Goal: Task Accomplishment & Management: Manage account settings

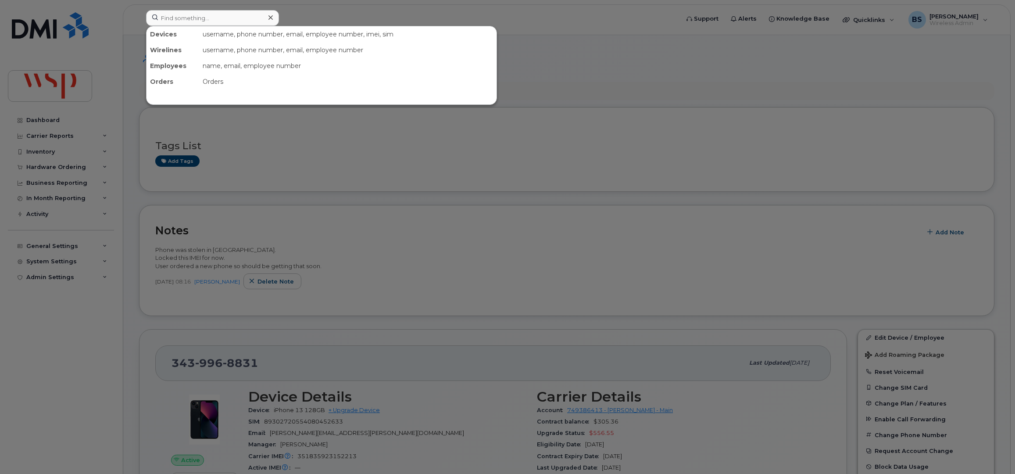
scroll to position [175, 0]
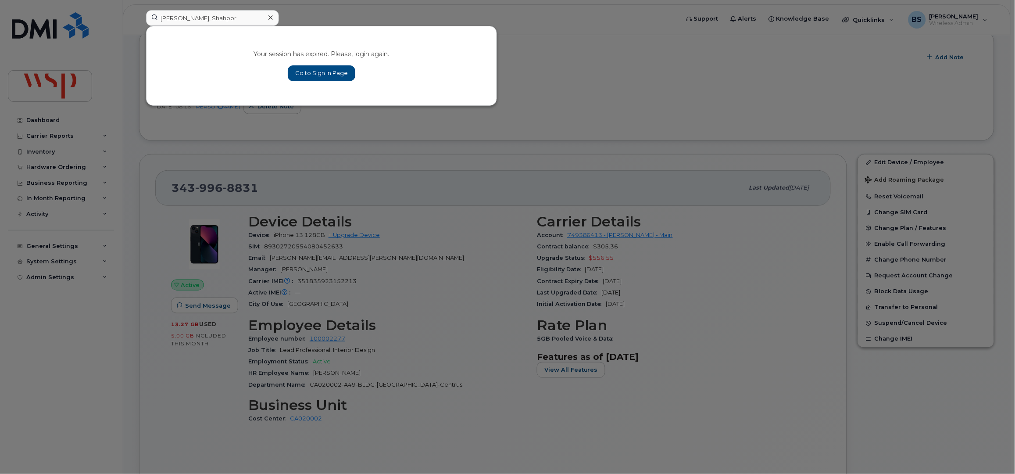
type input "Jalil, Shahpor"
click at [315, 72] on link "Go to Sign In Page" at bounding box center [322, 73] width 68 height 16
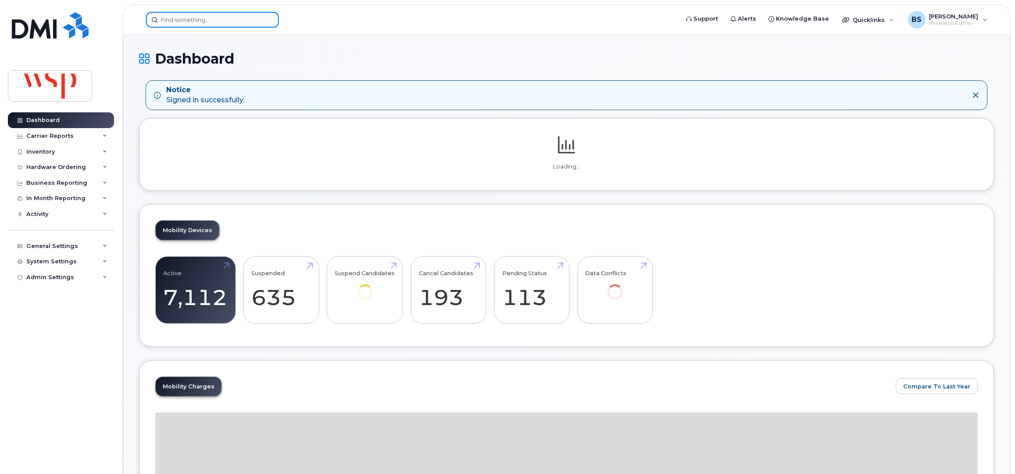
click at [262, 21] on input at bounding box center [212, 20] width 133 height 16
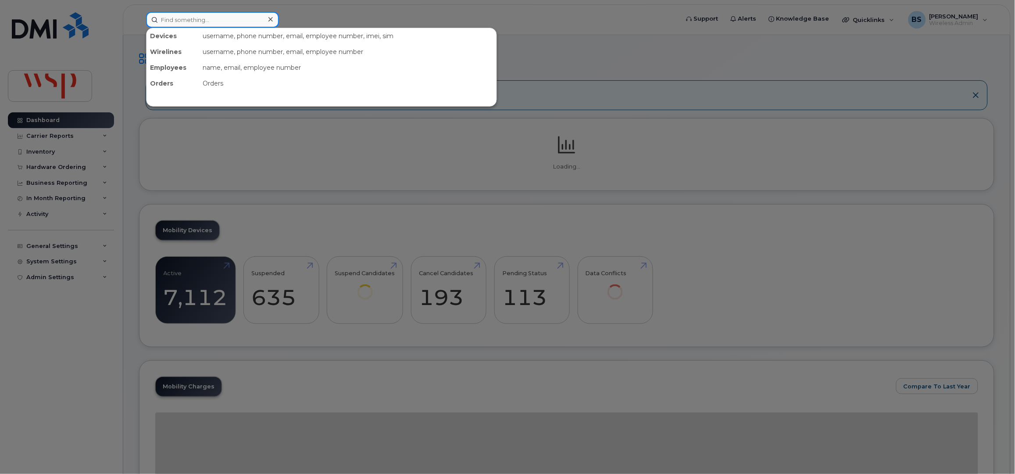
paste input "Jalil, Shahpor"
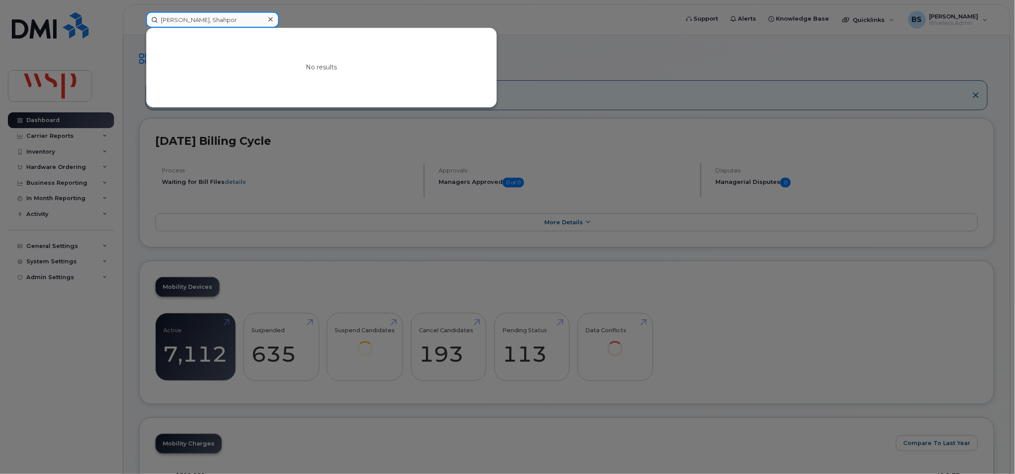
drag, startPoint x: 173, startPoint y: 16, endPoint x: 210, endPoint y: 25, distance: 38.0
click at [174, 16] on input "Jalil, Shahpor" at bounding box center [212, 20] width 133 height 16
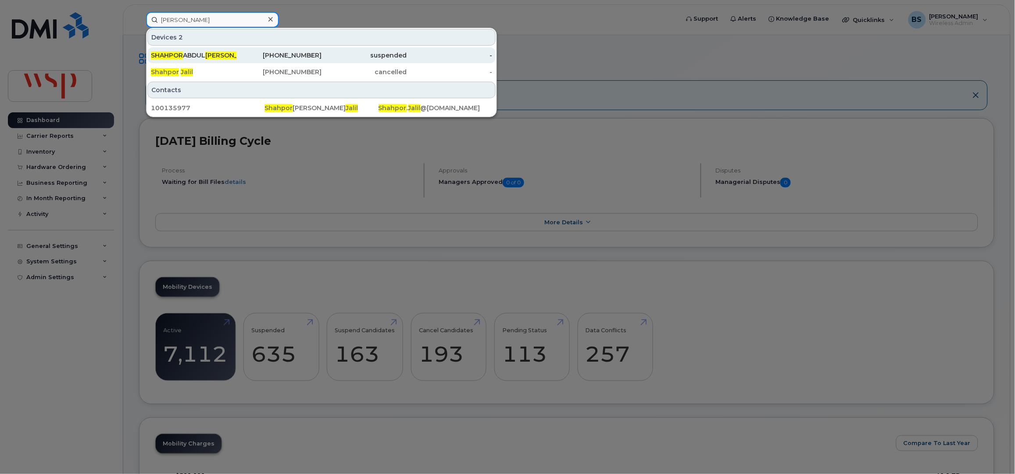
type input "Jalil Shahpor"
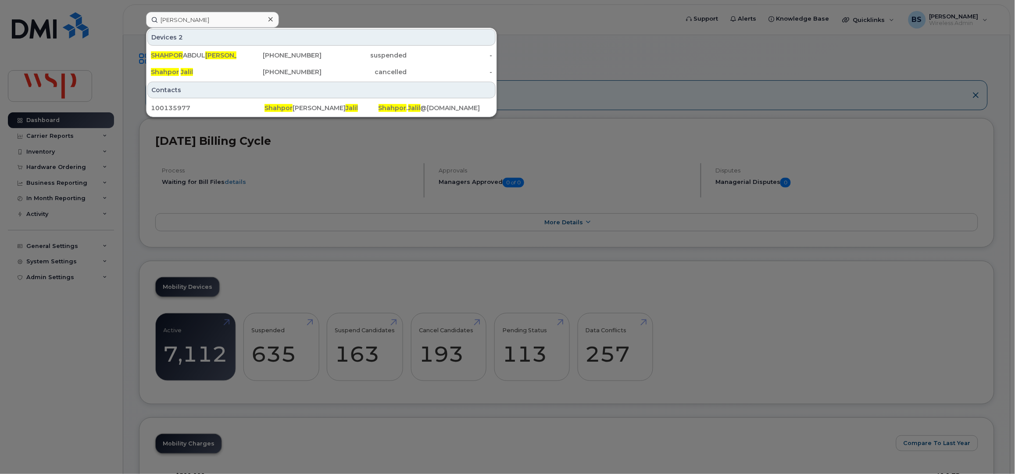
drag, startPoint x: 194, startPoint y: 54, endPoint x: 341, endPoint y: 85, distance: 150.0
click at [194, 54] on div "SHAHPOR ABDUL JALIL" at bounding box center [194, 55] width 86 height 9
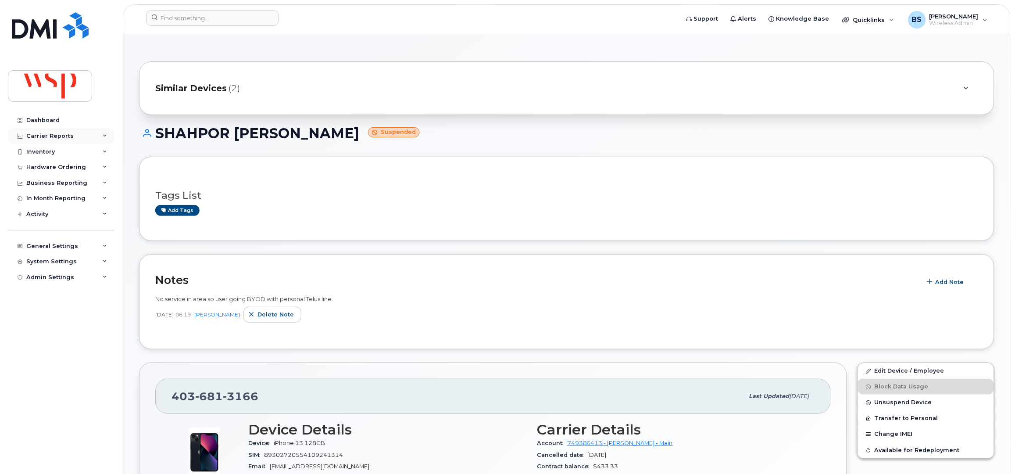
click at [40, 134] on div "Carrier Reports" at bounding box center [49, 135] width 47 height 7
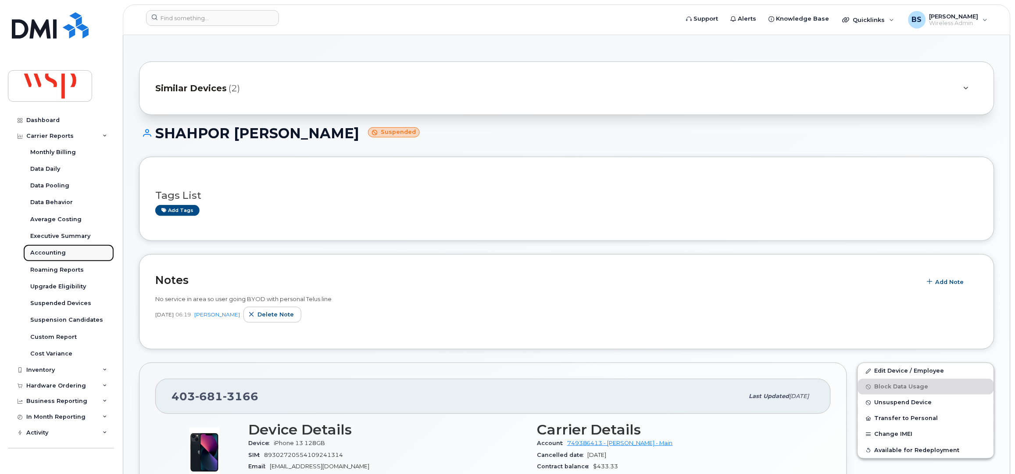
click at [42, 250] on div "Accounting" at bounding box center [48, 253] width 36 height 8
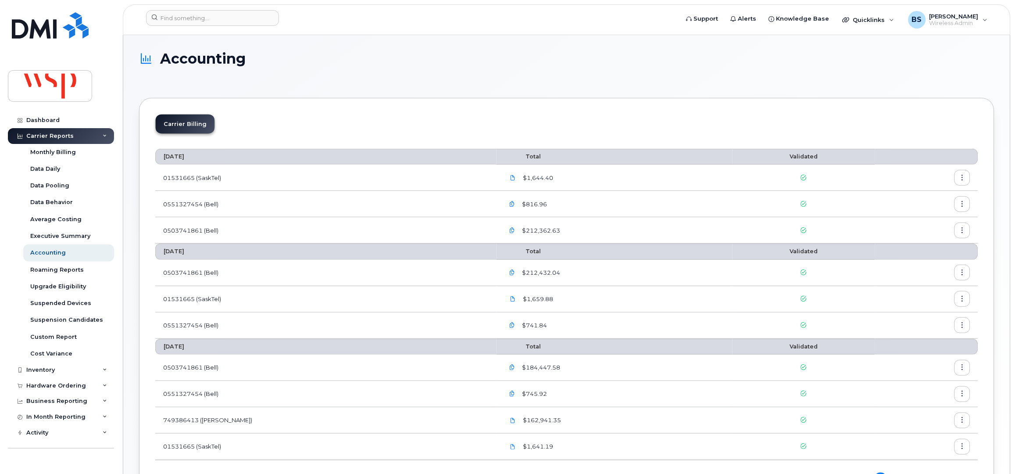
click at [964, 324] on icon "button" at bounding box center [963, 325] width 6 height 6
click at [921, 358] on span "Download" at bounding box center [922, 361] width 34 height 8
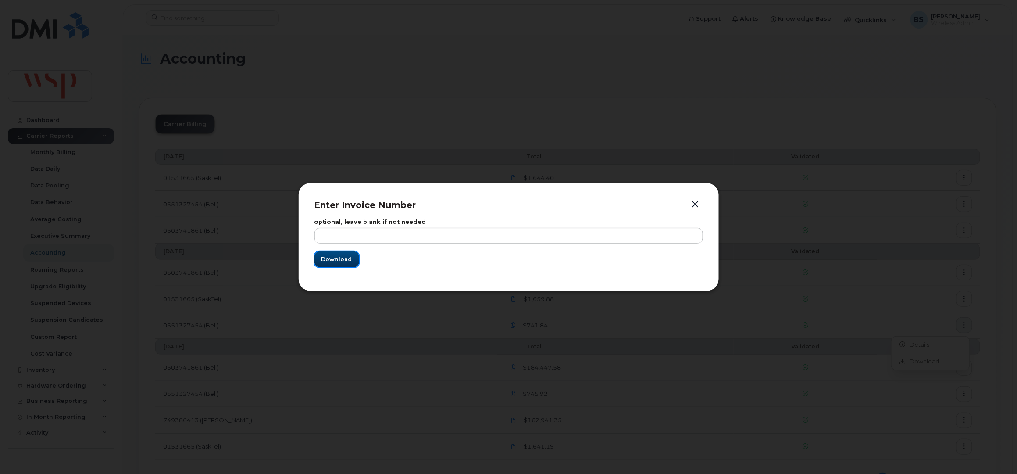
drag, startPoint x: 345, startPoint y: 257, endPoint x: 340, endPoint y: 248, distance: 10.2
click at [344, 256] on span "Download" at bounding box center [337, 259] width 31 height 8
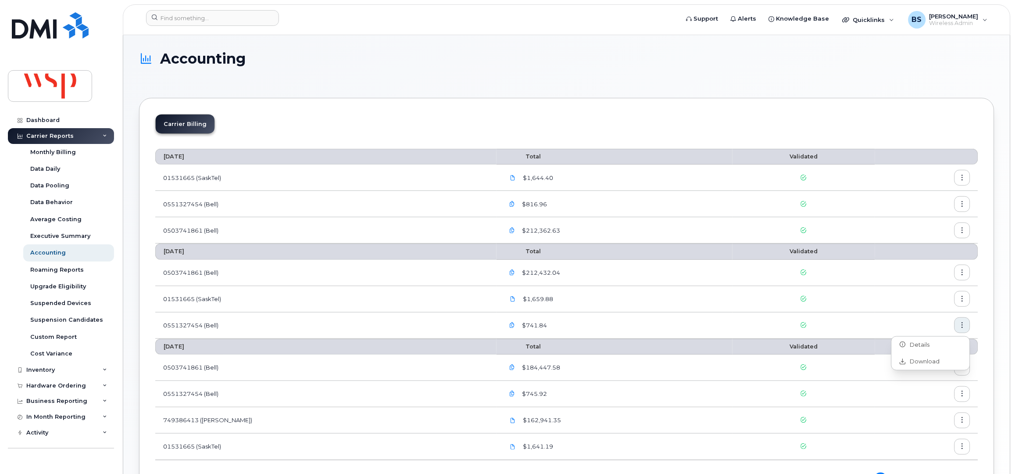
click at [960, 300] on icon "button" at bounding box center [963, 299] width 6 height 6
click at [919, 332] on span "Download" at bounding box center [922, 335] width 34 height 8
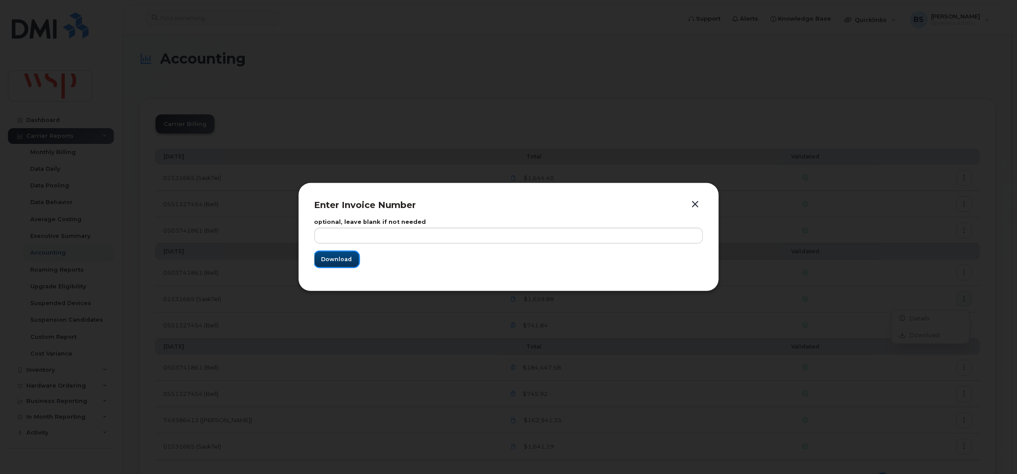
click at [330, 258] on span "Download" at bounding box center [337, 259] width 31 height 8
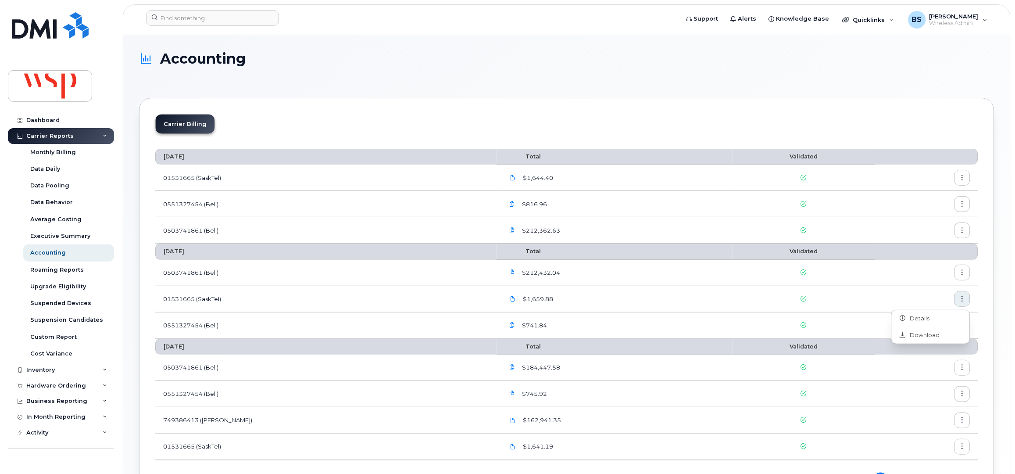
click at [961, 272] on icon "button" at bounding box center [963, 273] width 6 height 6
click at [919, 311] on span "Download" at bounding box center [922, 309] width 34 height 8
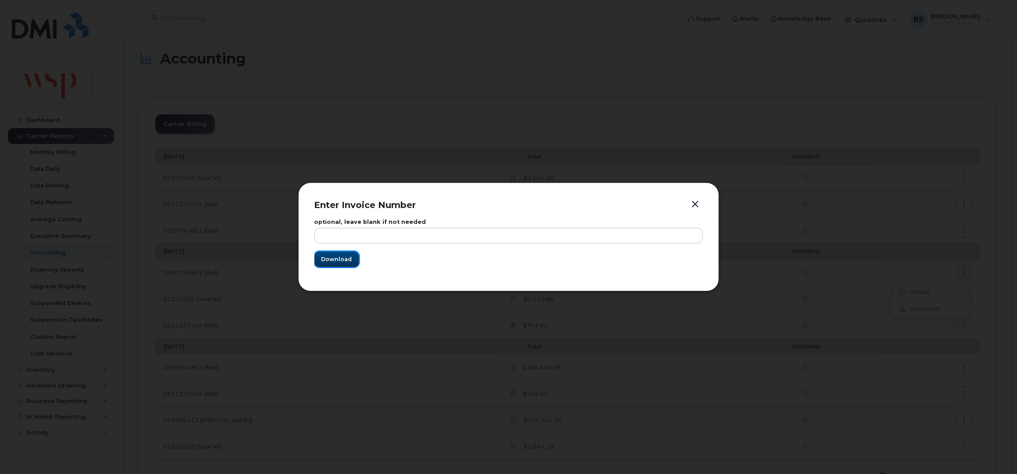
click at [333, 258] on span "Download" at bounding box center [337, 259] width 31 height 8
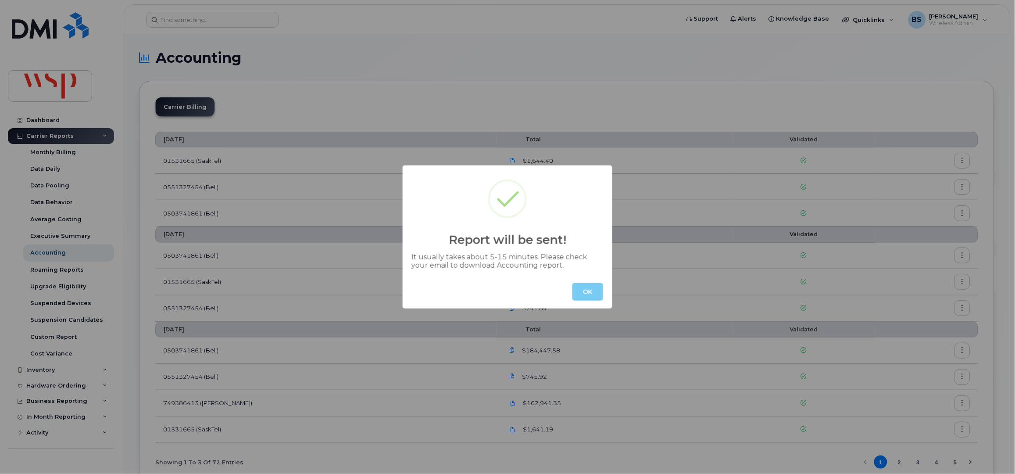
click at [595, 286] on button "OK" at bounding box center [587, 292] width 31 height 18
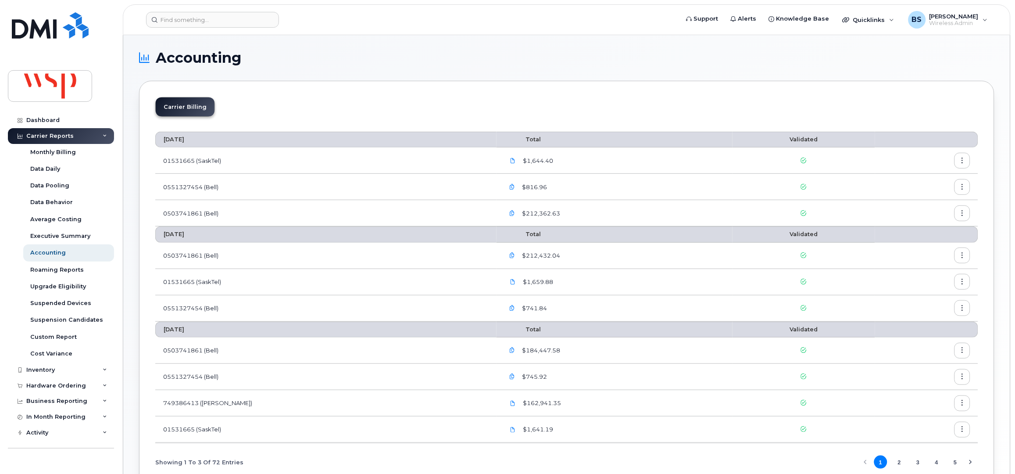
click at [966, 311] on button "button" at bounding box center [962, 308] width 16 height 16
click at [572, 306] on div "$741.84" at bounding box center [614, 308] width 220 height 16
click at [510, 307] on icon "button" at bounding box center [513, 308] width 6 height 6
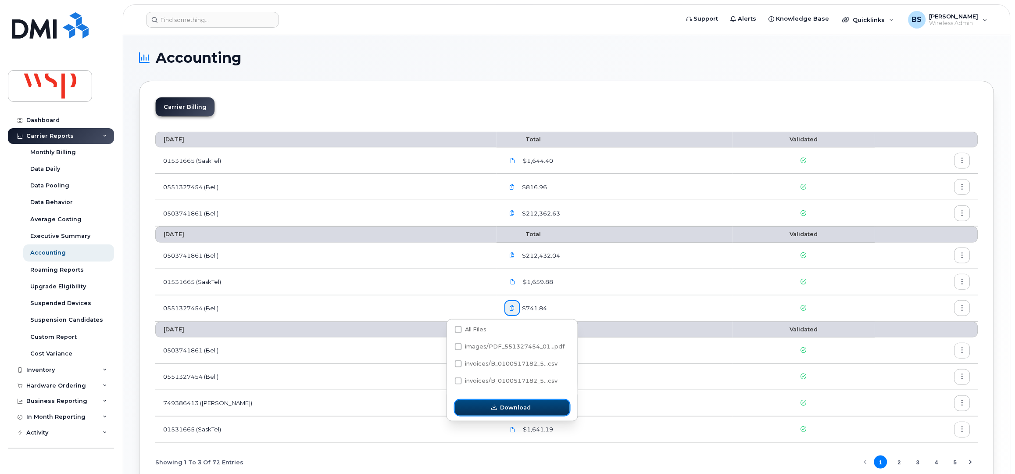
click at [503, 409] on span "Download" at bounding box center [515, 407] width 31 height 8
click at [509, 407] on span "Download" at bounding box center [515, 407] width 31 height 8
click at [457, 343] on span at bounding box center [458, 346] width 7 height 7
click at [449, 345] on input "images/PDF_551327454_01...pdf" at bounding box center [446, 347] width 4 height 4
checkbox input "true"
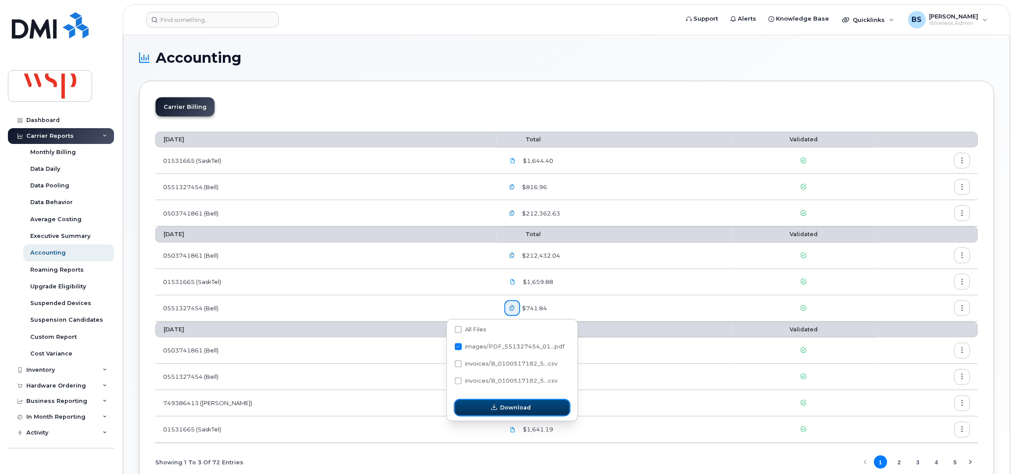
click at [515, 407] on span "Download" at bounding box center [515, 407] width 31 height 8
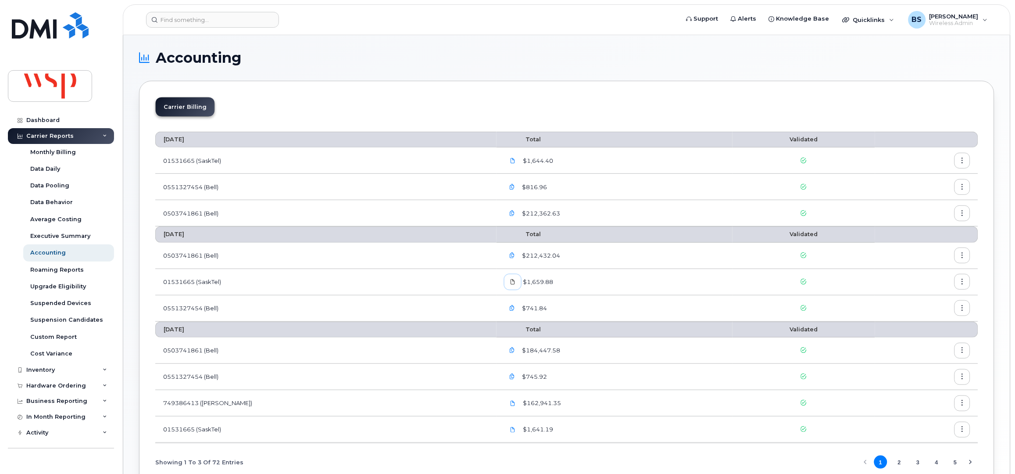
click at [510, 279] on icon at bounding box center [512, 281] width 5 height 5
click at [510, 255] on icon "button" at bounding box center [513, 256] width 6 height 6
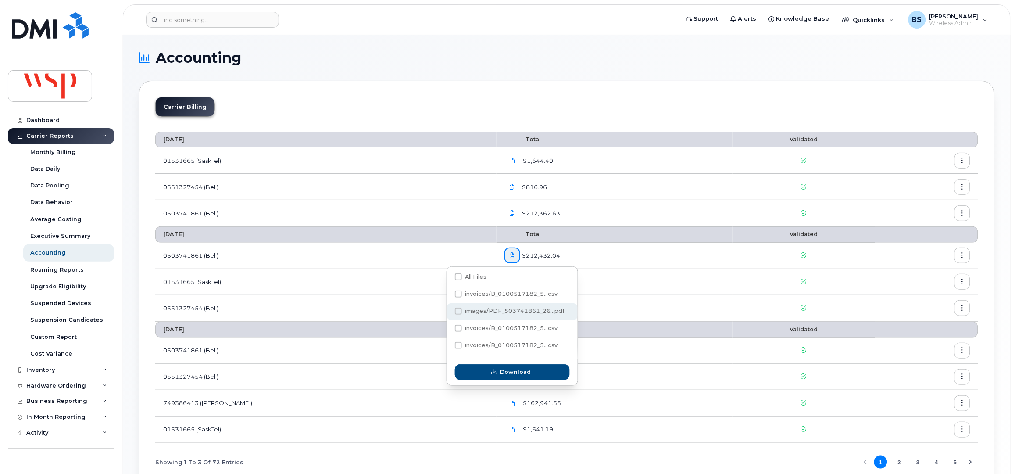
click at [461, 311] on span at bounding box center [458, 310] width 7 height 7
click at [449, 311] on input "images/PDF_503741861_26...pdf" at bounding box center [446, 311] width 4 height 4
checkbox input "true"
click at [521, 371] on span "Download" at bounding box center [515, 372] width 31 height 8
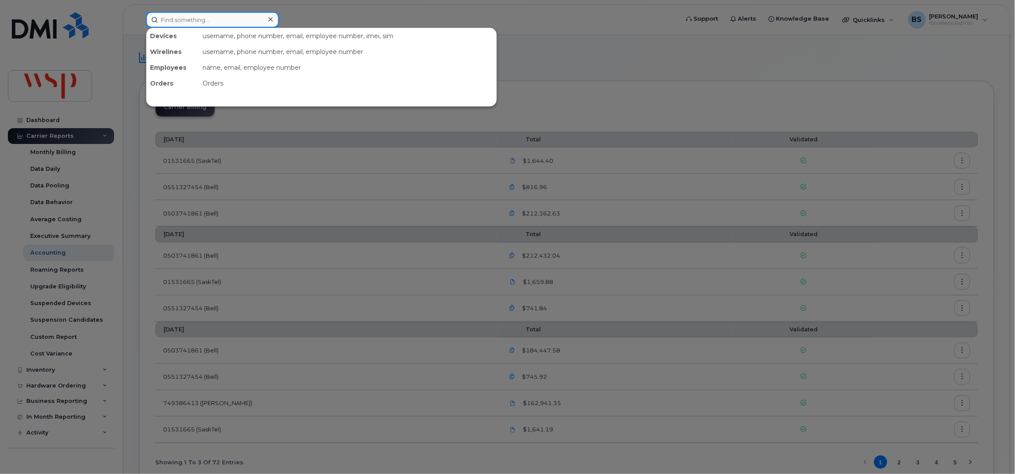
click at [231, 23] on input at bounding box center [212, 20] width 133 height 16
paste input "15877261370"
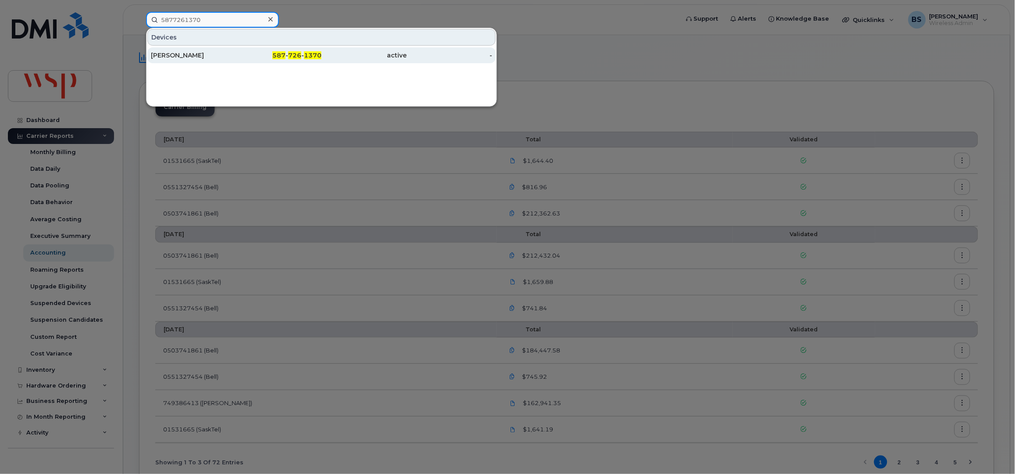
type input "5877261370"
click at [175, 53] on div "SWAPNIL RANA" at bounding box center [194, 55] width 86 height 9
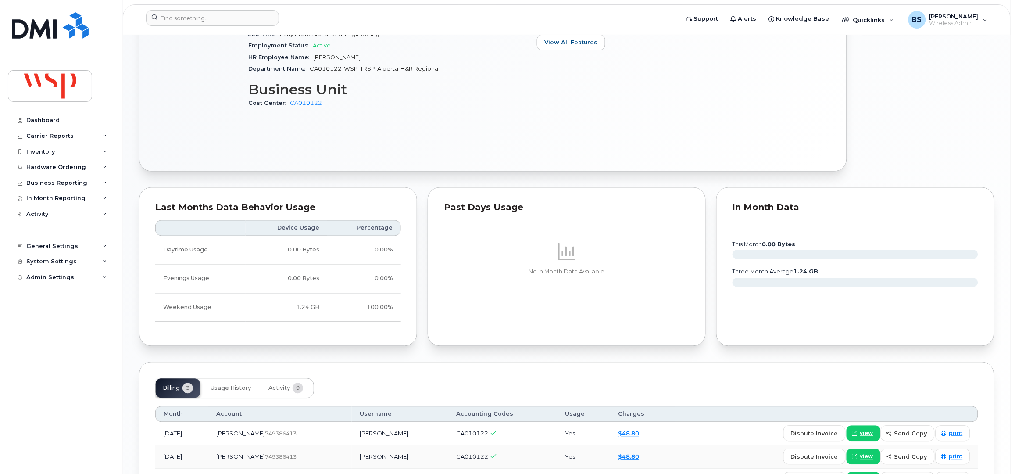
scroll to position [530, 0]
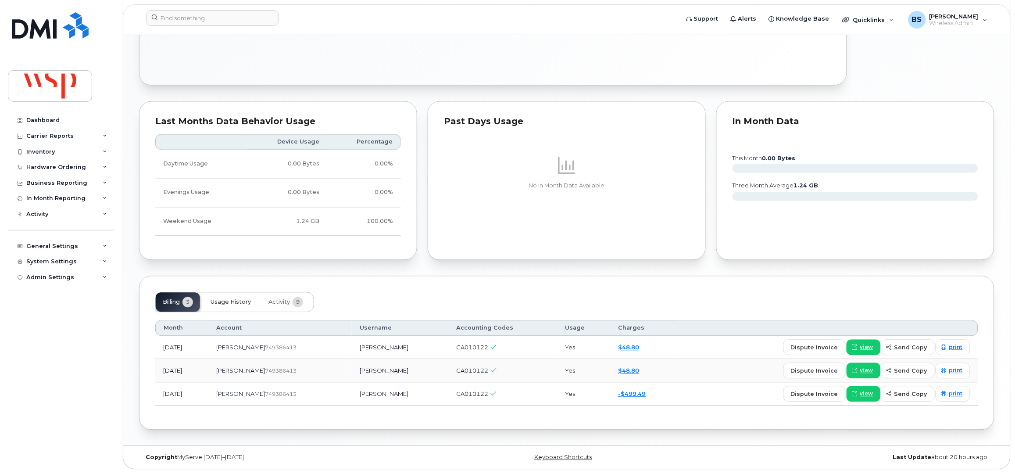
drag, startPoint x: 230, startPoint y: 301, endPoint x: 314, endPoint y: 268, distance: 89.8
click at [230, 301] on span "Usage History" at bounding box center [231, 302] width 40 height 7
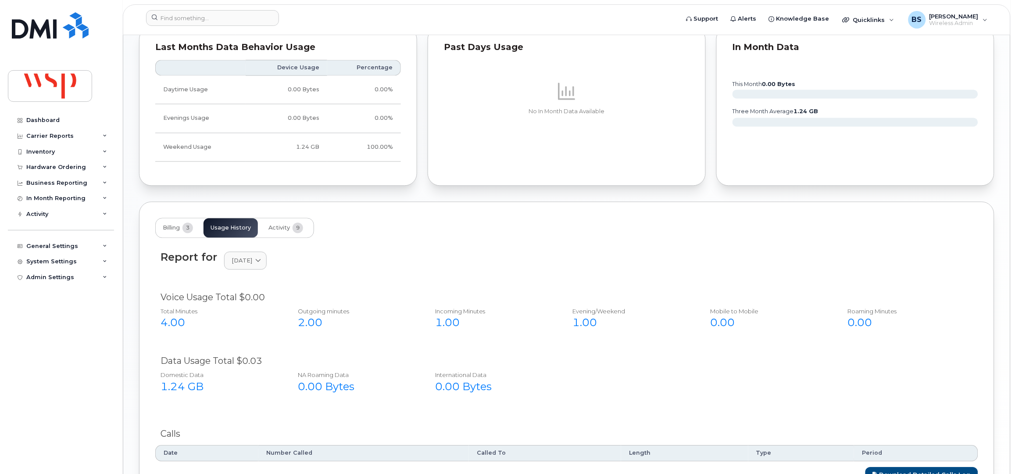
scroll to position [682, 0]
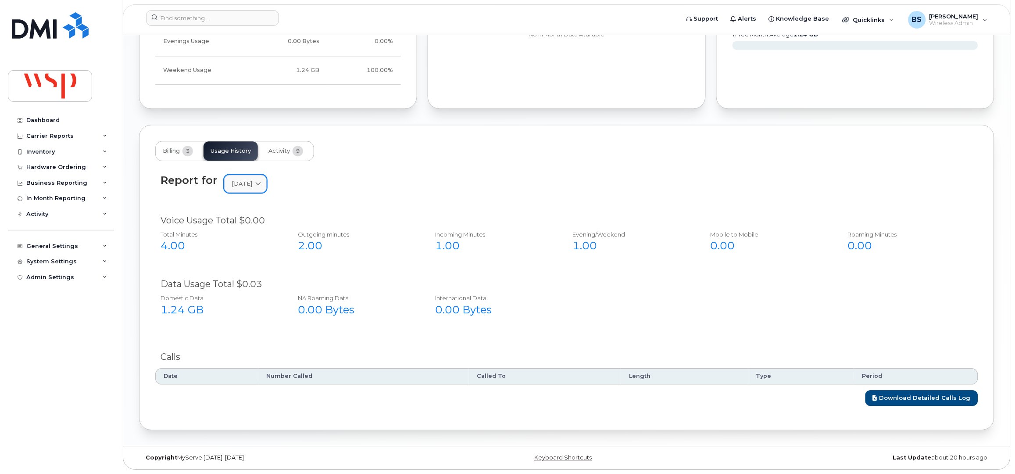
click at [252, 185] on span "[DATE]" at bounding box center [242, 183] width 21 height 8
drag, startPoint x: 432, startPoint y: 206, endPoint x: 17, endPoint y: 207, distance: 414.9
click at [408, 206] on div "Report for [DATE] [DATE] May April" at bounding box center [566, 189] width 823 height 40
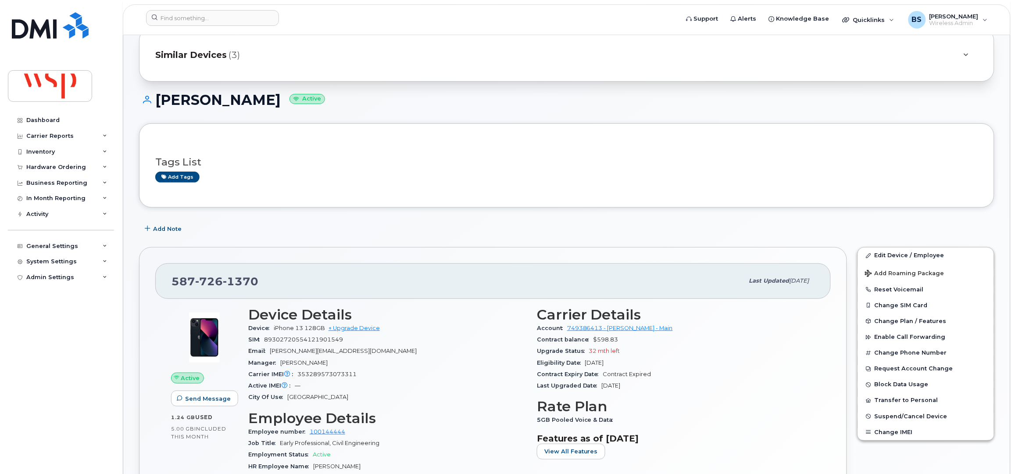
scroll to position [0, 0]
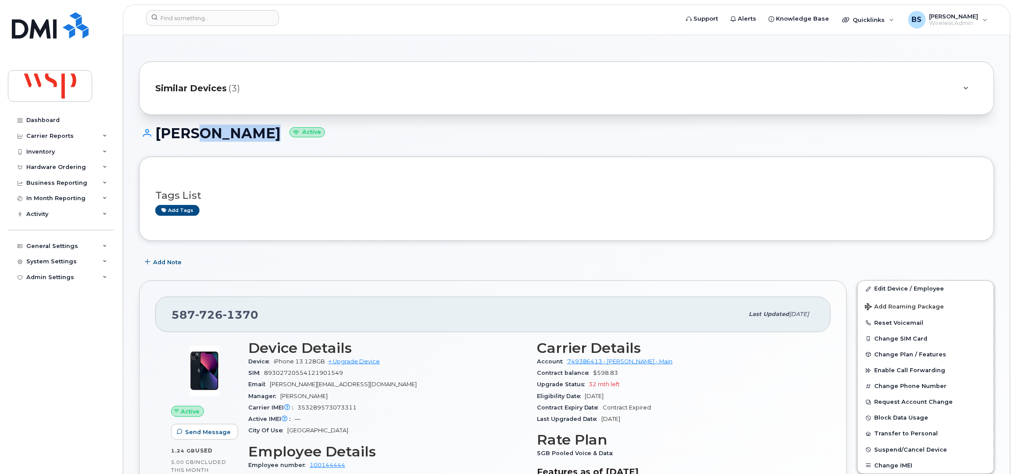
drag, startPoint x: 226, startPoint y: 135, endPoint x: 290, endPoint y: 311, distance: 186.8
click at [339, 382] on span "[PERSON_NAME][EMAIL_ADDRESS][DOMAIN_NAME]" at bounding box center [343, 384] width 147 height 7
drag, startPoint x: 344, startPoint y: 382, endPoint x: 271, endPoint y: 388, distance: 73.0
click at [271, 388] on div "Email [PERSON_NAME][EMAIL_ADDRESS][DOMAIN_NAME]" at bounding box center [387, 384] width 278 height 11
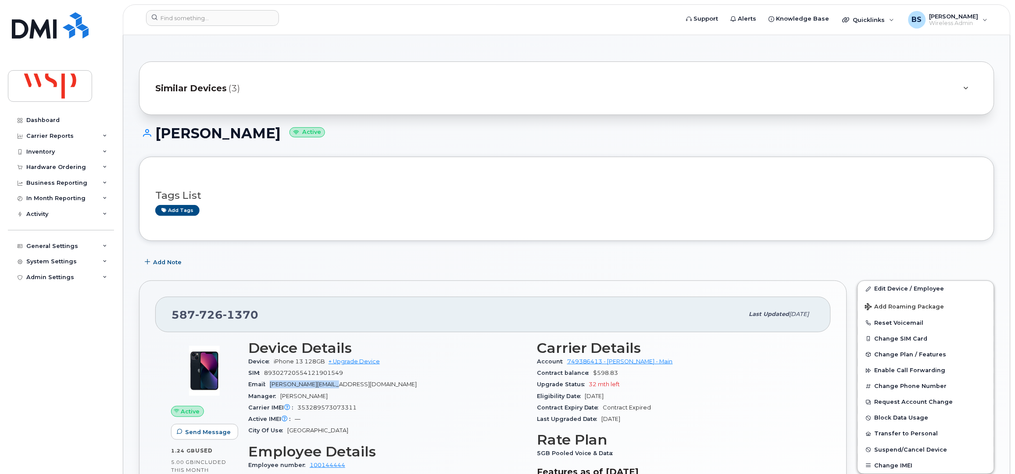
copy span "[PERSON_NAME][EMAIL_ADDRESS][DOMAIN_NAME]"
drag, startPoint x: 263, startPoint y: 319, endPoint x: 174, endPoint y: 318, distance: 89.5
click at [174, 318] on div "[PHONE_NUMBER]" at bounding box center [458, 314] width 572 height 18
copy span "[PHONE_NUMBER]"
click at [220, 15] on input at bounding box center [212, 18] width 133 height 16
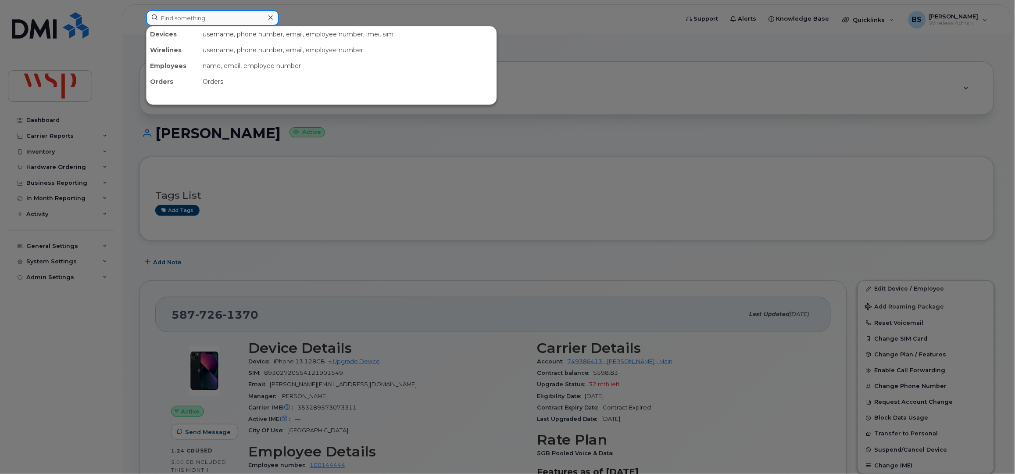
paste input "12635887814"
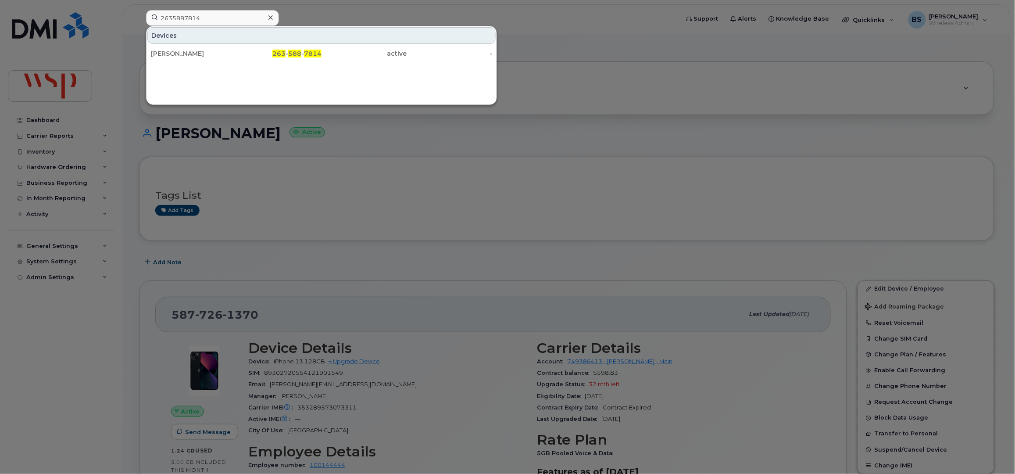
drag, startPoint x: 180, startPoint y: 53, endPoint x: 380, endPoint y: 123, distance: 212.4
click at [180, 53] on div "[PERSON_NAME]" at bounding box center [194, 53] width 86 height 9
click at [418, 161] on div at bounding box center [507, 237] width 1015 height 474
click at [201, 16] on input "2635887814" at bounding box center [212, 18] width 133 height 16
drag, startPoint x: 234, startPoint y: 16, endPoint x: 120, endPoint y: 20, distance: 114.1
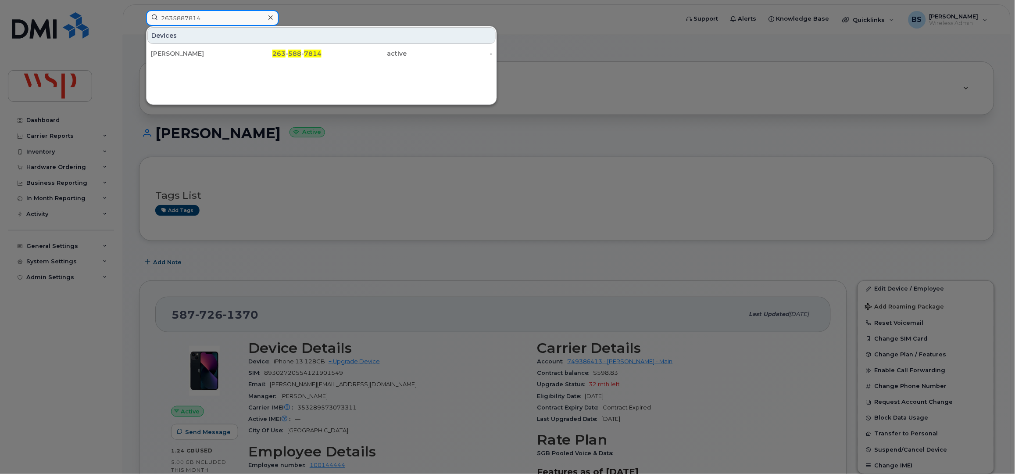
click at [139, 18] on div "2635887814 Devices Erick Beliveau 263 - 588 - 7814 active -" at bounding box center [409, 19] width 541 height 19
paste input "14038482957"
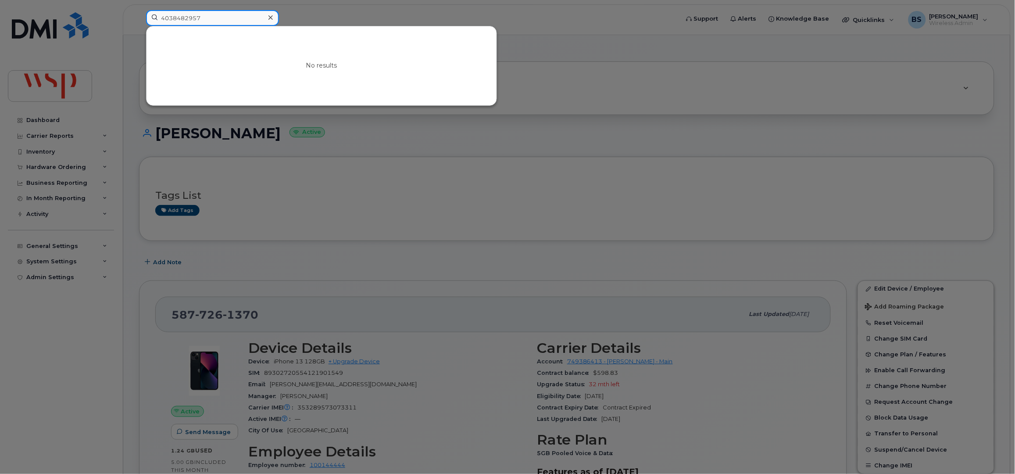
click at [225, 16] on input "4038482957" at bounding box center [212, 18] width 133 height 16
drag, startPoint x: 216, startPoint y: 19, endPoint x: 83, endPoint y: 18, distance: 133.3
click at [139, 15] on div "4038482957 No results" at bounding box center [409, 19] width 541 height 19
paste input "1"
drag, startPoint x: 240, startPoint y: 17, endPoint x: 91, endPoint y: 16, distance: 149.6
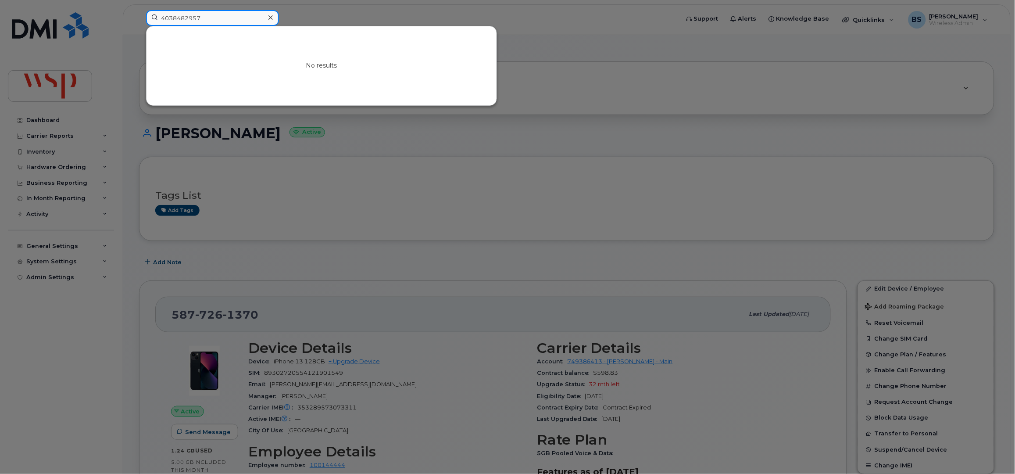
click at [139, 17] on div "4038482957 No results" at bounding box center [409, 19] width 541 height 19
paste input "126328813"
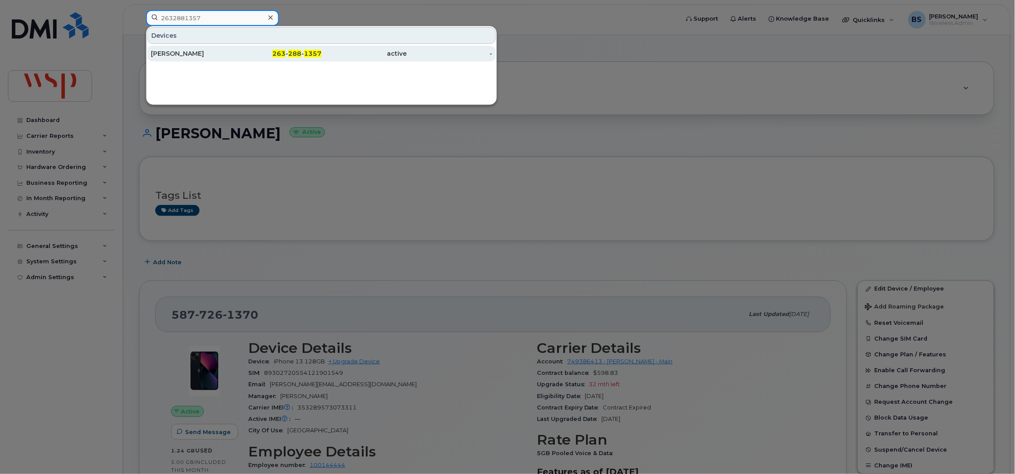
type input "2632881357"
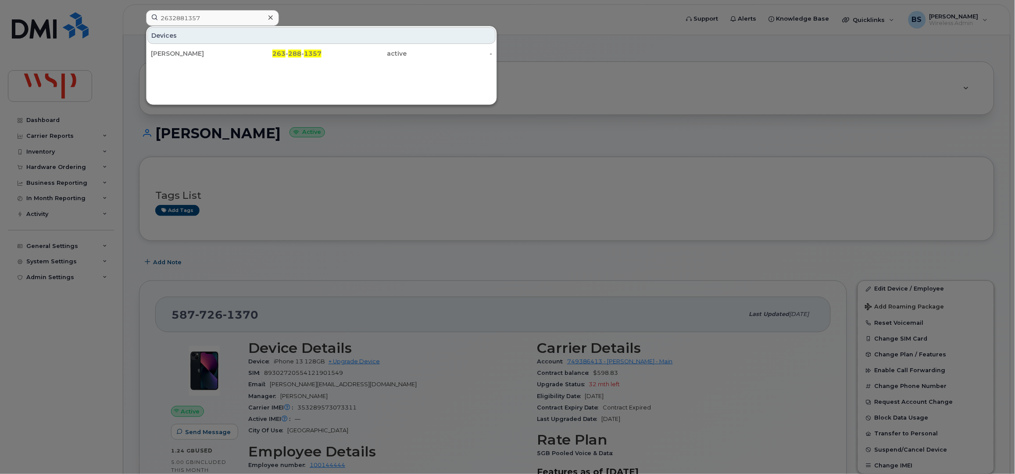
drag, startPoint x: 165, startPoint y: 53, endPoint x: 262, endPoint y: 7, distance: 107.7
click at [165, 52] on div "HAROLD SIMO TENEKAM" at bounding box center [194, 53] width 86 height 9
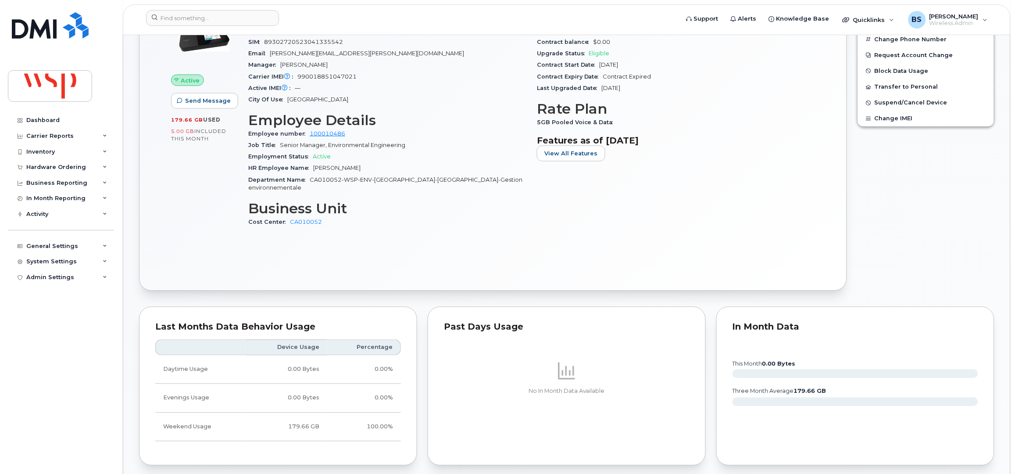
scroll to position [585, 0]
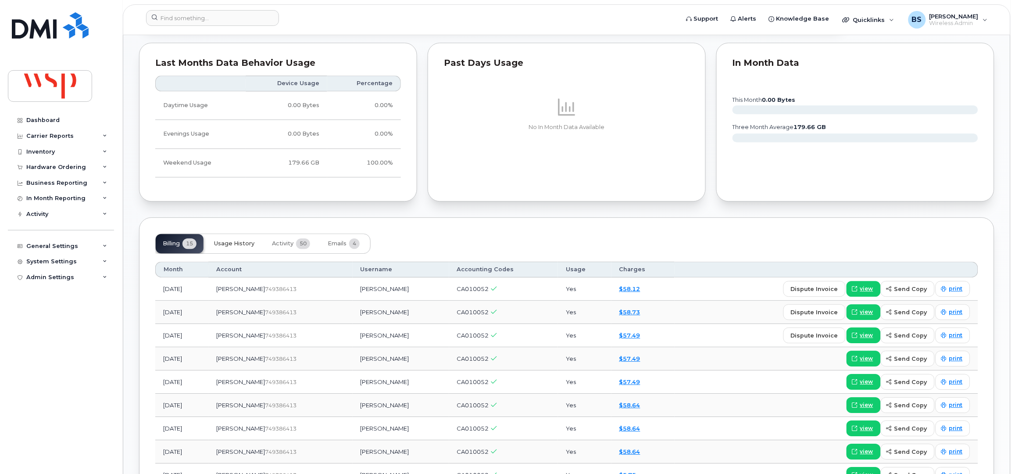
click at [236, 240] on span "Usage History" at bounding box center [234, 243] width 40 height 7
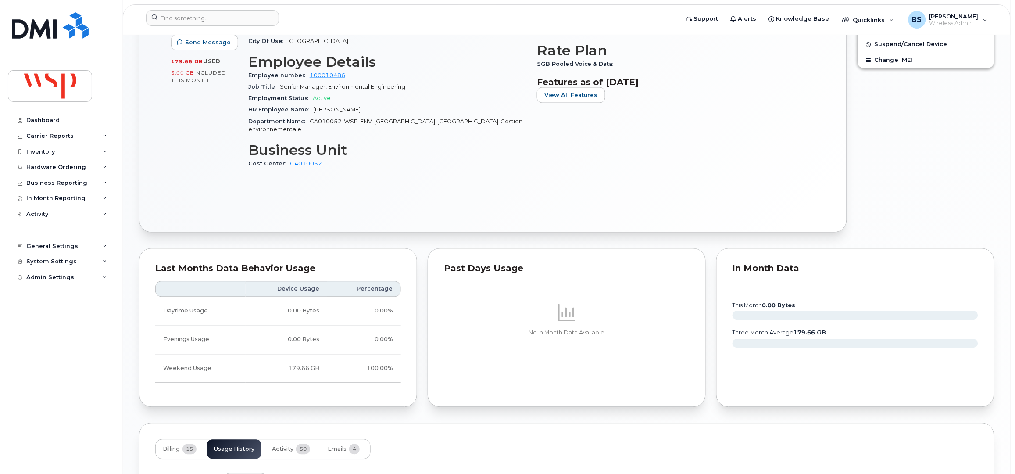
scroll to position [145, 0]
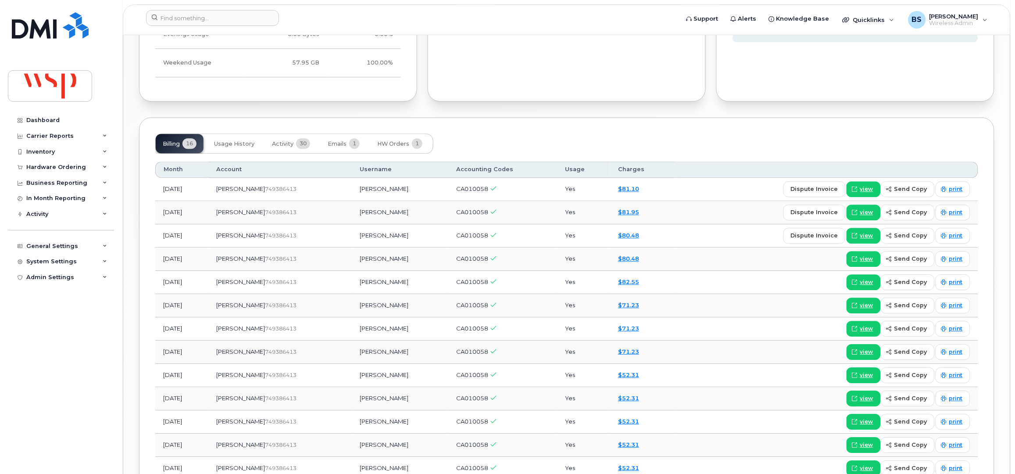
scroll to position [702, 0]
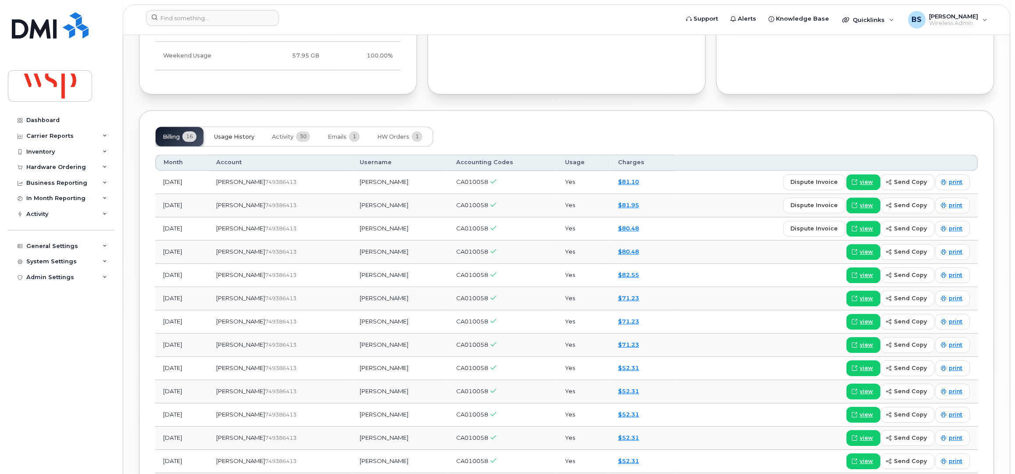
click at [248, 133] on span "Usage History" at bounding box center [234, 136] width 40 height 7
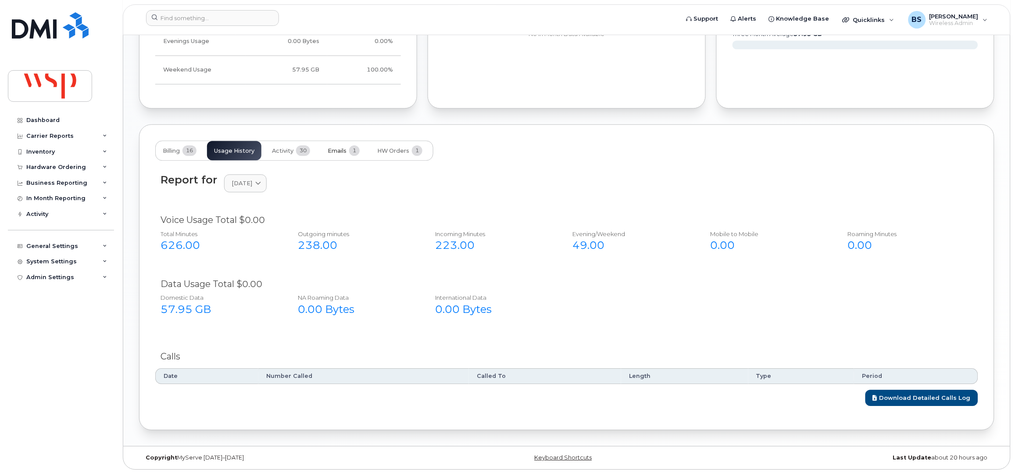
scroll to position [682, 0]
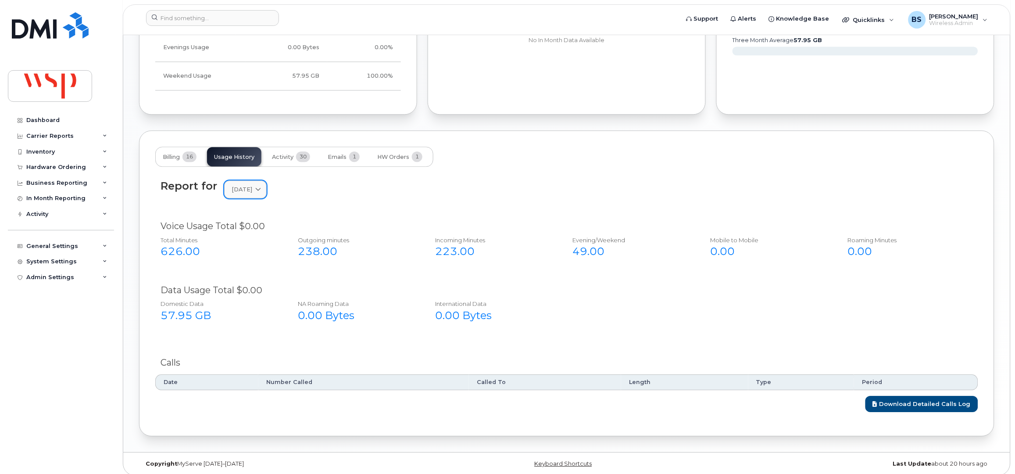
click at [262, 185] on span at bounding box center [258, 189] width 8 height 8
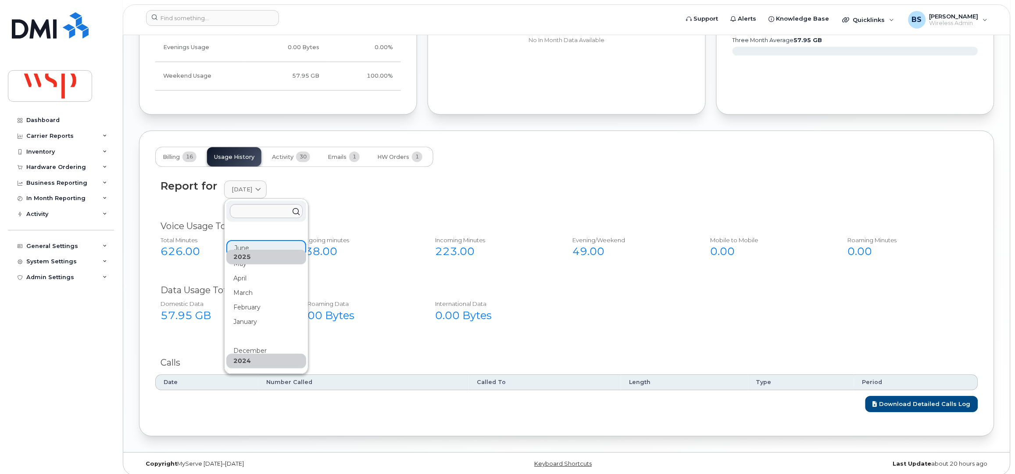
click at [240, 257] on div "2025" at bounding box center [266, 257] width 80 height 14
click at [243, 354] on div "May" at bounding box center [266, 361] width 80 height 14
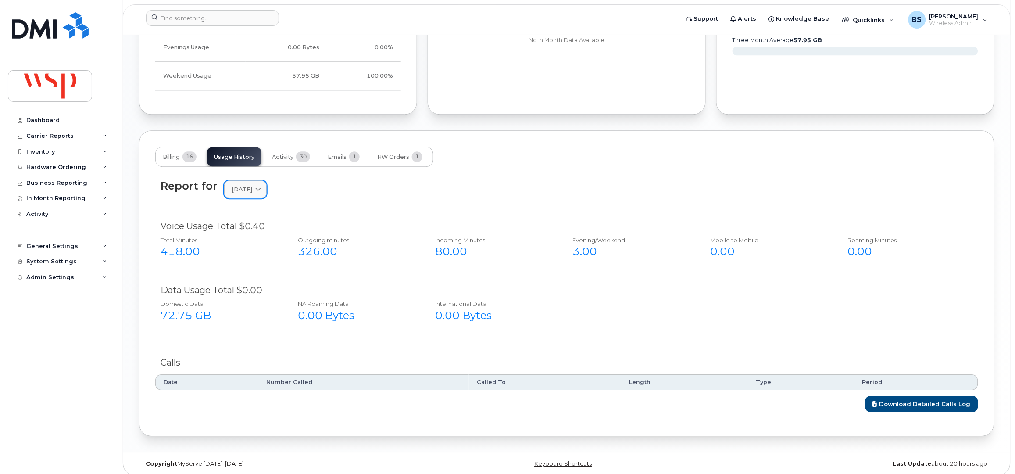
click at [262, 185] on span at bounding box center [258, 189] width 8 height 8
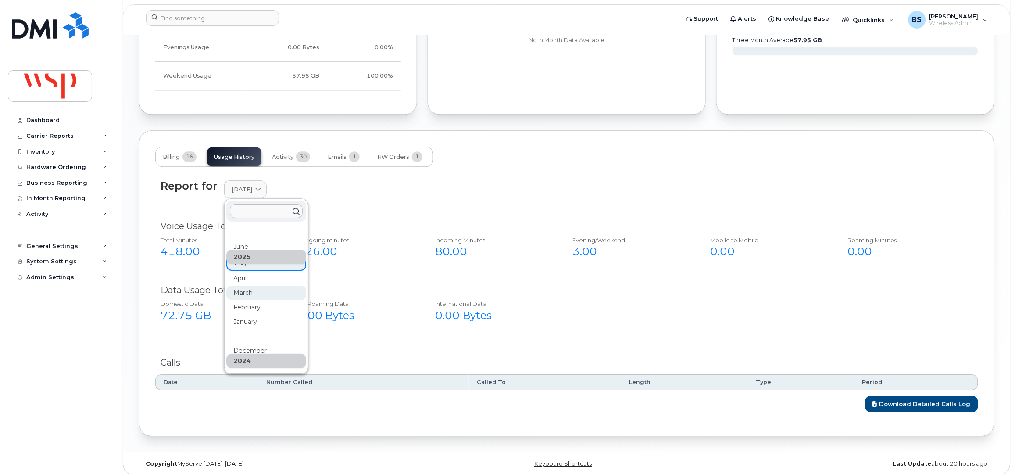
click at [249, 416] on div "March" at bounding box center [266, 423] width 80 height 14
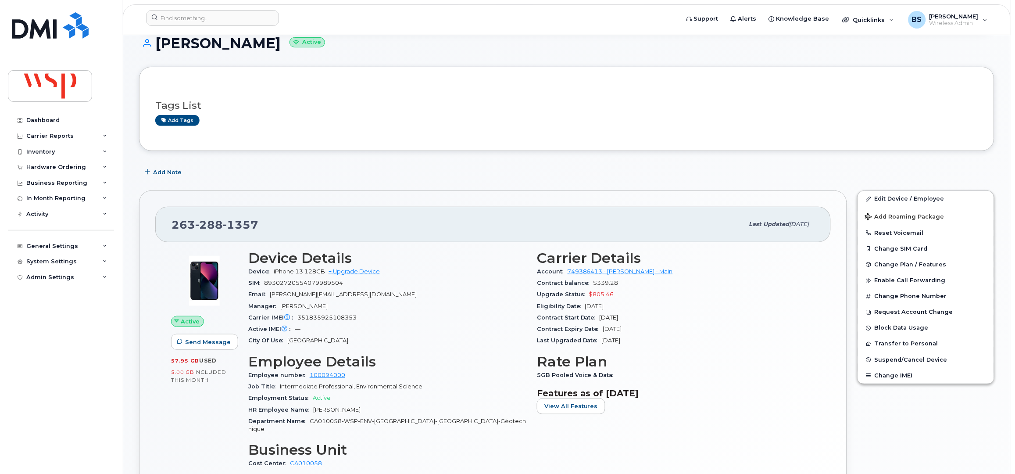
scroll to position [0, 0]
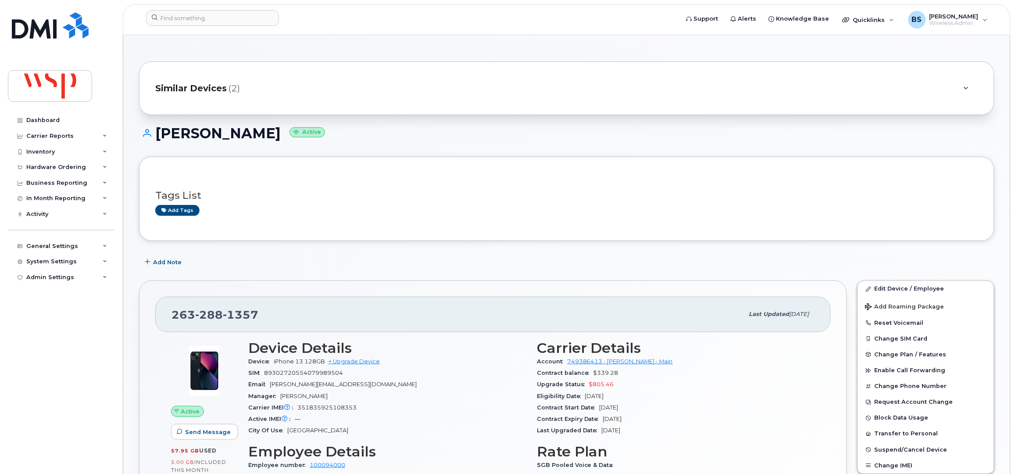
drag, startPoint x: 330, startPoint y: 137, endPoint x: 154, endPoint y: 151, distance: 176.9
click at [153, 140] on h1 "HAROLD SIMO TENEKAM Active" at bounding box center [566, 132] width 855 height 15
copy h1 "HAROLD SIMO TENEKAM"
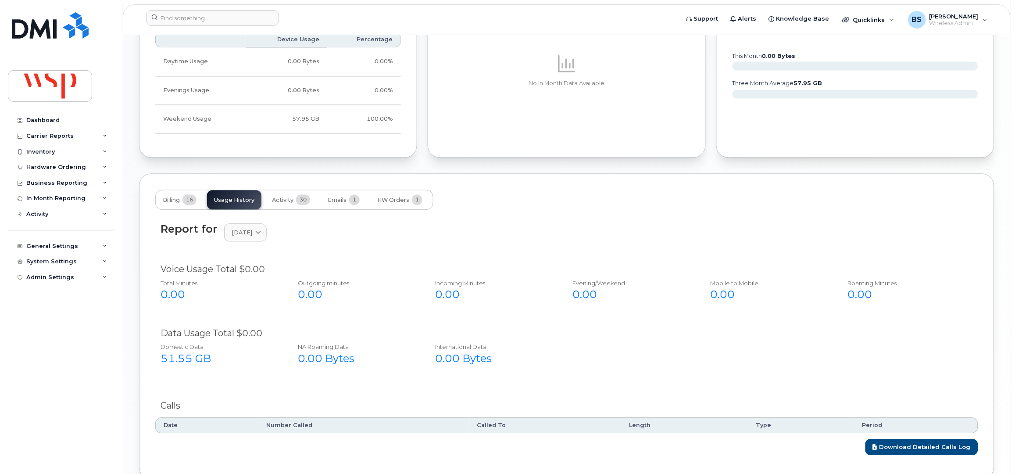
scroll to position [682, 0]
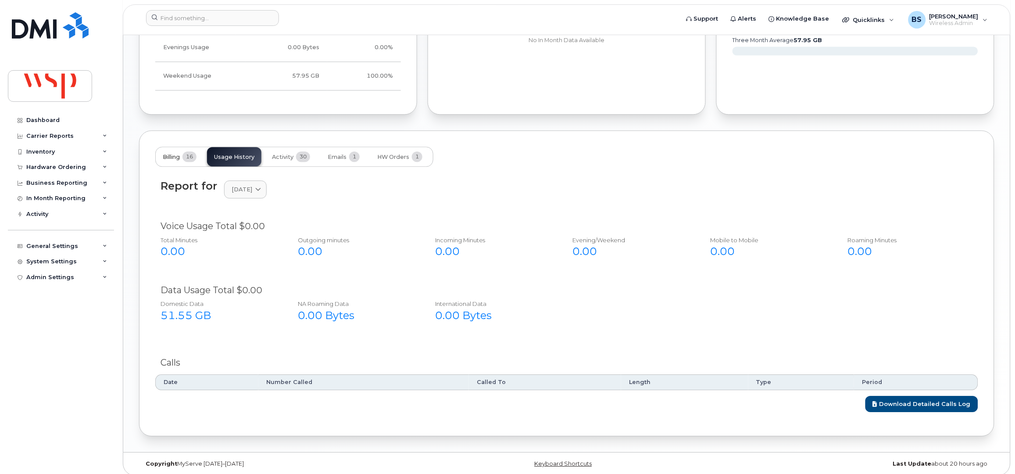
click at [174, 154] on span "Billing" at bounding box center [171, 157] width 17 height 7
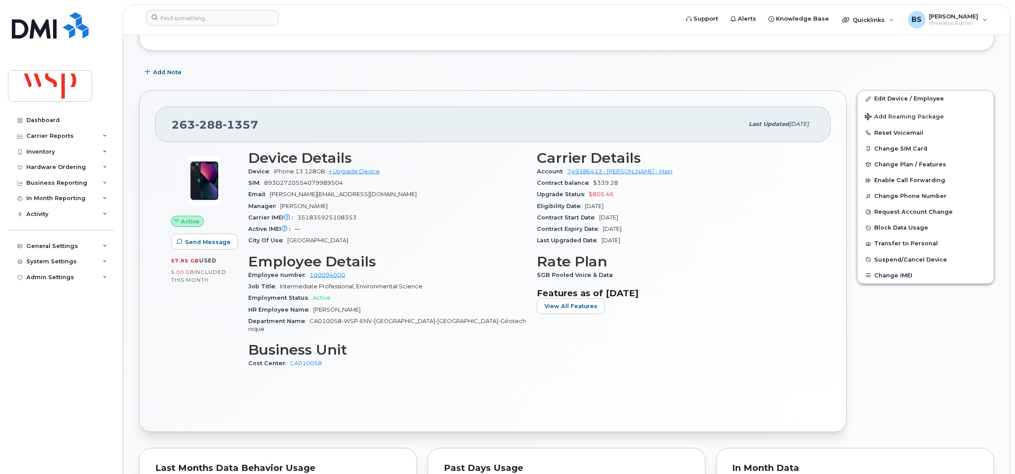
scroll to position [0, 0]
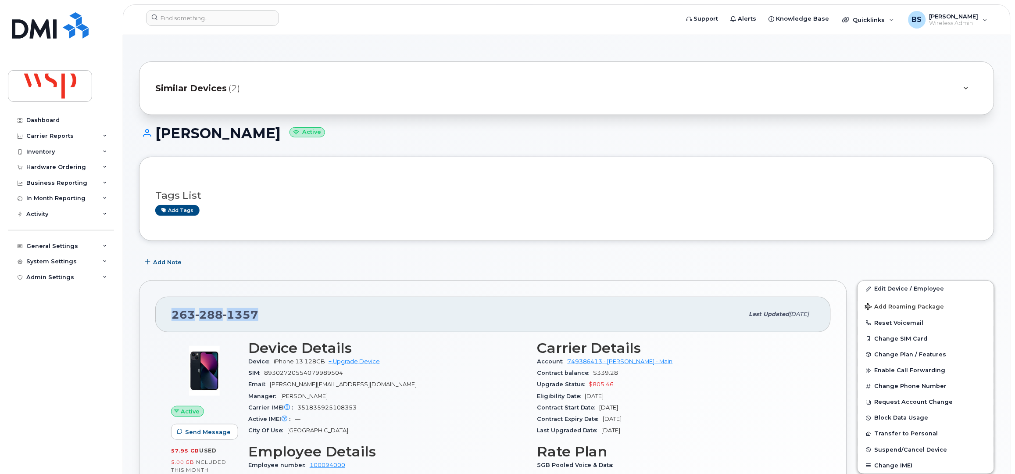
drag, startPoint x: 261, startPoint y: 315, endPoint x: 174, endPoint y: 316, distance: 87.3
click at [174, 316] on div "263 288 1357" at bounding box center [458, 314] width 572 height 18
copy span "263 288 1357"
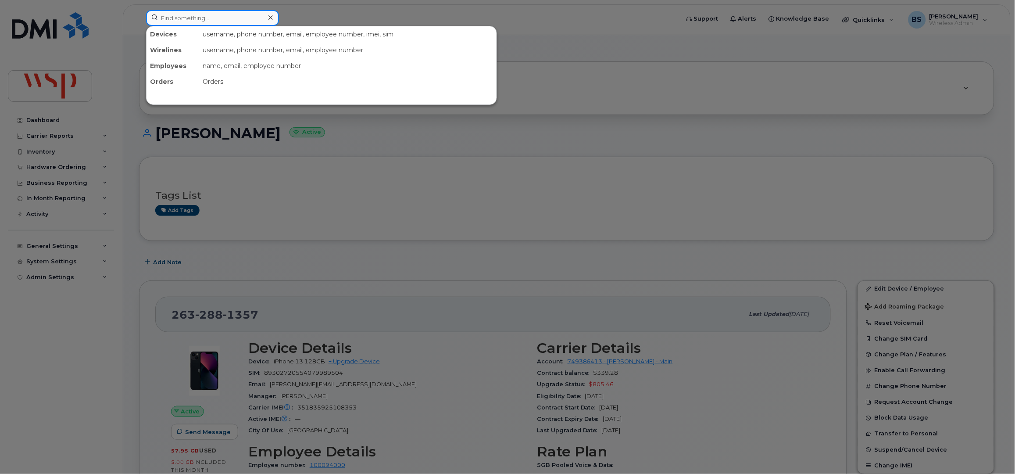
click at [202, 16] on input at bounding box center [212, 18] width 133 height 16
paste input "14373355078"
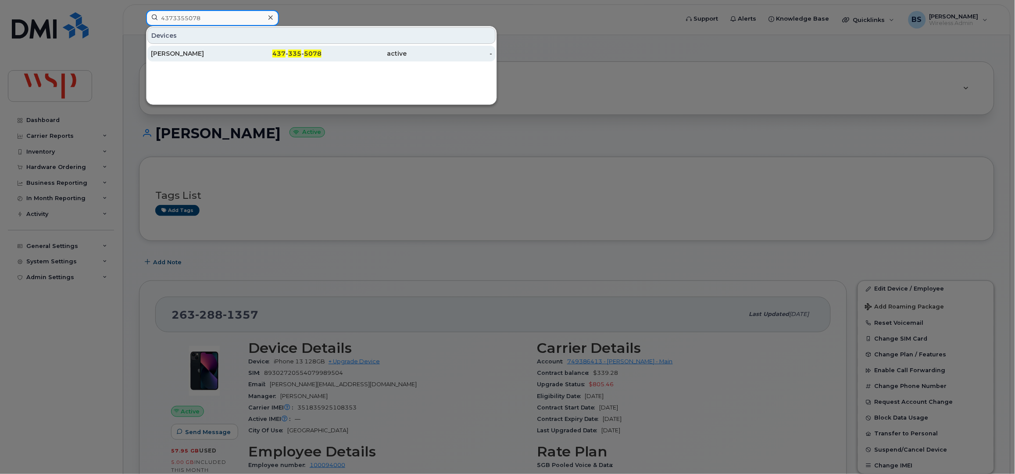
type input "4373355078"
click at [195, 52] on div "IZZY GRAFSTEIN" at bounding box center [194, 53] width 86 height 9
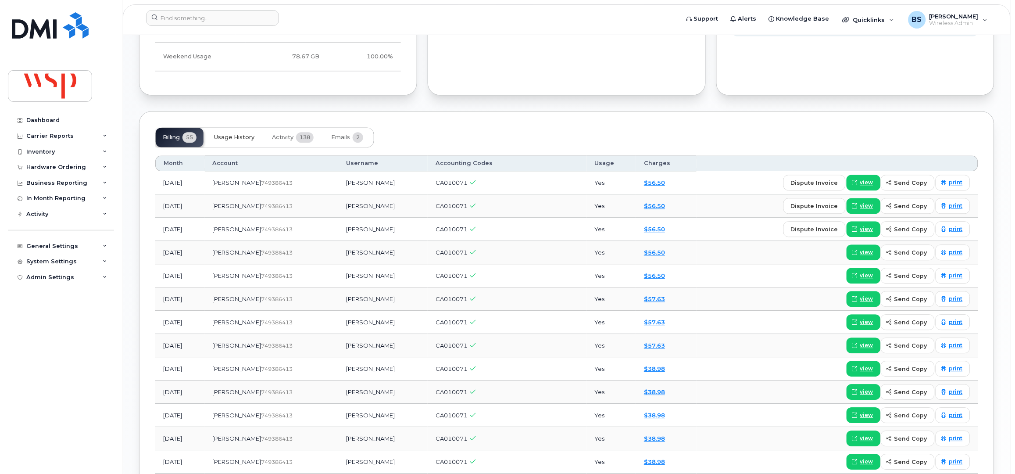
click at [234, 139] on span "Usage History" at bounding box center [234, 137] width 40 height 7
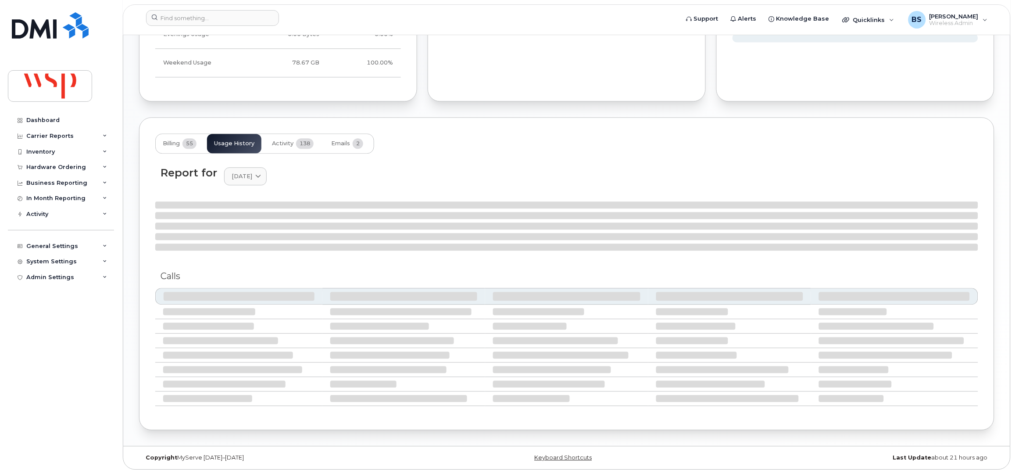
scroll to position [632, 0]
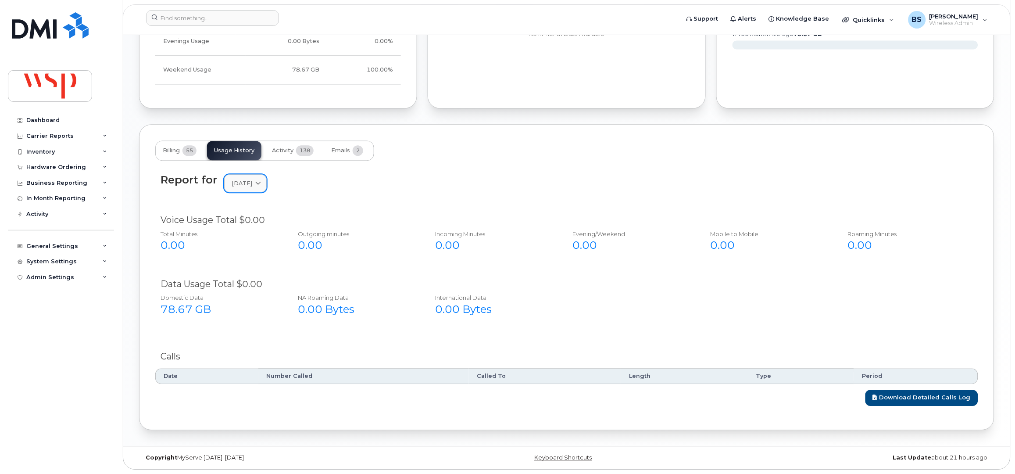
click at [250, 184] on span "[DATE]" at bounding box center [242, 183] width 21 height 8
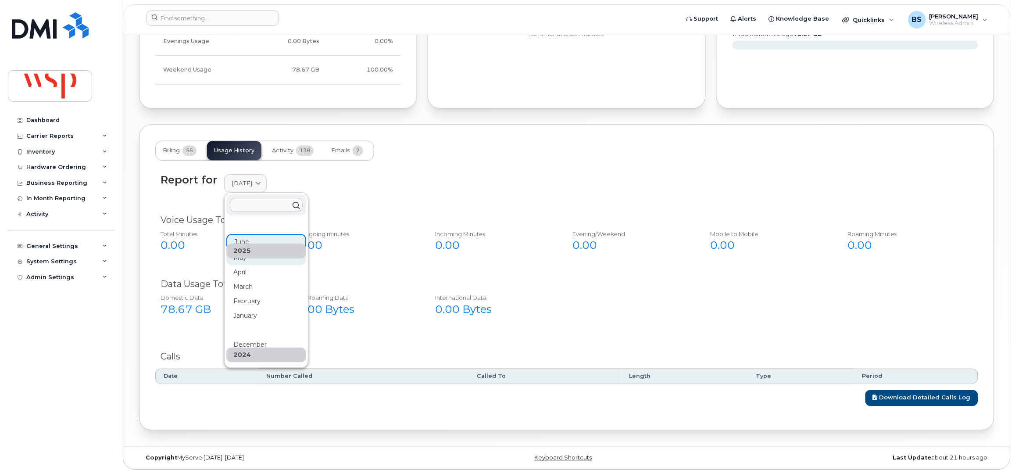
click at [244, 347] on div "May" at bounding box center [266, 354] width 80 height 14
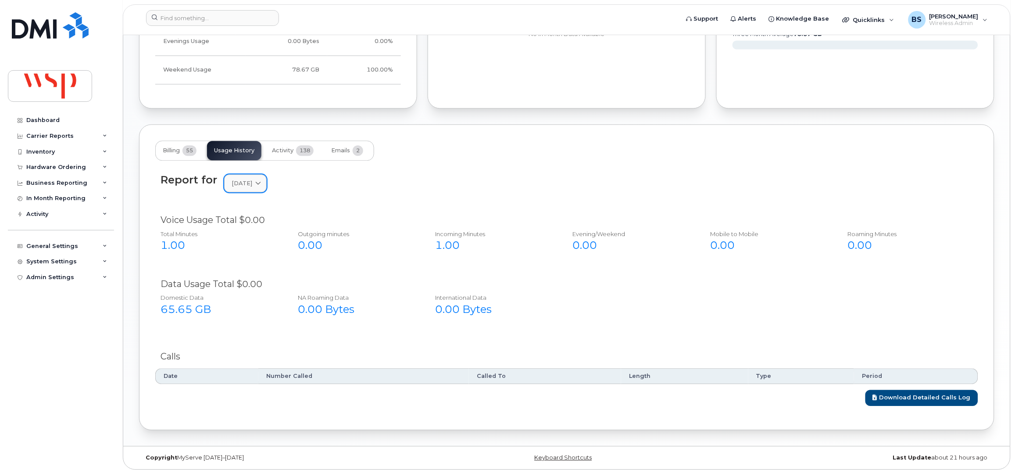
click at [253, 188] on link "[DATE]" at bounding box center [245, 183] width 43 height 18
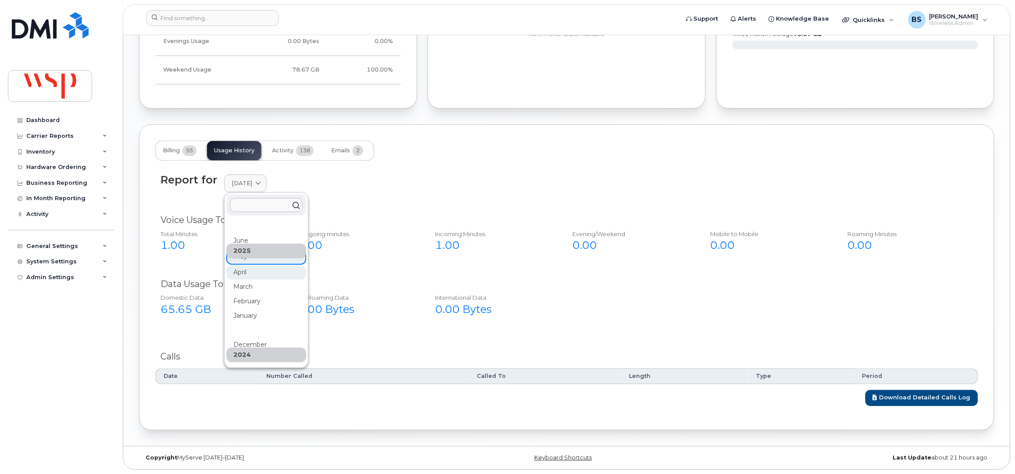
click at [241, 366] on div "April" at bounding box center [266, 373] width 80 height 14
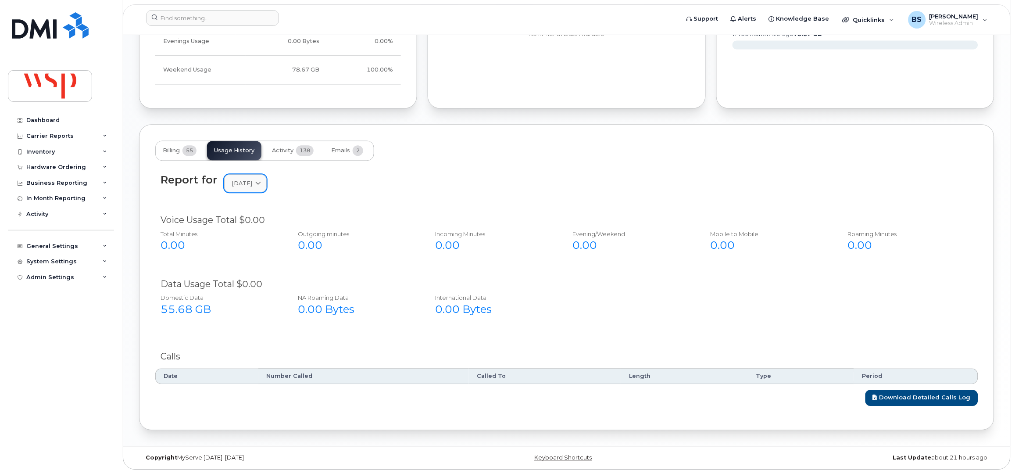
click at [252, 186] on span "April 2025" at bounding box center [242, 183] width 21 height 8
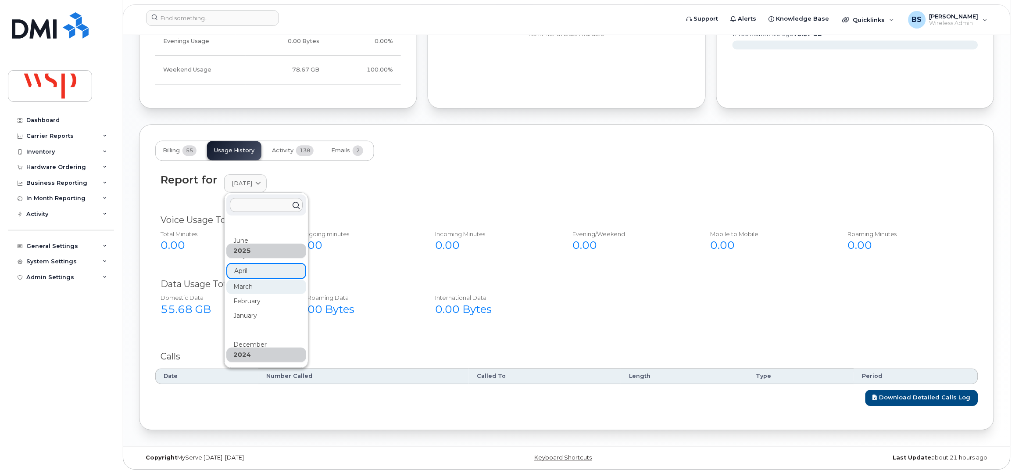
click at [243, 410] on div "March" at bounding box center [266, 417] width 80 height 14
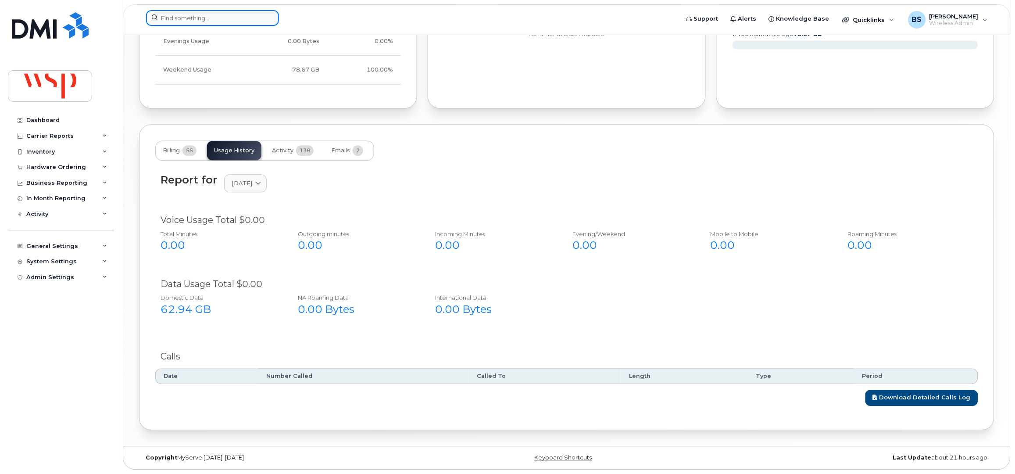
click at [193, 19] on input at bounding box center [212, 18] width 133 height 16
paste input "16132202738"
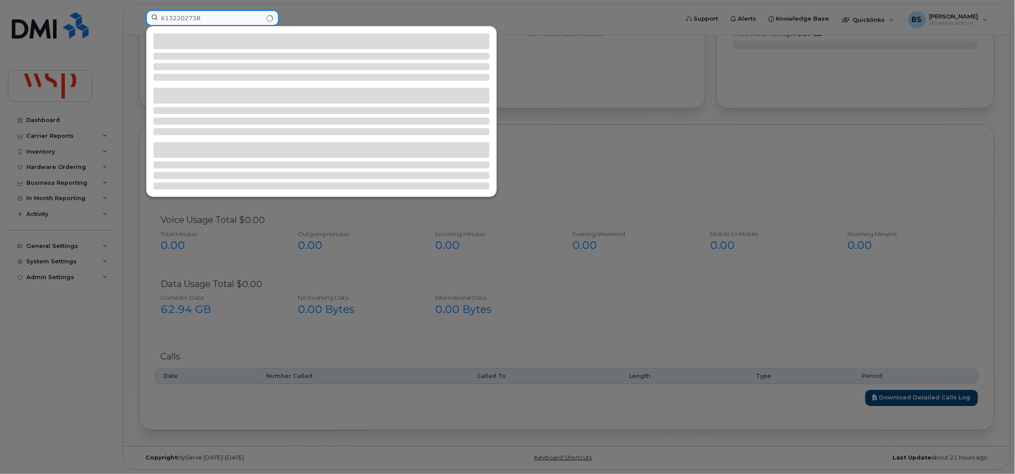
type input "6132202738"
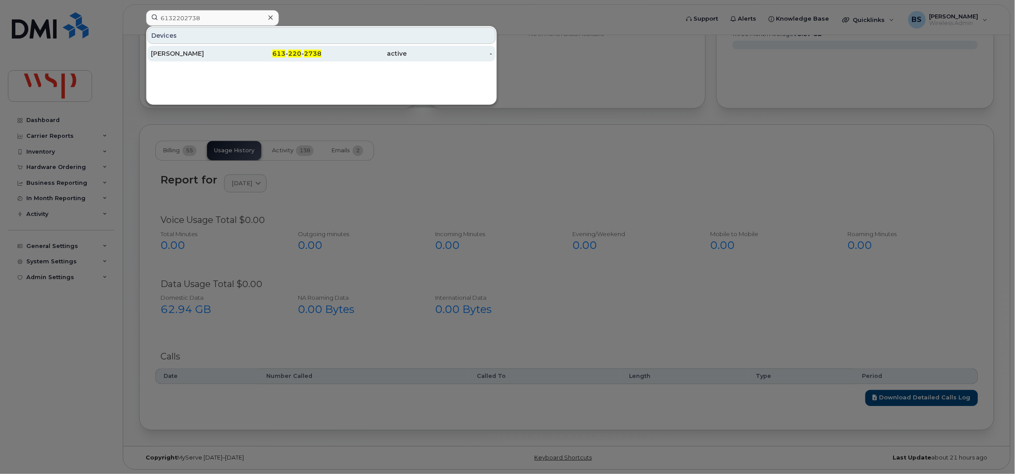
click at [182, 50] on div "[PERSON_NAME]" at bounding box center [194, 53] width 86 height 9
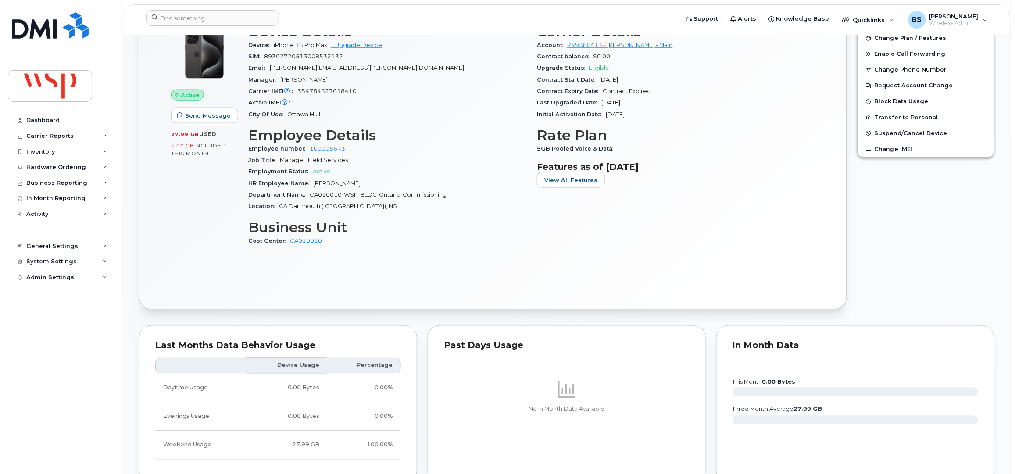
scroll to position [585, 0]
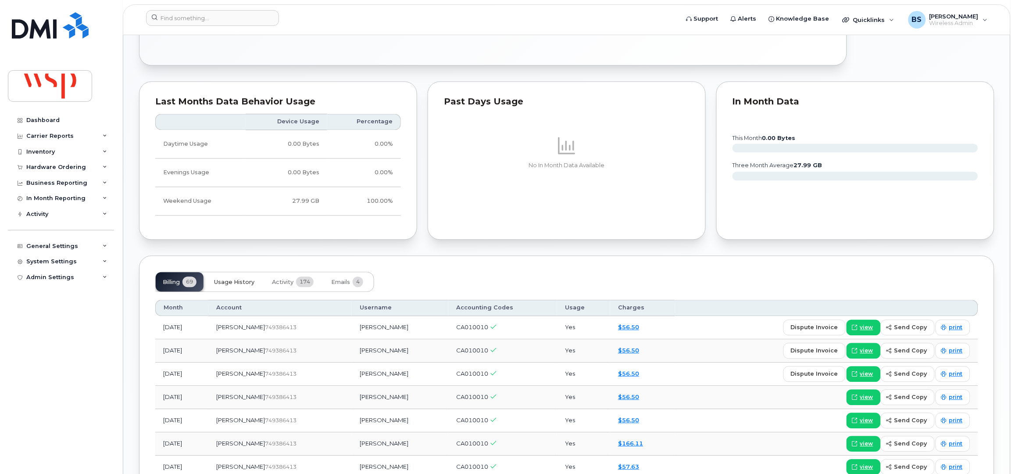
drag, startPoint x: 232, startPoint y: 279, endPoint x: 237, endPoint y: 276, distance: 5.7
click at [232, 279] on button "Usage History" at bounding box center [234, 281] width 54 height 19
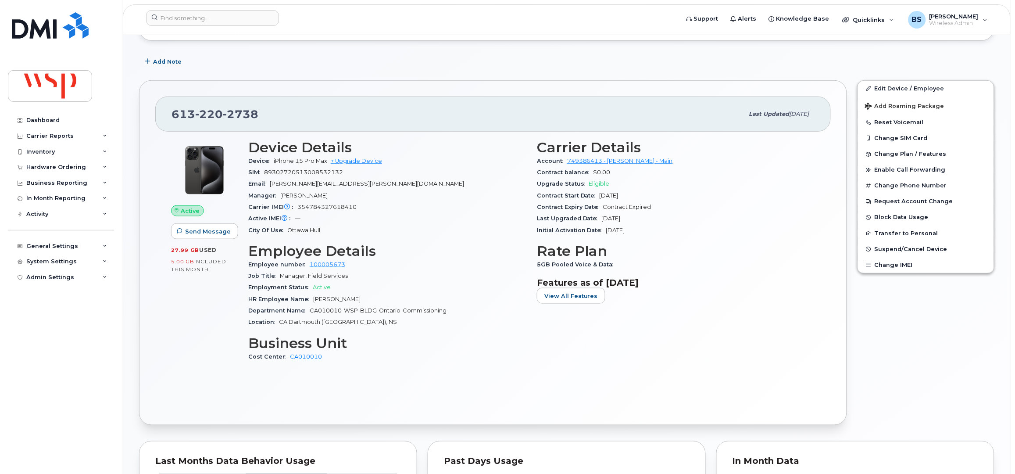
scroll to position [175, 0]
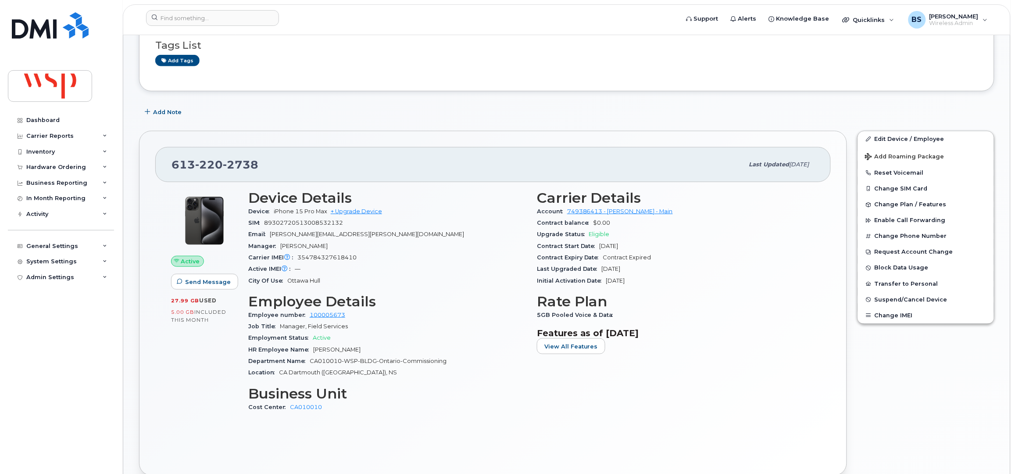
click at [346, 235] on div "Email Sandy.Frazee@wsp.com" at bounding box center [387, 234] width 278 height 11
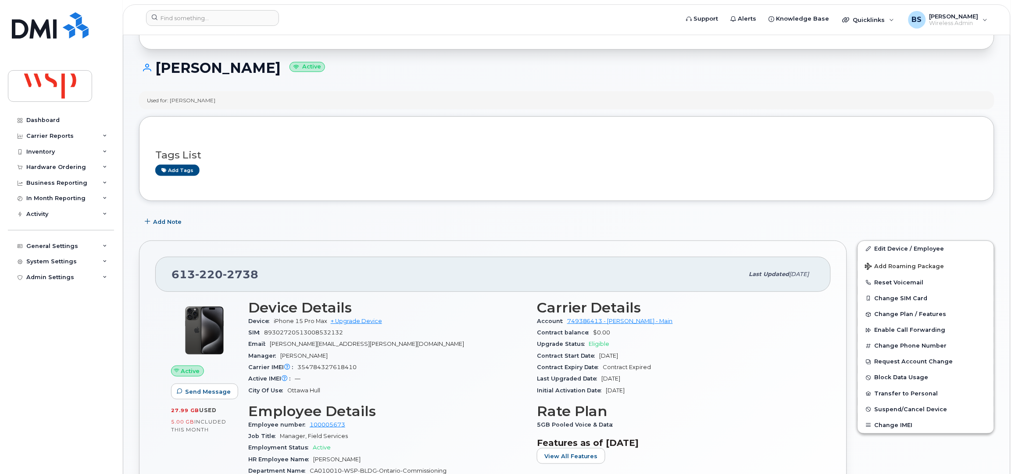
scroll to position [0, 0]
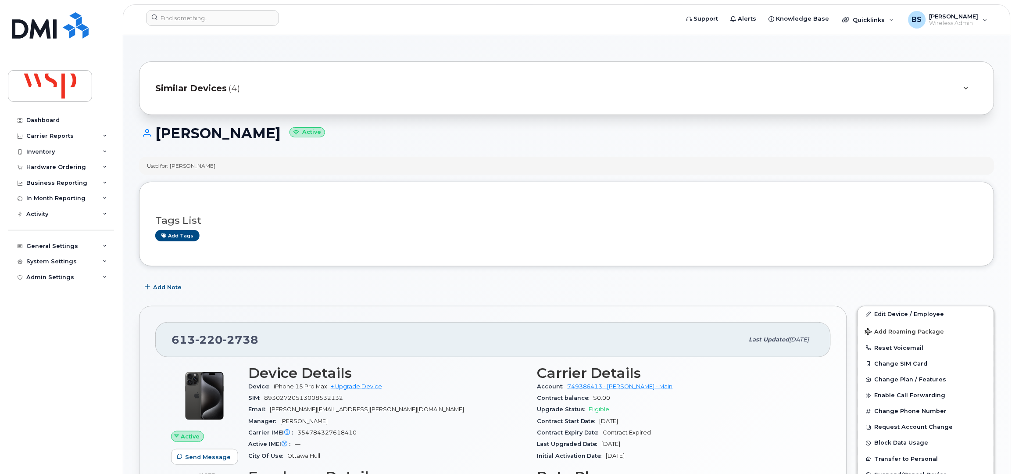
drag, startPoint x: 279, startPoint y: 135, endPoint x: 155, endPoint y: 135, distance: 123.7
click at [155, 135] on h1 "STEVEN FRAZEE Active" at bounding box center [566, 132] width 855 height 15
copy h1 "STEVEN FRAZEE"
drag, startPoint x: 344, startPoint y: 412, endPoint x: 272, endPoint y: 411, distance: 71.5
click at [272, 411] on div "Email Sandy.Frazee@wsp.com" at bounding box center [387, 409] width 278 height 11
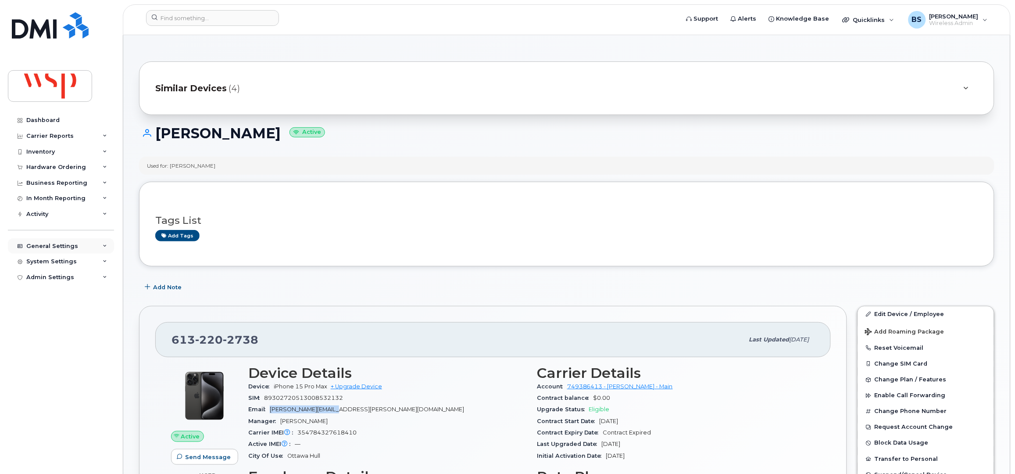
copy span "Sandy.Frazee@wsp.com"
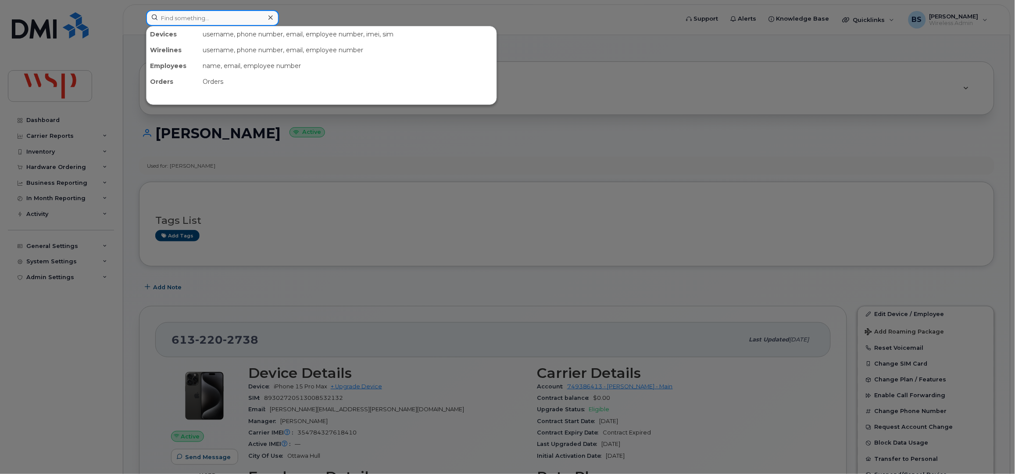
click at [244, 21] on input at bounding box center [212, 18] width 133 height 16
paste input "12506196078"
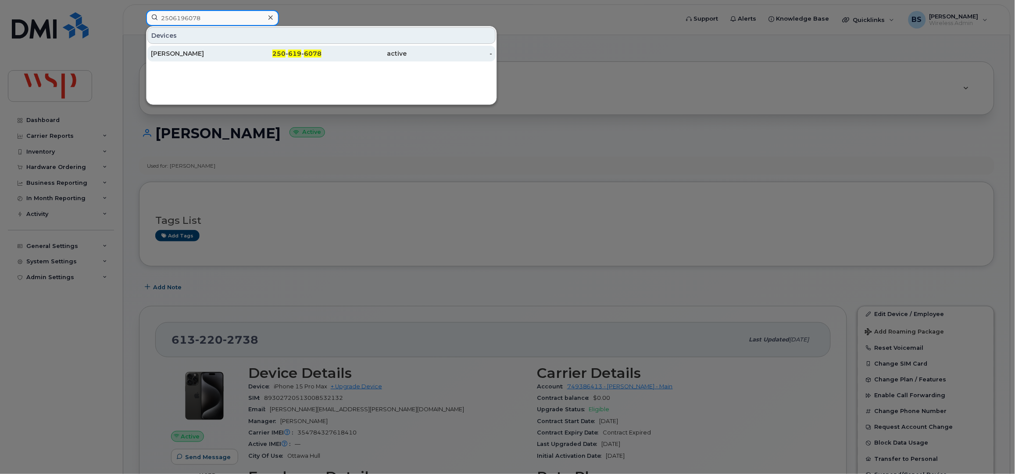
type input "2506196078"
drag, startPoint x: 189, startPoint y: 52, endPoint x: 189, endPoint y: 47, distance: 4.8
click at [189, 51] on div "[PERSON_NAME]" at bounding box center [194, 53] width 86 height 9
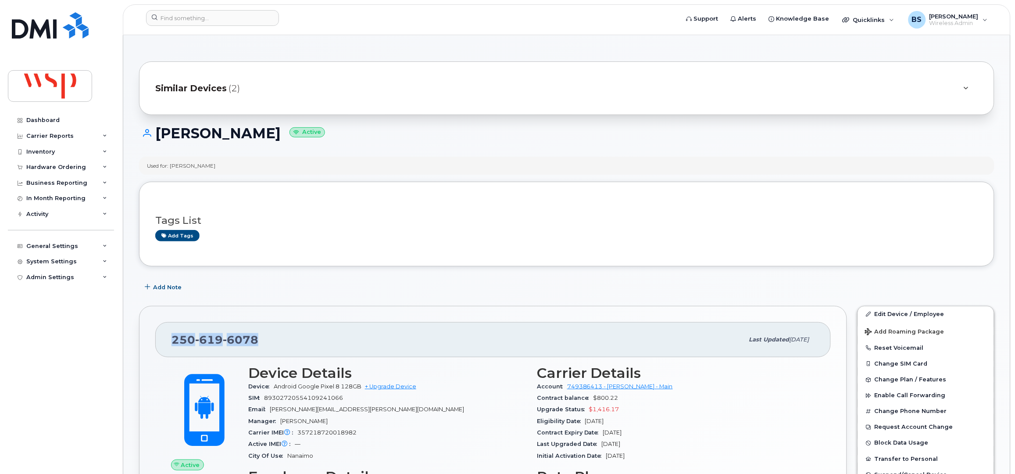
drag, startPoint x: 215, startPoint y: 343, endPoint x: 169, endPoint y: 344, distance: 46.1
click at [169, 344] on div "[PHONE_NUMBER] Last updated [DATE]" at bounding box center [492, 339] width 675 height 35
copy span "[PHONE_NUMBER]"
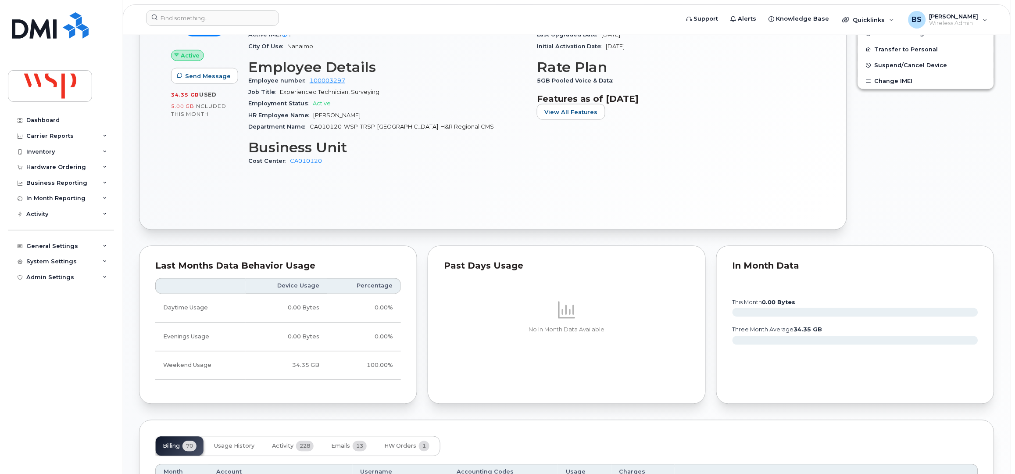
scroll to position [643, 0]
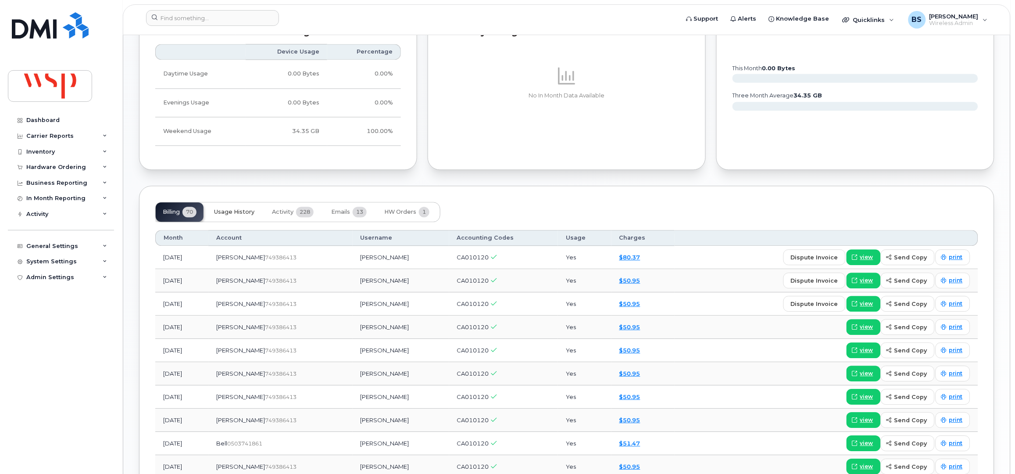
click at [236, 214] on span "Usage History" at bounding box center [234, 211] width 40 height 7
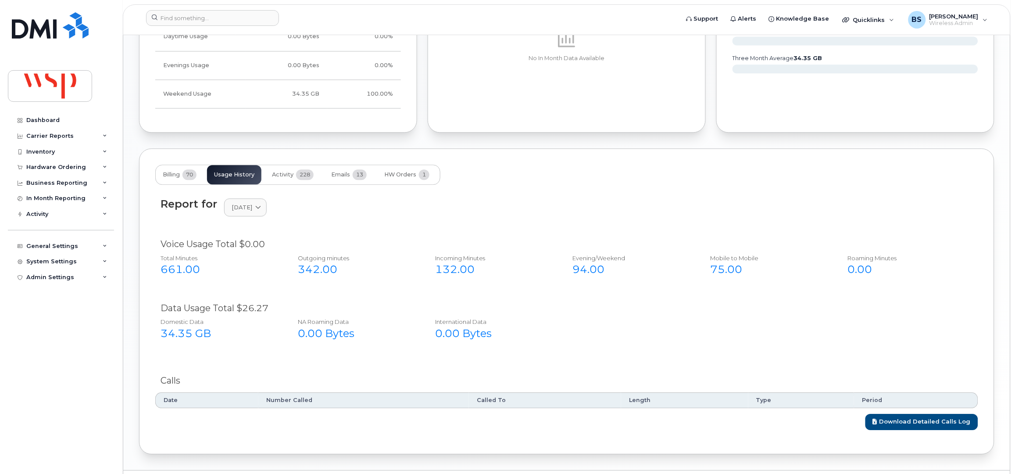
scroll to position [702, 0]
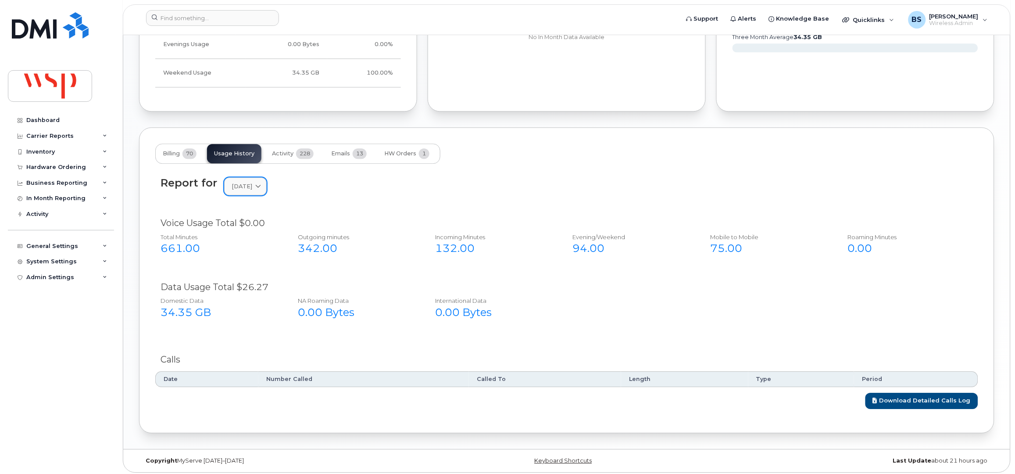
click at [247, 188] on span "[DATE]" at bounding box center [242, 186] width 21 height 8
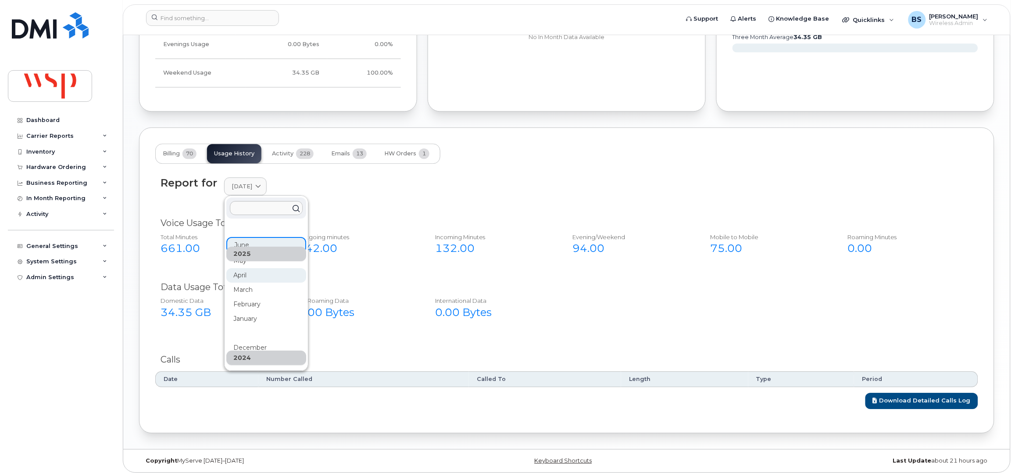
click at [242, 369] on div "April" at bounding box center [266, 376] width 80 height 14
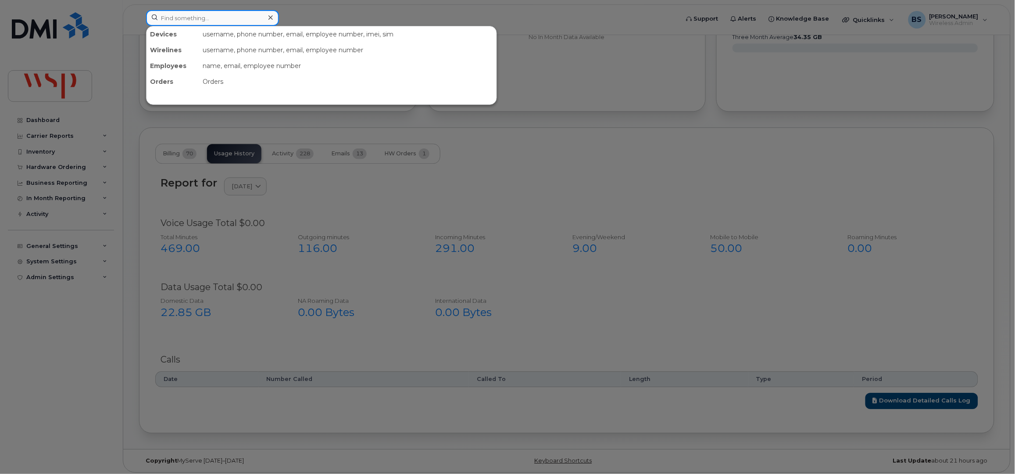
click at [214, 21] on input at bounding box center [212, 18] width 133 height 16
paste input "17807006347"
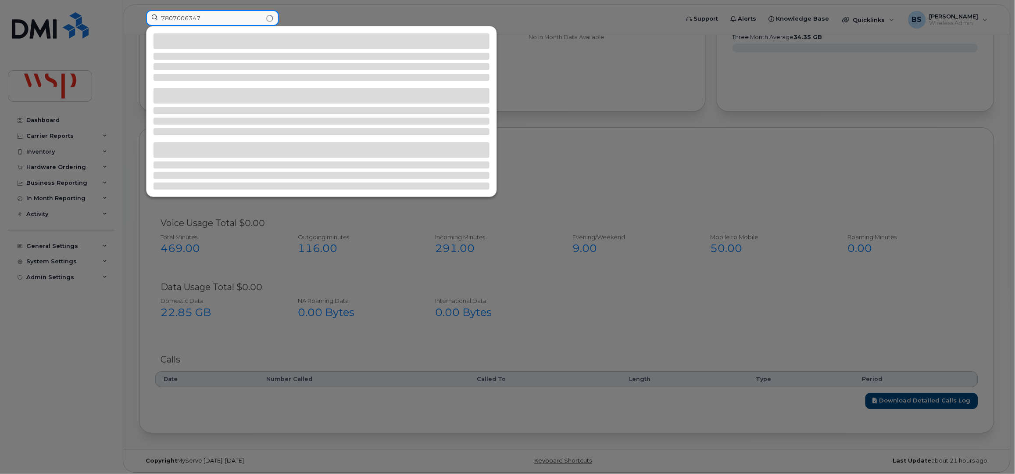
type input "7807006347"
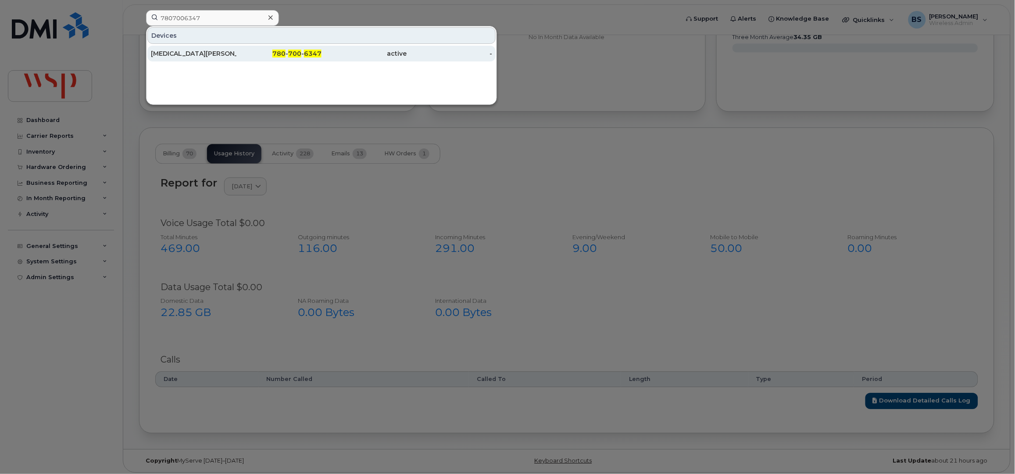
click at [171, 52] on div "[MEDICAL_DATA][PERSON_NAME]" at bounding box center [194, 53] width 86 height 9
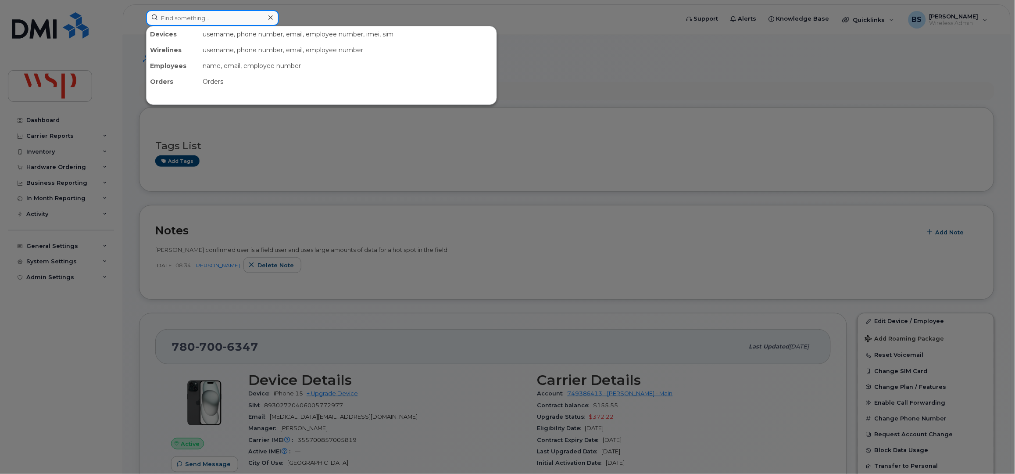
click at [195, 13] on input at bounding box center [212, 18] width 133 height 16
paste input "14163128663"
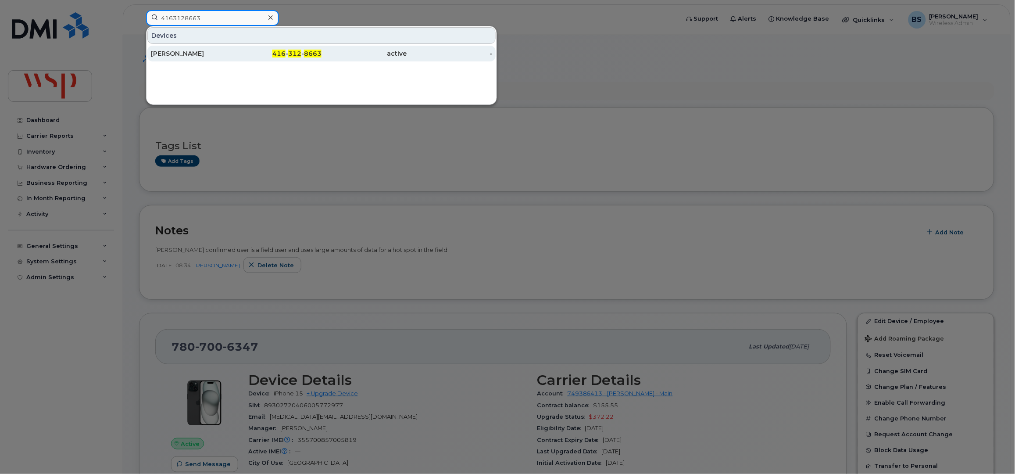
type input "4163128663"
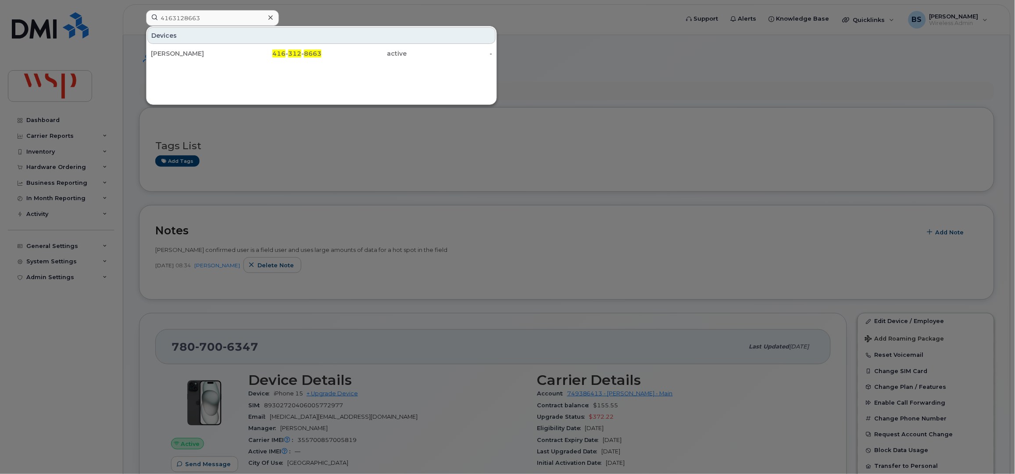
drag, startPoint x: 175, startPoint y: 51, endPoint x: 269, endPoint y: 97, distance: 105.1
click at [175, 51] on div "[PERSON_NAME]" at bounding box center [194, 53] width 86 height 9
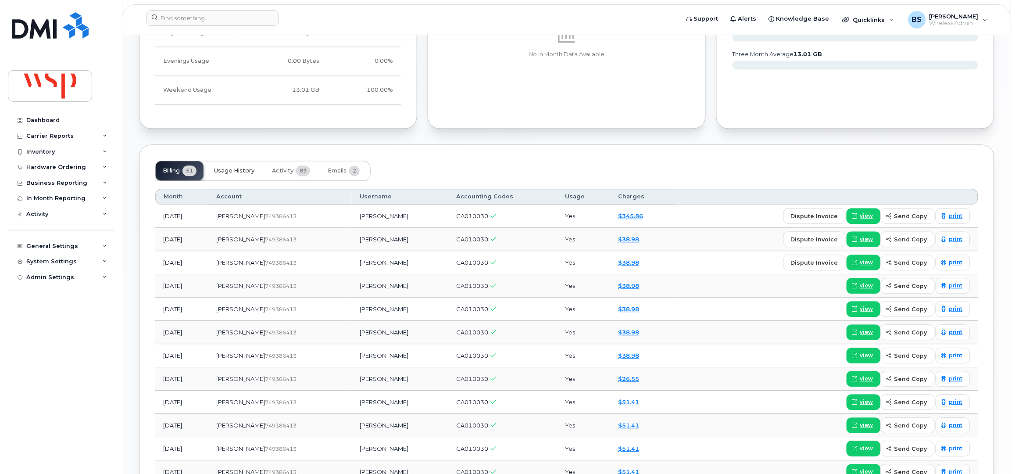
click at [234, 172] on span "Usage History" at bounding box center [234, 171] width 40 height 7
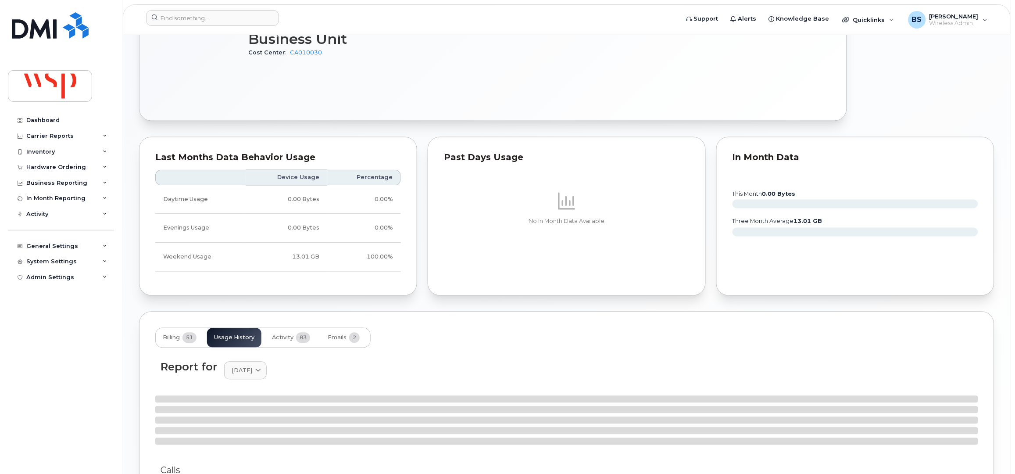
scroll to position [585, 0]
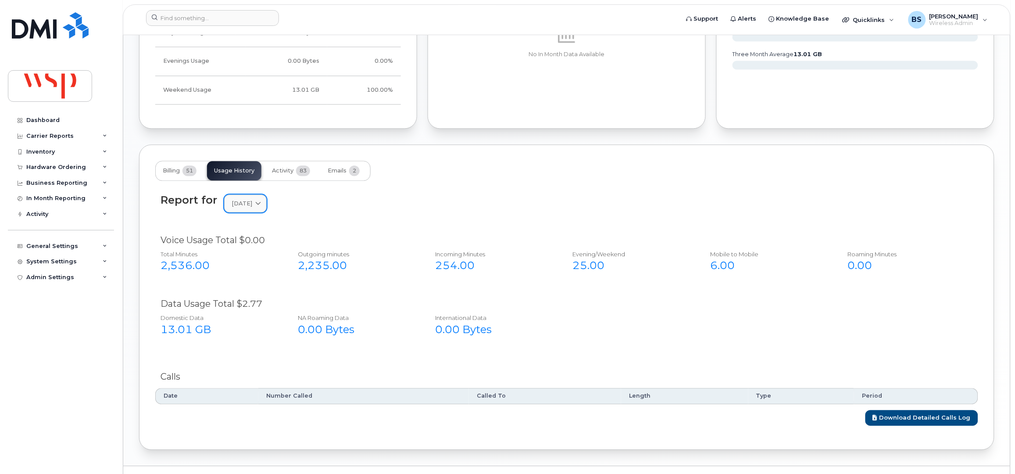
click at [249, 207] on span "[DATE]" at bounding box center [242, 204] width 21 height 8
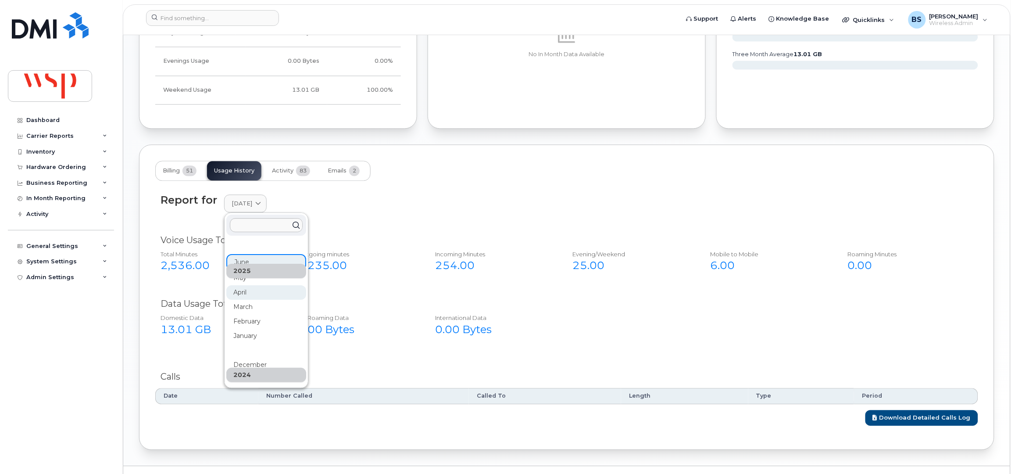
click at [242, 387] on div "April" at bounding box center [266, 394] width 80 height 14
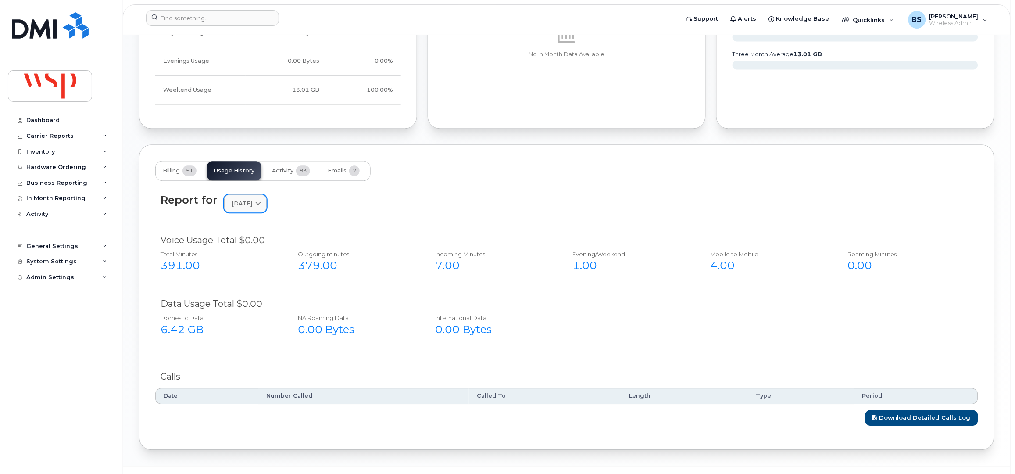
click at [248, 206] on span "April 2025" at bounding box center [242, 204] width 21 height 8
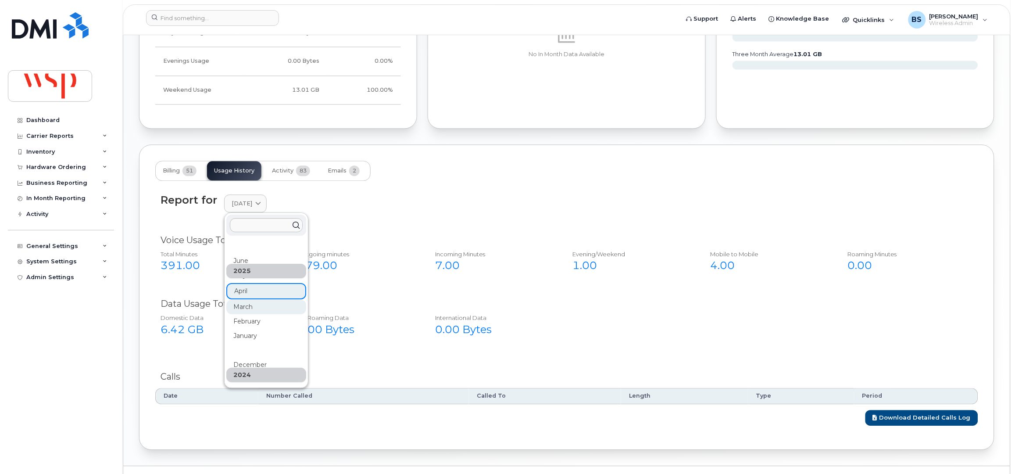
click at [246, 430] on div "March" at bounding box center [266, 437] width 80 height 14
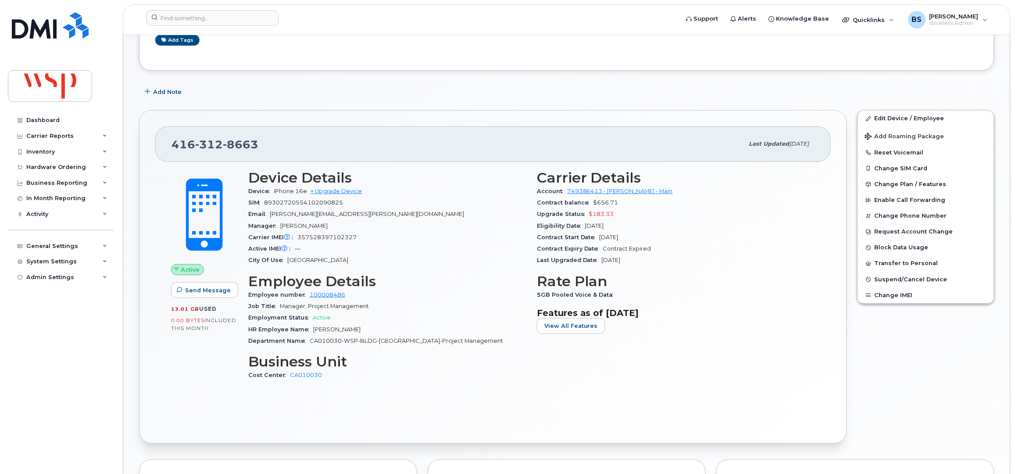
scroll to position [0, 0]
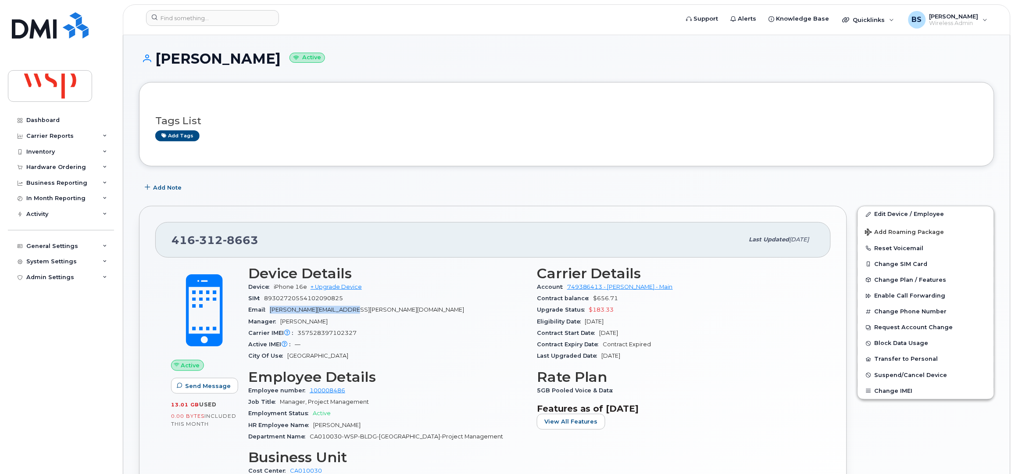
drag, startPoint x: 330, startPoint y: 311, endPoint x: 267, endPoint y: 314, distance: 63.2
click at [271, 315] on div "Email Kassandra.Marques@wsp.com" at bounding box center [387, 309] width 278 height 11
copy span "[PERSON_NAME][EMAIL_ADDRESS][PERSON_NAME][DOMAIN_NAME]"
drag, startPoint x: 201, startPoint y: 241, endPoint x: 171, endPoint y: 242, distance: 29.9
click at [172, 242] on div "416 312 8663" at bounding box center [458, 239] width 572 height 18
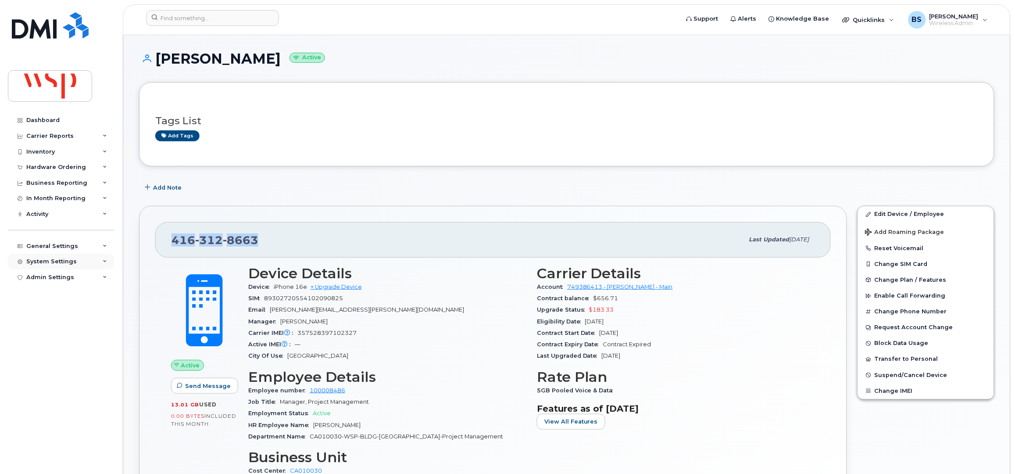
copy span "416 312 8663"
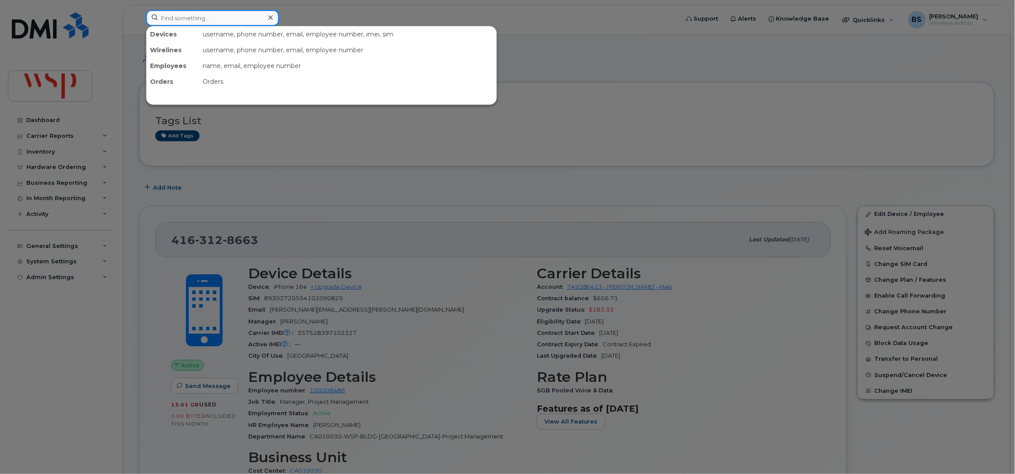
click at [225, 20] on input at bounding box center [212, 18] width 133 height 16
paste input "14185595379"
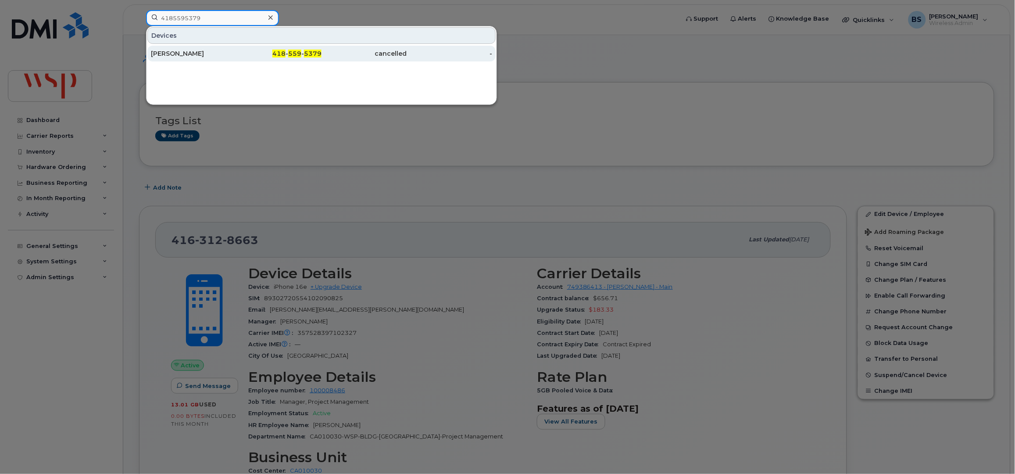
type input "4185595379"
click at [182, 50] on div "VINCENT BERGERON" at bounding box center [194, 53] width 86 height 9
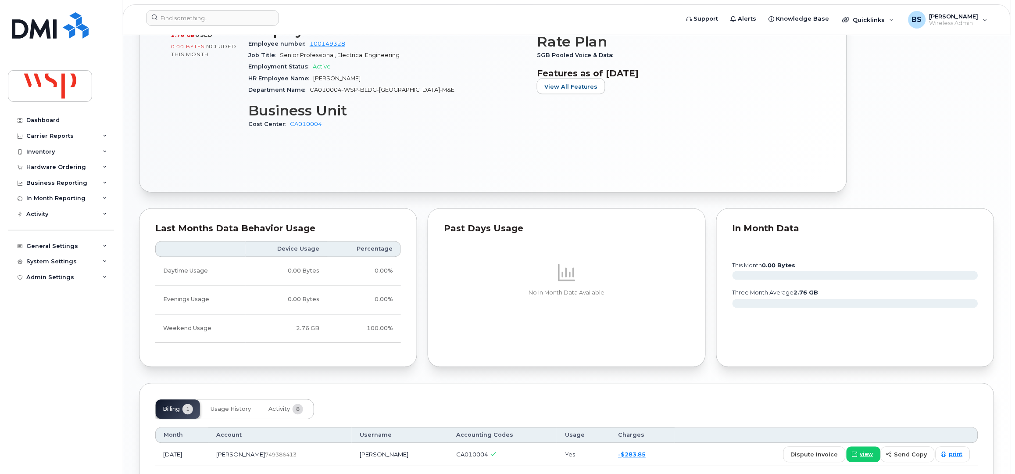
scroll to position [483, 0]
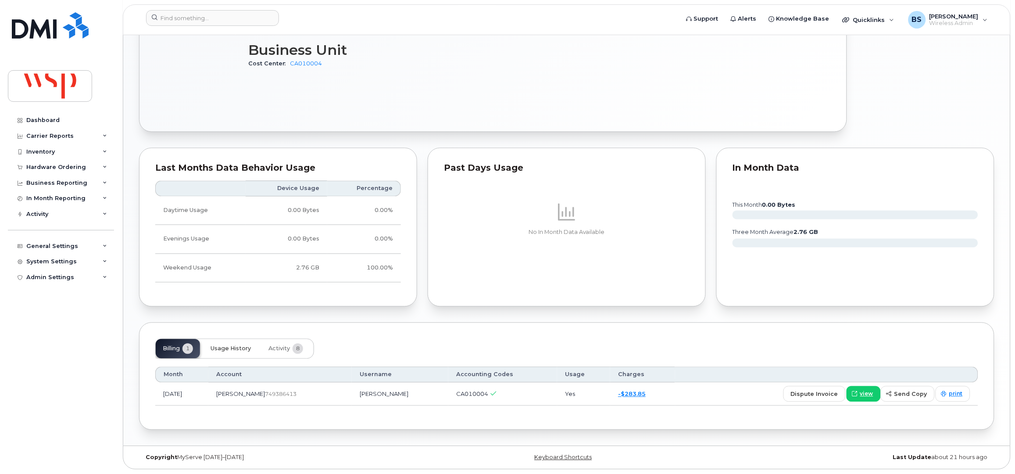
click at [227, 350] on span "Usage History" at bounding box center [231, 348] width 40 height 7
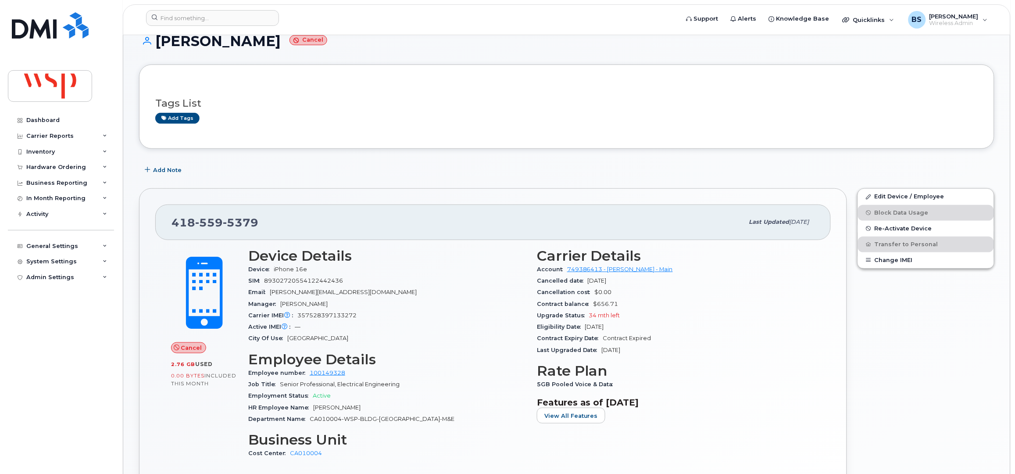
scroll to position [0, 0]
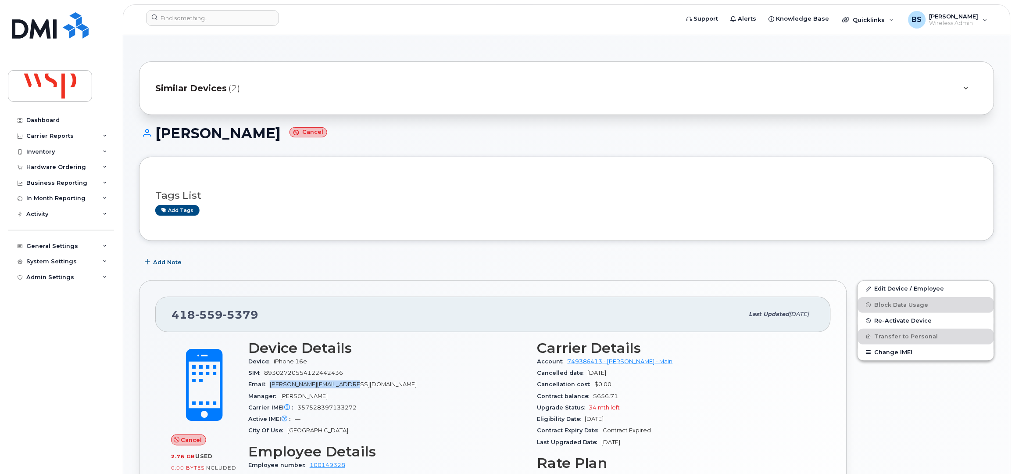
drag, startPoint x: 310, startPoint y: 382, endPoint x: 270, endPoint y: 385, distance: 40.0
click at [270, 385] on div "Email Vincent.Bergeron1@wsp.com" at bounding box center [387, 384] width 278 height 11
drag, startPoint x: 277, startPoint y: 321, endPoint x: 151, endPoint y: 320, distance: 125.9
click at [151, 320] on div "418 559 5379 Last updated Jul 15, 2025 Cancel 2.76 GB  used 0.00 Bytes  include…" at bounding box center [493, 446] width 708 height 333
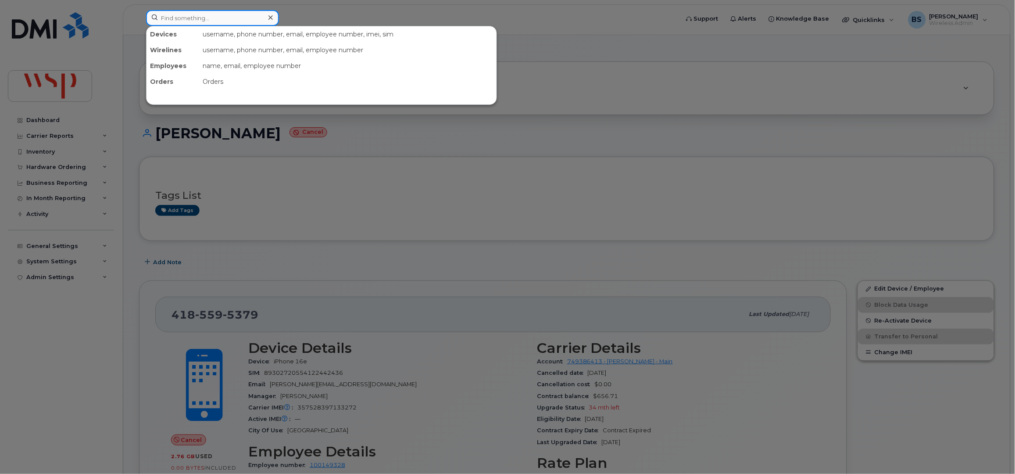
click at [217, 21] on input at bounding box center [212, 18] width 133 height 16
paste input "17805985105"
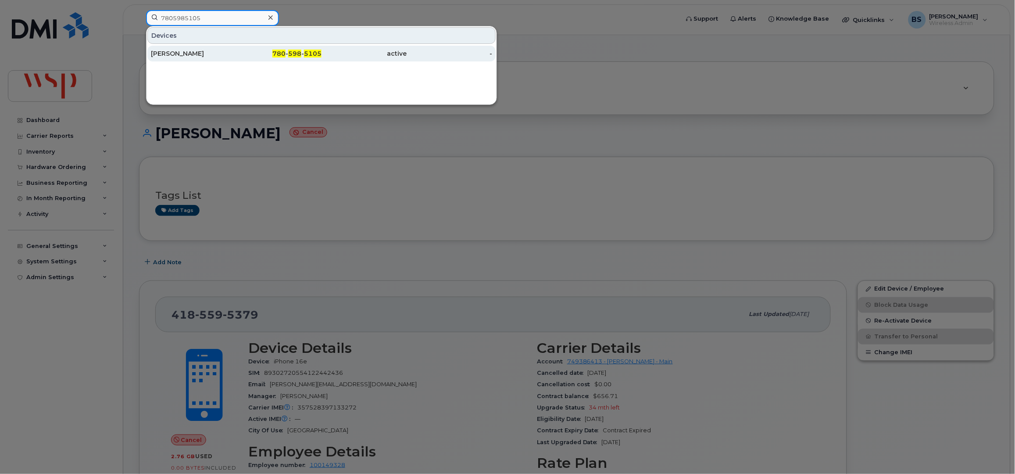
type input "7805985105"
click at [295, 53] on span "598" at bounding box center [294, 54] width 13 height 8
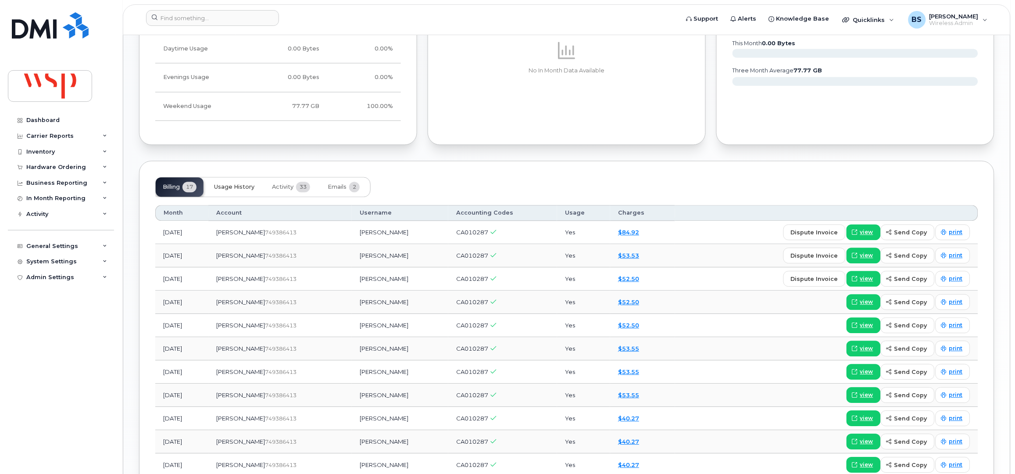
click at [236, 187] on span "Usage History" at bounding box center [234, 186] width 40 height 7
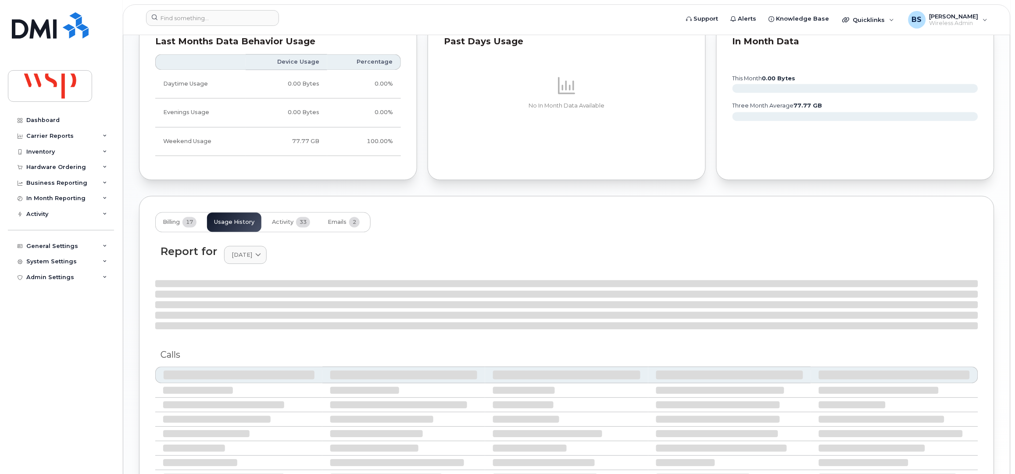
scroll to position [643, 0]
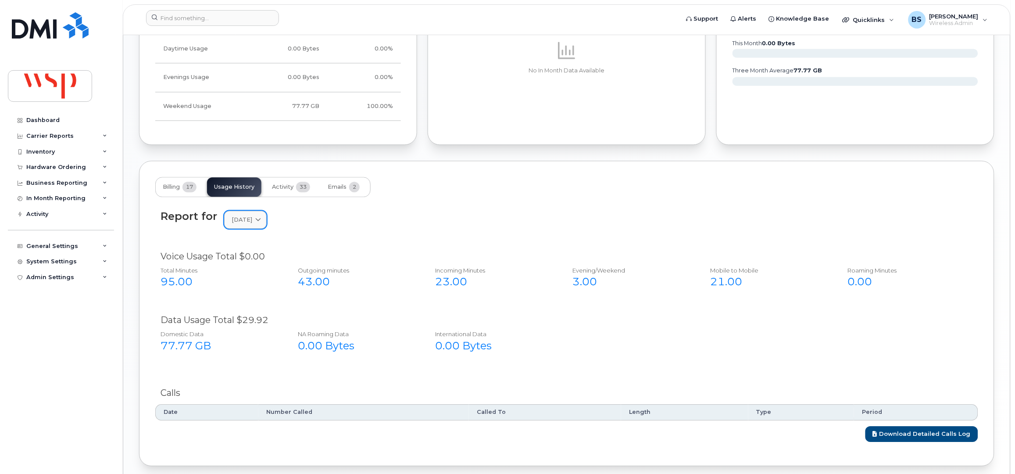
click at [252, 217] on span "[DATE]" at bounding box center [242, 219] width 21 height 8
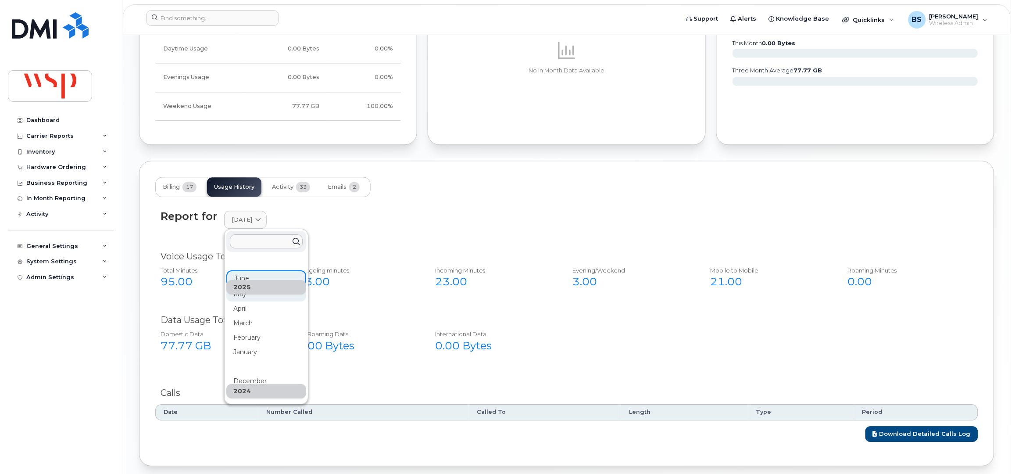
click at [236, 384] on div "May" at bounding box center [266, 391] width 80 height 14
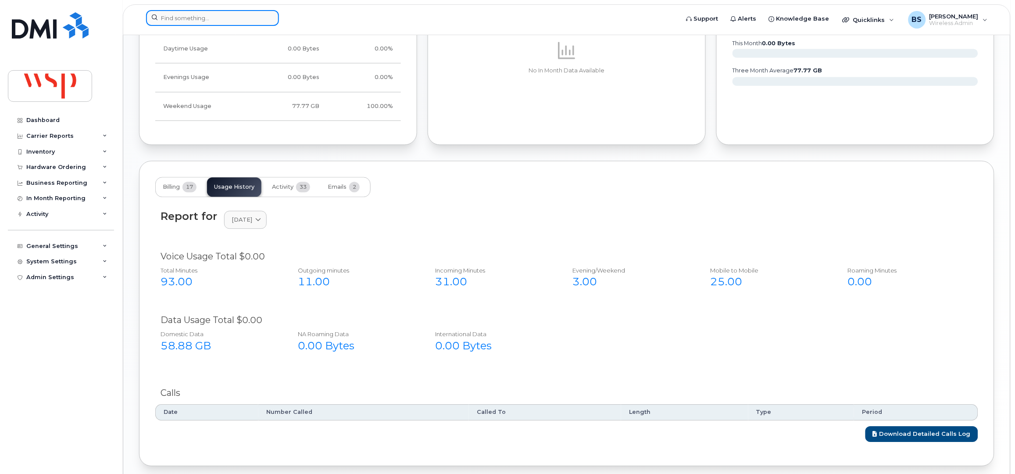
click at [182, 19] on input at bounding box center [212, 18] width 133 height 16
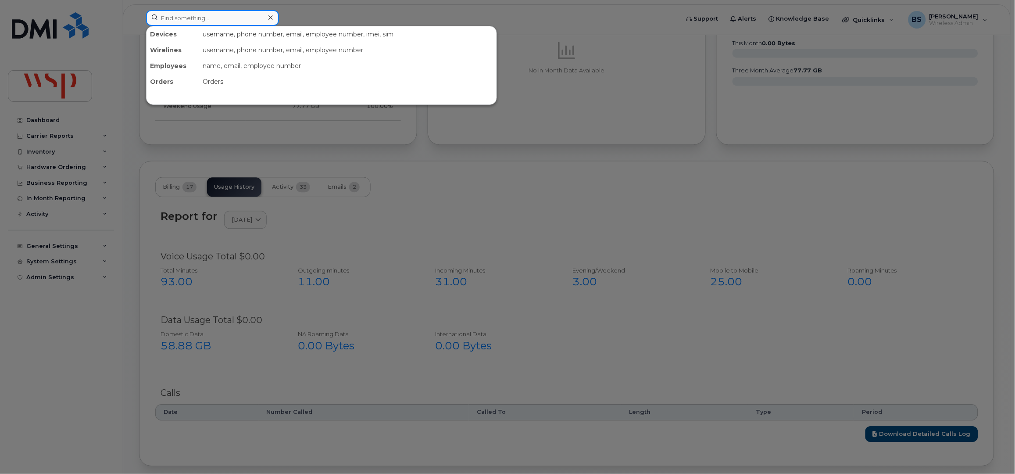
paste input "4163128663"
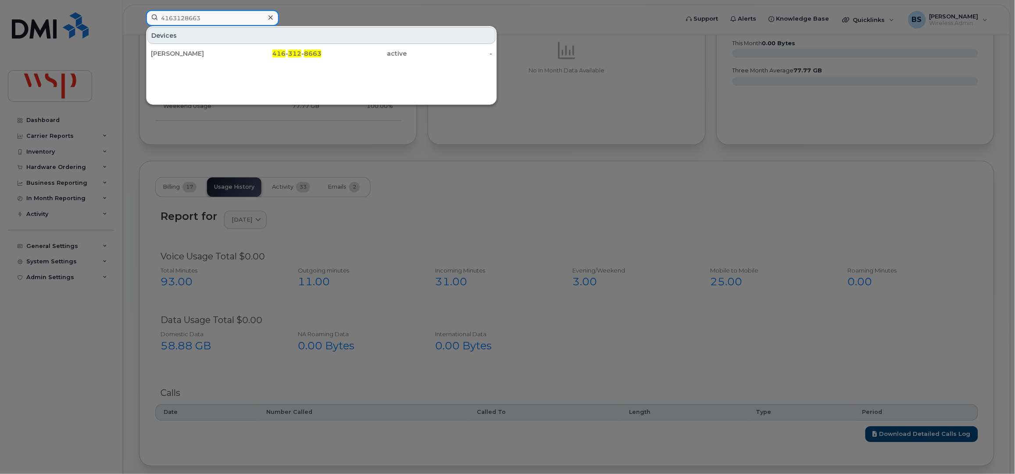
type input "4163128663"
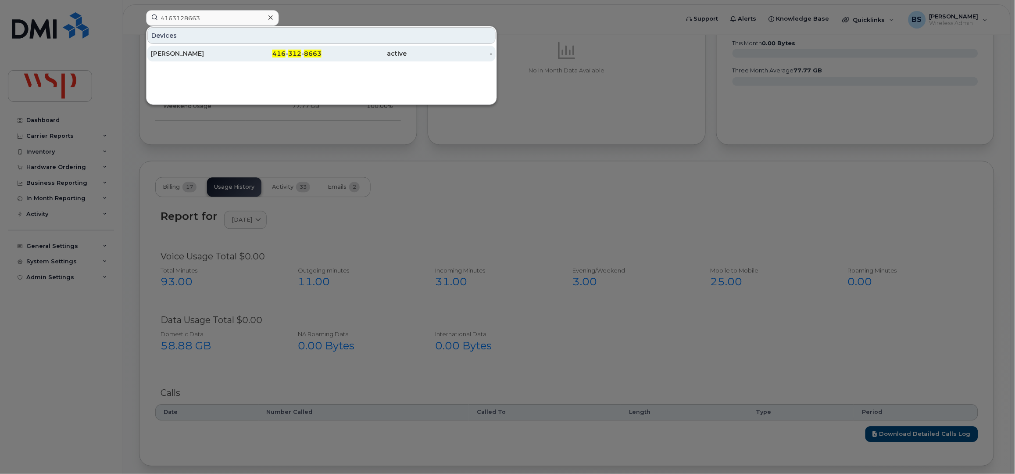
drag, startPoint x: 180, startPoint y: 62, endPoint x: 168, endPoint y: 53, distance: 15.6
click at [168, 53] on div "KASSANDRA MARQUES" at bounding box center [194, 53] width 86 height 9
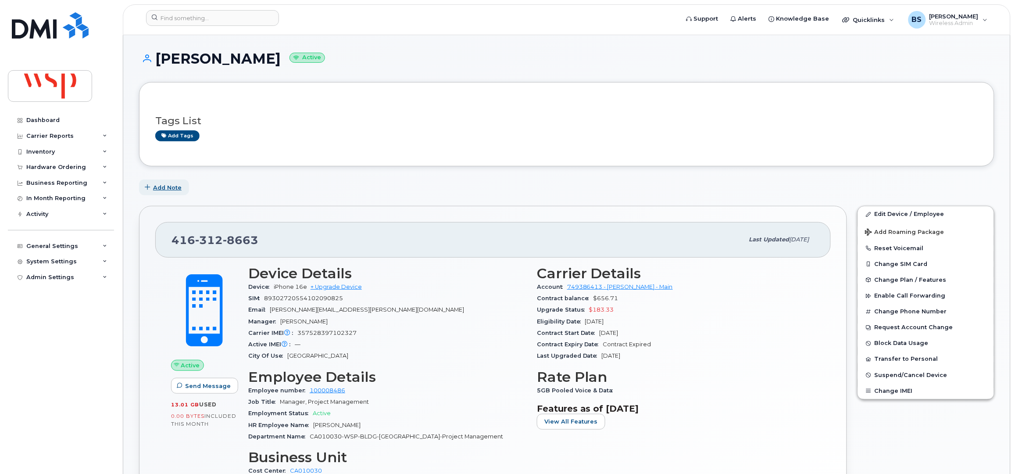
click at [162, 186] on span "Add Note" at bounding box center [167, 187] width 29 height 8
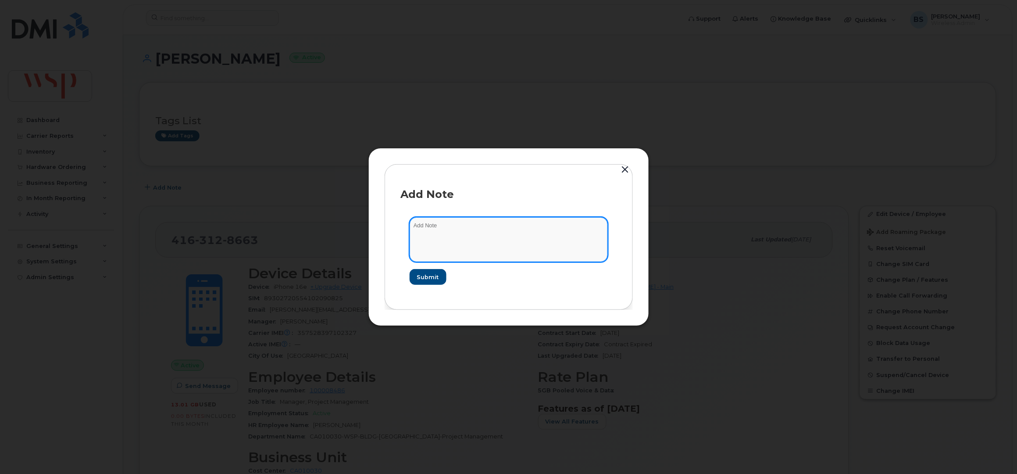
click at [484, 235] on textarea at bounding box center [509, 239] width 198 height 45
paste textarea "Hello, Thank you for flagging and sincere apologies! I have had issues with my …"
drag, startPoint x: 455, startPoint y: 225, endPoint x: 374, endPoint y: 217, distance: 81.5
click at [376, 217] on div "Add Note Hello, Thank you for flagging and sincere apologies! I have had issues…" at bounding box center [508, 237] width 281 height 178
drag, startPoint x: 470, startPoint y: 225, endPoint x: 493, endPoint y: 224, distance: 23.7
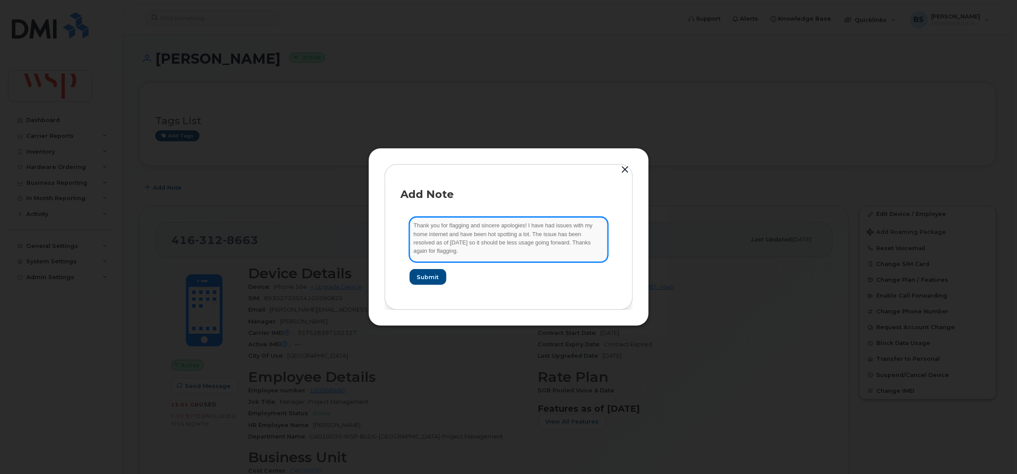
click at [471, 224] on textarea "Thank you for flagging and sincere apologies! I have had issues with my home in…" at bounding box center [509, 239] width 198 height 45
type textarea "Thank you for flagging my usage and sincere apologies! I have had issues with m…"
click at [423, 274] on span "Submit" at bounding box center [428, 277] width 22 height 8
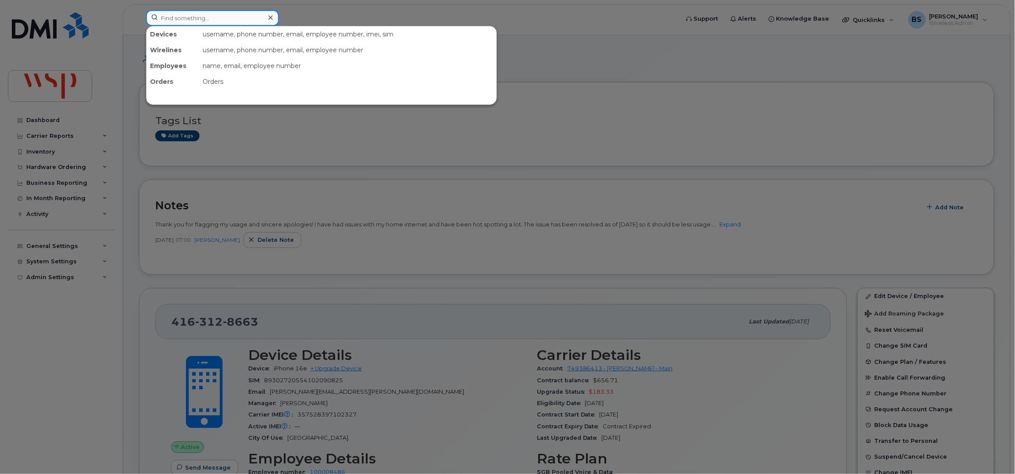
click at [223, 14] on input at bounding box center [212, 18] width 133 height 16
paste input "[PERSON_NAME]"
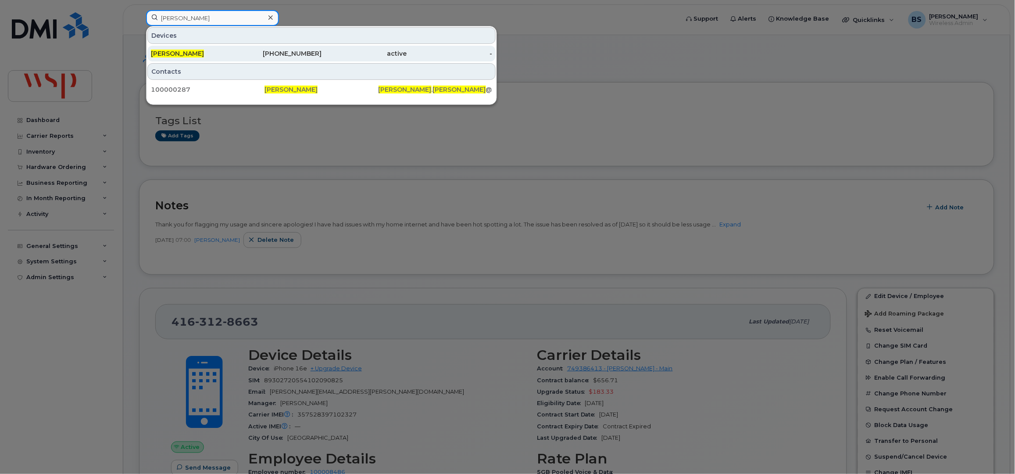
type input "[PERSON_NAME]"
click at [185, 54] on span "[PERSON_NAME]" at bounding box center [177, 54] width 53 height 8
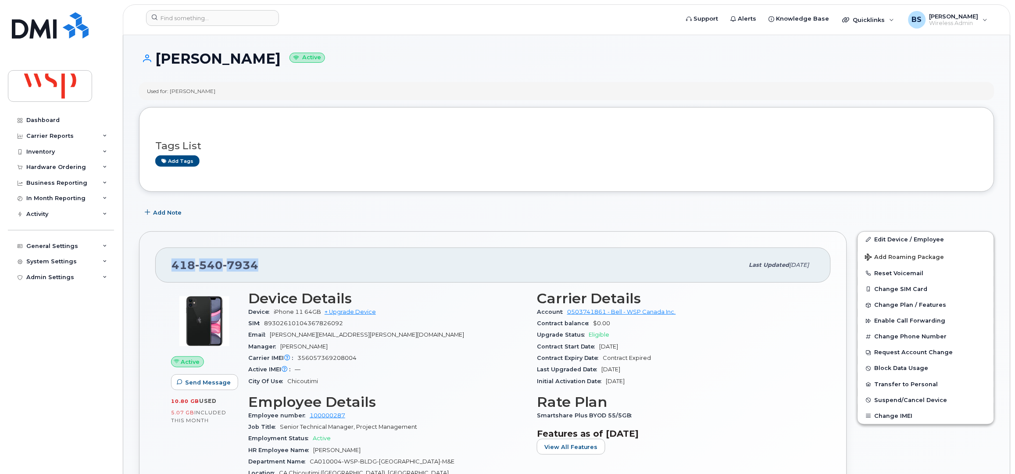
drag, startPoint x: 177, startPoint y: 274, endPoint x: 172, endPoint y: 275, distance: 4.9
click at [172, 275] on div "418 540 7934 Last updated Jul 03, 2025" at bounding box center [492, 264] width 675 height 35
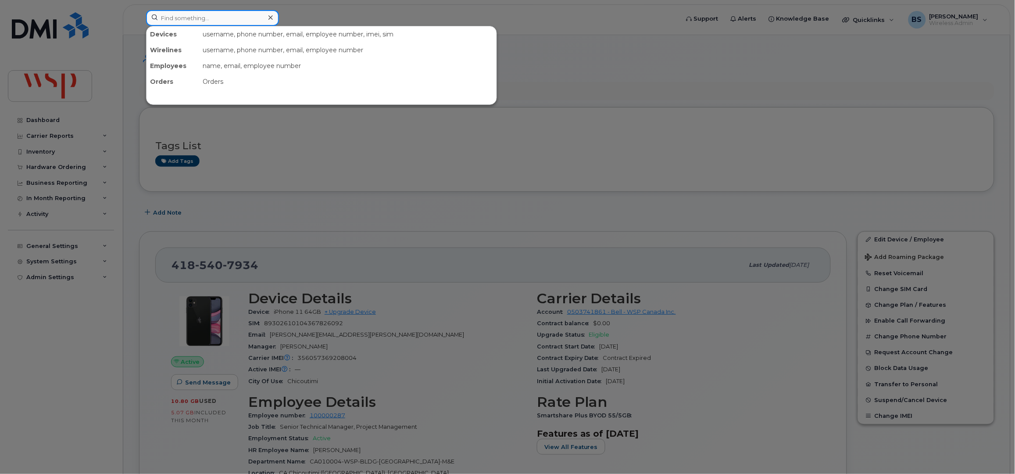
click at [216, 23] on input at bounding box center [212, 18] width 133 height 16
type input "v"
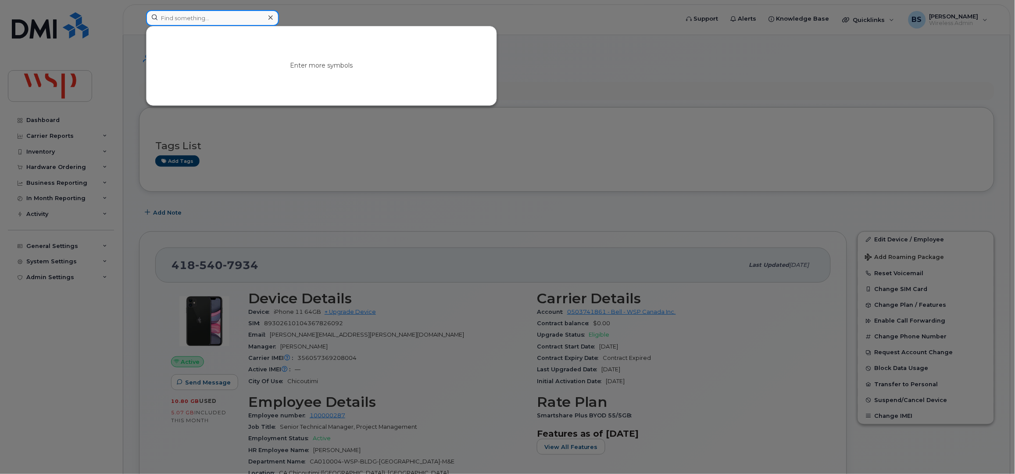
paste input "6046799760"
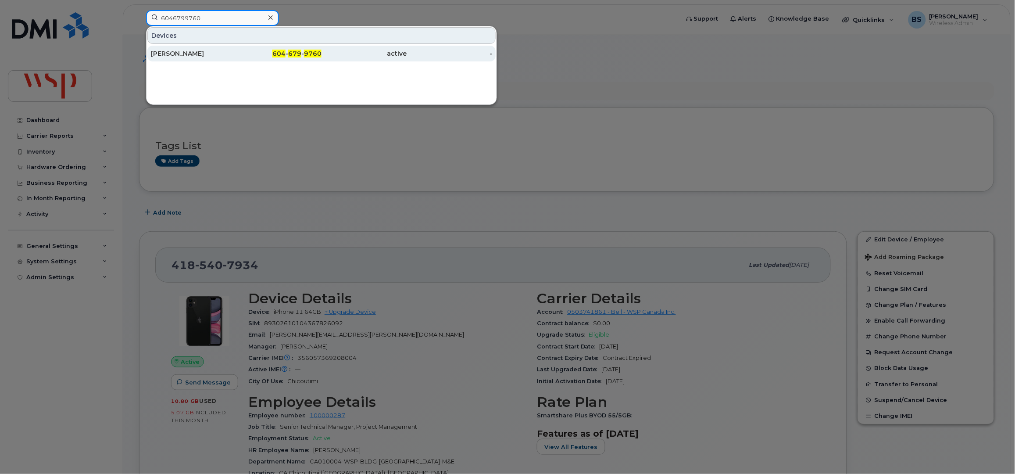
type input "6046799760"
click at [170, 51] on div "Sarah Gamble" at bounding box center [194, 53] width 86 height 9
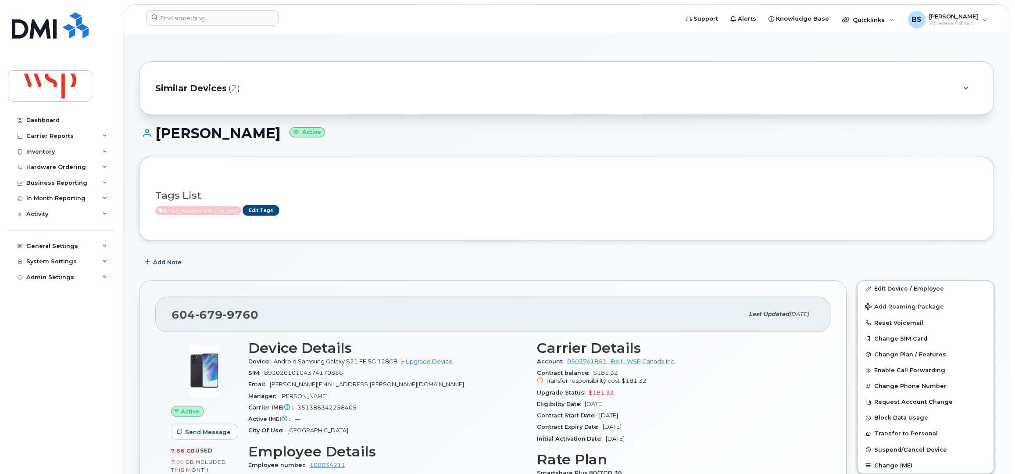
scroll to position [58, 0]
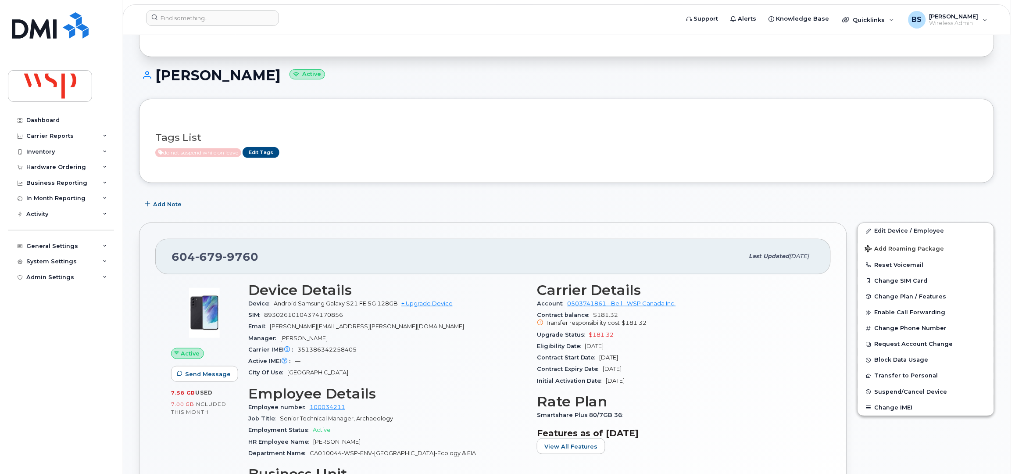
drag, startPoint x: 626, startPoint y: 347, endPoint x: 534, endPoint y: 332, distance: 93.0
click at [534, 332] on div "Carrier Details Account 0503741861 - Bell - WSP Canada Inc. Contract balance $1…" at bounding box center [676, 391] width 289 height 229
copy section "Upgrade Status $181.32 Eligibility Date Jan 16, 2026"
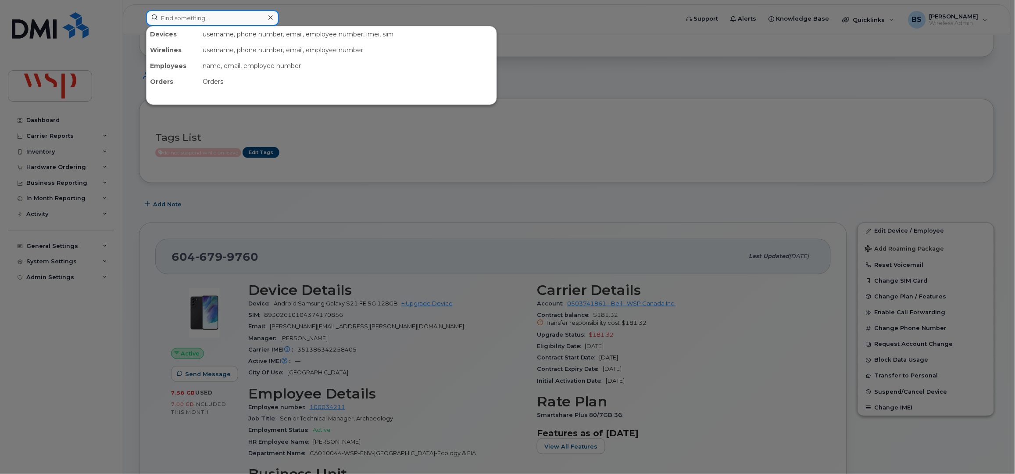
drag, startPoint x: 262, startPoint y: 17, endPoint x: 257, endPoint y: 34, distance: 17.4
click at [261, 17] on input at bounding box center [212, 18] width 133 height 16
paste input "5142105710"
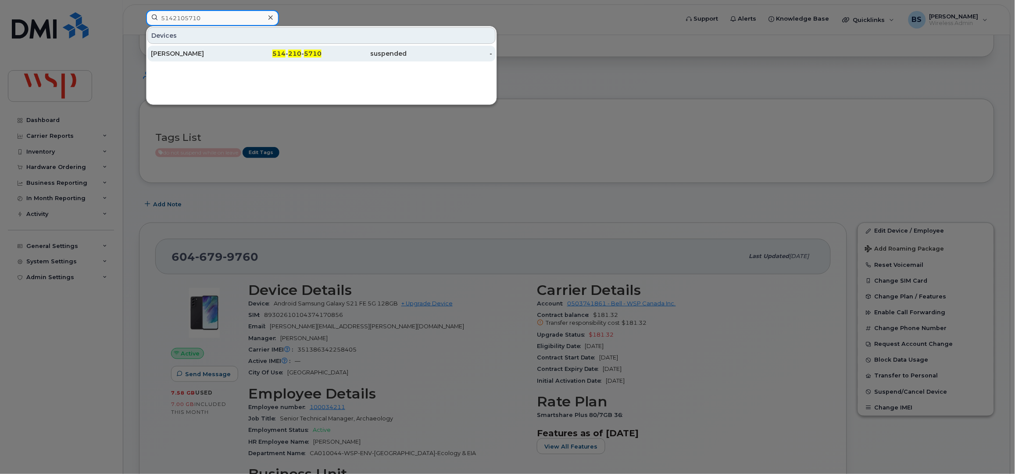
type input "5142105710"
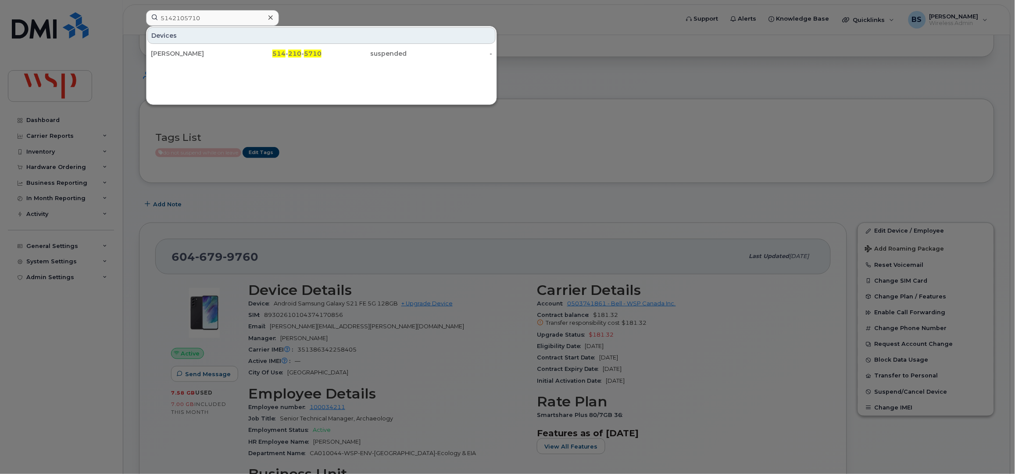
drag, startPoint x: 172, startPoint y: 53, endPoint x: 296, endPoint y: 99, distance: 132.7
click at [172, 53] on div "Harold Henry" at bounding box center [194, 53] width 86 height 9
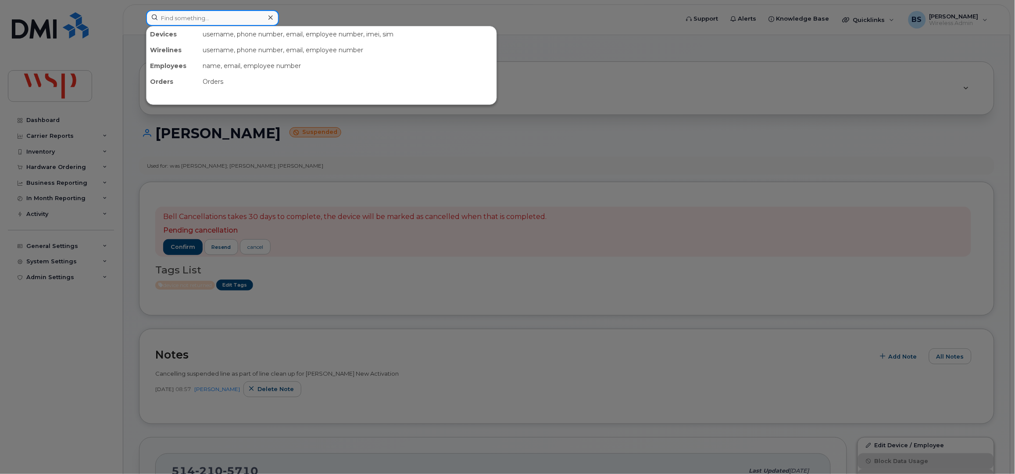
click at [186, 19] on input at bounding box center [212, 18] width 133 height 16
paste input "7782280010"
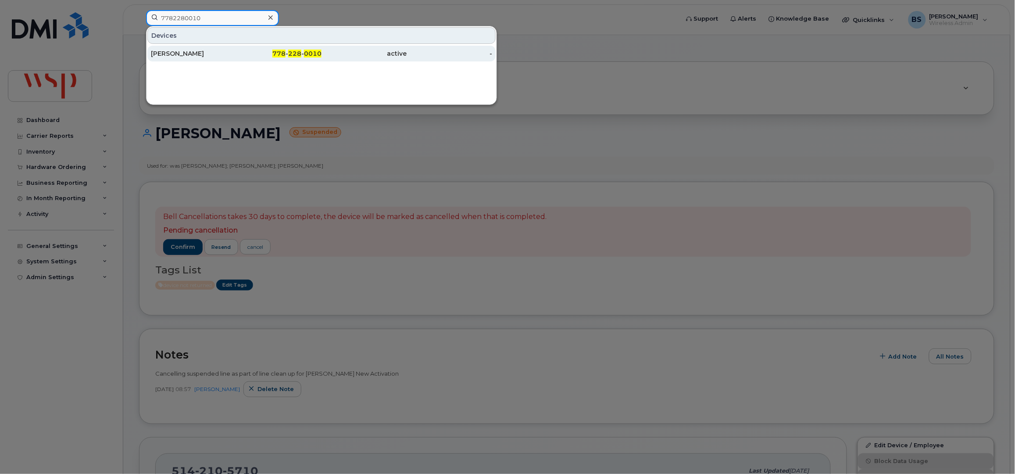
type input "7782280010"
click at [177, 52] on div "Maria Arevalo" at bounding box center [194, 53] width 86 height 9
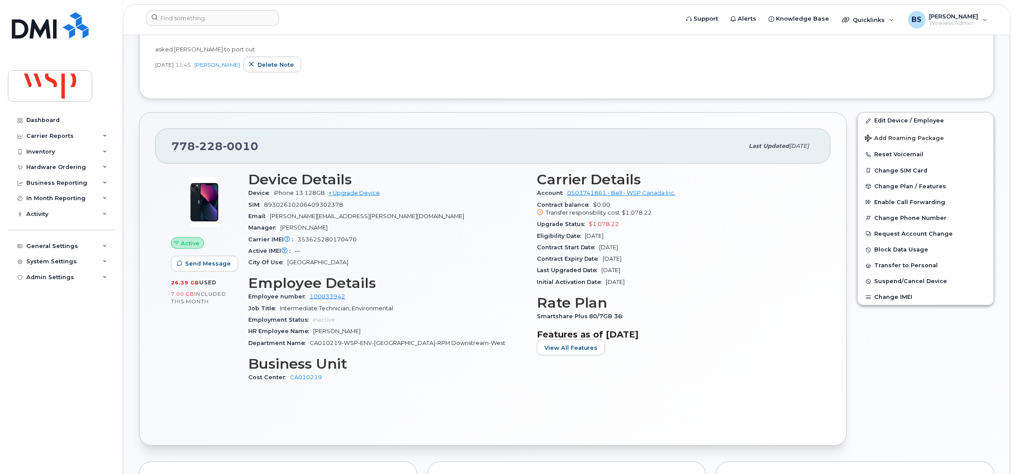
scroll to position [292, 0]
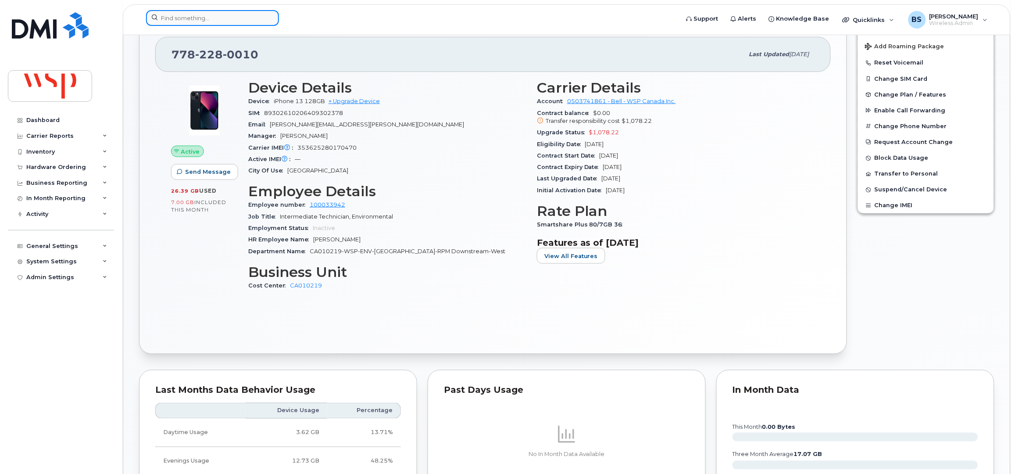
click at [234, 15] on input at bounding box center [212, 18] width 133 height 16
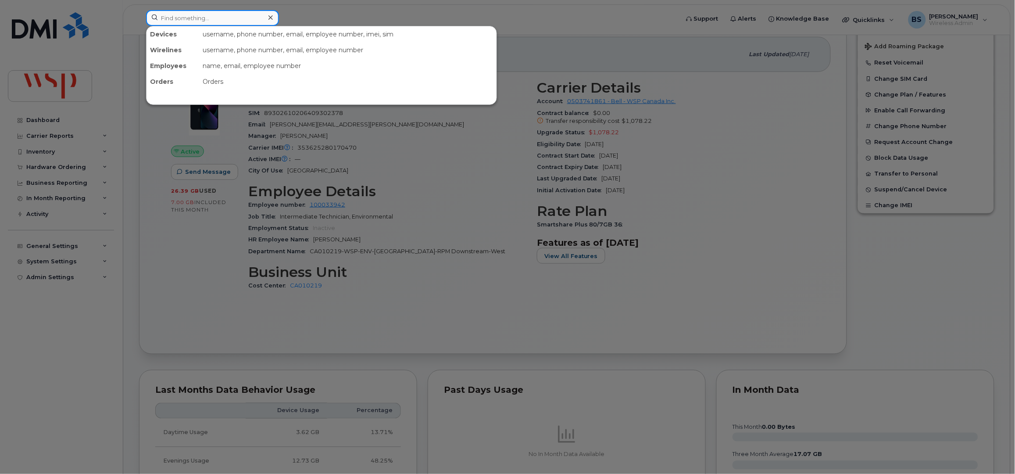
paste input "5197963272"
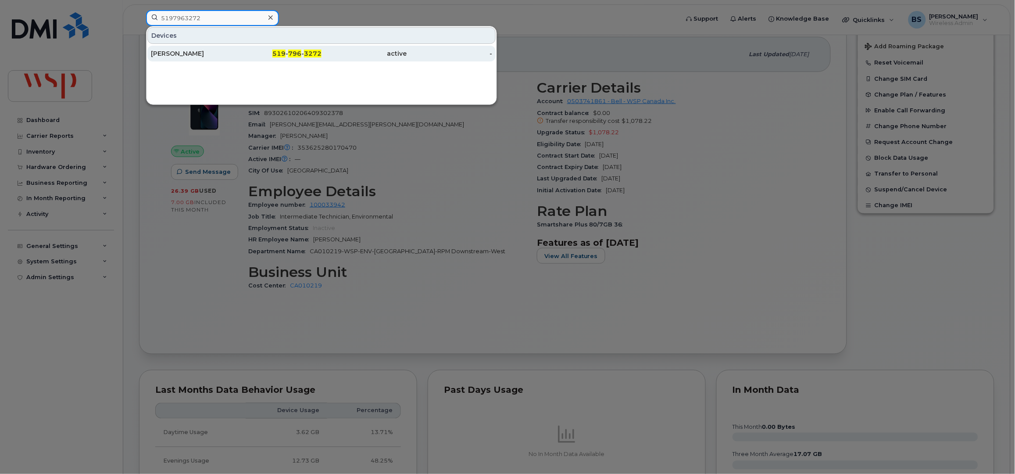
type input "5197963272"
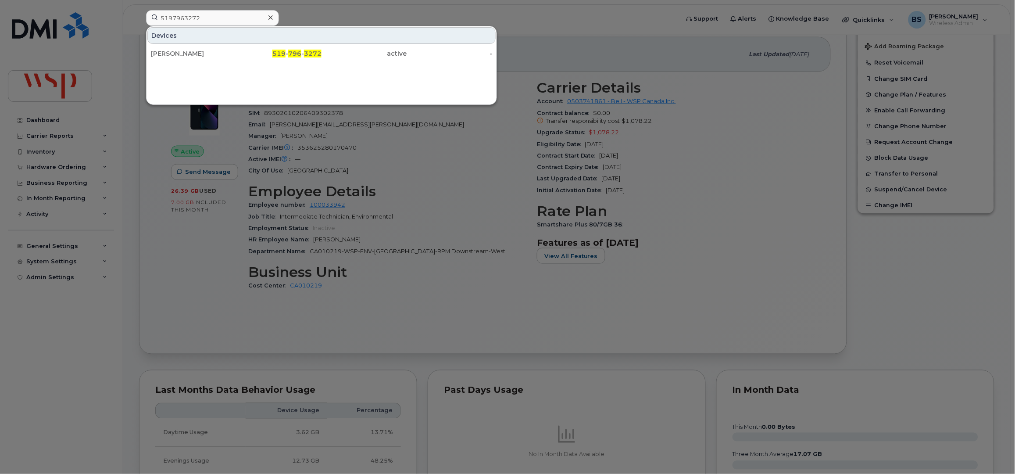
drag, startPoint x: 176, startPoint y: 51, endPoint x: 422, endPoint y: 119, distance: 255.0
click at [176, 51] on div "[PERSON_NAME]" at bounding box center [194, 53] width 86 height 9
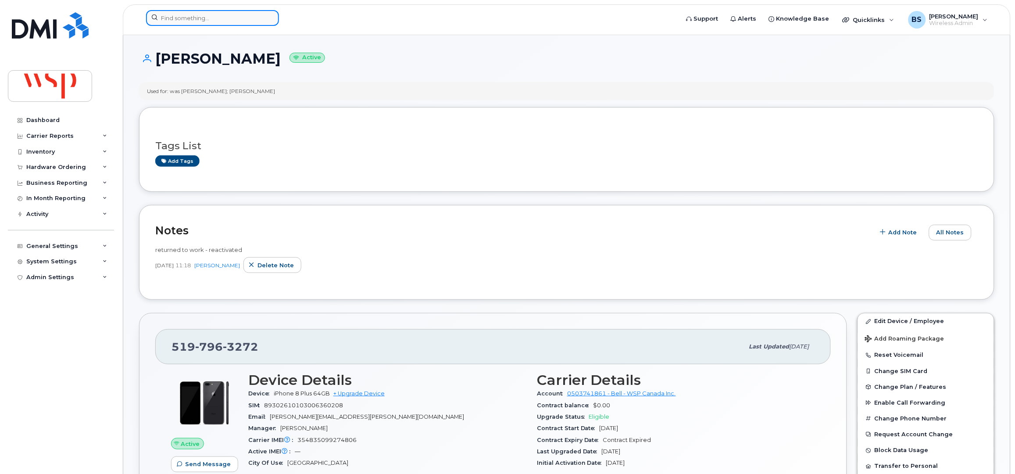
click at [204, 23] on input at bounding box center [212, 18] width 133 height 16
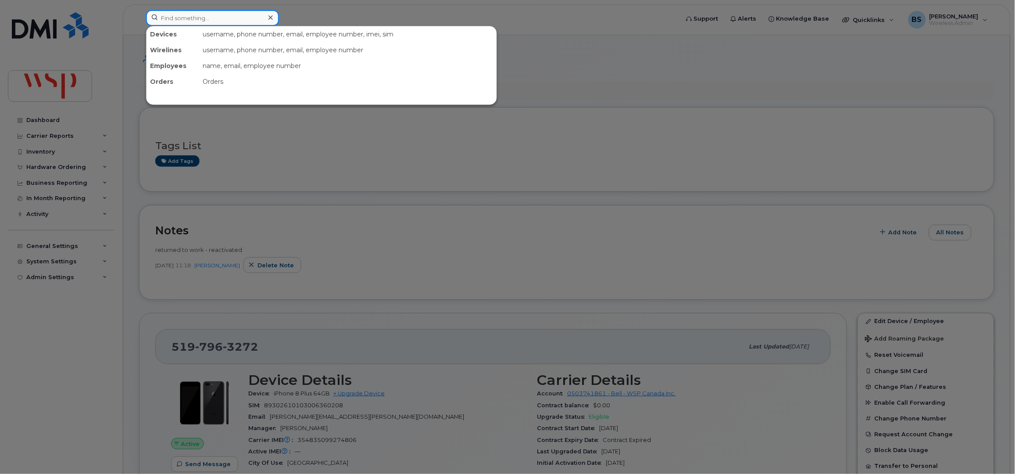
paste input "5877261370"
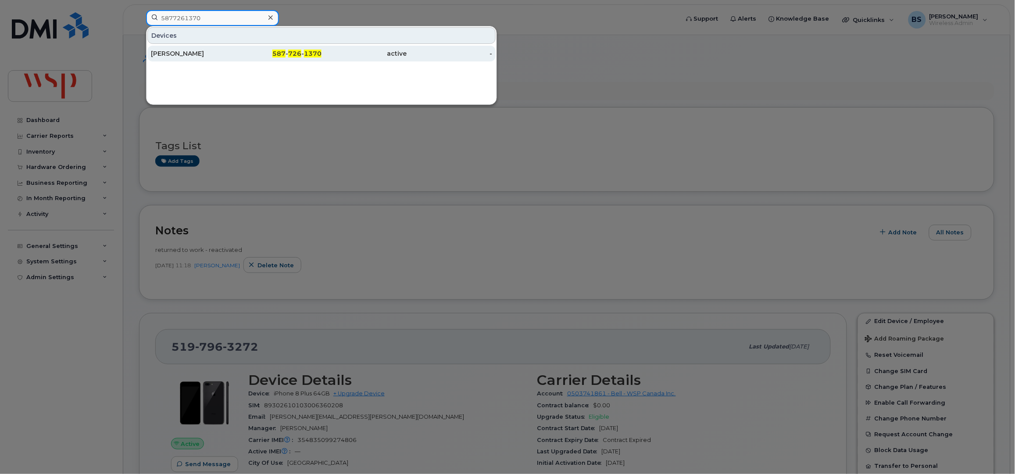
type input "5877261370"
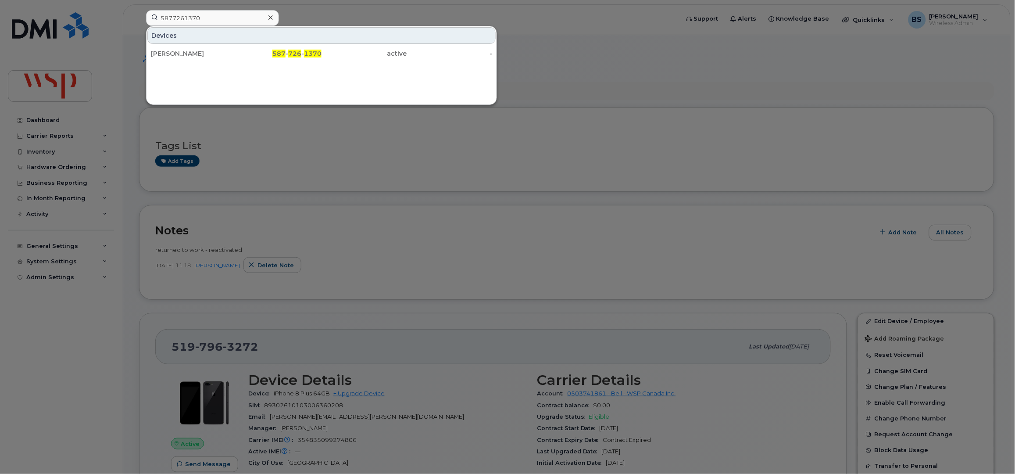
drag, startPoint x: 171, startPoint y: 54, endPoint x: 203, endPoint y: 33, distance: 37.7
click at [171, 54] on div "SWAPNIL RANA" at bounding box center [194, 53] width 86 height 9
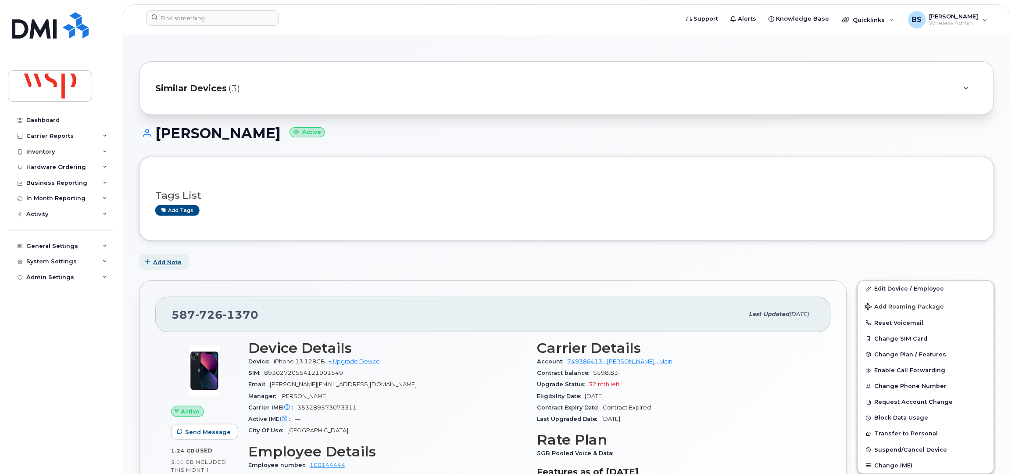
click at [170, 263] on span "Add Note" at bounding box center [167, 262] width 29 height 8
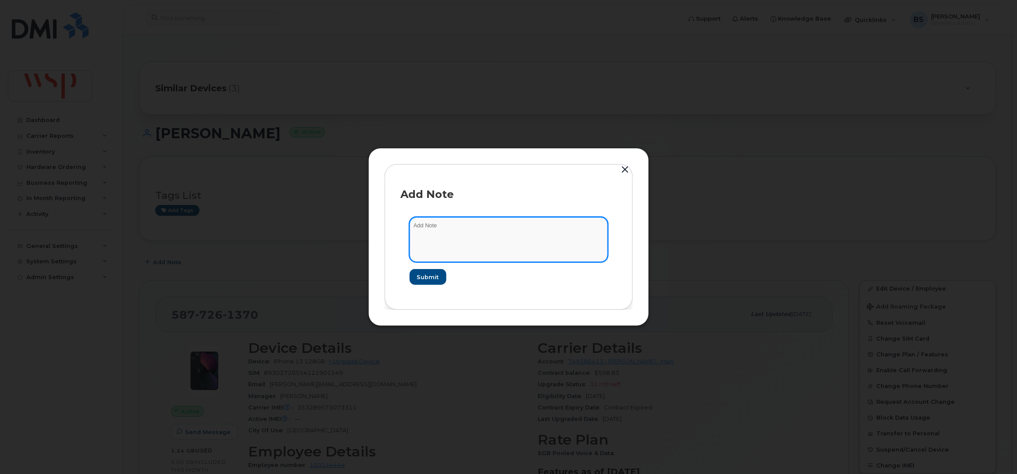
click at [440, 236] on textarea at bounding box center [509, 239] width 198 height 45
paste textarea "Oww I didn’t know it was just 5 GB plan sorry for that! I will take care of it …"
type textarea "Oww I didn’t know it was just 5 GB plan sorry for that! I will take care of it …"
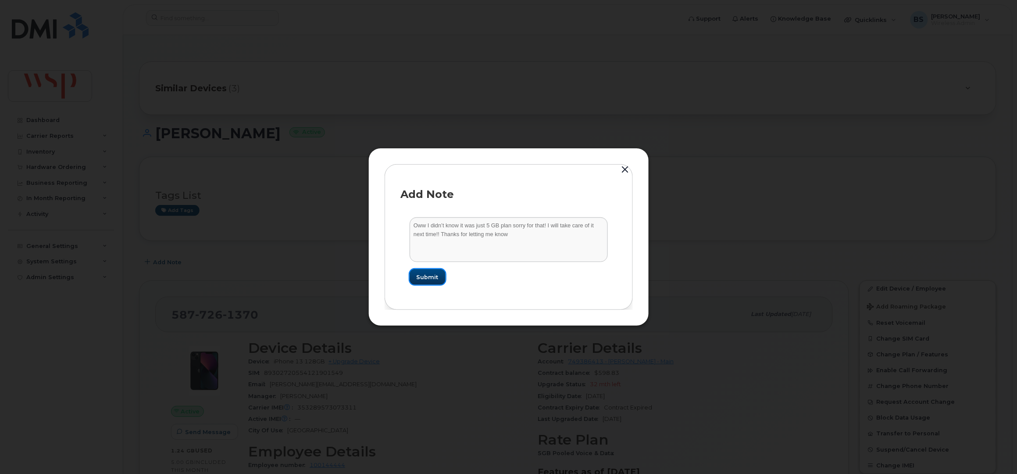
click at [432, 272] on button "Submit" at bounding box center [428, 277] width 36 height 16
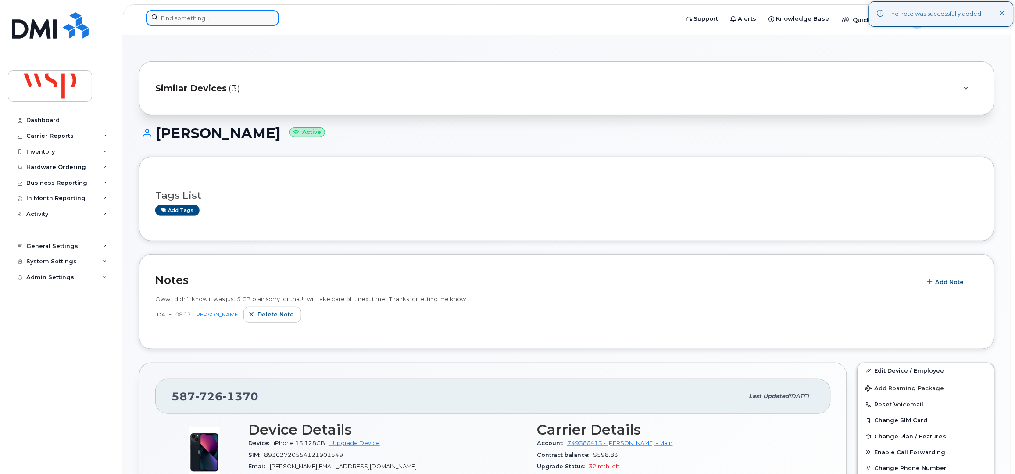
drag, startPoint x: 195, startPoint y: 20, endPoint x: 189, endPoint y: 16, distance: 6.7
click at [195, 20] on input at bounding box center [212, 18] width 133 height 16
paste input "403-848-2957"
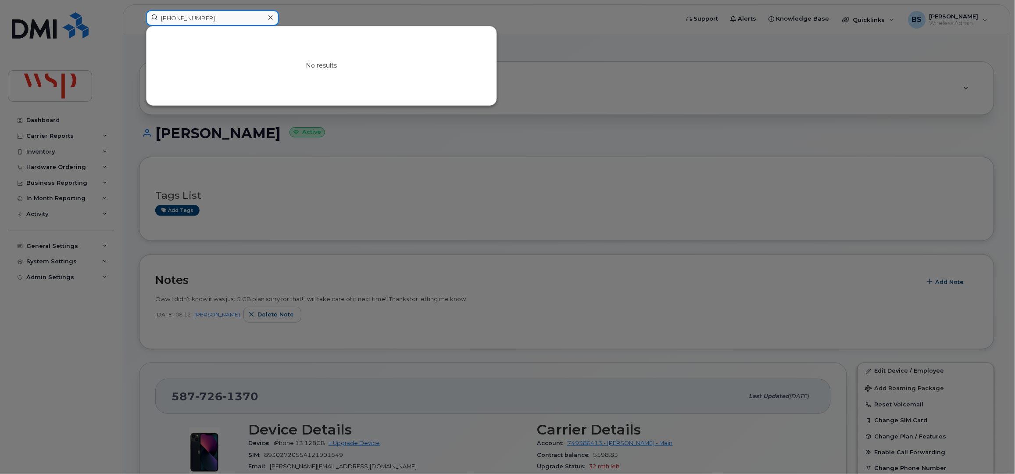
click at [223, 20] on input "403-848-2957" at bounding box center [212, 18] width 133 height 16
click at [593, 251] on div at bounding box center [507, 237] width 1015 height 474
drag, startPoint x: 213, startPoint y: 18, endPoint x: 218, endPoint y: 21, distance: 6.1
click at [212, 18] on input "403-848-2957" at bounding box center [212, 18] width 133 height 16
paste input "5142146344"
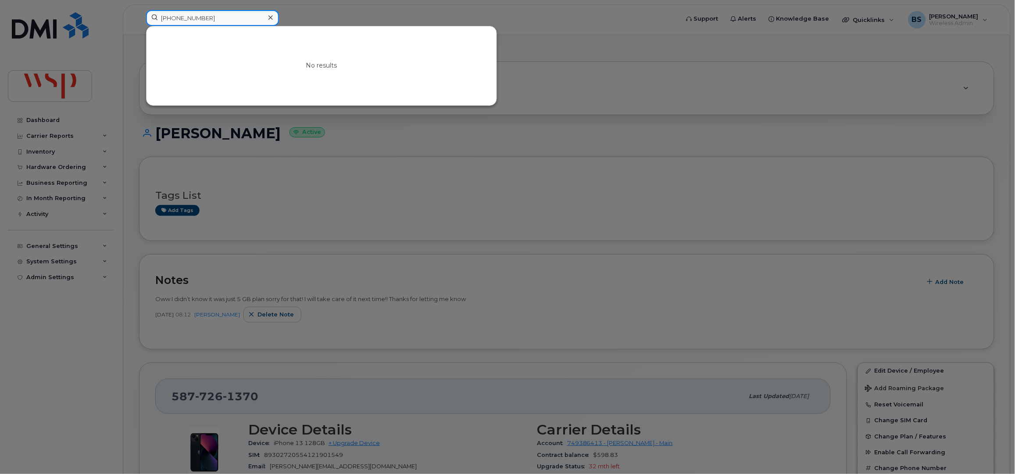
drag, startPoint x: 264, startPoint y: 21, endPoint x: 79, endPoint y: 16, distance: 184.3
click at [139, 16] on div "403-848-29575142146344 No results" at bounding box center [409, 19] width 541 height 19
paste input
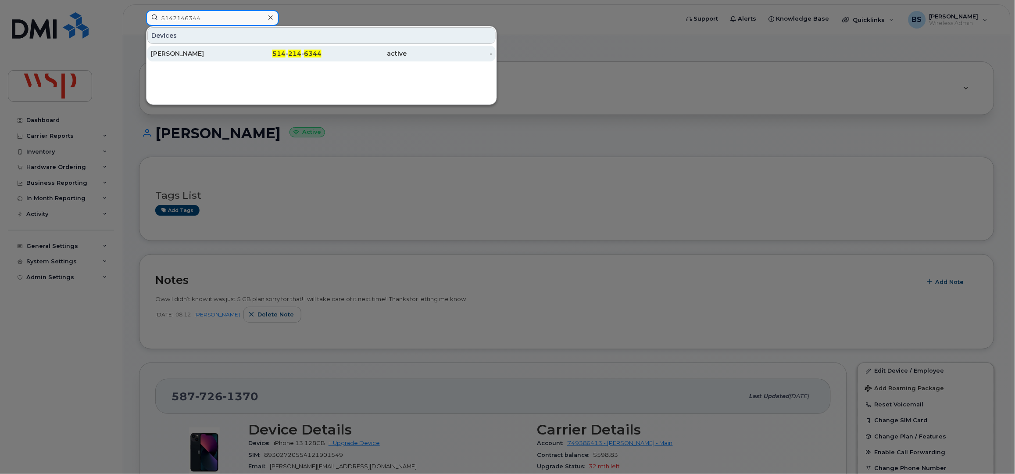
type input "5142146344"
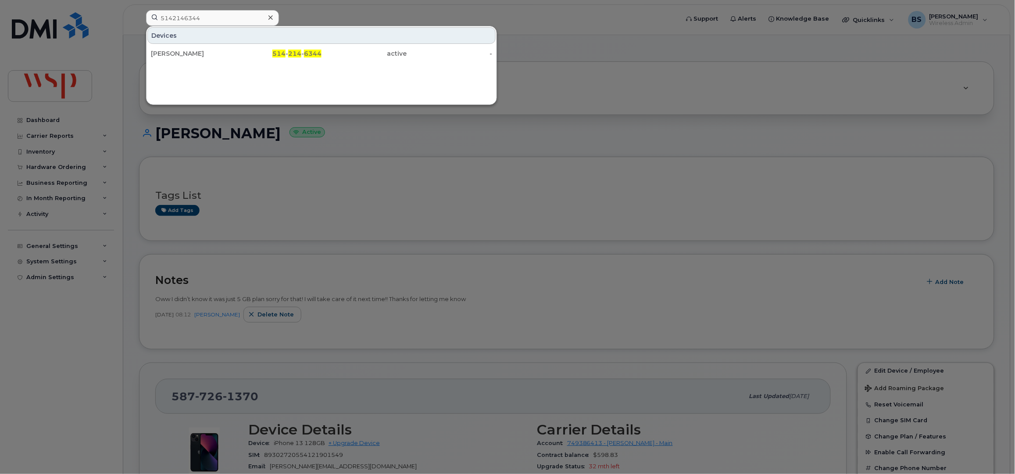
drag, startPoint x: 164, startPoint y: 51, endPoint x: 336, endPoint y: 105, distance: 179.5
click at [164, 51] on div "Konrad Jastrzebski" at bounding box center [194, 53] width 86 height 9
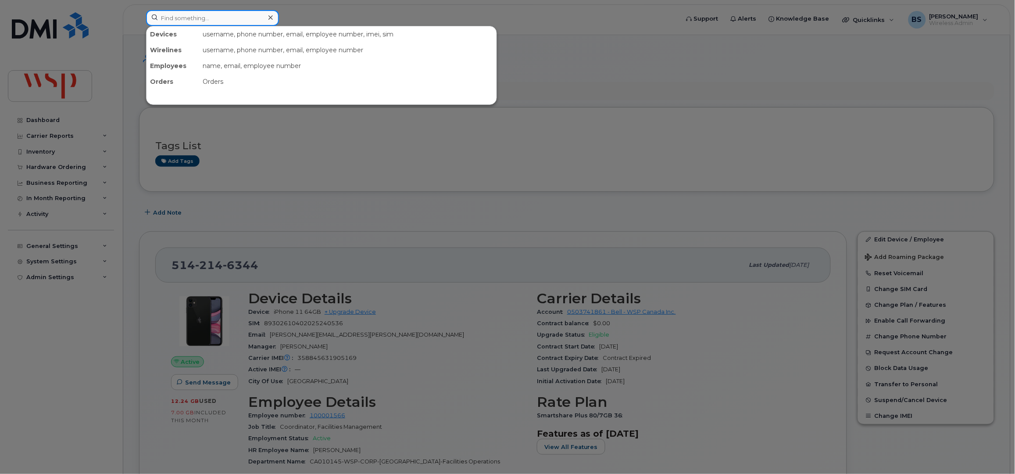
click at [248, 23] on input at bounding box center [212, 18] width 133 height 16
paste input "4166620861"
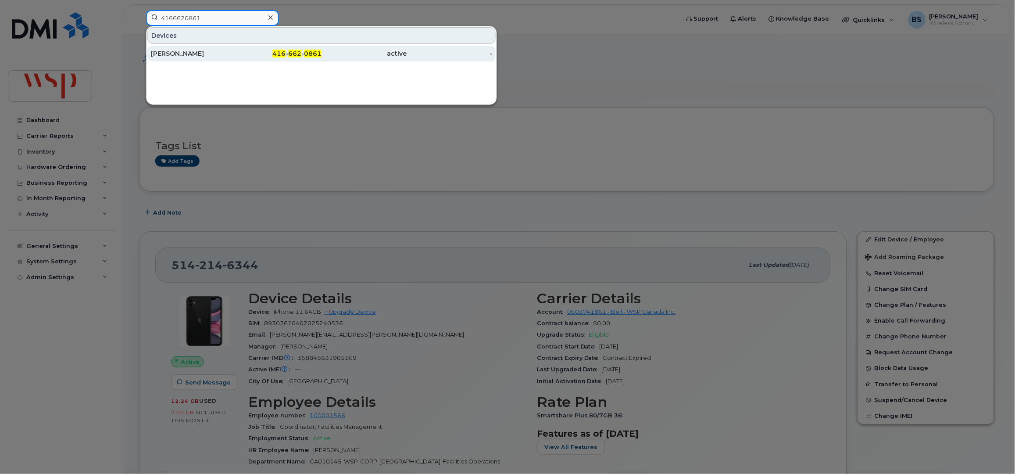
type input "4166620861"
click at [172, 52] on div "[PERSON_NAME]" at bounding box center [194, 53] width 86 height 9
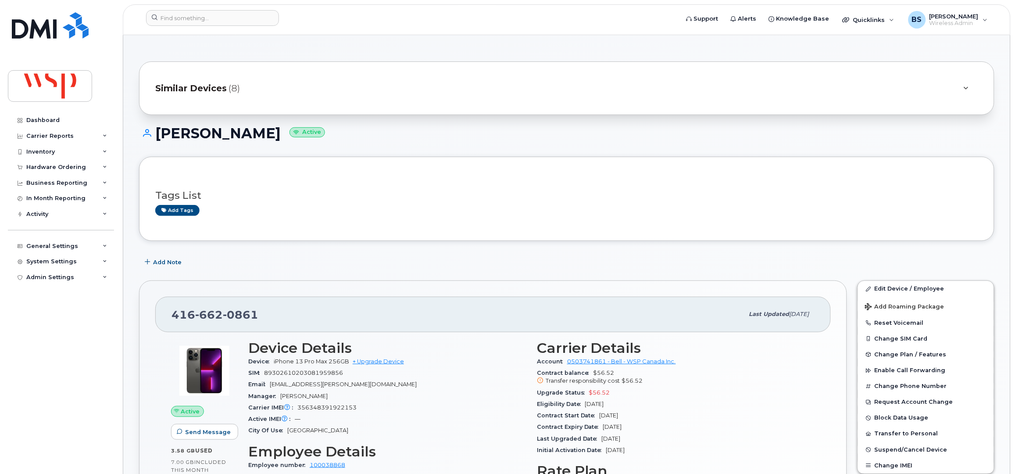
drag, startPoint x: 625, startPoint y: 405, endPoint x: 537, endPoint y: 395, distance: 87.9
click at [537, 395] on section "Carrier Details Account 0503741861 - Bell - WSP Canada Inc. Contract balance $5…" at bounding box center [676, 398] width 278 height 116
copy section "Upgrade Status $56.52 Eligibility Date [DATE]"
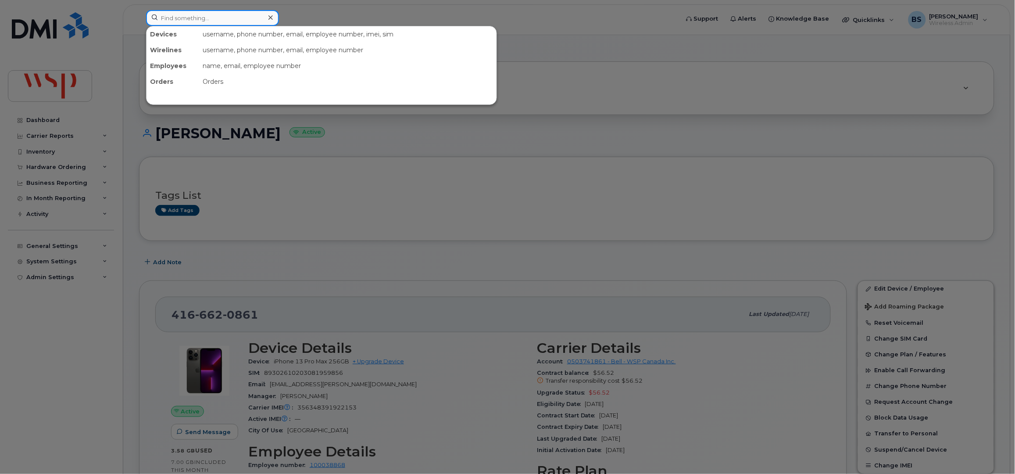
drag, startPoint x: 234, startPoint y: 13, endPoint x: 240, endPoint y: 19, distance: 8.7
click at [235, 14] on input at bounding box center [212, 18] width 133 height 16
paste input "647-22-7691"
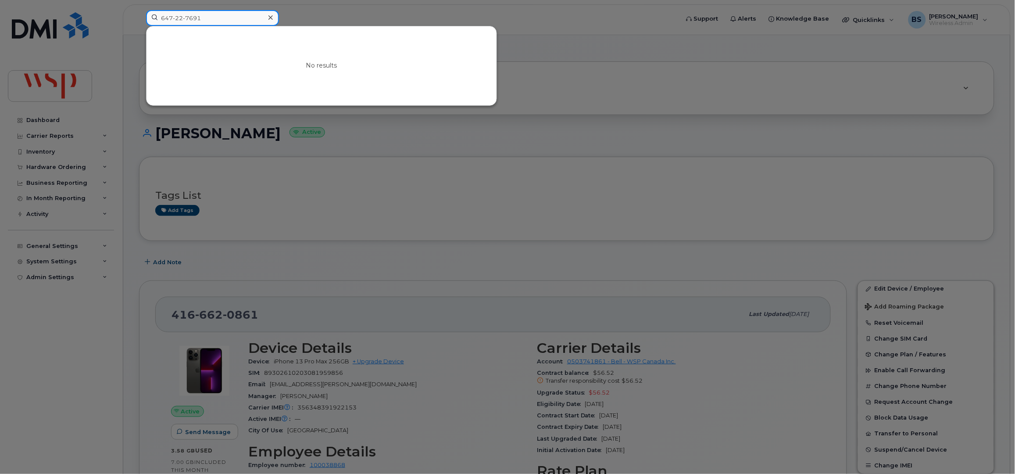
drag, startPoint x: 116, startPoint y: 17, endPoint x: 106, endPoint y: 17, distance: 10.1
click at [139, 17] on div "647-22-7691 No results" at bounding box center [409, 19] width 541 height 19
paste input "[PHONE_NUMBER]"
drag, startPoint x: 199, startPoint y: 15, endPoint x: 137, endPoint y: 15, distance: 62.3
click at [139, 15] on div "[PHONE_NUMBER] No results" at bounding box center [409, 19] width 541 height 19
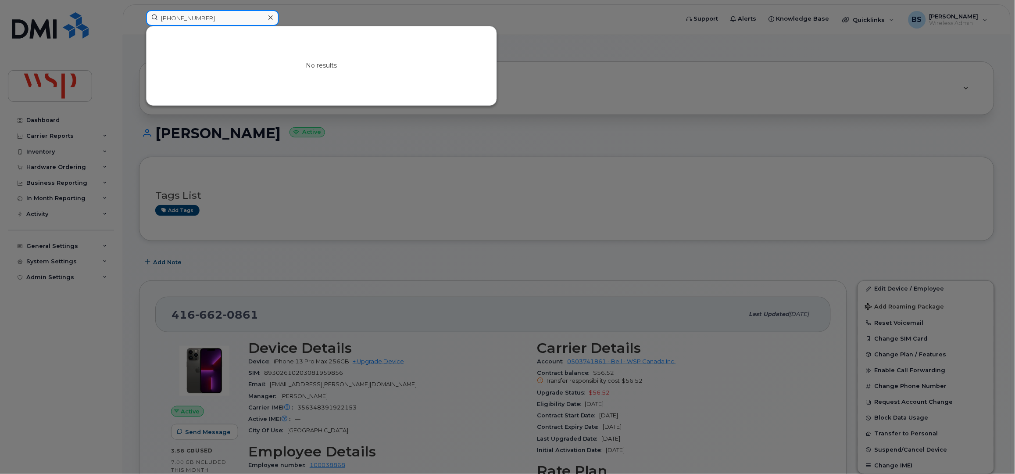
paste input "[PERSON_NAME]"
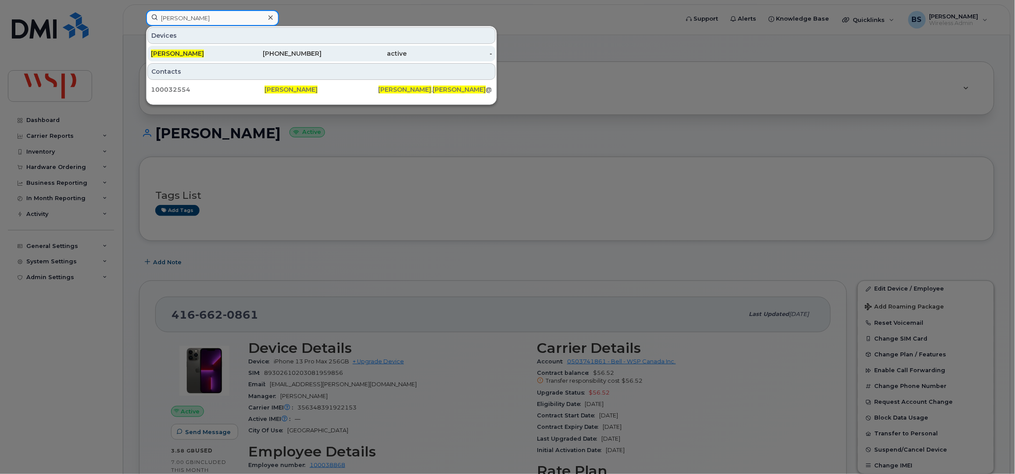
type input "[PERSON_NAME]"
click at [185, 57] on span "[PERSON_NAME]" at bounding box center [177, 54] width 53 height 8
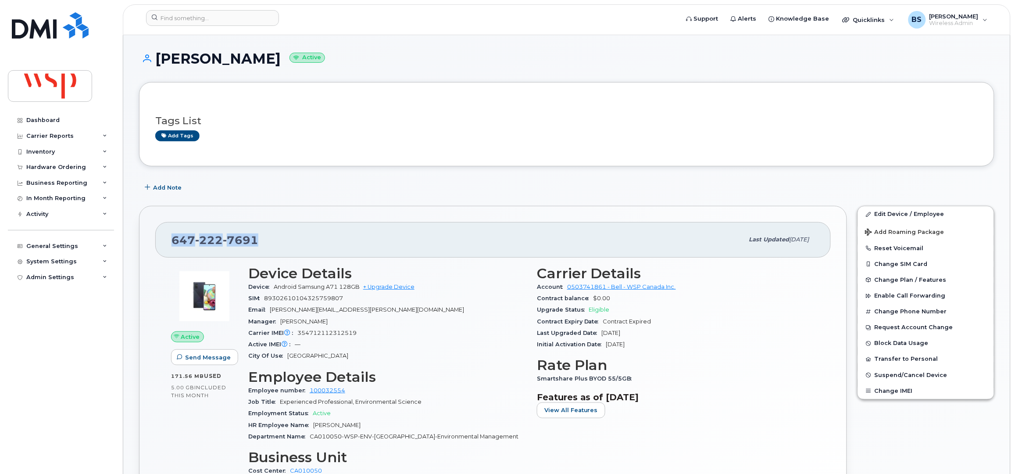
drag, startPoint x: 262, startPoint y: 239, endPoint x: 165, endPoint y: 247, distance: 97.3
click at [165, 247] on div "647 222 7691 Last updated Aug 20, 2024" at bounding box center [492, 239] width 675 height 35
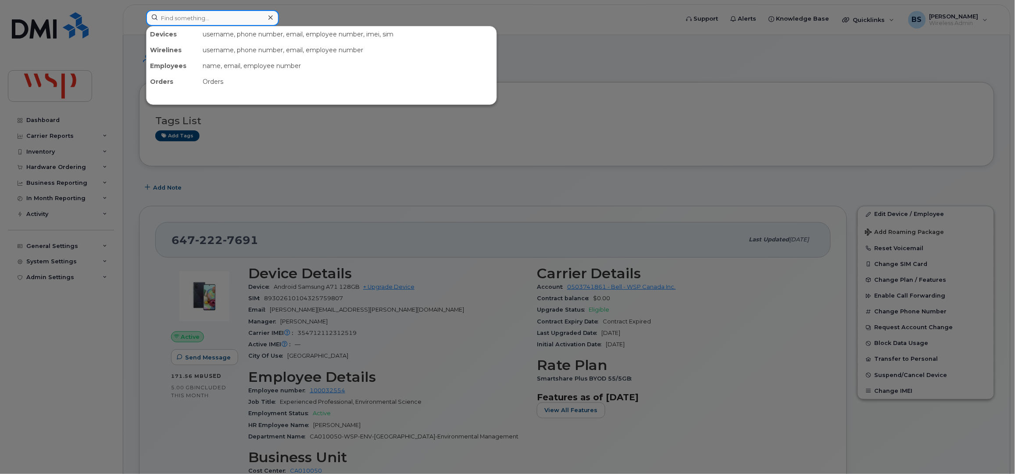
drag, startPoint x: 220, startPoint y: 21, endPoint x: 213, endPoint y: 27, distance: 9.4
click at [218, 21] on input at bounding box center [212, 18] width 133 height 16
paste input "14379906724"
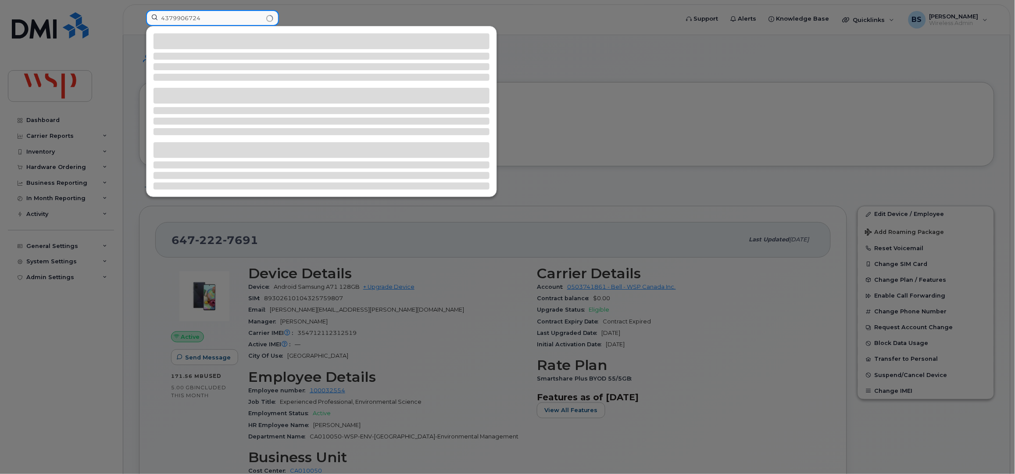
type input "4379906724"
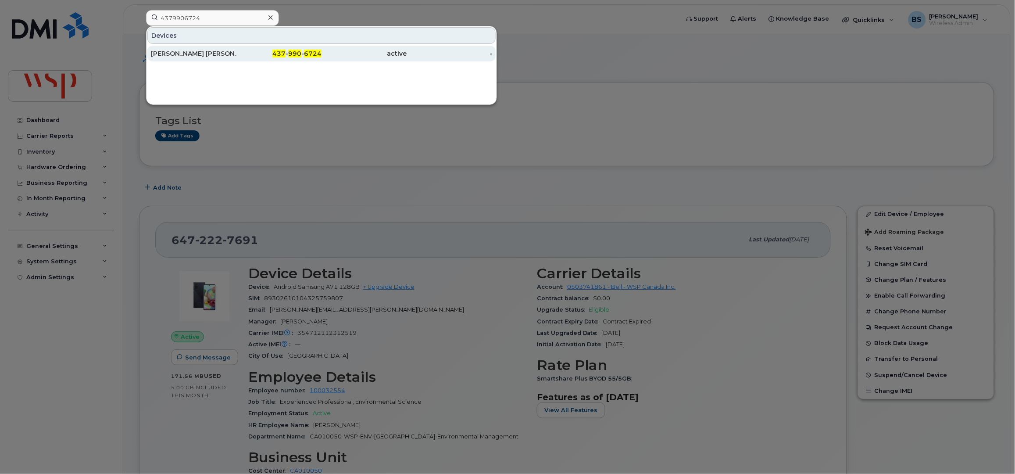
click at [189, 51] on div "PRADOSH KUMAR SOMI KRISHNA" at bounding box center [194, 53] width 86 height 9
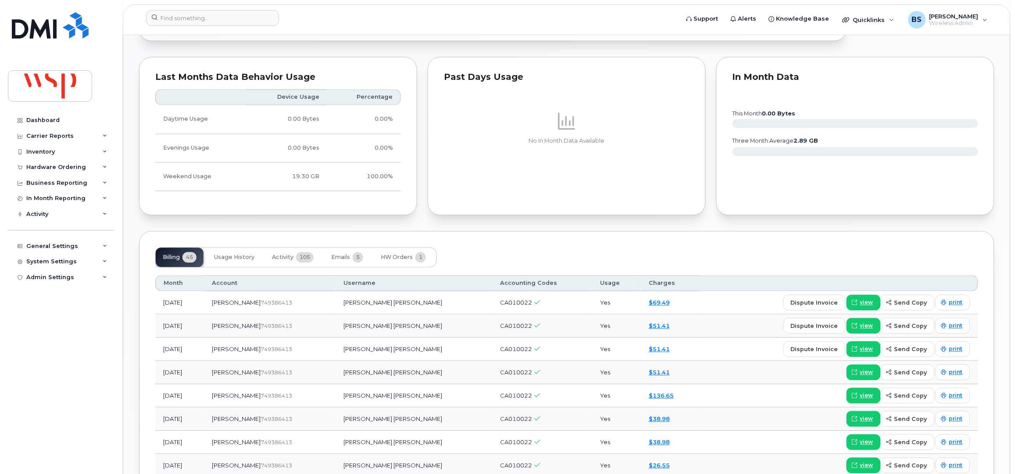
scroll to position [643, 0]
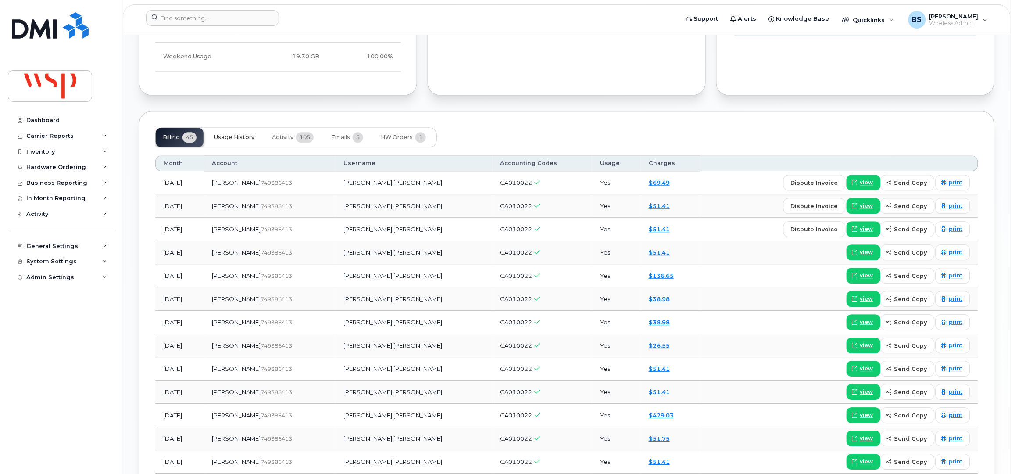
drag, startPoint x: 229, startPoint y: 135, endPoint x: 236, endPoint y: 127, distance: 11.2
click at [229, 135] on span "Usage History" at bounding box center [234, 137] width 40 height 7
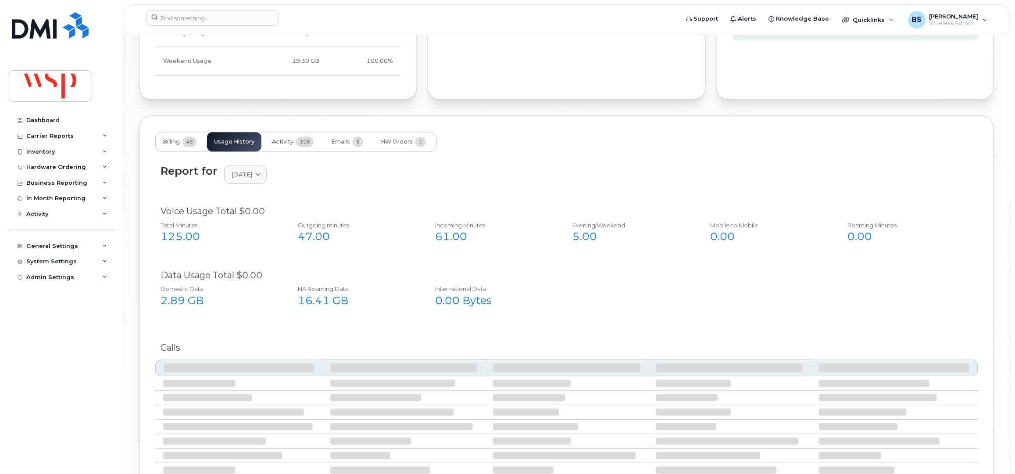
scroll to position [632, 0]
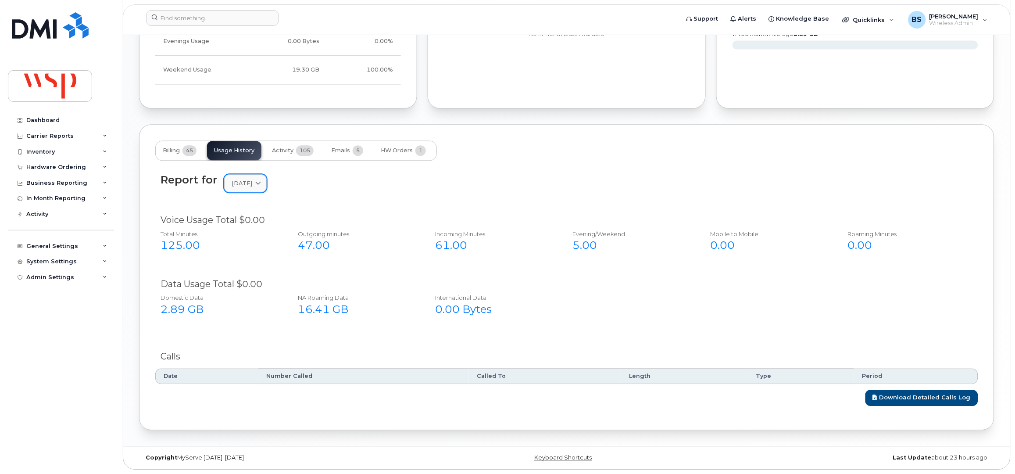
click at [250, 185] on span "[DATE]" at bounding box center [242, 183] width 21 height 8
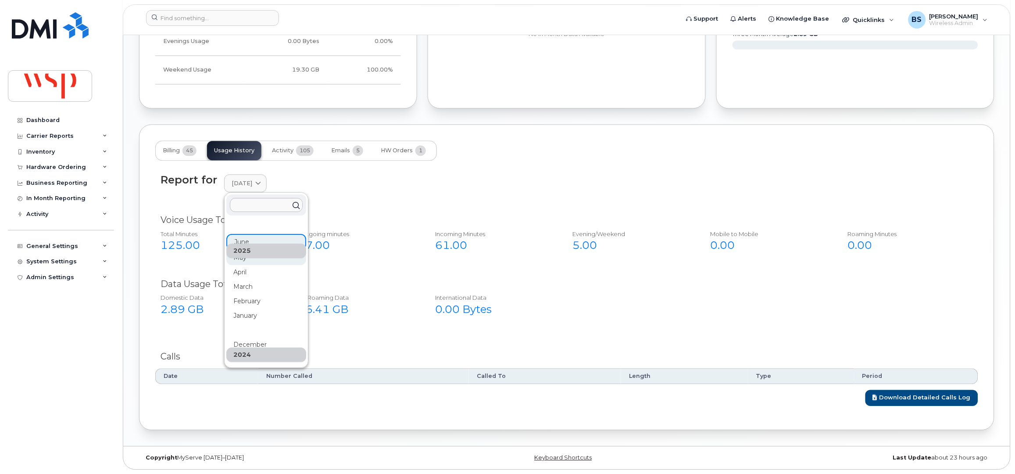
click at [239, 347] on div "May" at bounding box center [266, 354] width 80 height 14
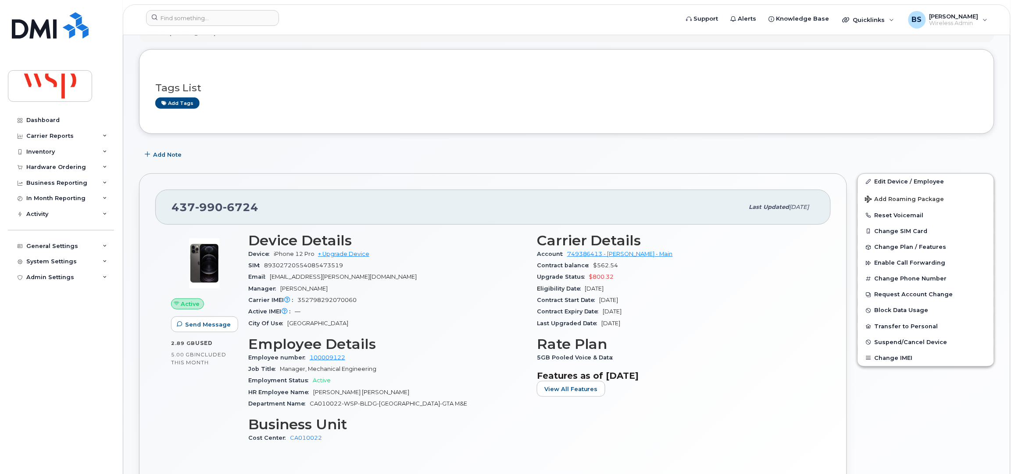
scroll to position [0, 0]
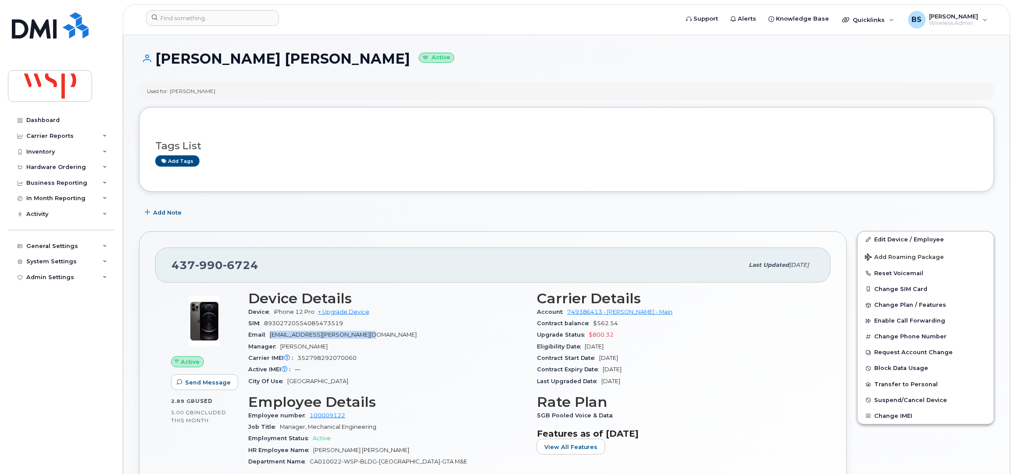
drag, startPoint x: 381, startPoint y: 332, endPoint x: 264, endPoint y: 330, distance: 117.1
click at [267, 332] on div "Email pradosh.krishnamoorthy@wsp.com" at bounding box center [387, 334] width 278 height 11
copy span "pradosh.krishnamoorthy@wsp.com"
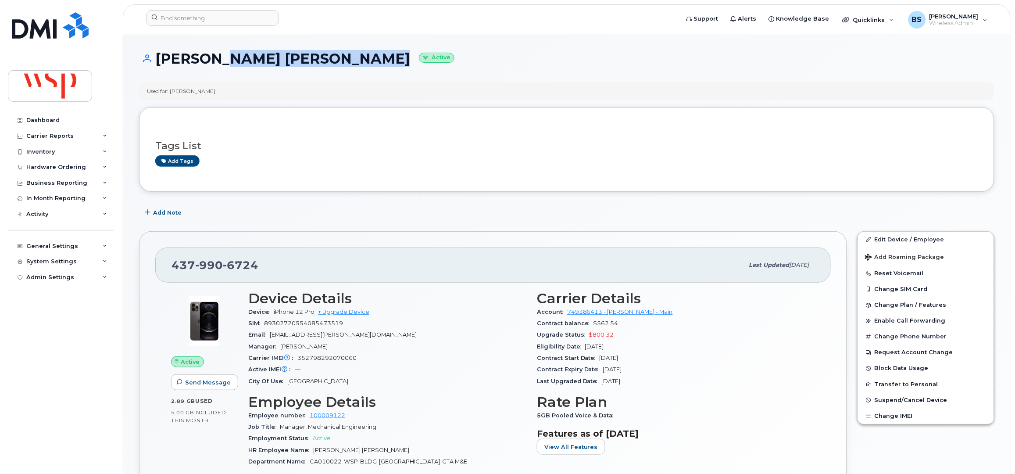
drag, startPoint x: 324, startPoint y: 59, endPoint x: 320, endPoint y: 179, distance: 120.2
click at [231, 69] on div "PRADOSH KUMAR SOMI KRISHNA Active" at bounding box center [566, 66] width 855 height 31
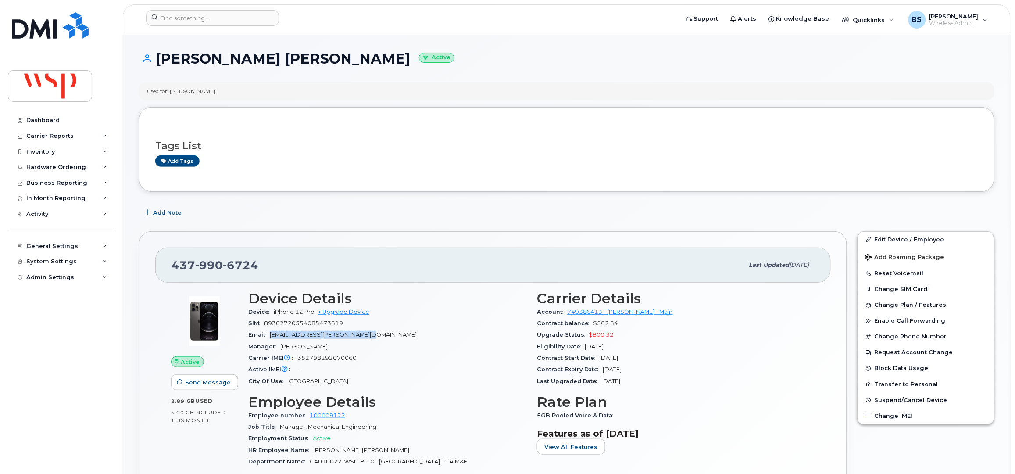
drag, startPoint x: 327, startPoint y: 335, endPoint x: 267, endPoint y: 330, distance: 60.7
click at [269, 339] on div "Email pradosh.krishnamoorthy@wsp.com" at bounding box center [387, 334] width 278 height 11
copy span "pradosh.krishnamoorthy@wsp.com"
drag, startPoint x: 204, startPoint y: 264, endPoint x: 164, endPoint y: 265, distance: 39.1
click at [164, 265] on div "437 990 6724 Last updated Jul 15, 2025" at bounding box center [492, 264] width 675 height 35
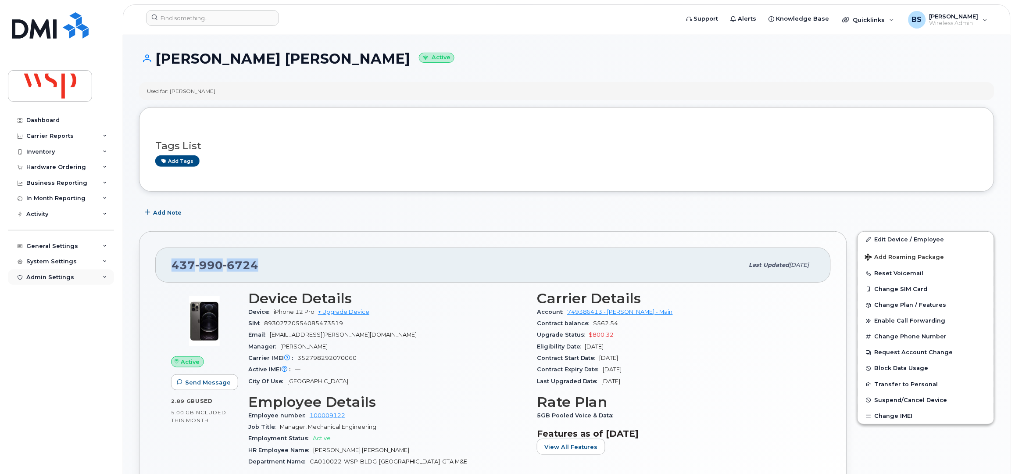
copy span "437 990 6724"
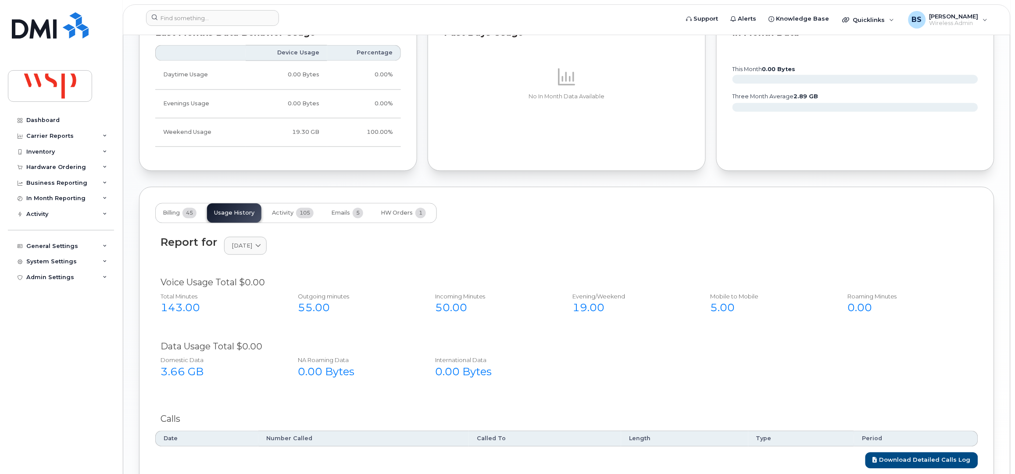
scroll to position [585, 0]
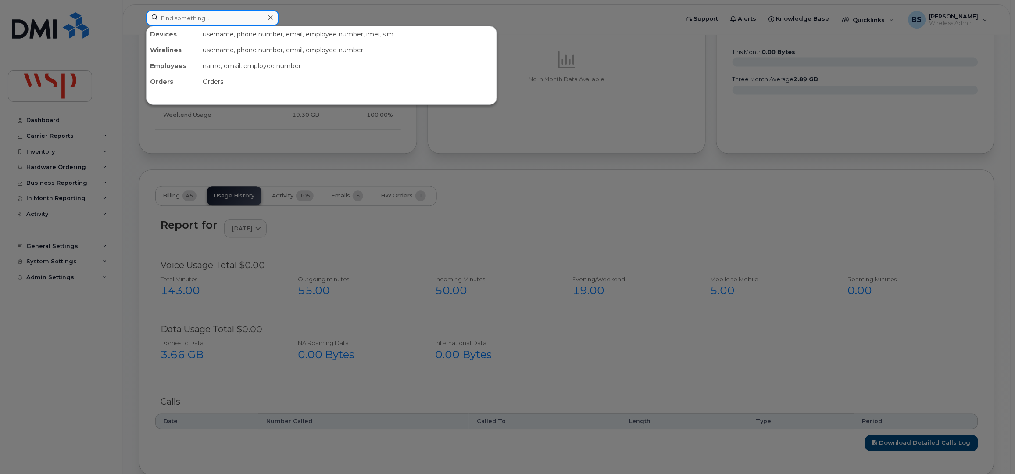
click at [250, 18] on input at bounding box center [212, 18] width 133 height 16
paste input "14377712290"
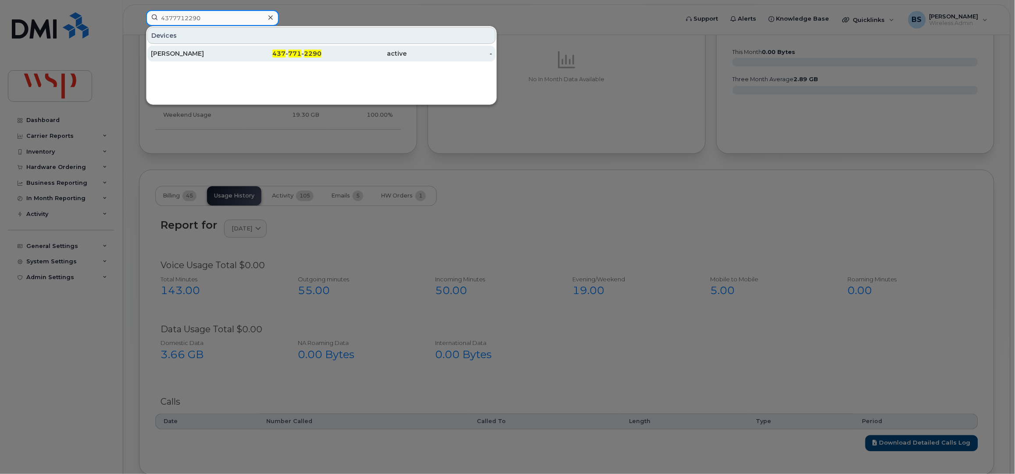
type input "4377712290"
drag, startPoint x: 174, startPoint y: 51, endPoint x: 257, endPoint y: 59, distance: 83.7
click at [174, 51] on div "GERMEEN IBRAHIM" at bounding box center [194, 53] width 86 height 9
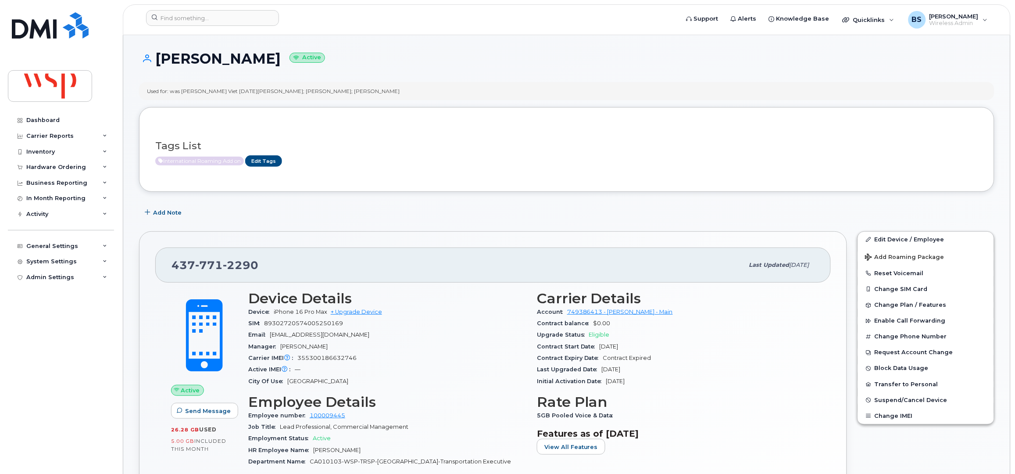
drag, startPoint x: 431, startPoint y: 334, endPoint x: 408, endPoint y: 331, distance: 22.5
click at [425, 333] on div "Email [EMAIL_ADDRESS][DOMAIN_NAME]" at bounding box center [387, 334] width 278 height 11
drag, startPoint x: 359, startPoint y: 333, endPoint x: 268, endPoint y: 334, distance: 90.8
click at [268, 334] on div "Email [EMAIL_ADDRESS][DOMAIN_NAME]" at bounding box center [387, 334] width 278 height 11
copy span "[EMAIL_ADDRESS][DOMAIN_NAME]"
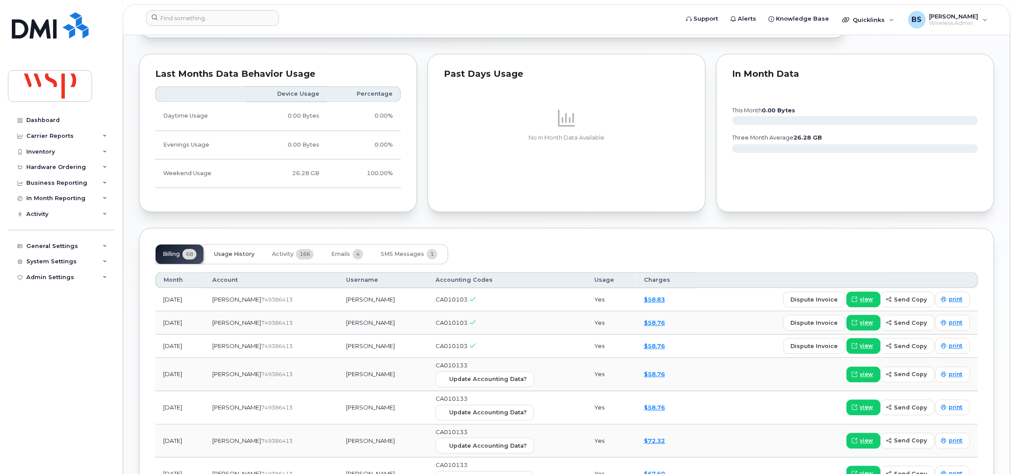
click at [237, 255] on span "Usage History" at bounding box center [234, 254] width 40 height 7
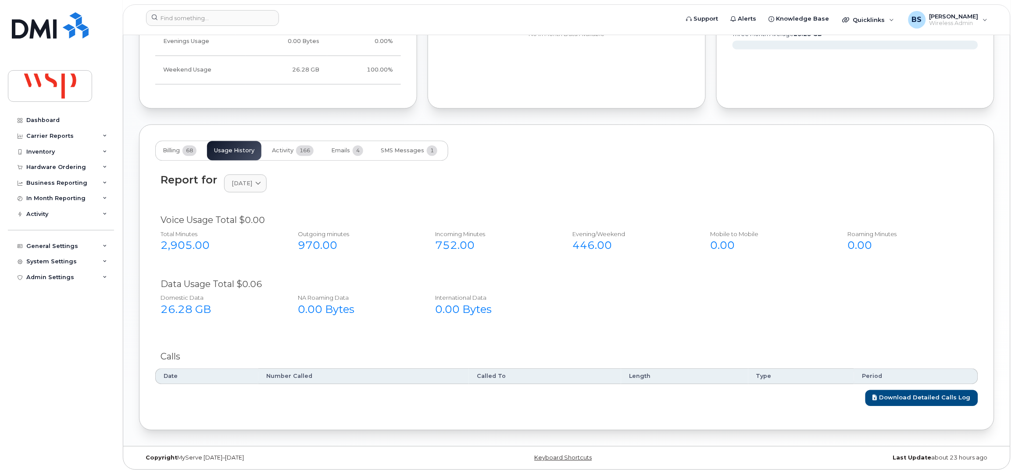
scroll to position [632, 0]
click at [252, 183] on span "[DATE]" at bounding box center [242, 183] width 21 height 8
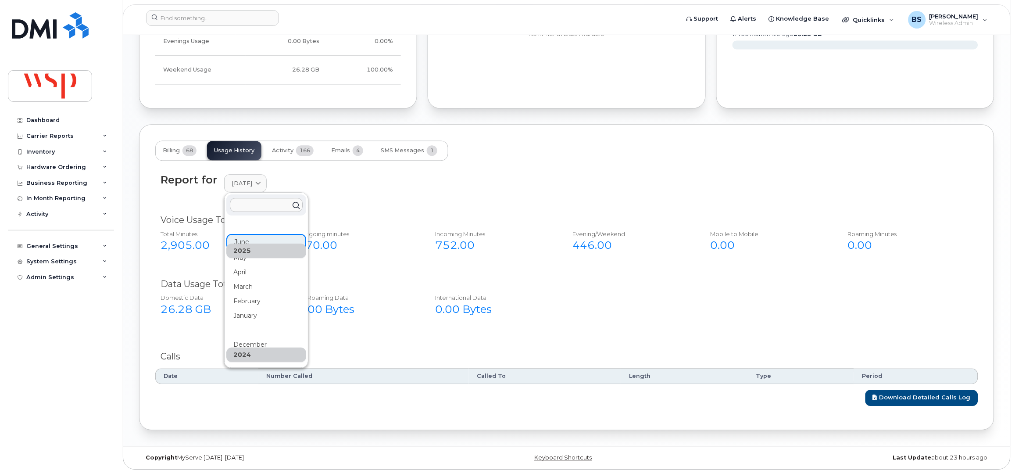
click at [239, 257] on div "2025" at bounding box center [266, 250] width 80 height 14
click at [239, 347] on div "May" at bounding box center [266, 354] width 80 height 14
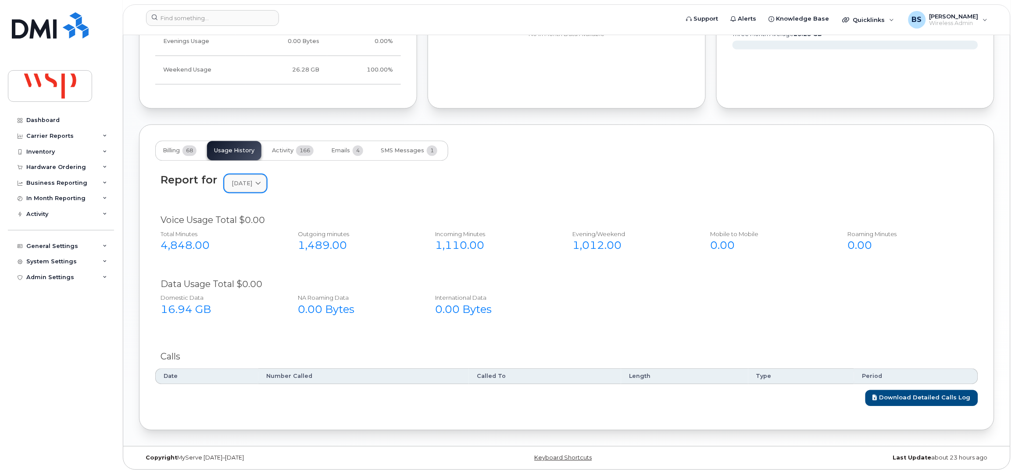
click at [243, 187] on span "[DATE]" at bounding box center [242, 183] width 21 height 8
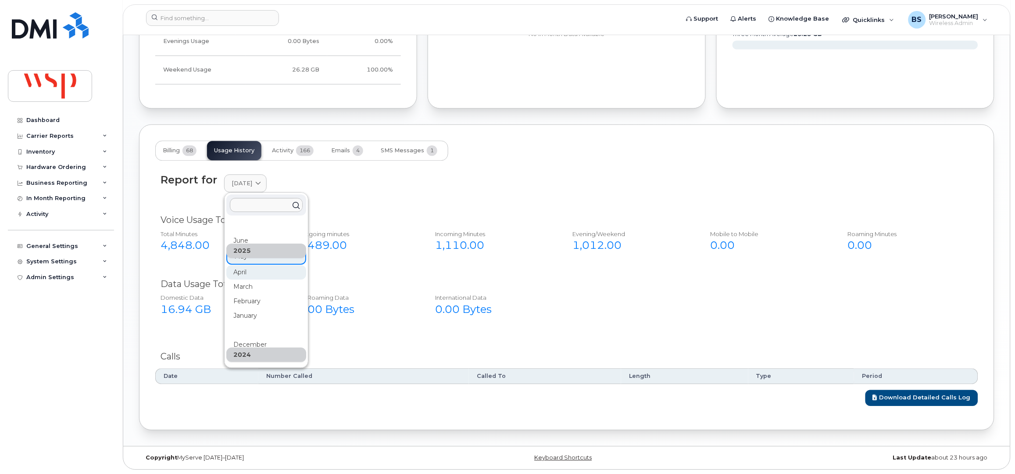
click at [238, 366] on div "April" at bounding box center [266, 373] width 80 height 14
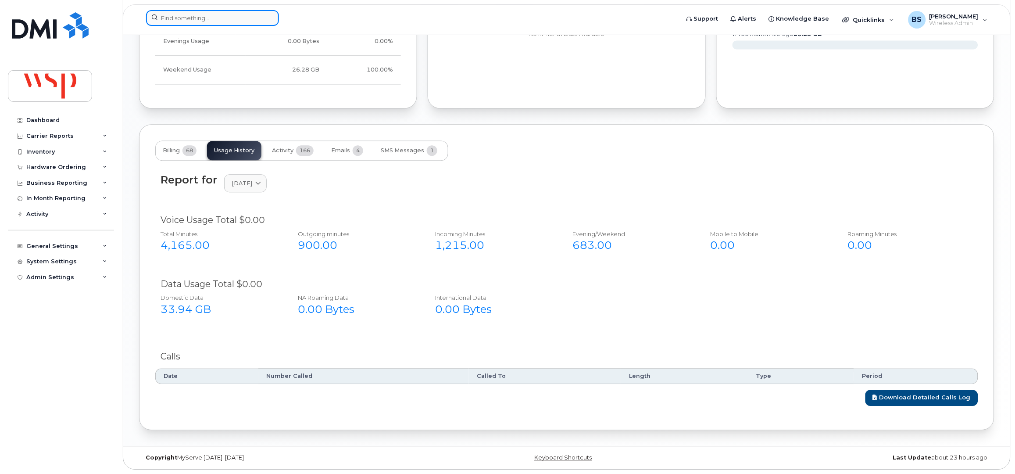
click at [234, 18] on input at bounding box center [212, 18] width 133 height 16
paste input "15194040812"
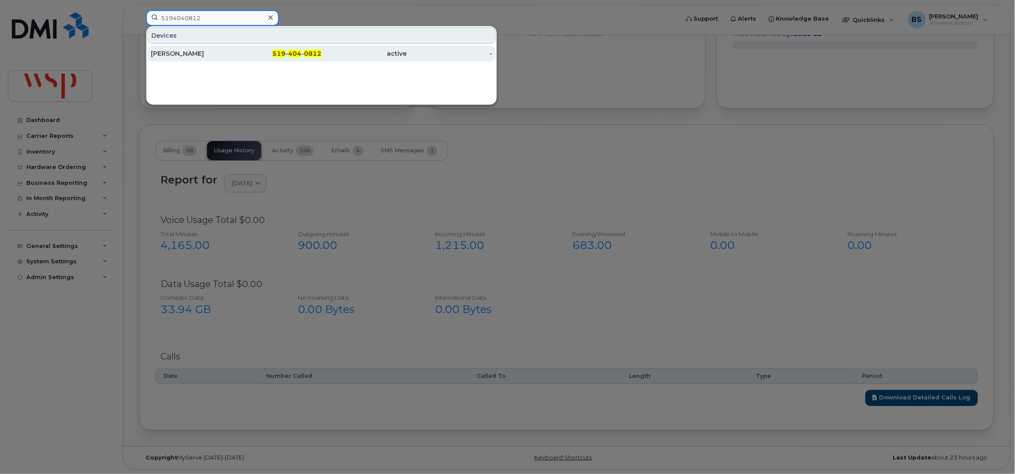
type input "5194040812"
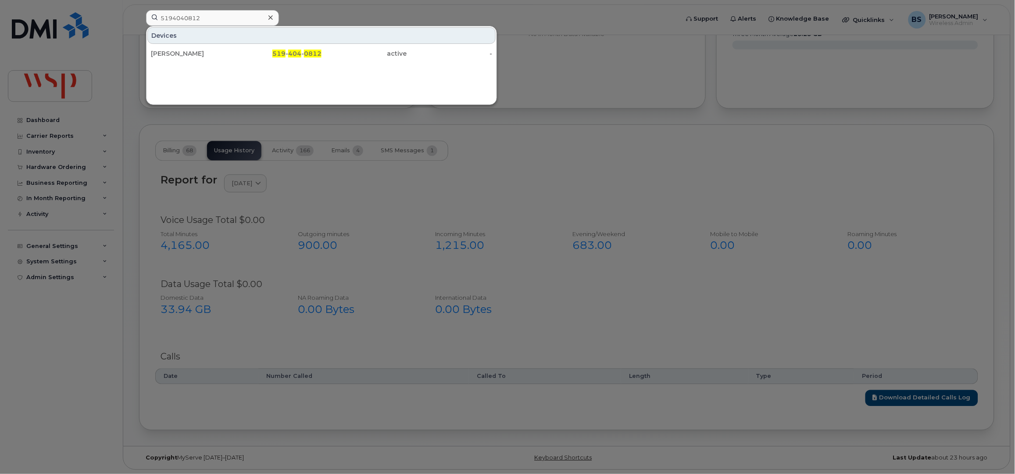
drag, startPoint x: 169, startPoint y: 50, endPoint x: 246, endPoint y: 78, distance: 81.7
click at [168, 50] on div "[PERSON_NAME]" at bounding box center [194, 53] width 86 height 9
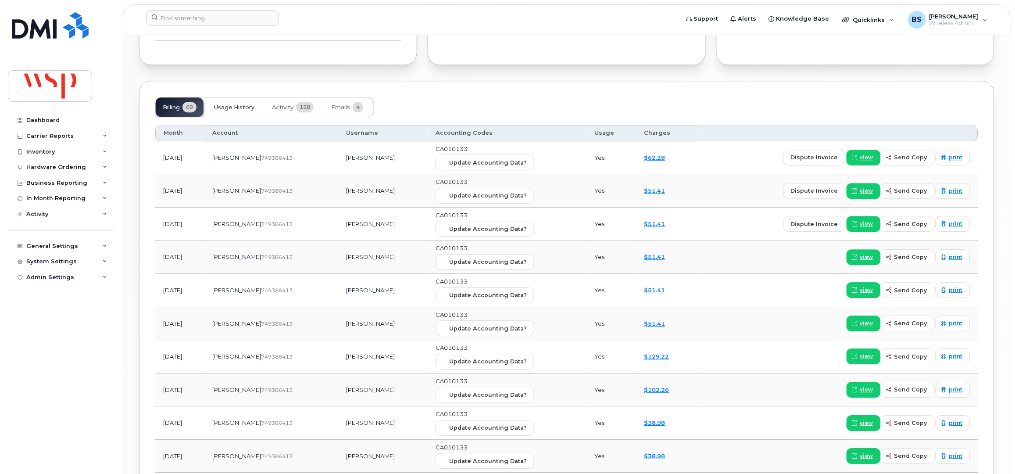
click at [227, 107] on span "Usage History" at bounding box center [234, 107] width 40 height 7
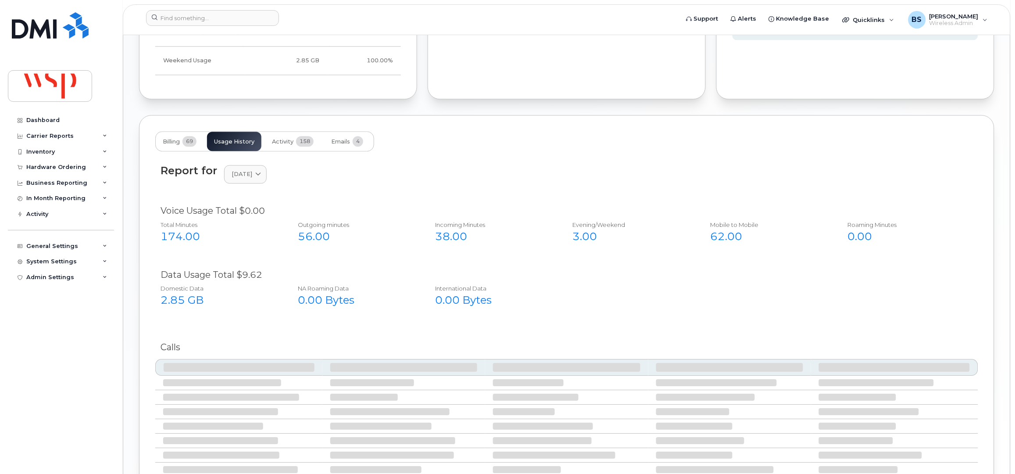
scroll to position [718, 0]
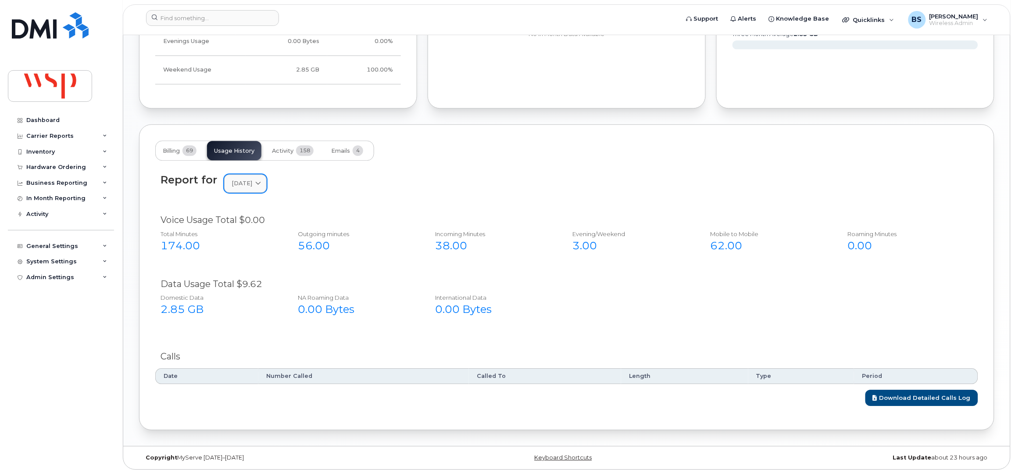
click at [259, 188] on link "[DATE]" at bounding box center [245, 183] width 43 height 18
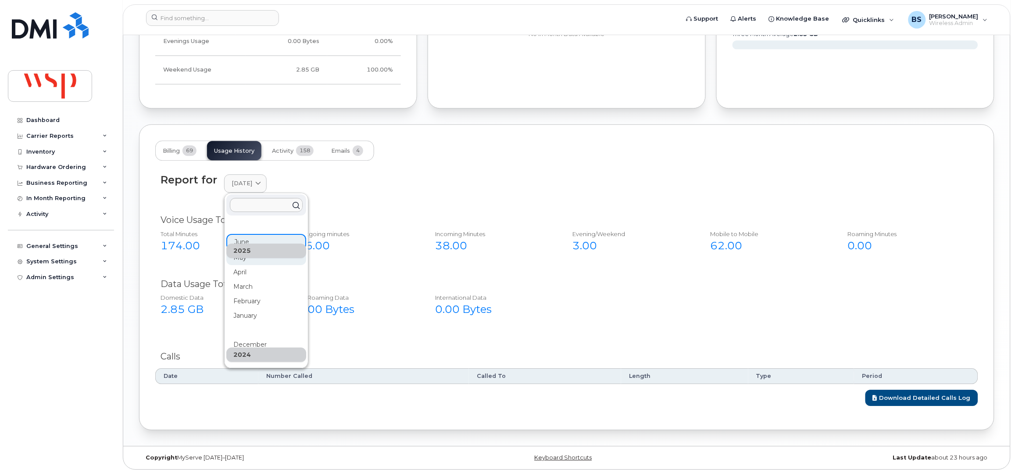
click at [240, 347] on div "May" at bounding box center [266, 354] width 80 height 14
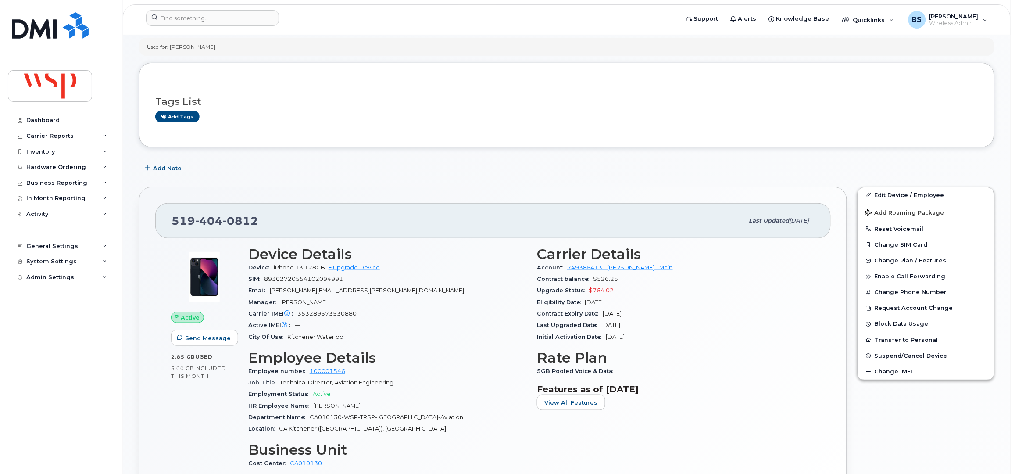
scroll to position [0, 0]
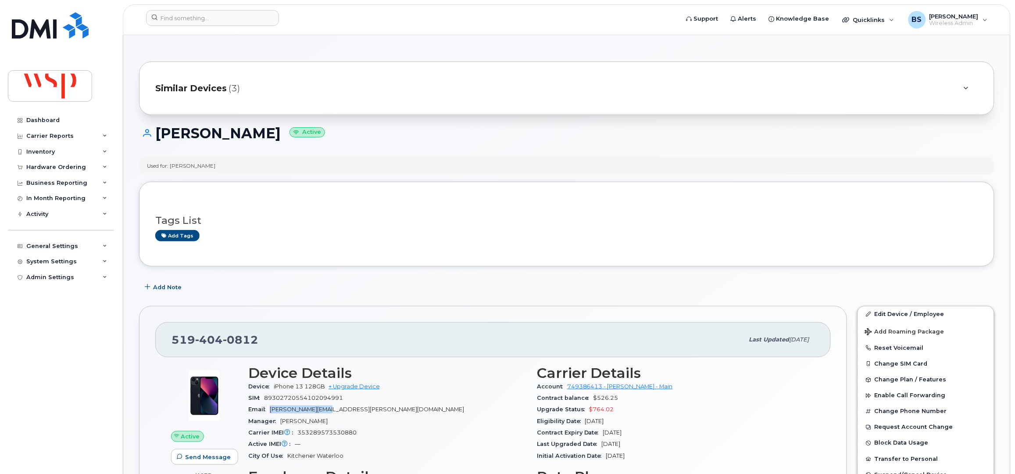
drag, startPoint x: 342, startPoint y: 412, endPoint x: 271, endPoint y: 411, distance: 71.5
click at [271, 411] on div "Email [PERSON_NAME][EMAIL_ADDRESS][PERSON_NAME][DOMAIN_NAME]" at bounding box center [387, 409] width 278 height 11
copy span "[PERSON_NAME][EMAIL_ADDRESS][PERSON_NAME][DOMAIN_NAME]"
drag, startPoint x: 262, startPoint y: 344, endPoint x: 174, endPoint y: 347, distance: 87.8
click at [174, 347] on div "[PHONE_NUMBER]" at bounding box center [458, 339] width 572 height 18
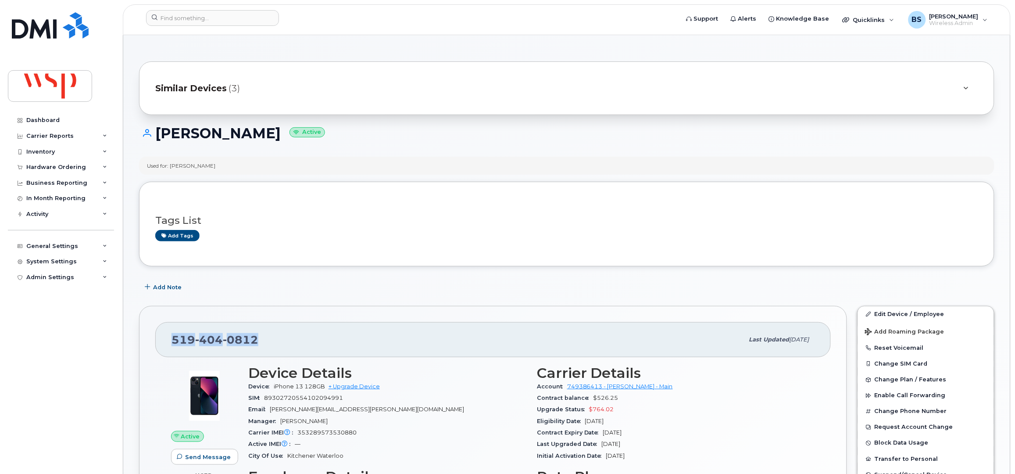
copy span "[PHONE_NUMBER]"
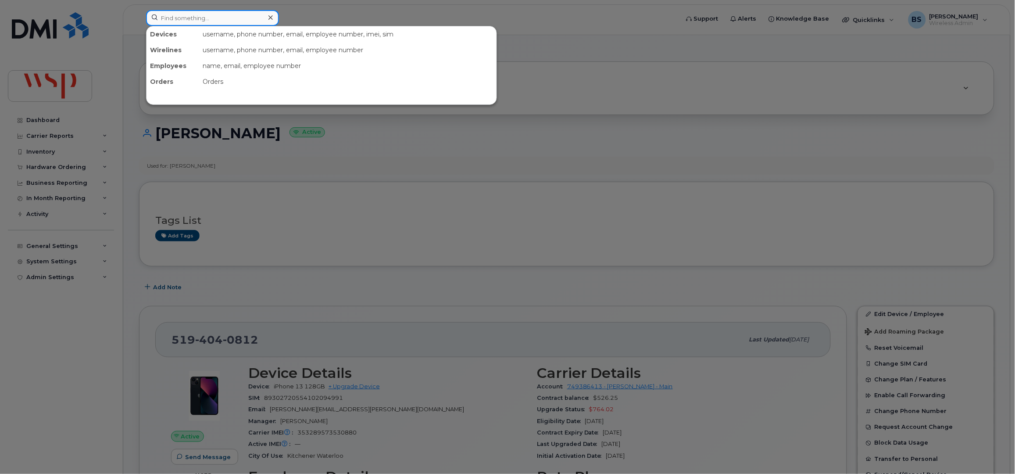
drag, startPoint x: 227, startPoint y: 21, endPoint x: 230, endPoint y: 31, distance: 10.4
click at [226, 21] on input at bounding box center [212, 18] width 133 height 16
paste input "12892516383"
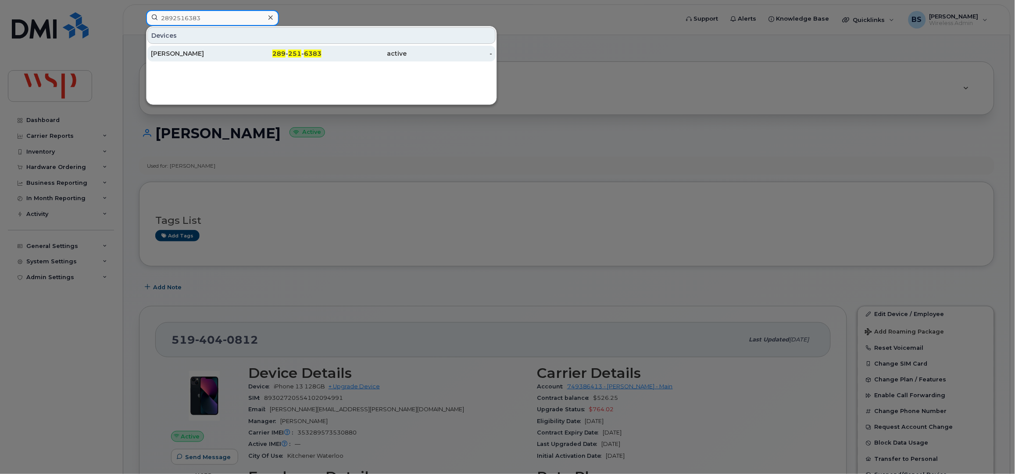
type input "2892516383"
click at [172, 50] on div "[PERSON_NAME]" at bounding box center [194, 53] width 86 height 9
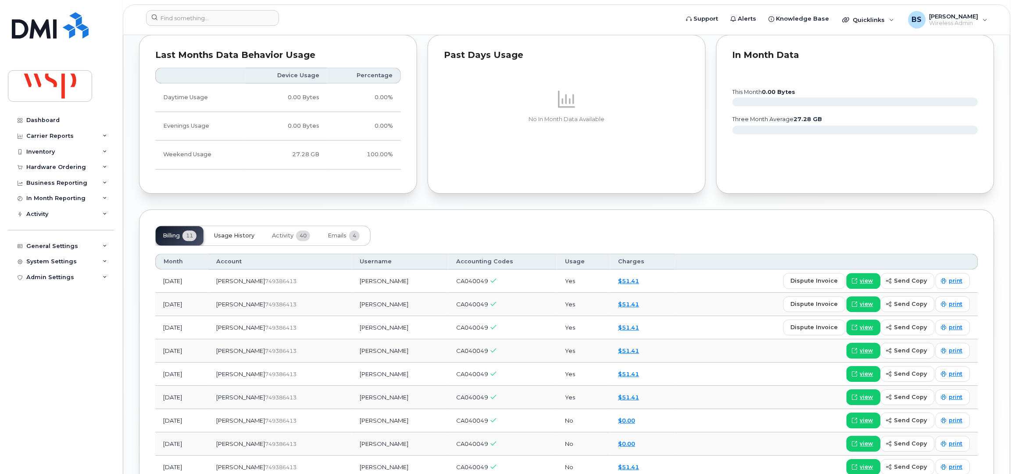
click at [239, 237] on span "Usage History" at bounding box center [234, 235] width 40 height 7
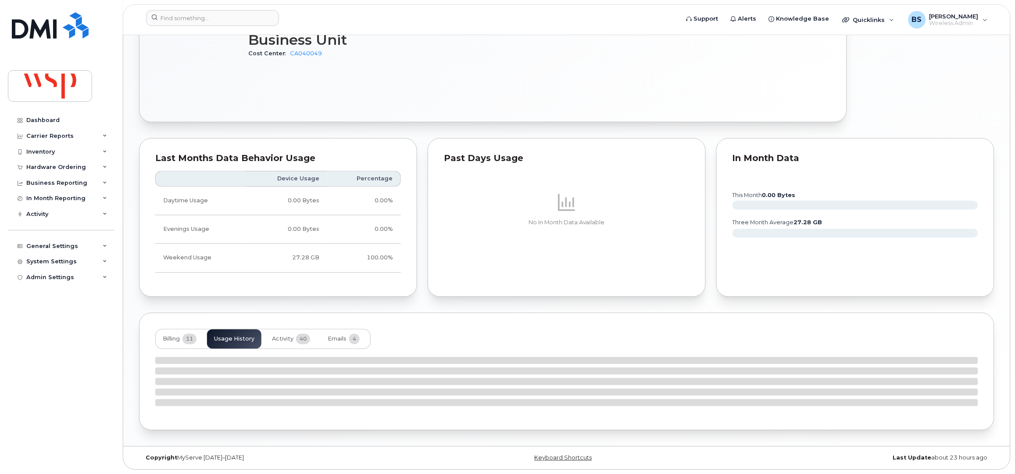
scroll to position [702, 0]
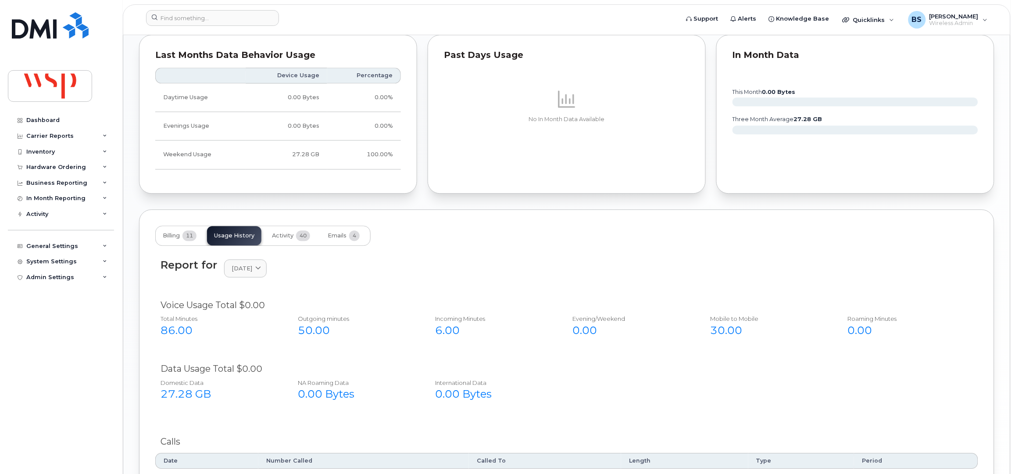
drag, startPoint x: 254, startPoint y: 270, endPoint x: 252, endPoint y: 260, distance: 9.9
click at [252, 270] on span "[DATE]" at bounding box center [242, 268] width 21 height 8
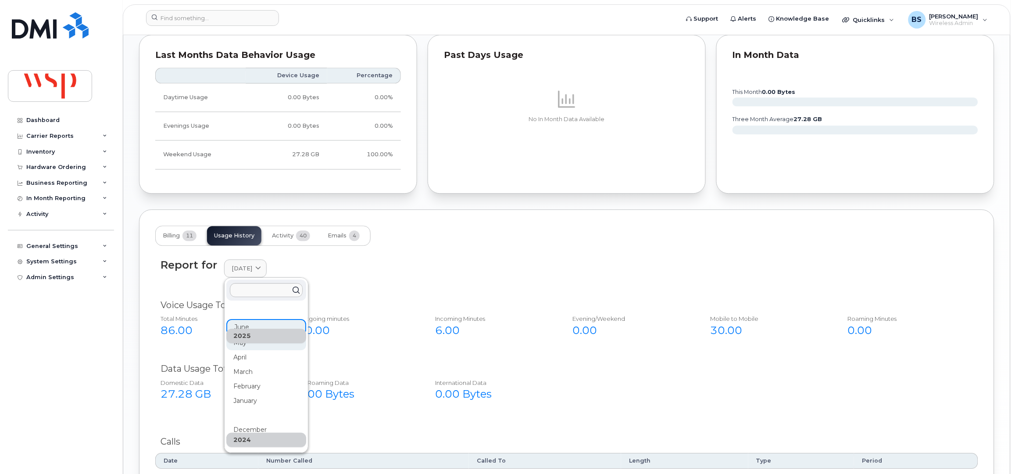
click at [241, 432] on div "May" at bounding box center [266, 439] width 80 height 14
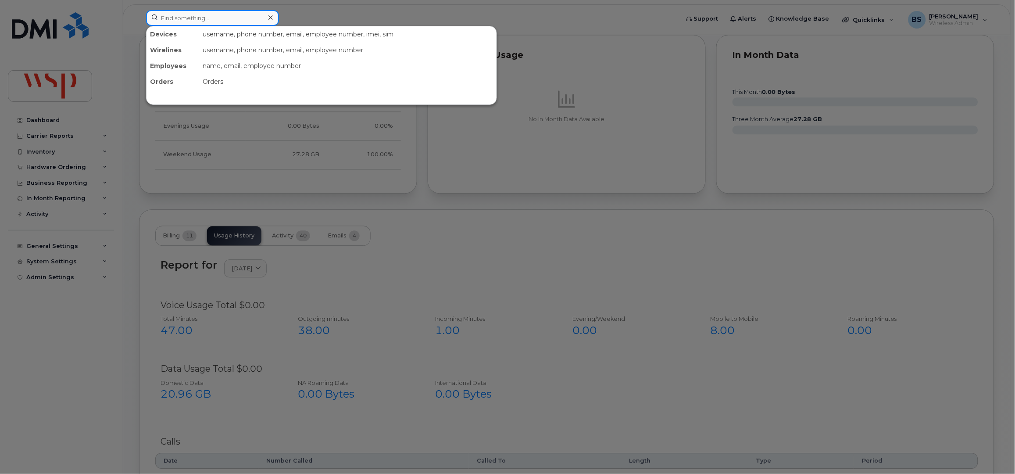
drag, startPoint x: 231, startPoint y: 14, endPoint x: 232, endPoint y: 20, distance: 5.4
click at [231, 15] on input at bounding box center [212, 18] width 133 height 16
paste input "16138575287"
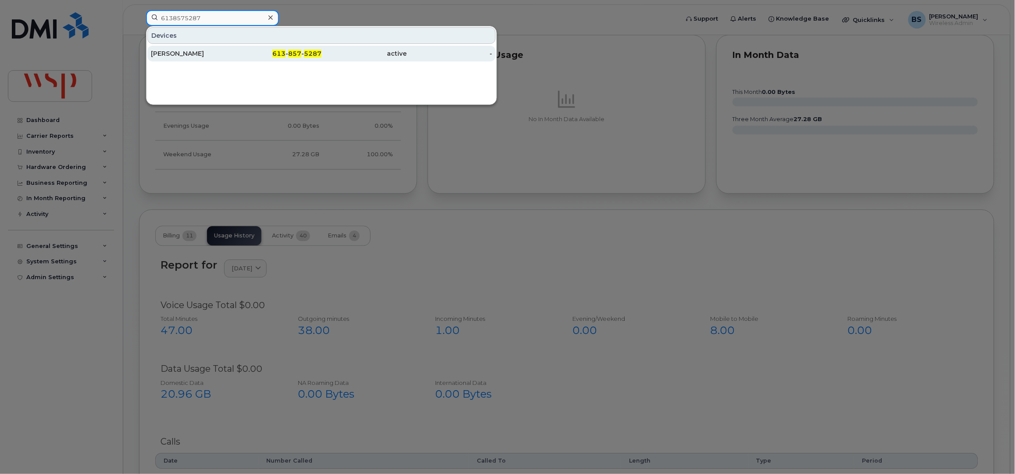
type input "6138575287"
click at [178, 51] on div "[PERSON_NAME]" at bounding box center [194, 53] width 86 height 9
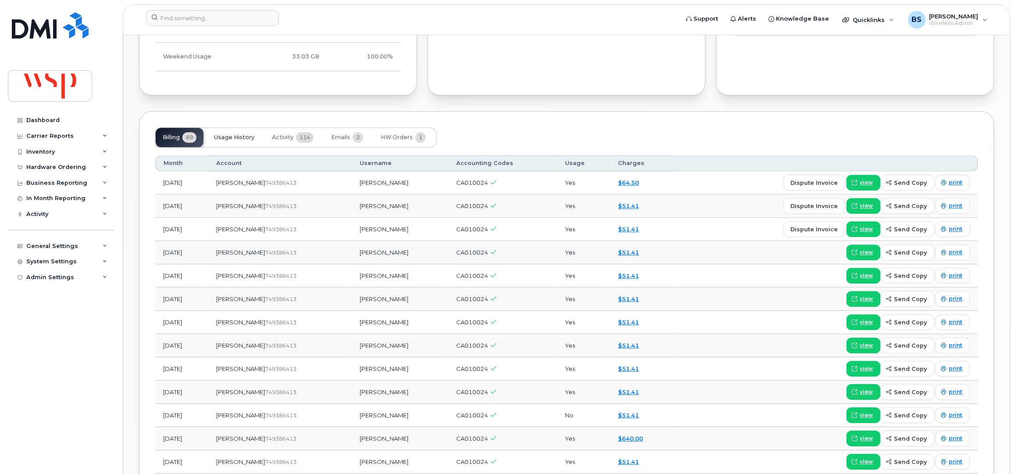
drag, startPoint x: 234, startPoint y: 143, endPoint x: 233, endPoint y: 135, distance: 8.0
click at [234, 141] on button "Usage History" at bounding box center [234, 137] width 54 height 19
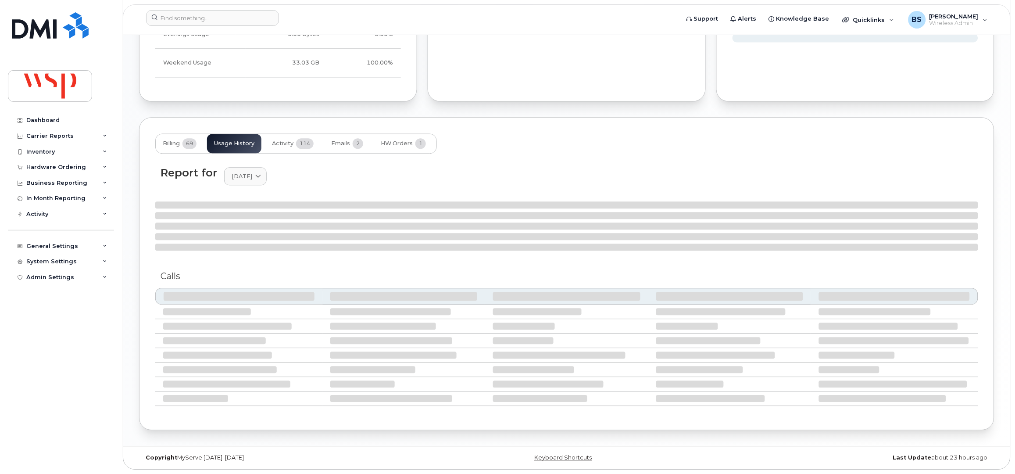
scroll to position [632, 0]
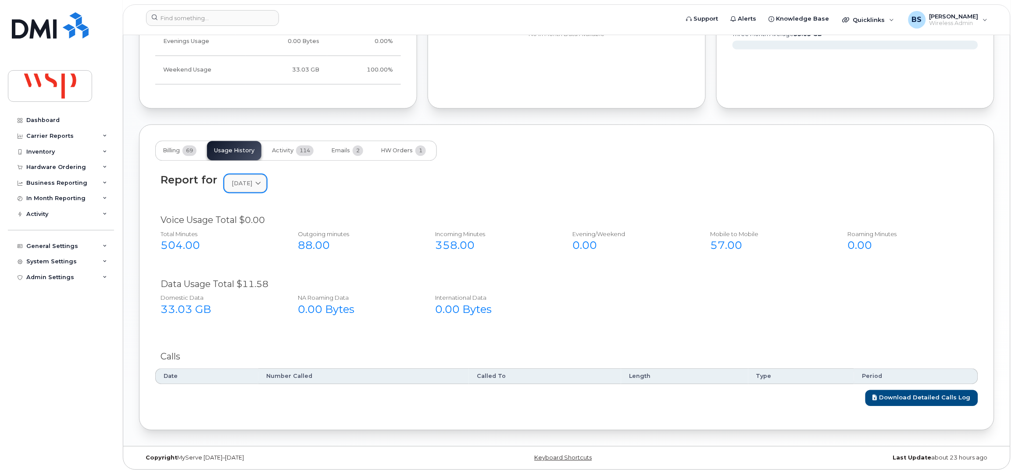
click at [246, 191] on link "[DATE]" at bounding box center [245, 183] width 43 height 18
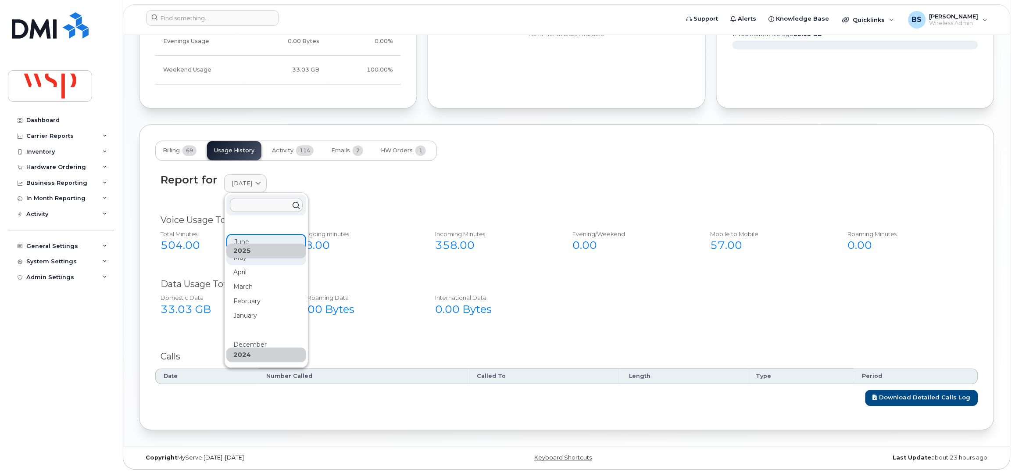
click at [245, 257] on div "2025" at bounding box center [266, 250] width 80 height 14
click at [239, 347] on div "May" at bounding box center [266, 354] width 80 height 14
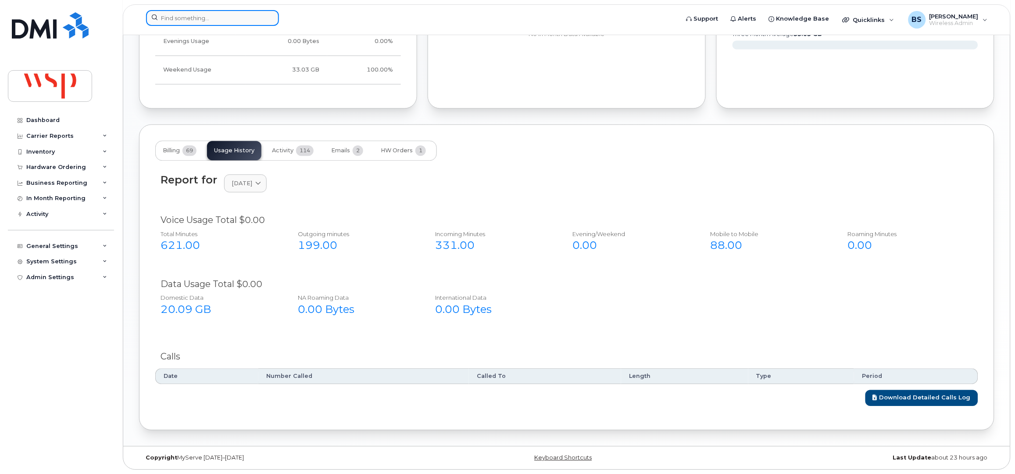
click at [202, 22] on input at bounding box center [212, 18] width 133 height 16
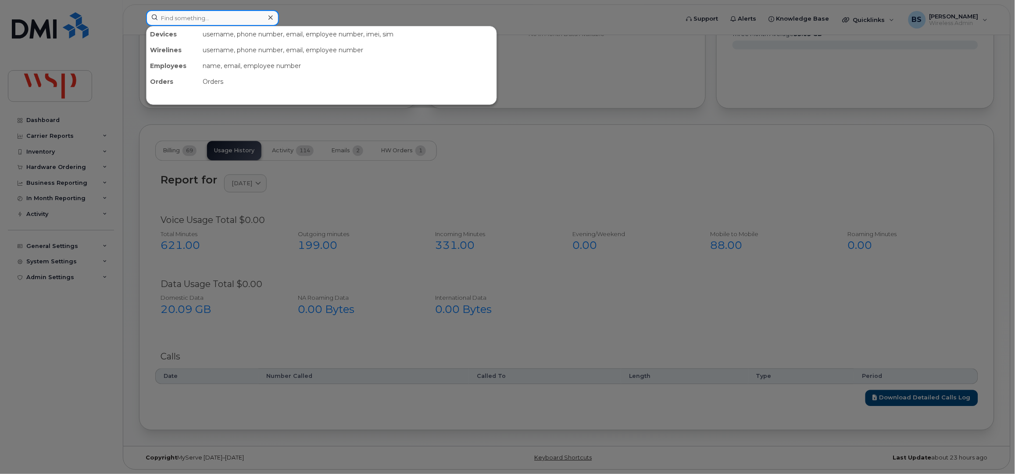
paste input "16134844348"
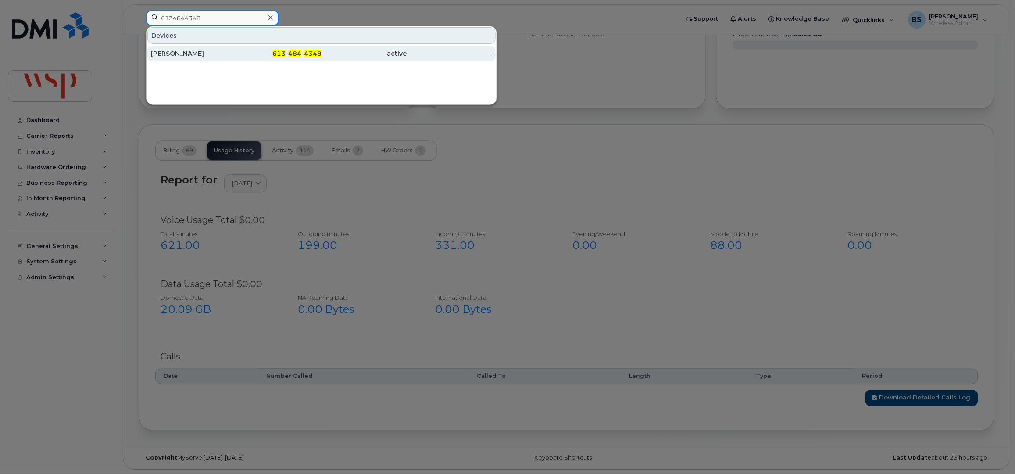
type input "6134844348"
click at [177, 53] on div "[PERSON_NAME]" at bounding box center [194, 53] width 86 height 9
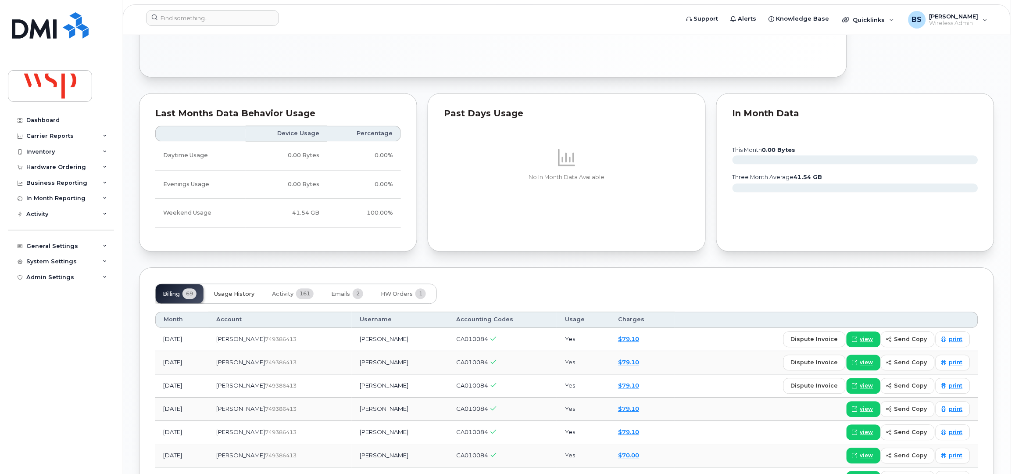
click at [232, 291] on span "Usage History" at bounding box center [234, 294] width 40 height 7
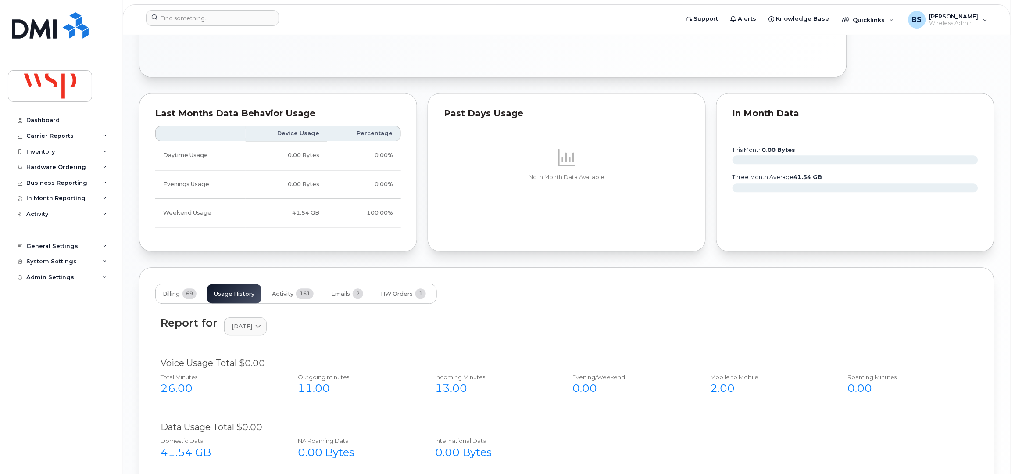
scroll to position [702, 0]
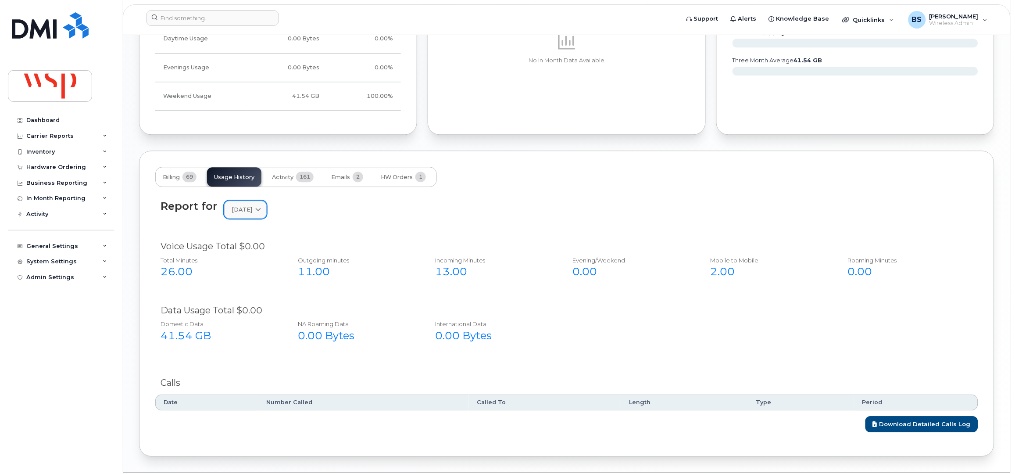
click at [243, 205] on span "[DATE]" at bounding box center [242, 209] width 21 height 8
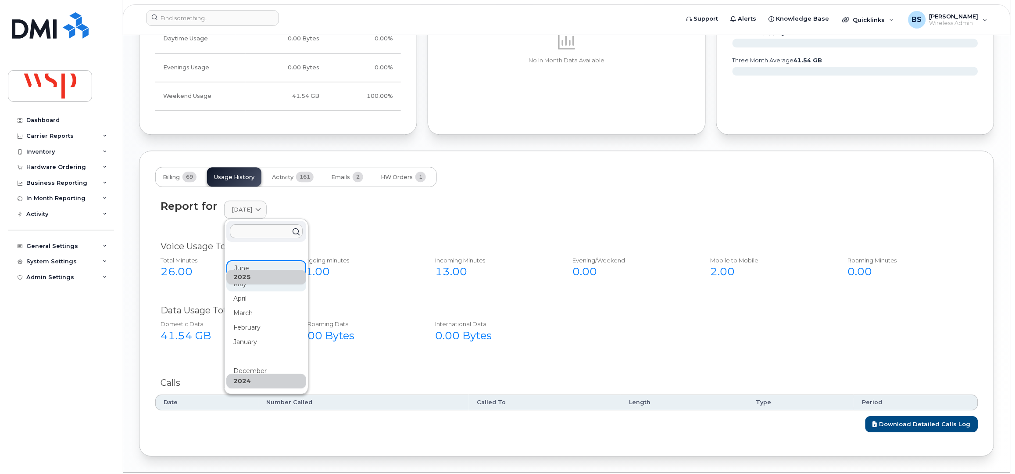
click at [242, 374] on div "May" at bounding box center [266, 381] width 80 height 14
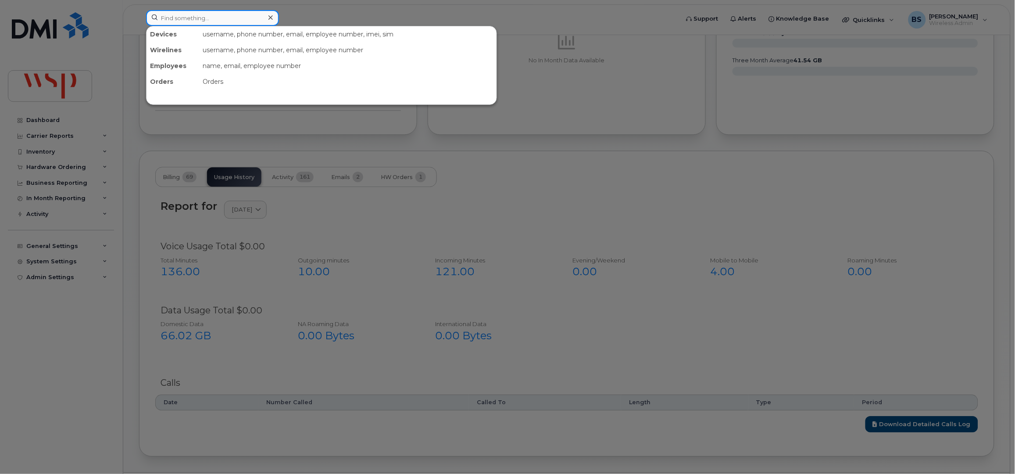
drag, startPoint x: 236, startPoint y: 10, endPoint x: 238, endPoint y: 21, distance: 10.8
click at [236, 11] on input at bounding box center [212, 18] width 133 height 16
paste input "5194040812"
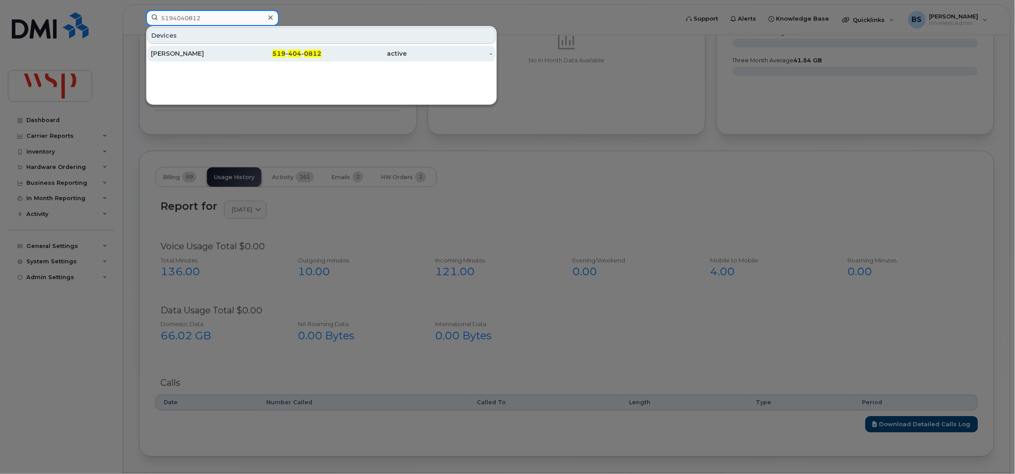
type input "5194040812"
click at [178, 51] on div "[PERSON_NAME]" at bounding box center [194, 53] width 86 height 9
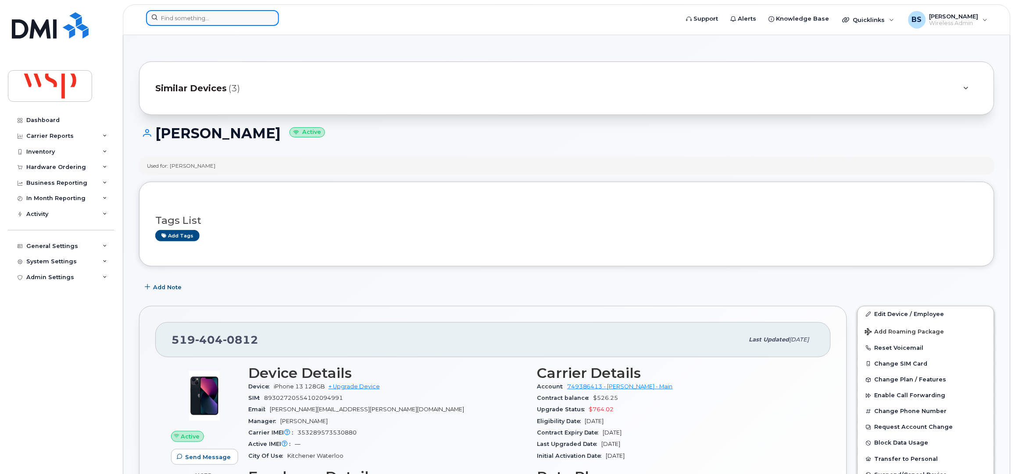
click at [200, 18] on input at bounding box center [212, 18] width 133 height 16
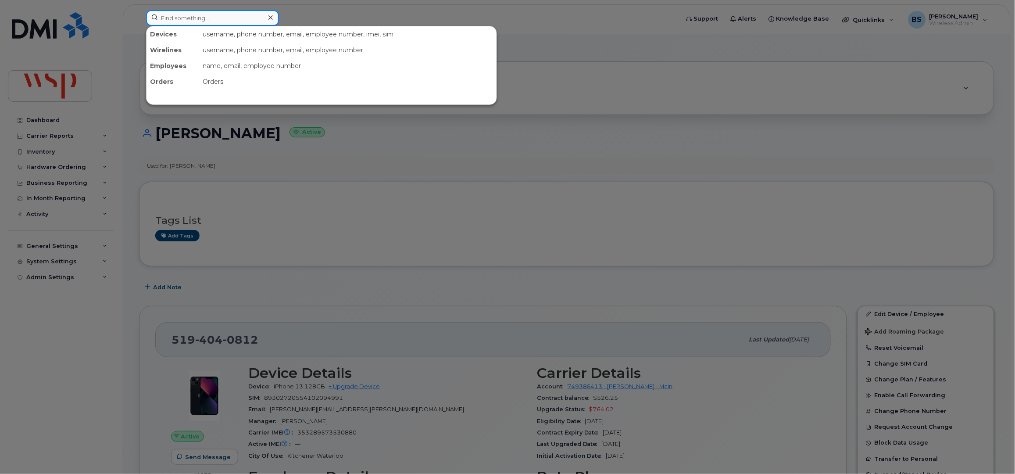
paste input "pradosh.krishnamoorthy@wsp.com"
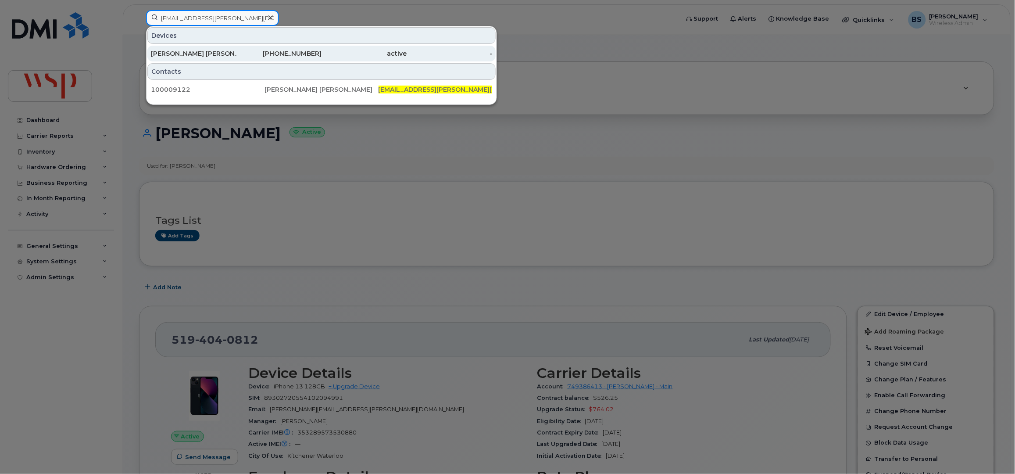
type input "pradosh.krishnamoorthy@wsp.com"
click at [198, 53] on div "[PERSON_NAME] [PERSON_NAME]" at bounding box center [194, 53] width 86 height 9
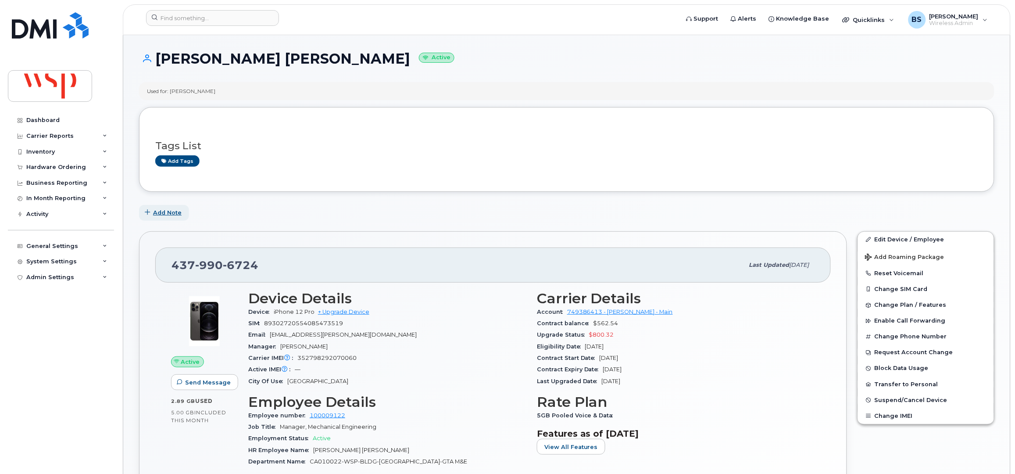
click at [167, 214] on span "Add Note" at bounding box center [167, 212] width 29 height 8
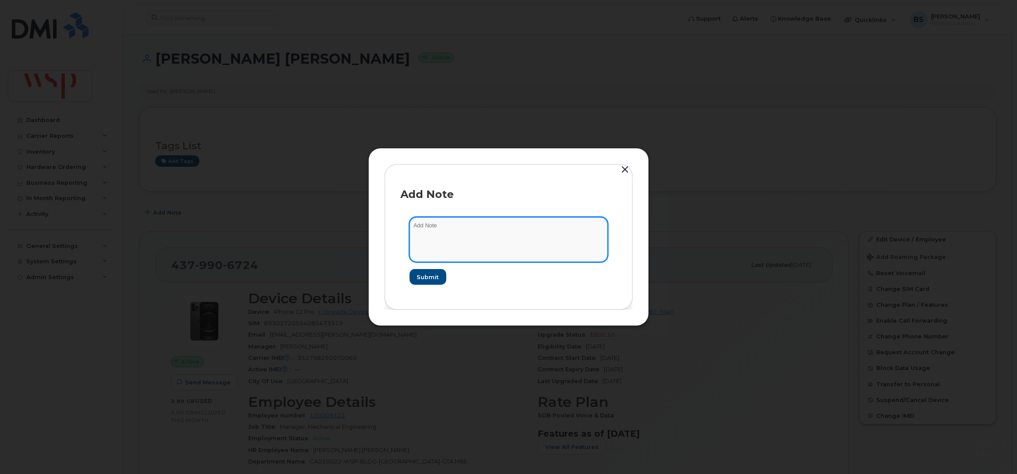
click at [458, 248] on textarea at bounding box center [509, 239] width 198 height 45
paste textarea "pradosh.krishnamoorthy@wsp.com"
drag, startPoint x: 515, startPoint y: 223, endPoint x: 357, endPoint y: 225, distance: 157.0
click at [364, 225] on div "Add Note pradosh.krishnamoorthy@wsp.com Submit" at bounding box center [507, 237] width 1015 height 474
paste textarea "Hi Brian, last month i was on roaming plan as my Father in law was hospotalized…"
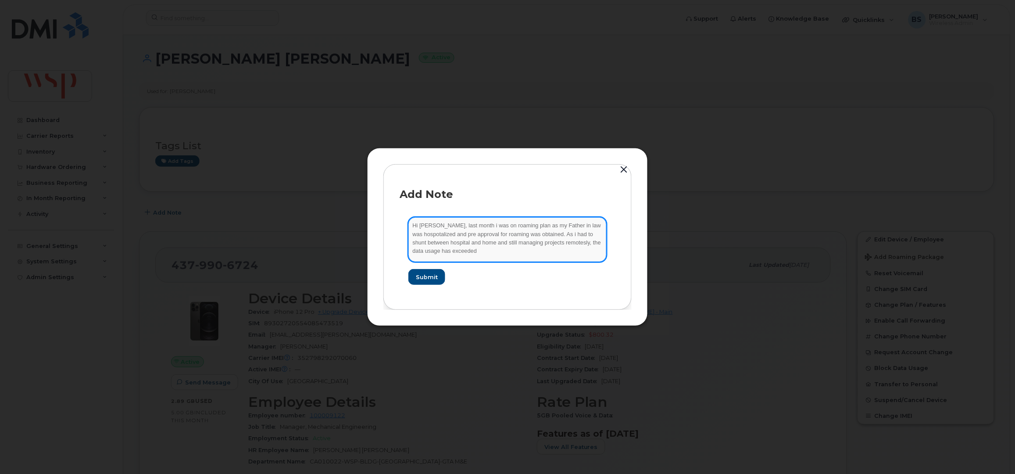
drag, startPoint x: 435, startPoint y: 227, endPoint x: 338, endPoint y: 225, distance: 96.9
click at [338, 225] on div "Add Note Hi Brian, last month i was on roaming plan as my Father in law was hos…" at bounding box center [507, 237] width 1015 height 474
click at [456, 223] on textarea "last month i was on roaming plan as my Father in law was hospotalized and pre a…" at bounding box center [507, 239] width 198 height 45
type textarea "last month i was on roaming plan as my Father in law was hospitalized and pre a…"
drag, startPoint x: 429, startPoint y: 272, endPoint x: 422, endPoint y: 255, distance: 18.3
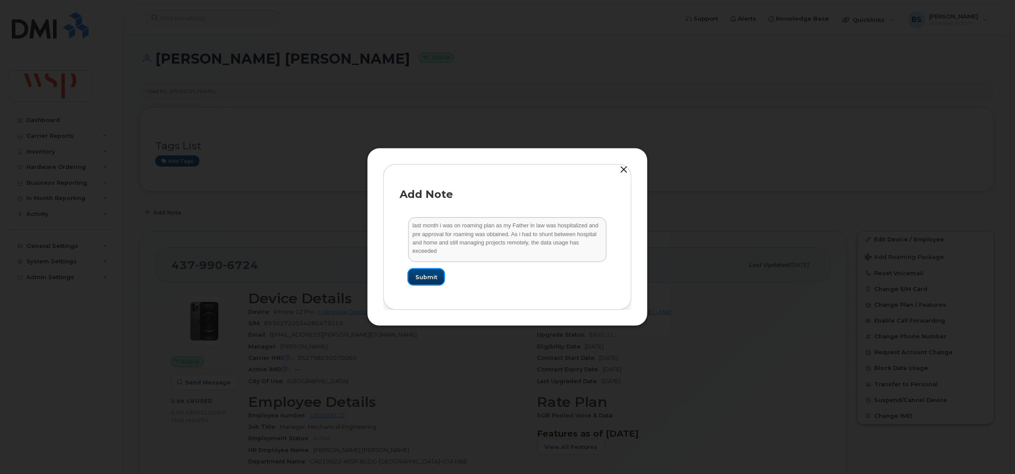
click at [428, 271] on button "Submit" at bounding box center [426, 277] width 36 height 16
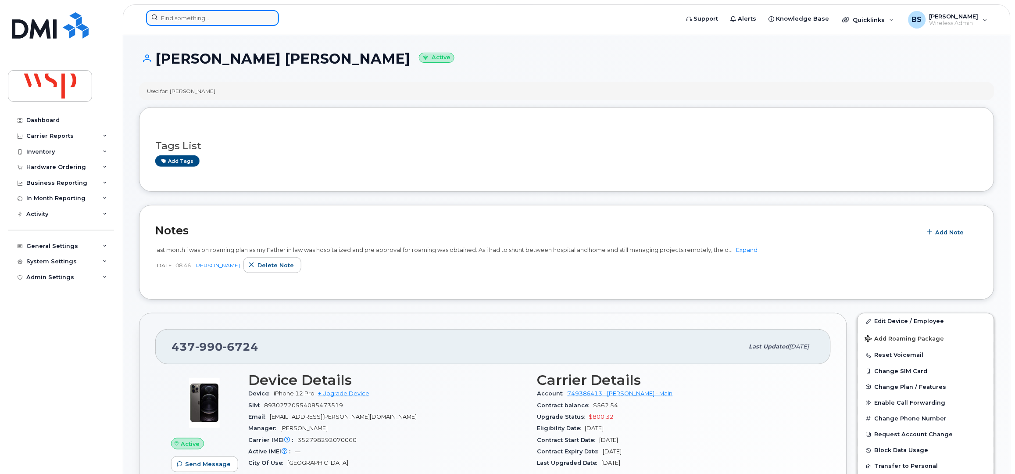
click at [210, 20] on input at bounding box center [212, 18] width 133 height 16
paste input "15197668737"
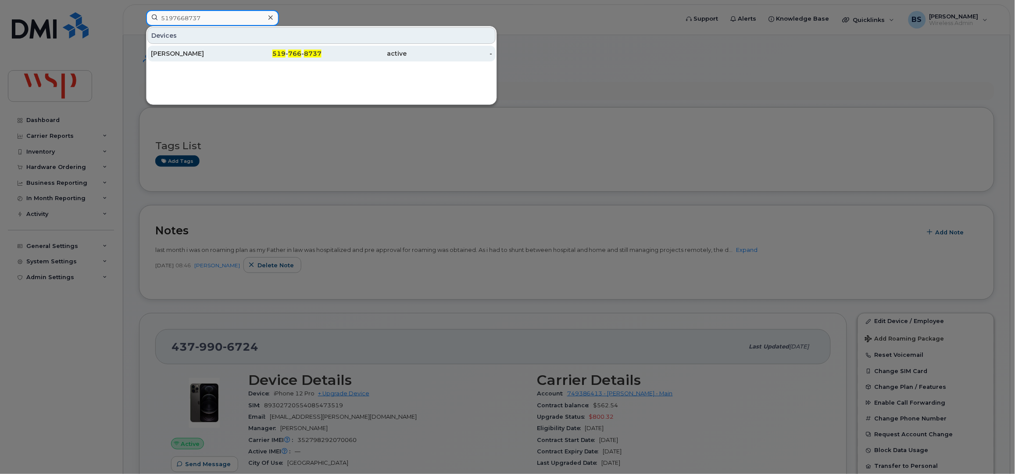
type input "5197668737"
click at [170, 50] on div "MARK FALKENBURGER" at bounding box center [194, 53] width 86 height 9
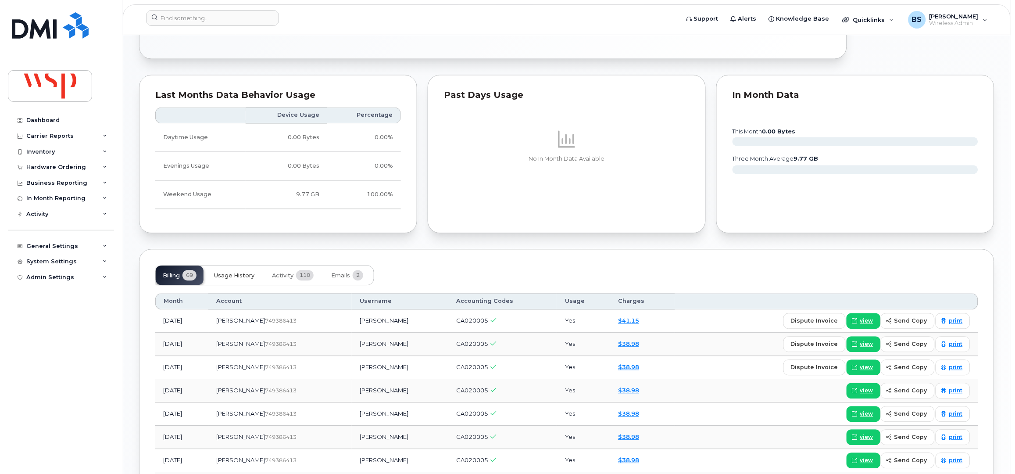
click at [234, 272] on span "Usage History" at bounding box center [234, 275] width 40 height 7
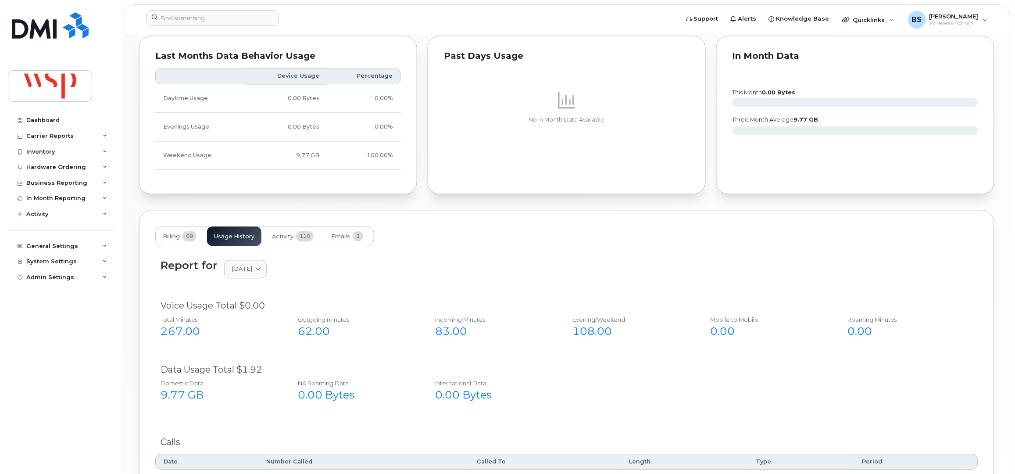
scroll to position [571, 0]
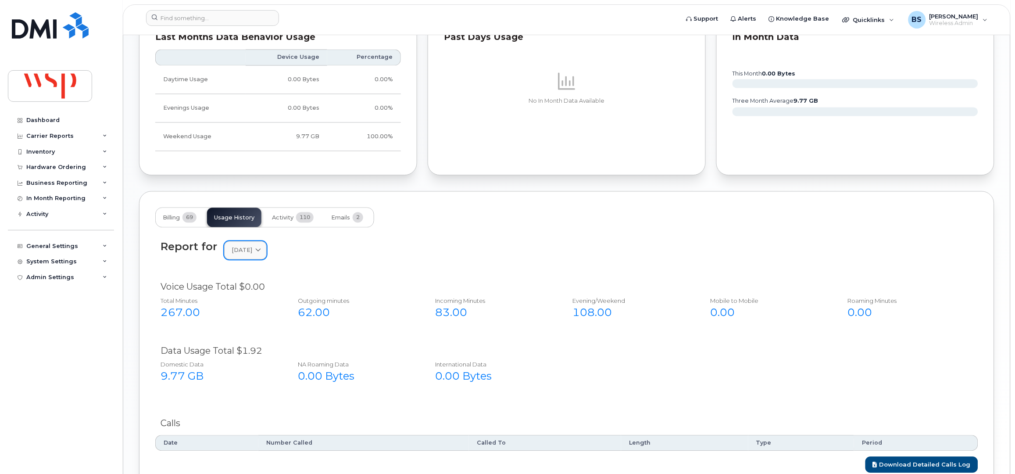
click at [247, 247] on span "June 2025" at bounding box center [242, 250] width 21 height 8
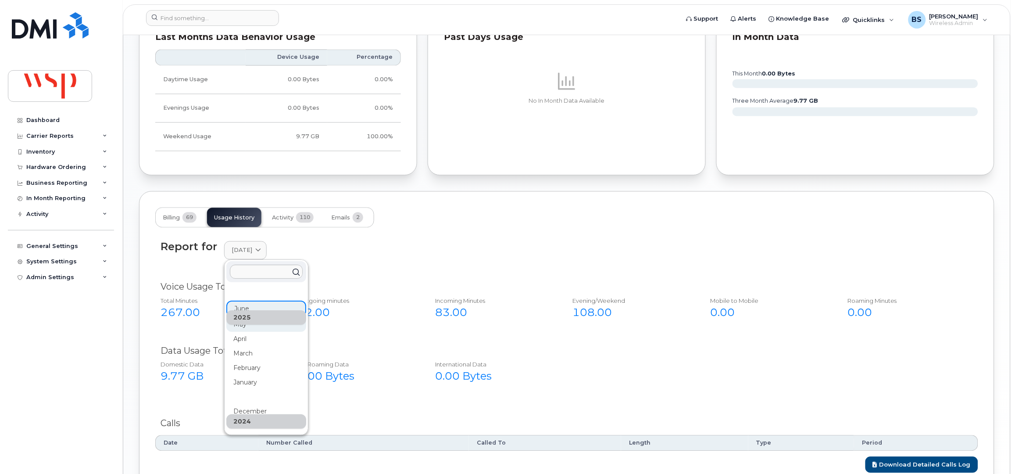
click at [240, 415] on div "May" at bounding box center [266, 422] width 80 height 14
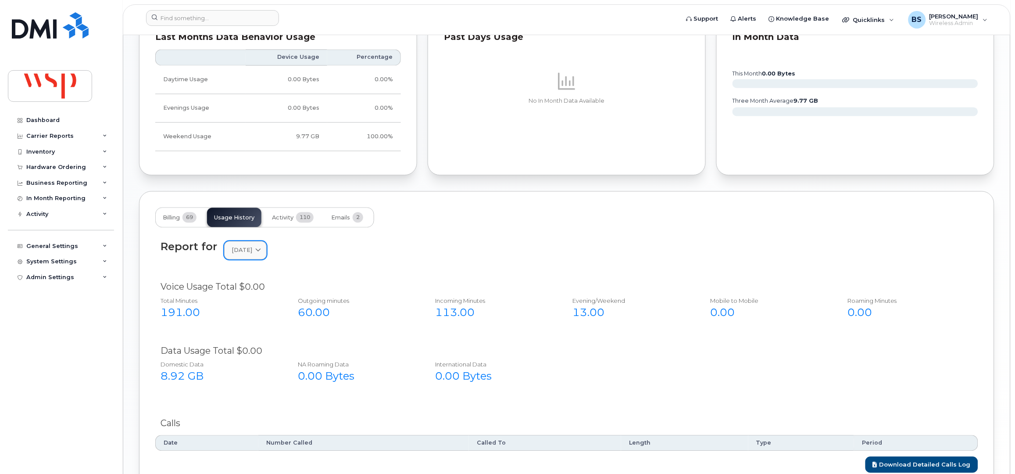
click at [248, 246] on span "[DATE]" at bounding box center [242, 250] width 21 height 8
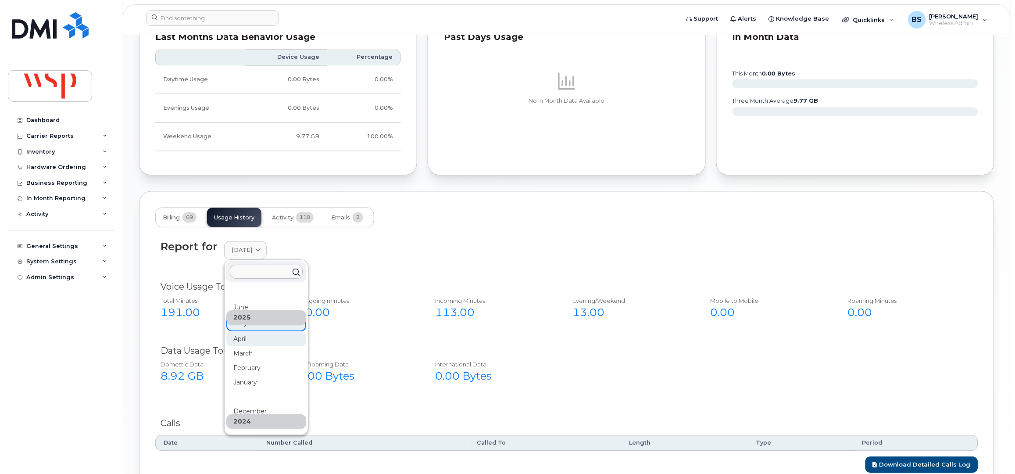
click at [238, 433] on div "April" at bounding box center [266, 440] width 80 height 14
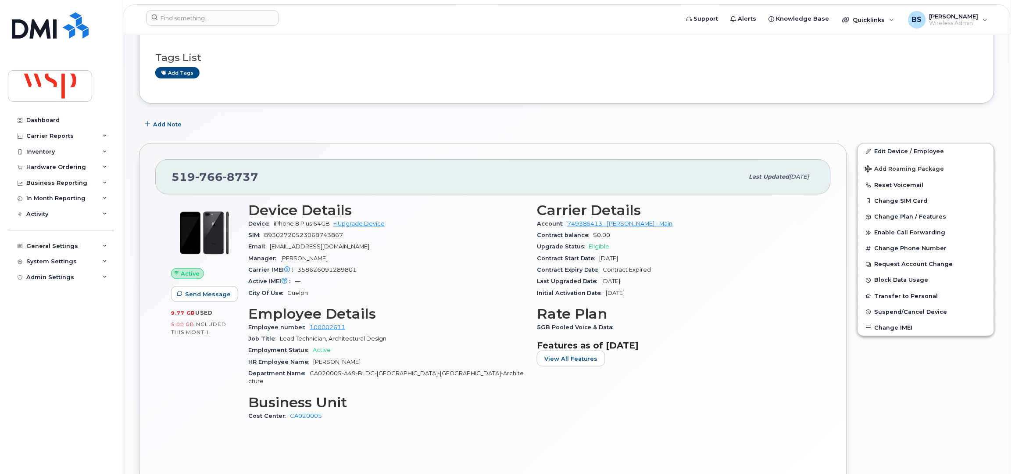
scroll to position [0, 0]
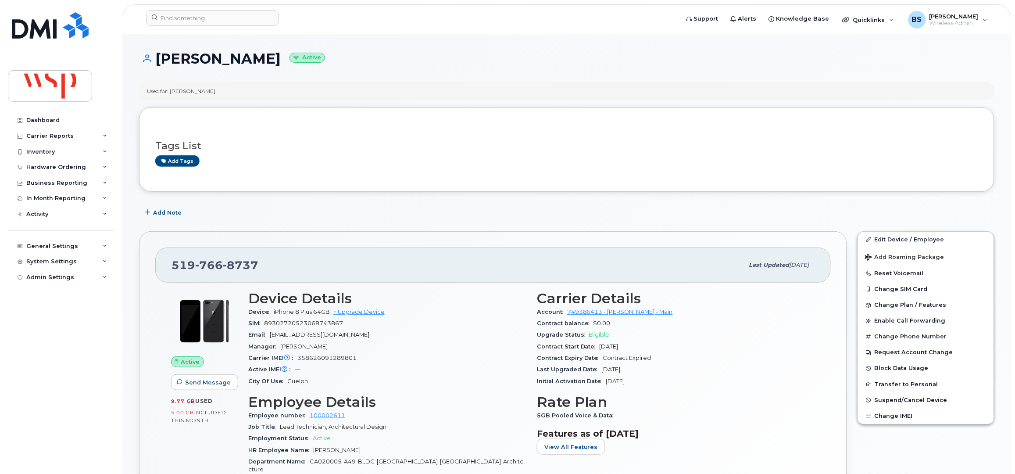
drag, startPoint x: 390, startPoint y: 334, endPoint x: 272, endPoint y: 332, distance: 118.5
click at [272, 337] on div "Email mark.falkenburger@architecture49.com" at bounding box center [387, 334] width 278 height 11
copy span "mark.falkenburger@architecture49.com"
drag, startPoint x: 258, startPoint y: 268, endPoint x: 157, endPoint y: 272, distance: 100.5
click at [172, 272] on div "519 766 8737" at bounding box center [458, 265] width 572 height 18
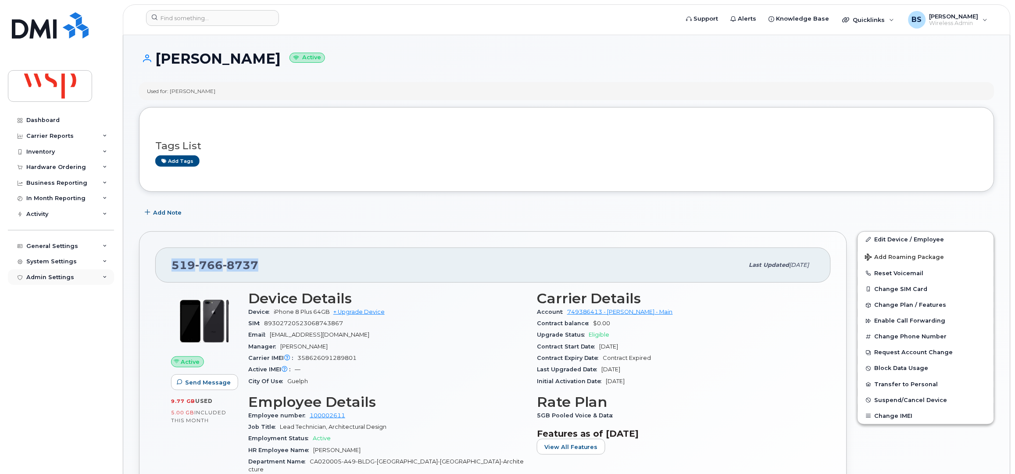
copy span "519 766 8737"
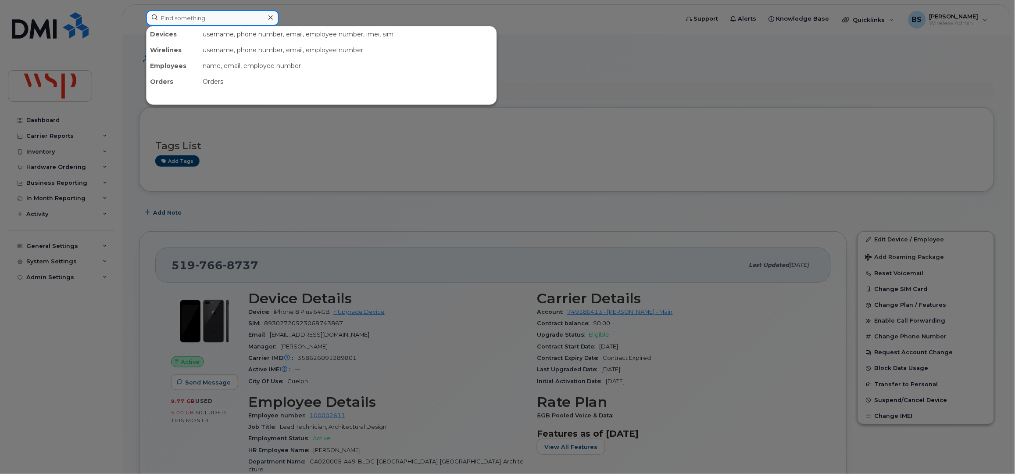
click at [193, 20] on input at bounding box center [212, 18] width 133 height 16
paste input "14164354229"
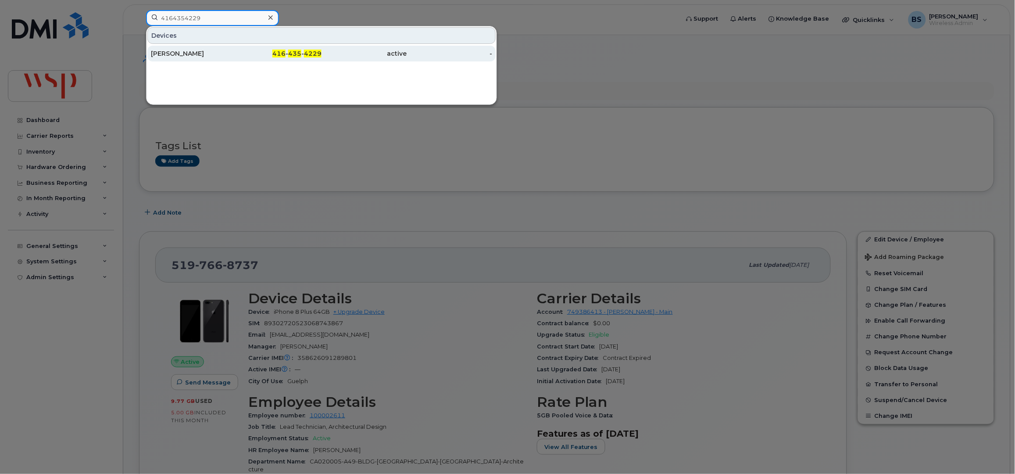
type input "4164354229"
click at [168, 54] on div "TODD WILLIAMS" at bounding box center [194, 53] width 86 height 9
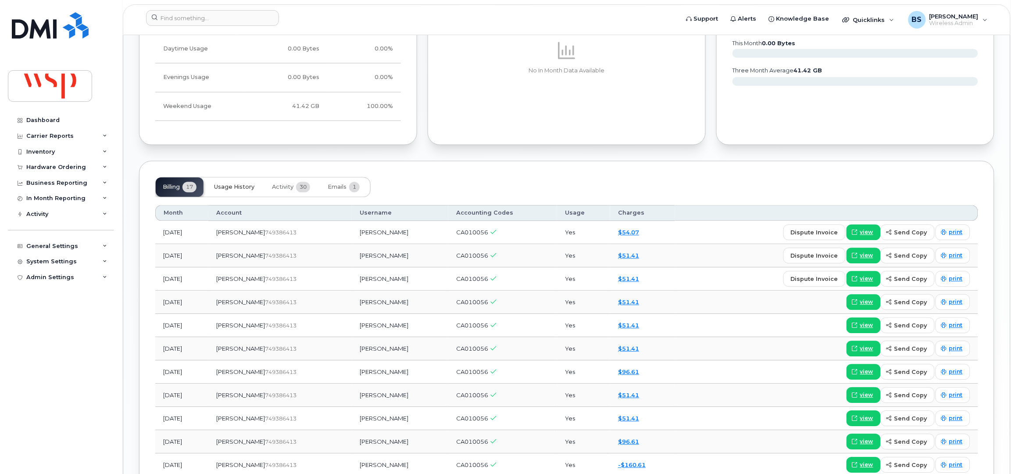
click at [237, 189] on span "Usage History" at bounding box center [234, 186] width 40 height 7
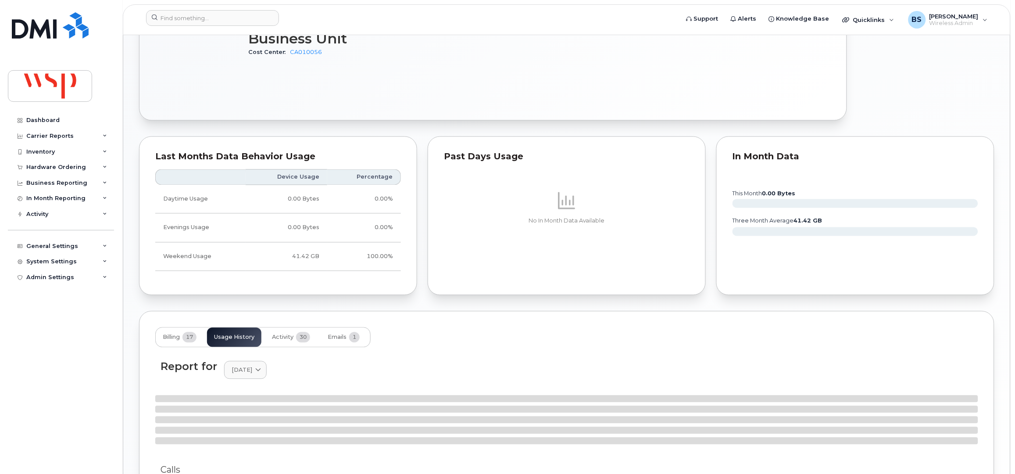
scroll to position [643, 0]
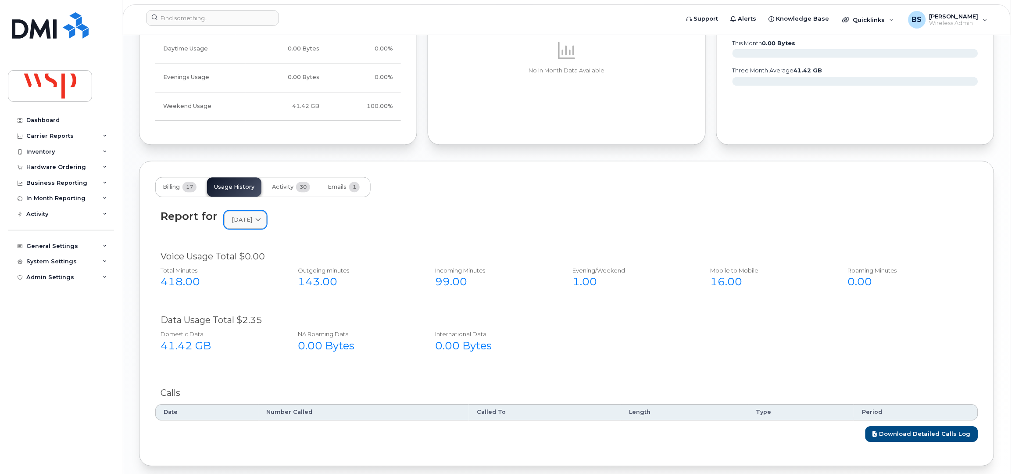
click at [240, 220] on span "[DATE]" at bounding box center [242, 219] width 21 height 8
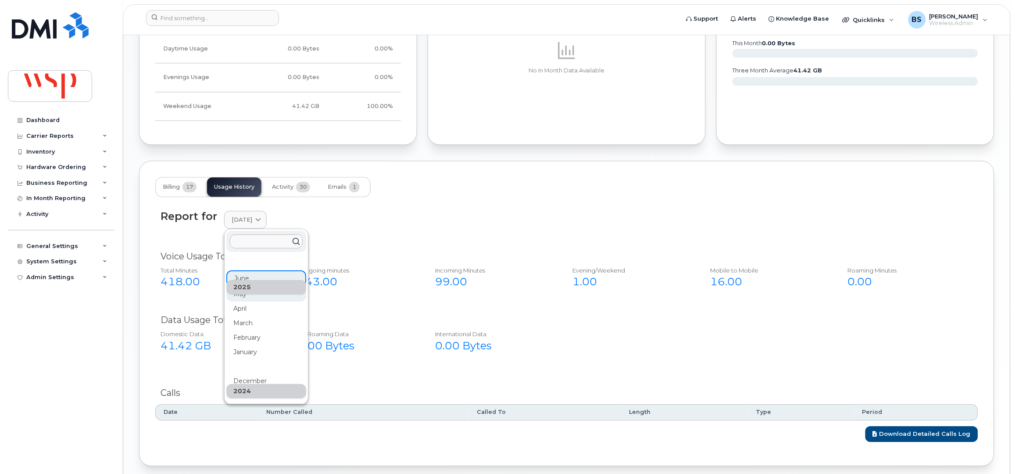
click at [243, 384] on div "May" at bounding box center [266, 391] width 80 height 14
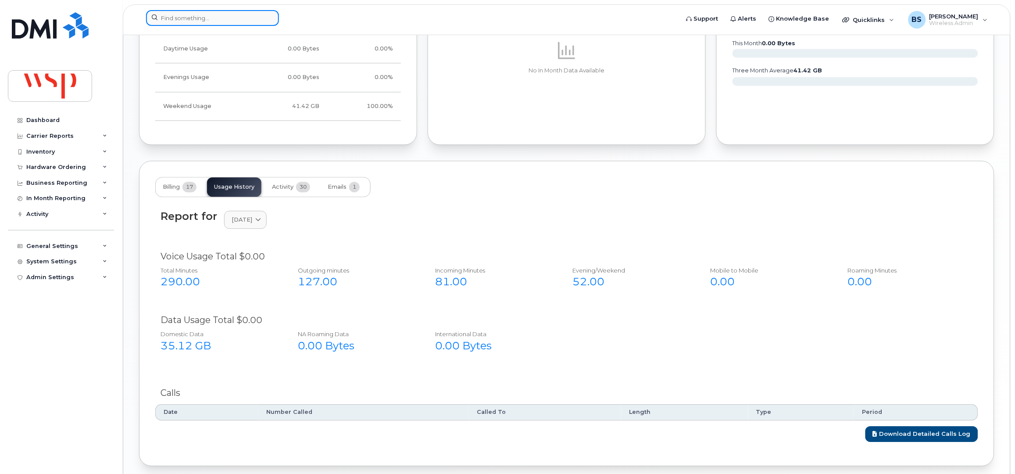
click at [242, 18] on input at bounding box center [212, 18] width 133 height 16
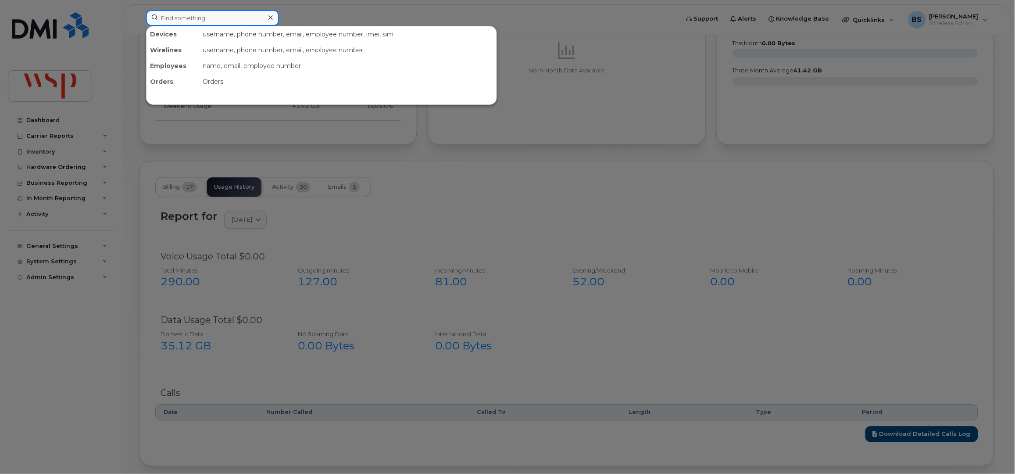
paste input "[PERSON_NAME][EMAIL_ADDRESS][PERSON_NAME][DOMAIN_NAME]"
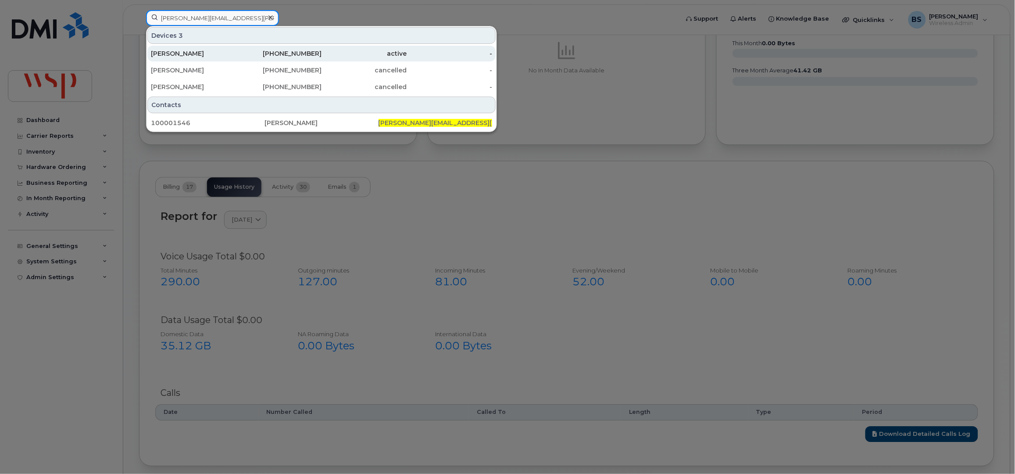
type input "[PERSON_NAME][EMAIL_ADDRESS][PERSON_NAME][DOMAIN_NAME]"
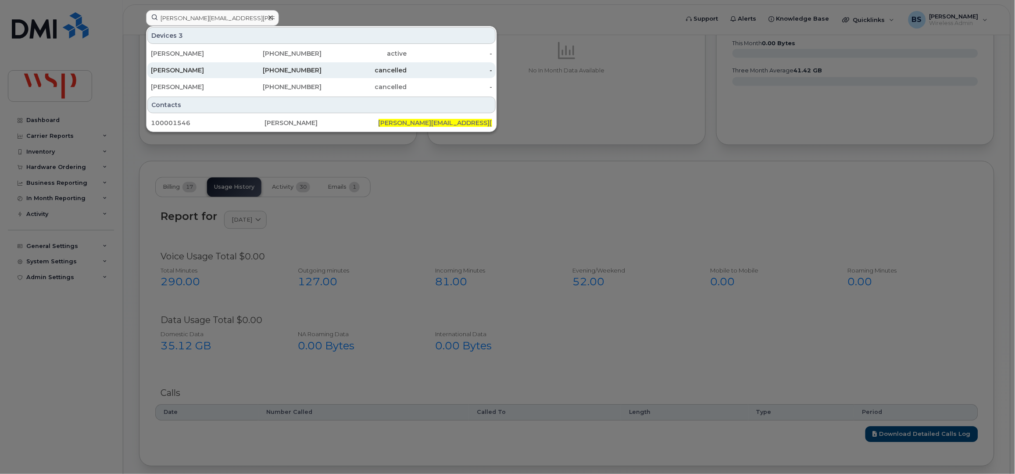
drag, startPoint x: 173, startPoint y: 54, endPoint x: 184, endPoint y: 64, distance: 14.9
click at [173, 54] on div "[PERSON_NAME]" at bounding box center [194, 53] width 86 height 9
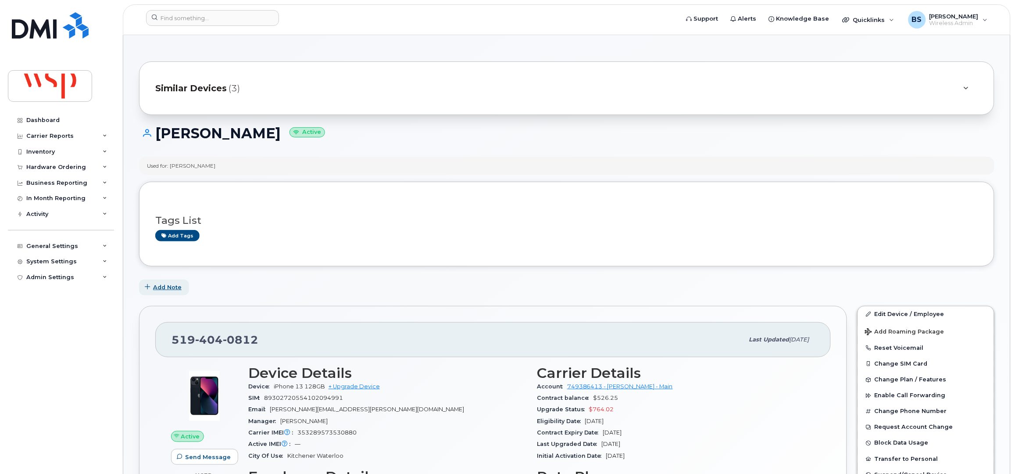
click at [162, 284] on span "Add Note" at bounding box center [167, 287] width 29 height 8
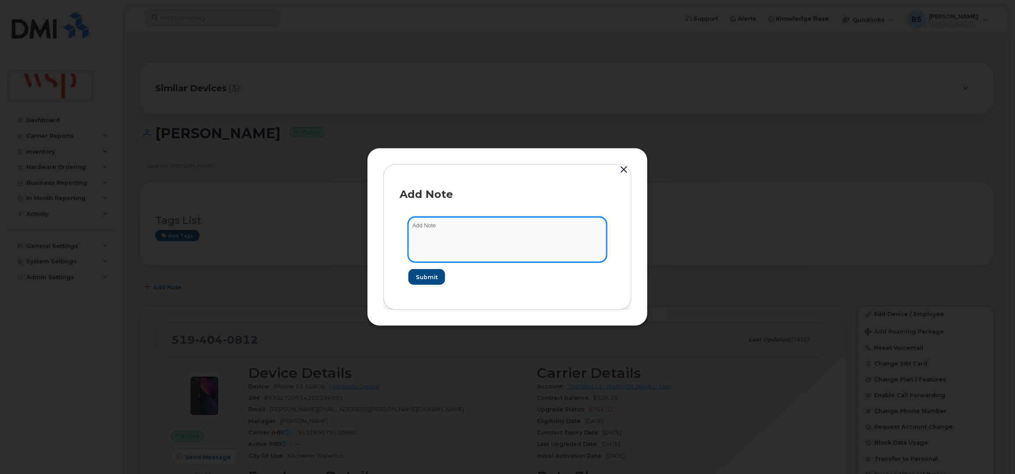
click at [440, 248] on textarea at bounding box center [507, 239] width 198 height 45
paste textarea "[PERSON_NAME][EMAIL_ADDRESS][PERSON_NAME][DOMAIN_NAME]"
drag, startPoint x: 469, startPoint y: 229, endPoint x: 367, endPoint y: 226, distance: 102.2
click at [367, 226] on div "Add Note [PERSON_NAME][EMAIL_ADDRESS][PERSON_NAME][DOMAIN_NAME] Submit" at bounding box center [507, 237] width 281 height 178
paste textarea "Hi [PERSON_NAME]. I am at a client site and have to use my phone 4 days a week …"
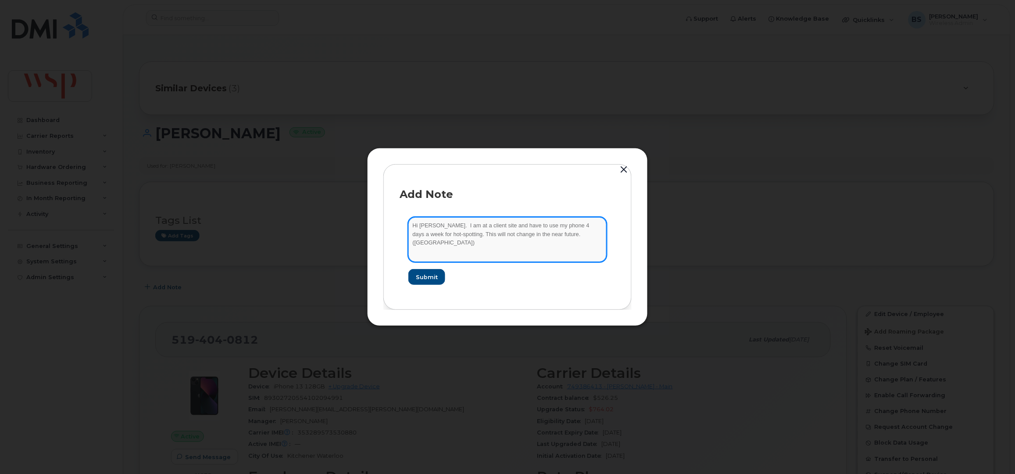
drag, startPoint x: 437, startPoint y: 227, endPoint x: 358, endPoint y: 223, distance: 79.1
click at [359, 222] on div "Add Note Hi Brian. I am at a client site and have to use my phone 4 days a week…" at bounding box center [507, 237] width 1015 height 474
drag, startPoint x: 553, startPoint y: 238, endPoint x: 543, endPoint y: 238, distance: 10.1
click at [543, 238] on textarea "I am at a client site and have to use my phone 4 days a week for hot-spotting. …" at bounding box center [507, 239] width 198 height 45
type textarea "I am at a client site and have to use my phone 4 days a week for hot-spotting. …"
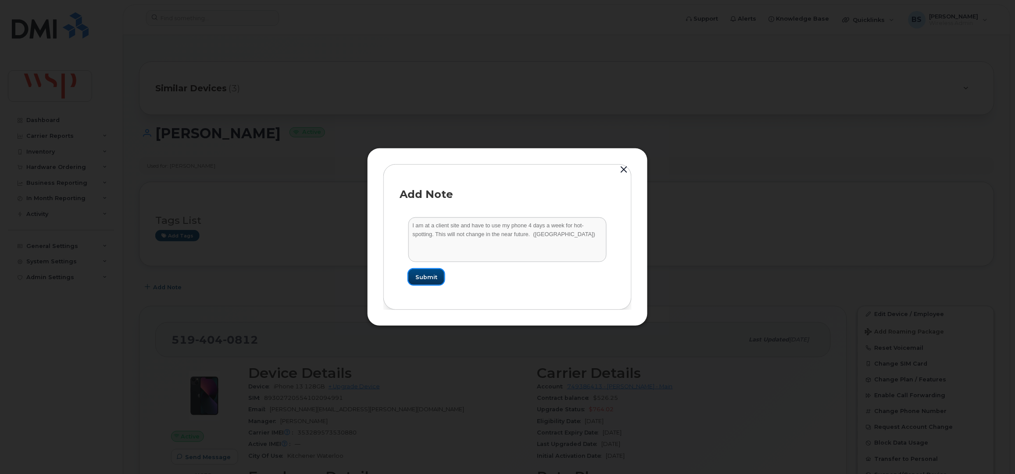
click at [425, 272] on button "Submit" at bounding box center [426, 277] width 36 height 16
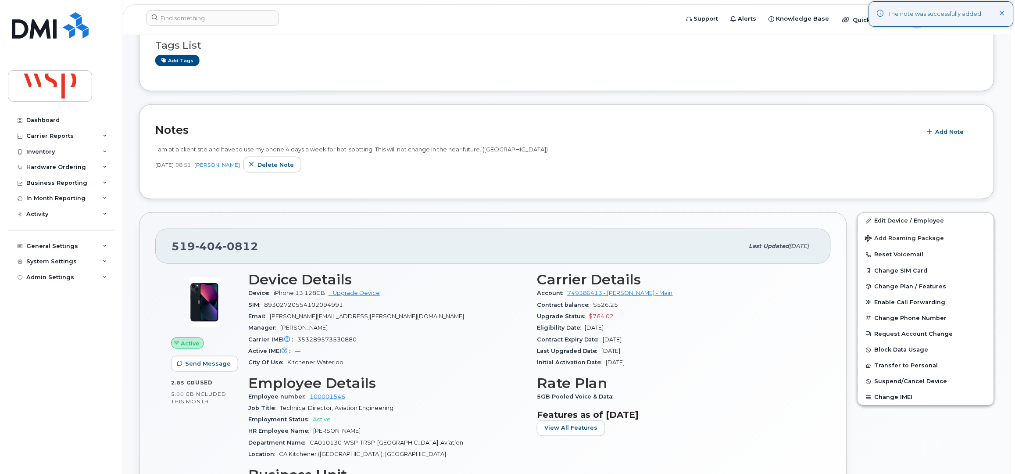
scroll to position [234, 0]
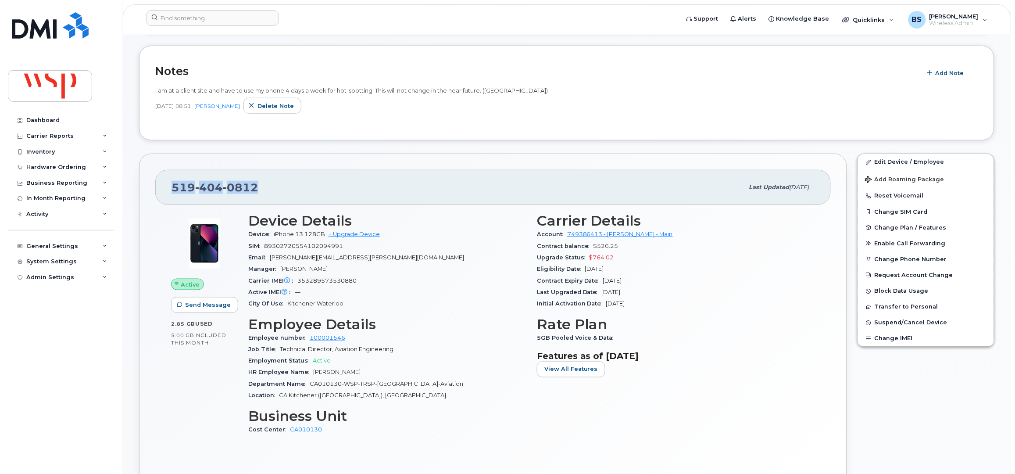
drag, startPoint x: 220, startPoint y: 191, endPoint x: 162, endPoint y: 195, distance: 58.5
click at [159, 192] on div "519 404 0812 Last updated Aug 12, 2025" at bounding box center [492, 187] width 675 height 35
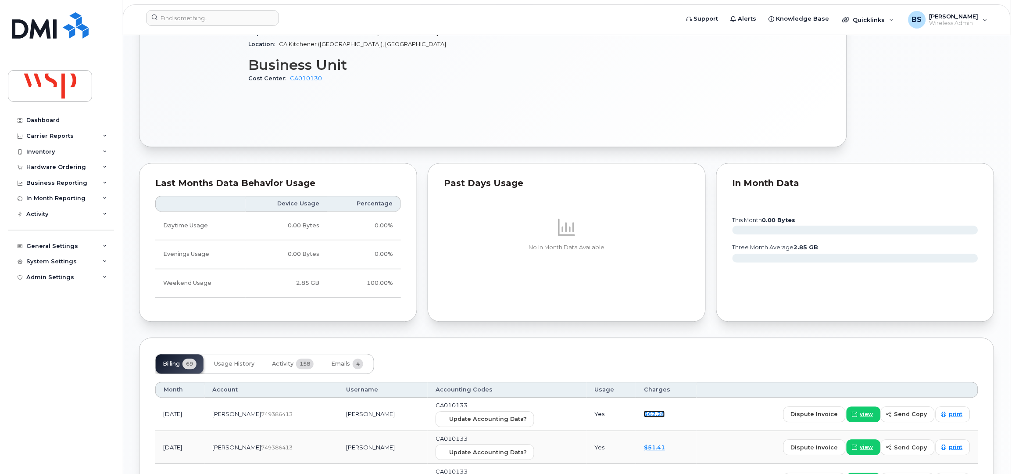
click at [644, 415] on link "$62.28" at bounding box center [654, 414] width 21 height 7
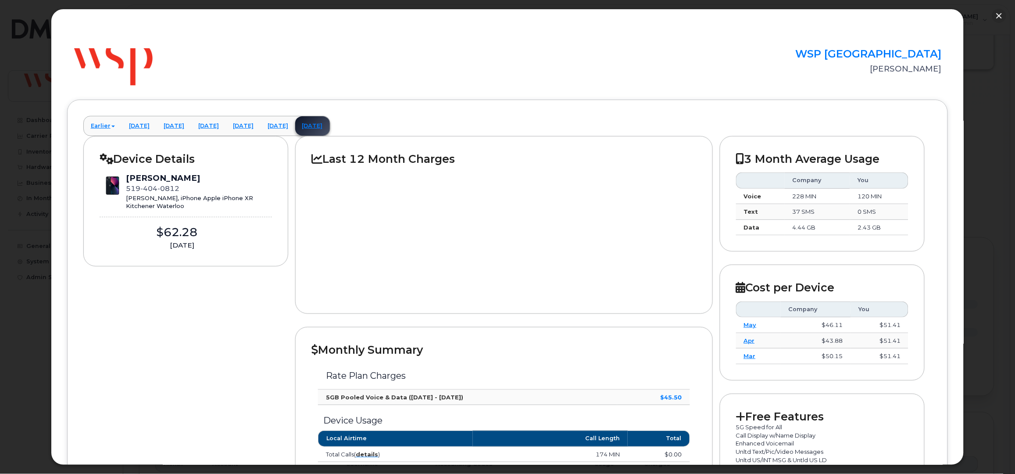
scroll to position [468, 0]
click at [1001, 16] on button "button" at bounding box center [999, 16] width 14 height 14
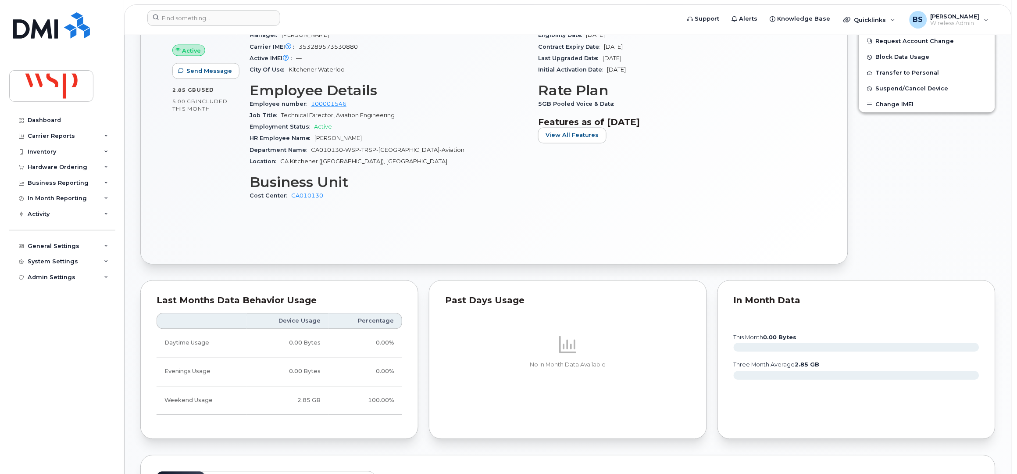
scroll to position [175, 0]
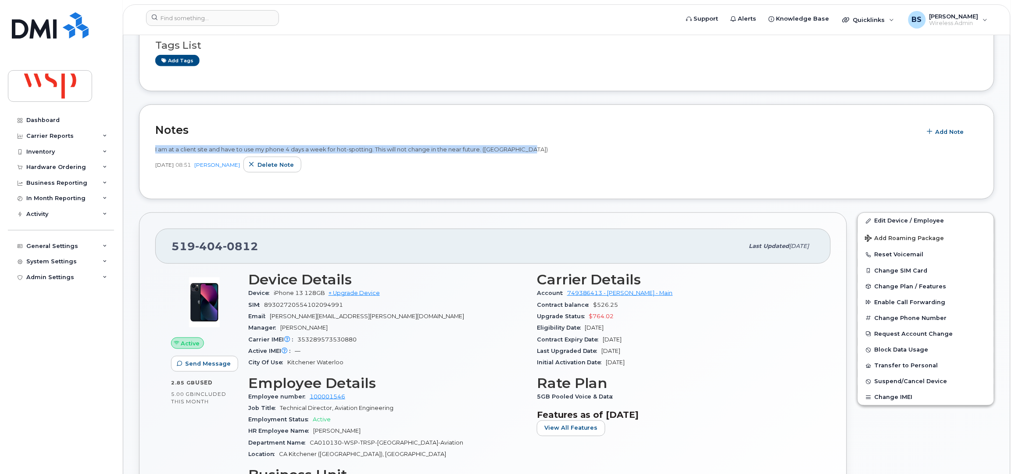
drag, startPoint x: 534, startPoint y: 150, endPoint x: 162, endPoint y: 152, distance: 371.5
click at [151, 148] on div "Notes Add Note I am at a client site and have to use my phone 4 days a week for…" at bounding box center [566, 151] width 855 height 95
copy span "I am at a client site and have to use my phone 4 days a week for hot-spotting. …"
click at [282, 165] on span "Delete note" at bounding box center [275, 165] width 36 height 8
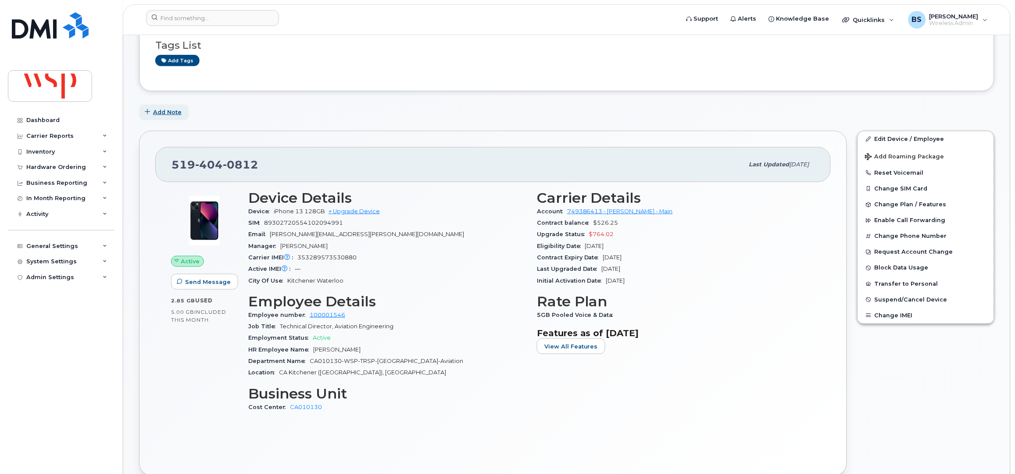
click at [169, 111] on span "Add Note" at bounding box center [167, 112] width 29 height 8
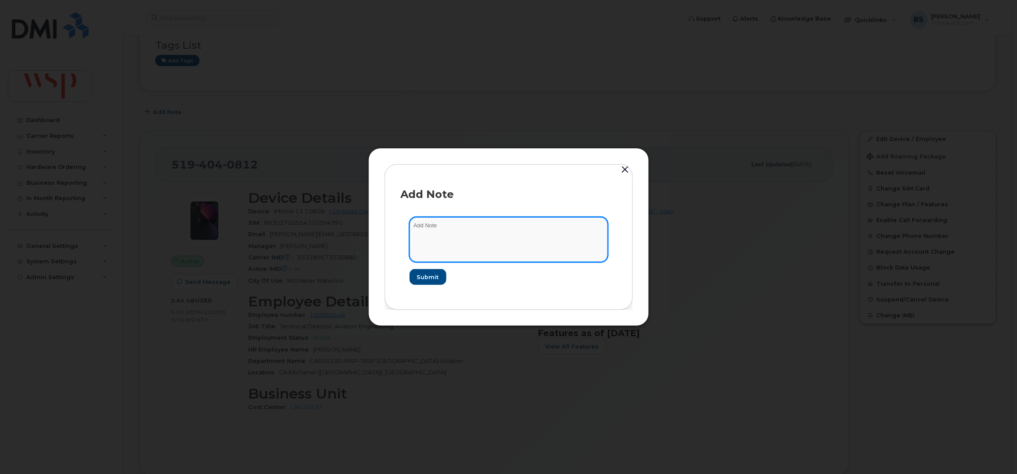
click at [456, 240] on textarea at bounding box center [509, 239] width 198 height 45
paste textarea "I am at a client site and have to use my phone 4 days a week for hot-spotting. …"
drag, startPoint x: 532, startPoint y: 234, endPoint x: 642, endPoint y: 244, distance: 109.7
click at [642, 244] on div "Add Note I am at a client site and have to use my phone 4 days a week for hot-s…" at bounding box center [508, 237] width 281 height 178
paste textarea "I will need to add more data to my phone because I have no choice but to use my…"
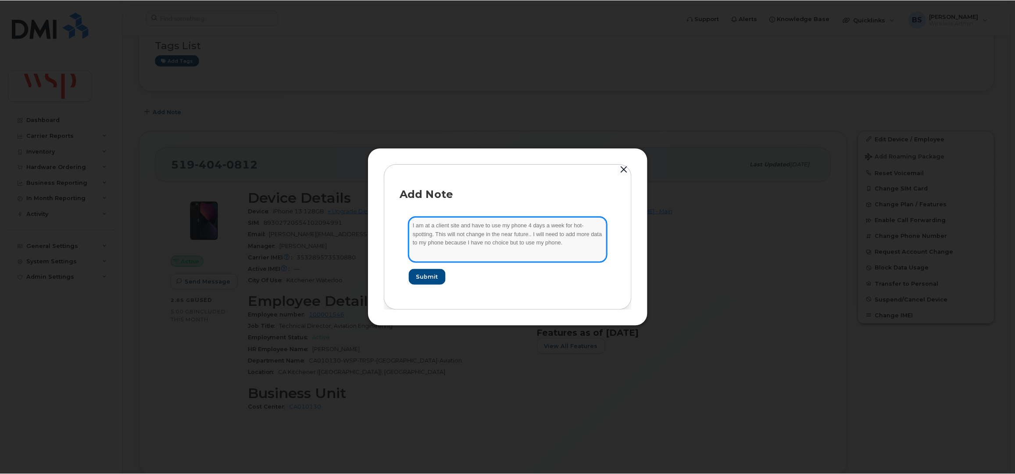
scroll to position [1, 0]
type textarea "I am at a client site and have to use my phone 4 days a week for hot-spotting. …"
click at [423, 273] on span "Submit" at bounding box center [428, 277] width 22 height 8
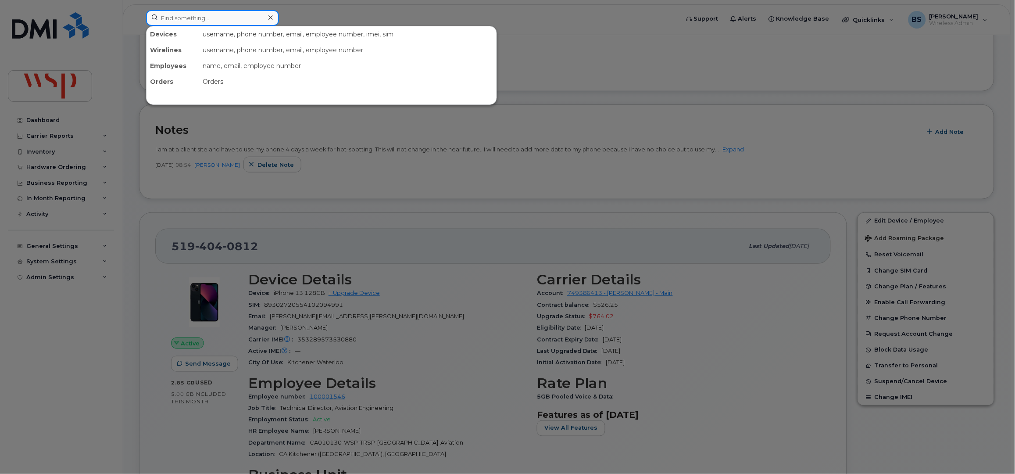
click at [213, 15] on input at bounding box center [212, 18] width 133 height 16
paste input "4165754982"
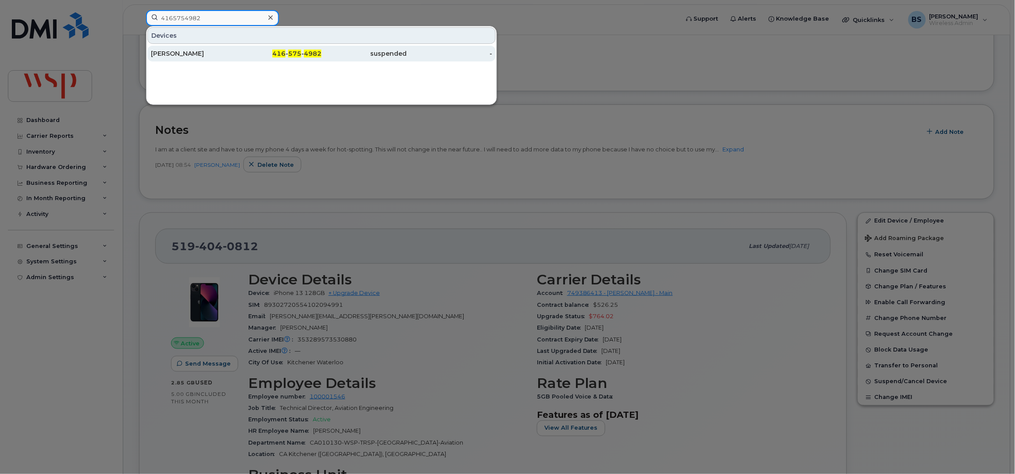
type input "4165754982"
click at [167, 52] on div "Peter Do" at bounding box center [194, 53] width 86 height 9
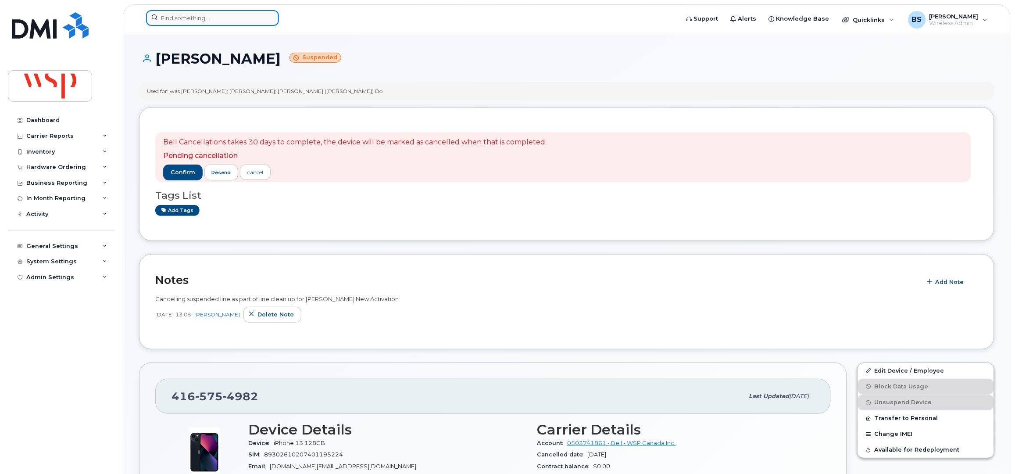
click at [213, 23] on input at bounding box center [212, 18] width 133 height 16
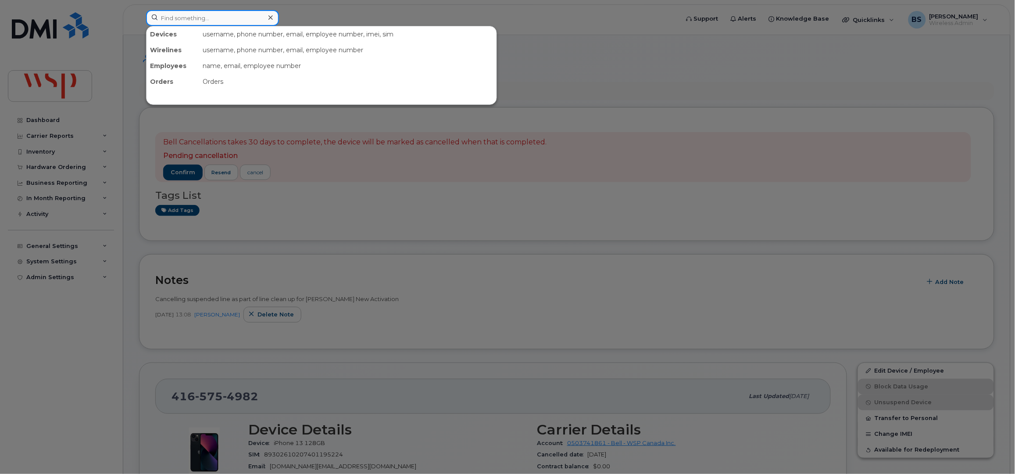
paste input "4182546279"
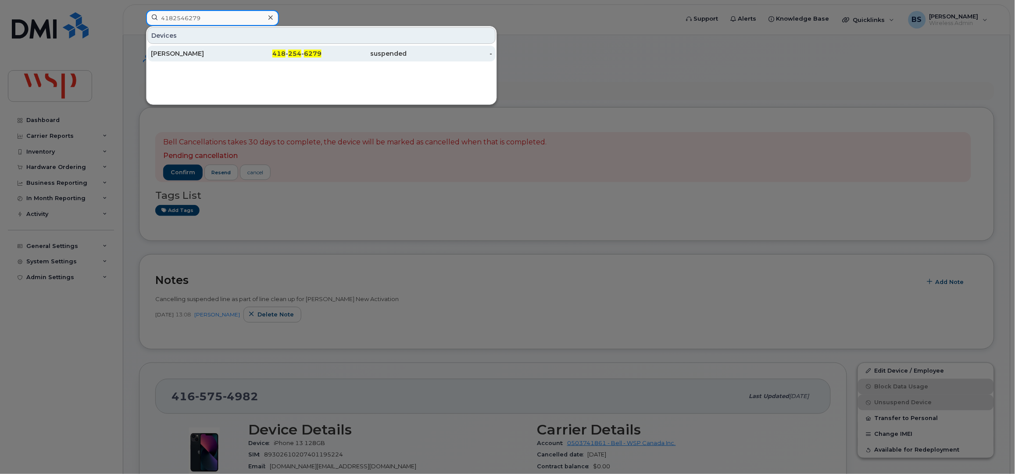
type input "4182546279"
click at [178, 53] on div "[PERSON_NAME]" at bounding box center [194, 53] width 86 height 9
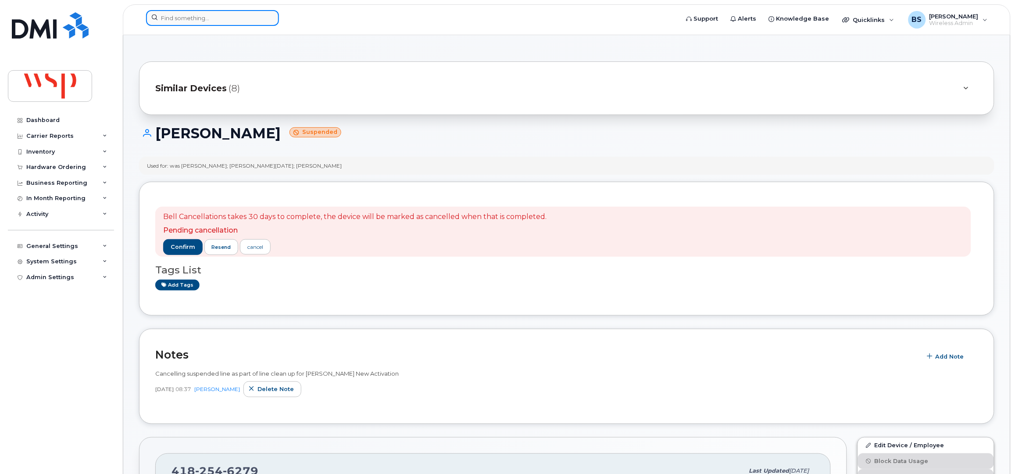
click at [233, 25] on input at bounding box center [212, 18] width 133 height 16
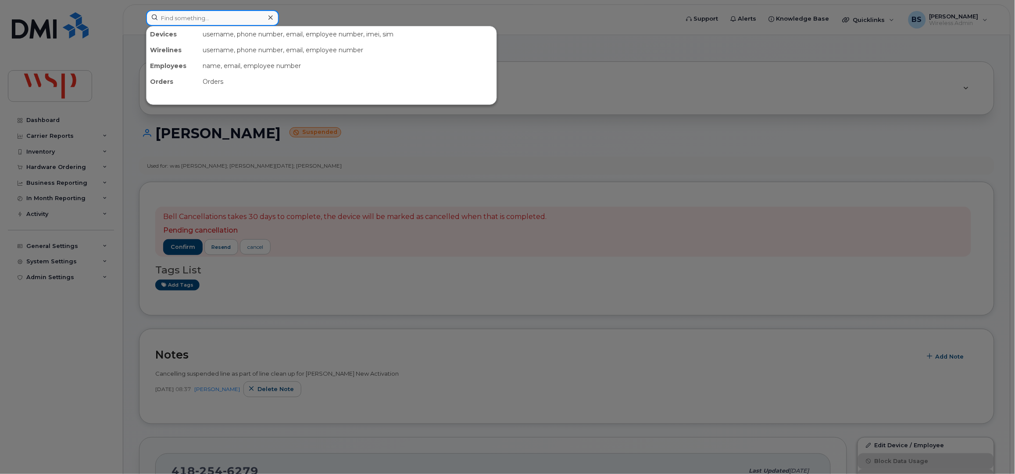
paste input "8196616137"
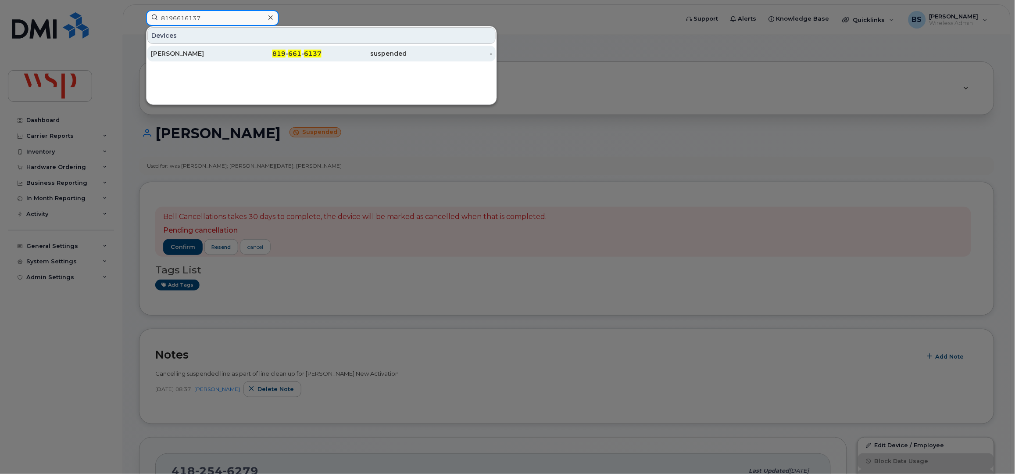
type input "8196616137"
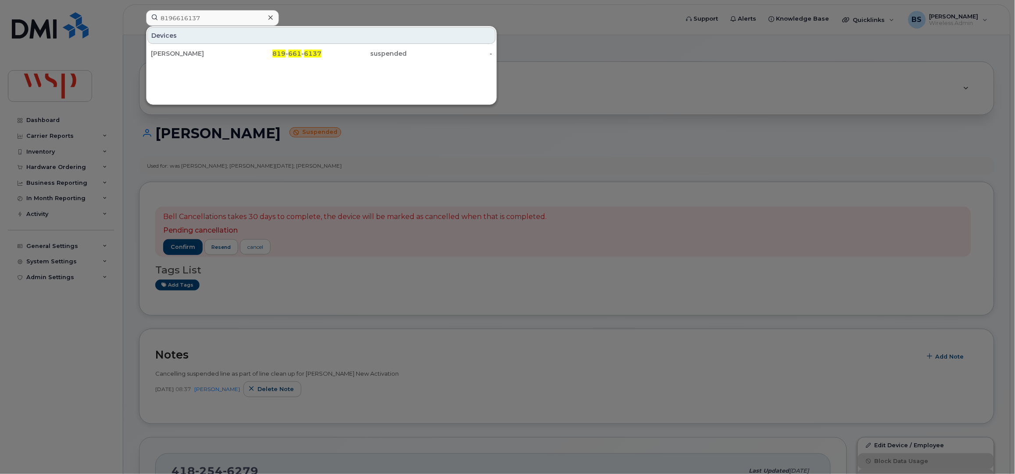
drag, startPoint x: 174, startPoint y: 51, endPoint x: 267, endPoint y: 98, distance: 104.0
click at [174, 51] on div "[PERSON_NAME]" at bounding box center [194, 53] width 86 height 9
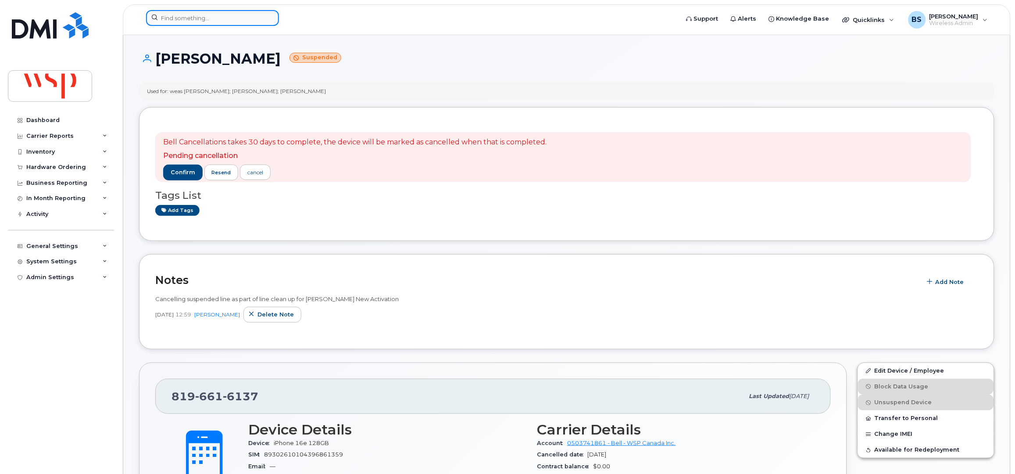
click at [231, 21] on input at bounding box center [212, 18] width 133 height 16
paste input "[PERSON_NAME]"
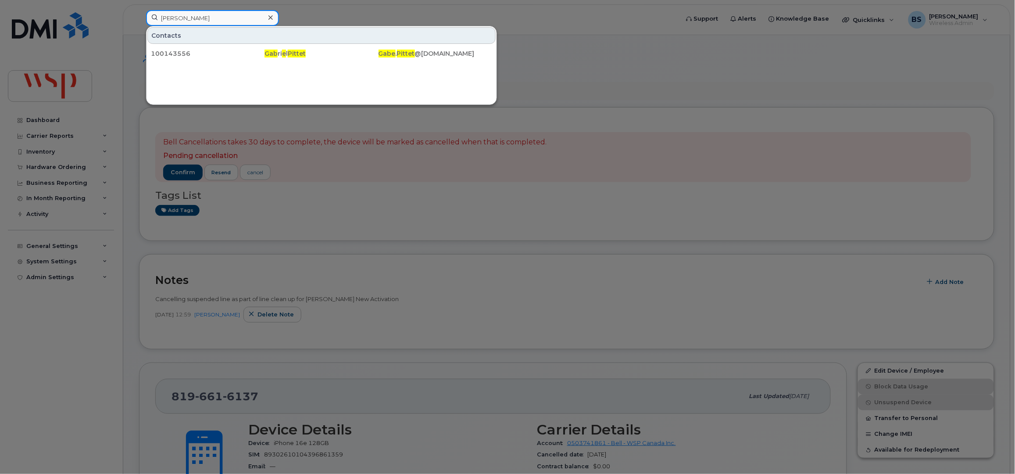
drag, startPoint x: 223, startPoint y: 16, endPoint x: 116, endPoint y: 17, distance: 107.0
click at [139, 18] on div "[PERSON_NAME] Contacts 100143556 Gab ri e l [PERSON_NAME] . [PERSON_NAME] @[DOM…" at bounding box center [409, 19] width 541 height 19
paste input "[PERSON_NAME]"
drag, startPoint x: 142, startPoint y: 15, endPoint x: 85, endPoint y: 13, distance: 56.6
click at [139, 12] on div "[PERSON_NAME] Contacts 100145464 [PERSON_NAME] . [PERSON_NAME] @[DOMAIN_NAME]" at bounding box center [409, 19] width 541 height 19
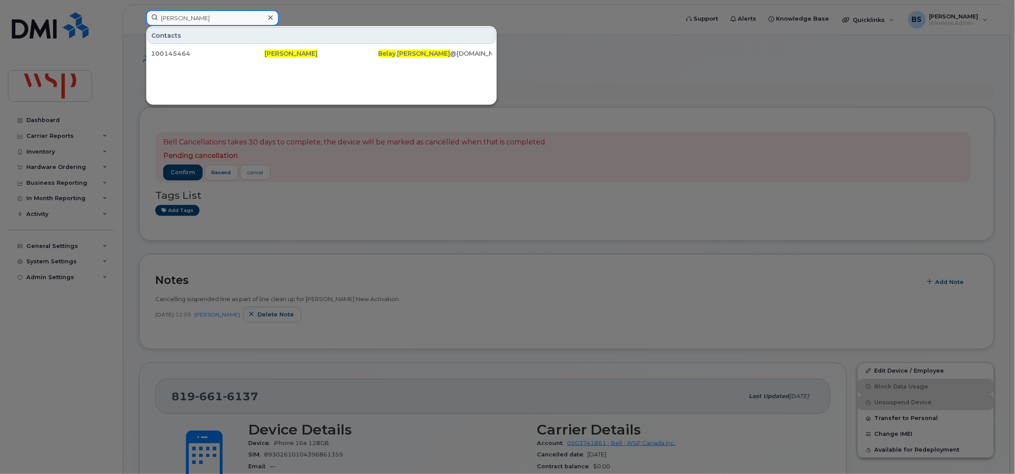
paste input "[PERSON_NAME]"
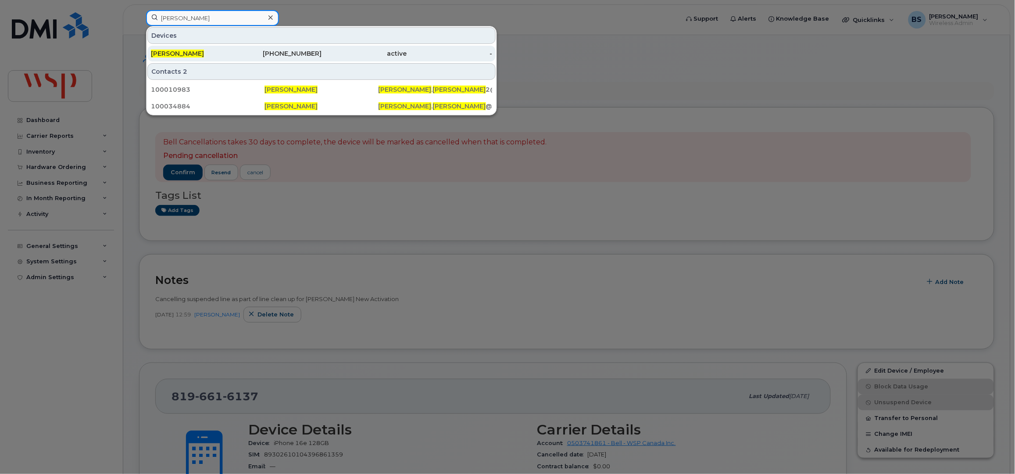
type input "[PERSON_NAME]"
click at [171, 53] on span "[PERSON_NAME]" at bounding box center [177, 54] width 53 height 8
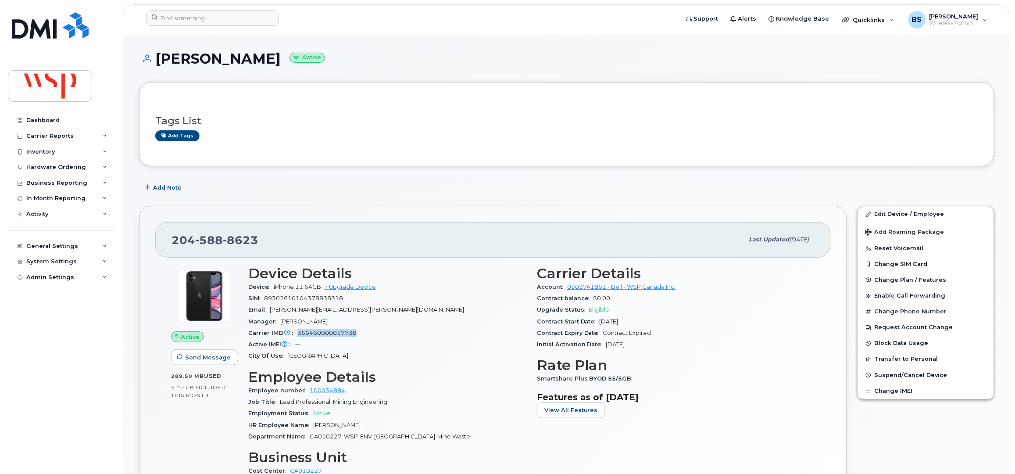
drag, startPoint x: 364, startPoint y: 332, endPoint x: 297, endPoint y: 333, distance: 66.2
click at [297, 333] on div "Carrier IMEI Carrier IMEI is reported during the last billing cycle or change o…" at bounding box center [387, 332] width 278 height 11
copy span "356460900017738"
drag, startPoint x: 304, startPoint y: 290, endPoint x: 274, endPoint y: 290, distance: 30.3
click at [274, 290] on span "iPhone 11 64GB" at bounding box center [297, 286] width 47 height 7
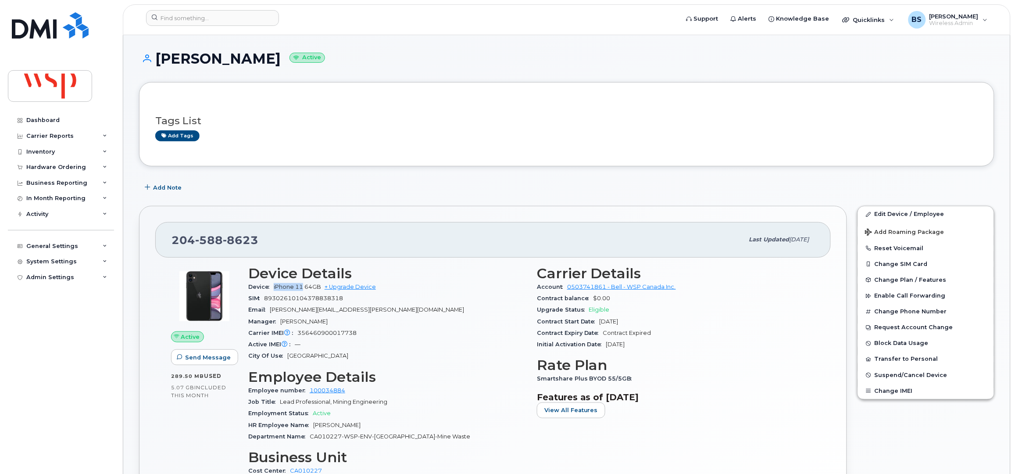
copy span "iPhone 11"
click at [231, 19] on input at bounding box center [212, 18] width 133 height 16
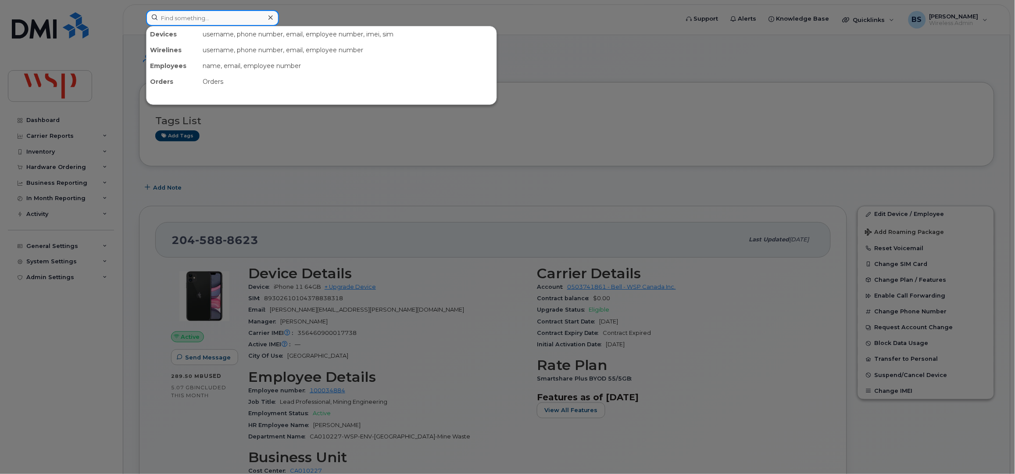
paste input "Nicholas Kuzyshyn"
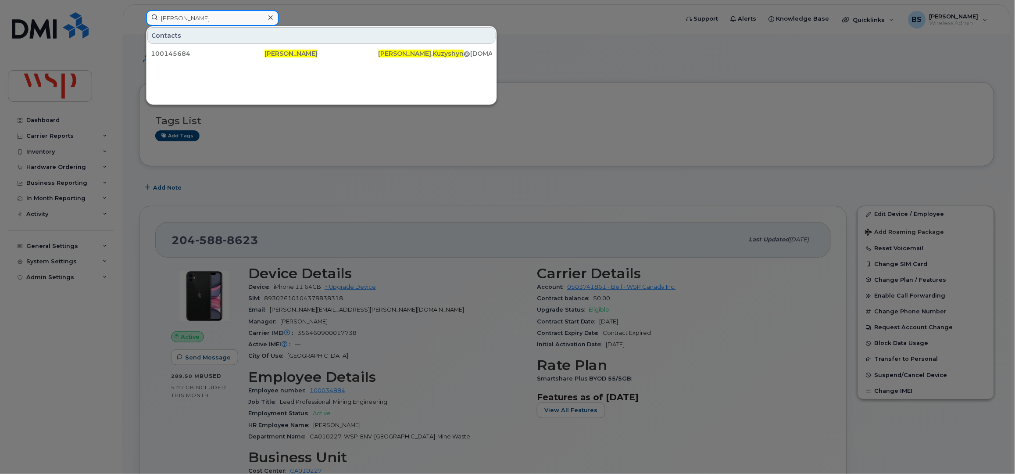
drag, startPoint x: 217, startPoint y: 13, endPoint x: 83, endPoint y: 11, distance: 133.8
click at [139, 11] on div "Nicholas Kuzyshyn Contacts 100145684 Nicholas Kuzyshyn Nicholas . Kuzyshyn @wsp…" at bounding box center [409, 19] width 541 height 19
paste input "Sriram Kumaresa"
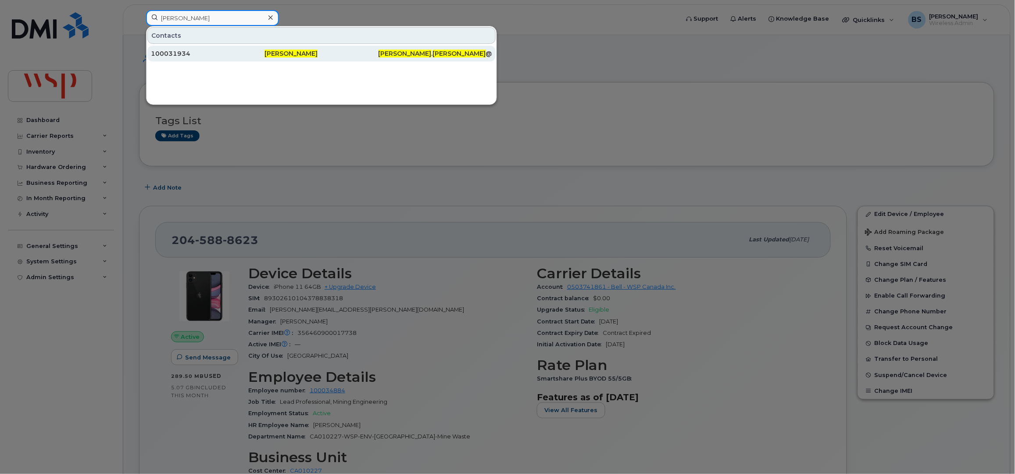
type input "Sriram Kumaresan"
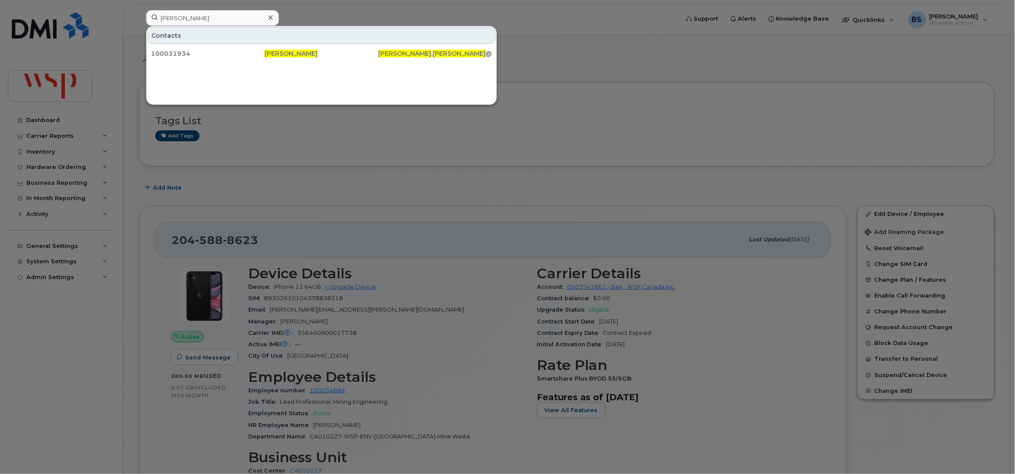
drag, startPoint x: 169, startPoint y: 53, endPoint x: 146, endPoint y: 0, distance: 57.8
click at [170, 53] on div "100031934" at bounding box center [208, 53] width 114 height 9
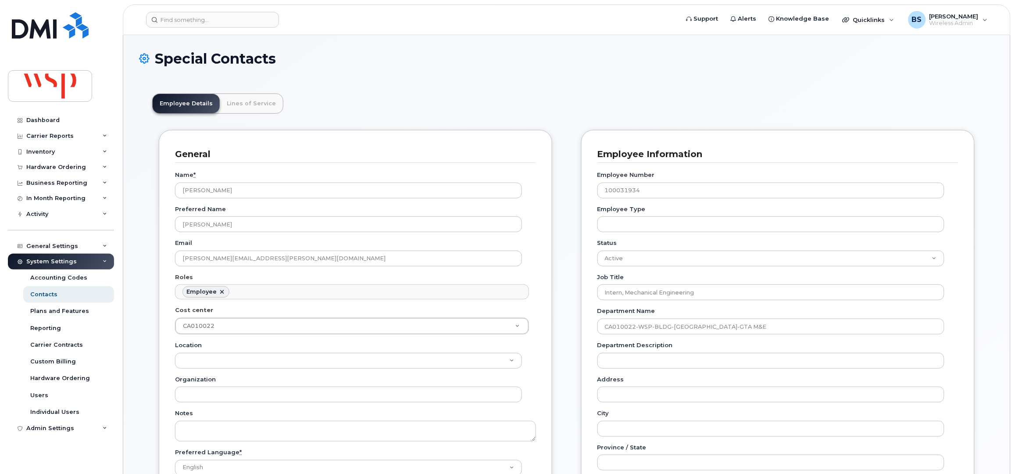
scroll to position [27, 0]
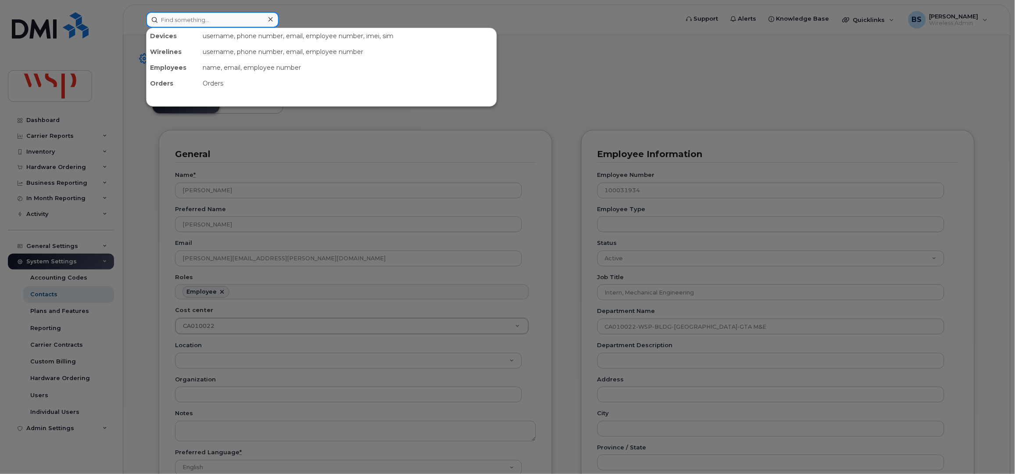
paste input "Sarah Turnbull"
click at [208, 20] on input at bounding box center [212, 20] width 133 height 16
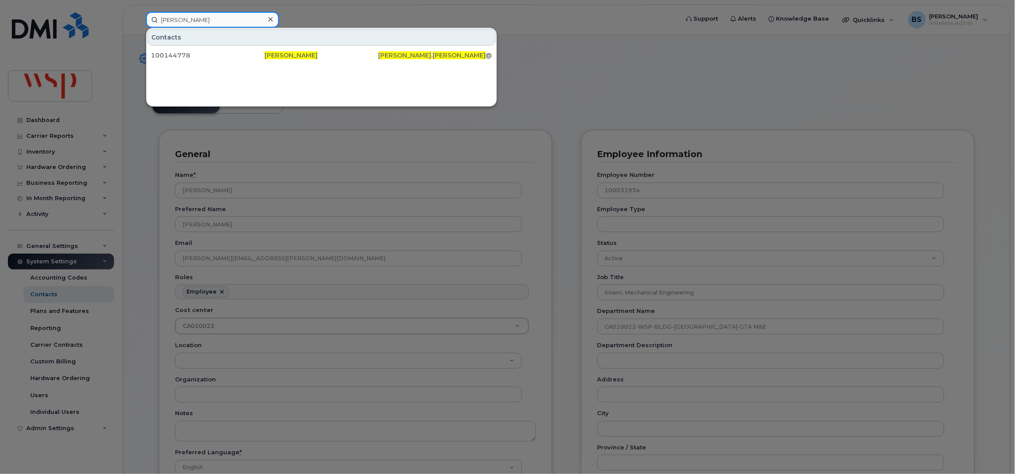
drag, startPoint x: 217, startPoint y: 16, endPoint x: 131, endPoint y: 17, distance: 86.0
click at [139, 18] on div "Sarah Turnbull Contacts 100144778 Sarah Turnbull Sarah . Turnbull @wsp.com" at bounding box center [409, 20] width 541 height 16
paste input "7097433868"
type input "7097433868"
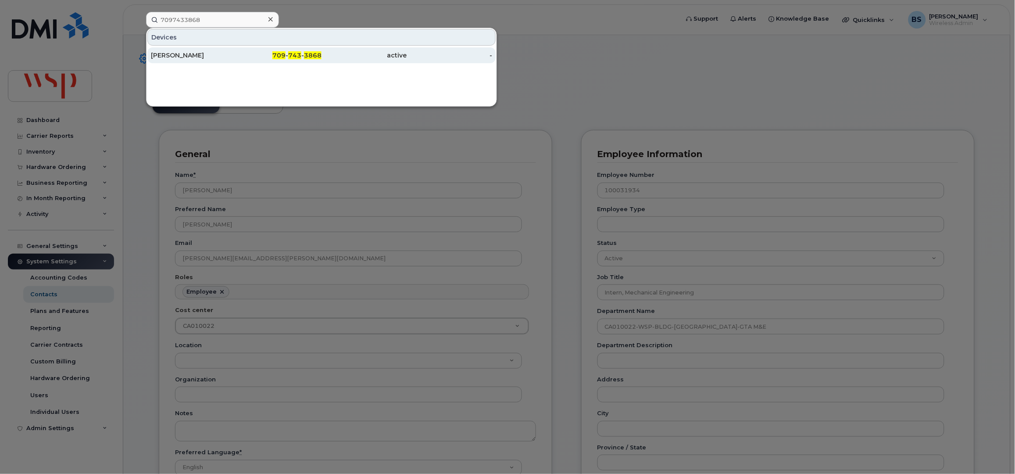
click at [172, 51] on div "[PERSON_NAME]" at bounding box center [194, 55] width 86 height 9
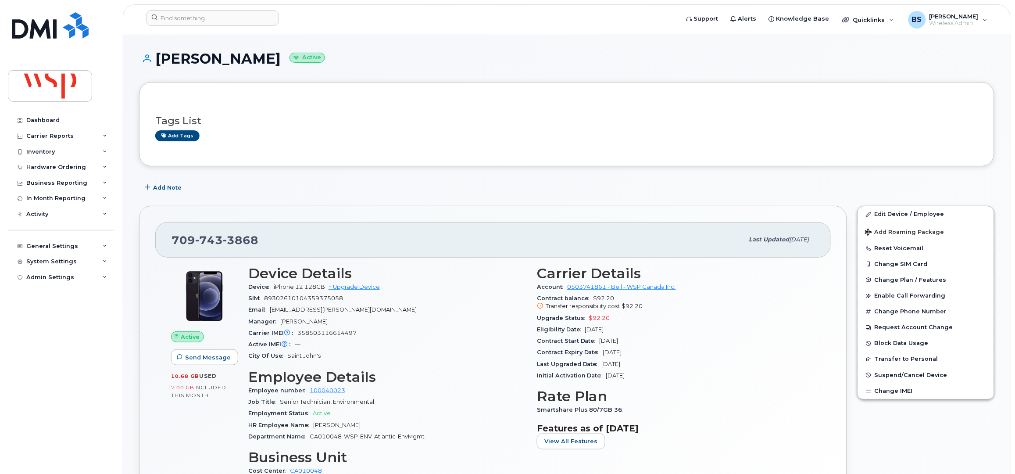
drag, startPoint x: 629, startPoint y: 331, endPoint x: 536, endPoint y: 322, distance: 93.5
click at [536, 322] on div "Carrier Details Account 0503741861 - Bell - WSP Canada Inc. Contract balance $9…" at bounding box center [676, 374] width 289 height 229
copy section "Upgrade Status $92.20 Eligibility Date Nov 29, 2025"
click at [233, 18] on input at bounding box center [212, 18] width 133 height 16
paste input "437-324-1915"
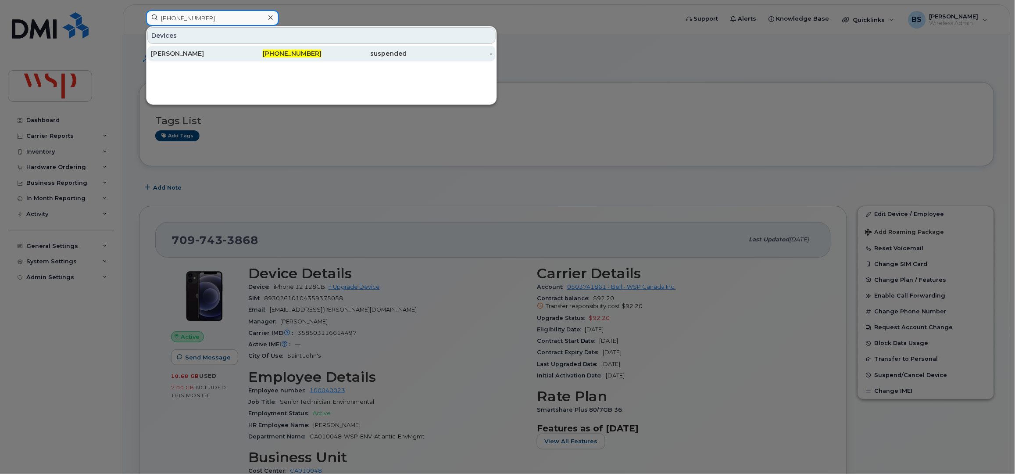
type input "437-324-1915"
drag, startPoint x: 174, startPoint y: 53, endPoint x: 207, endPoint y: 57, distance: 33.6
click at [174, 53] on div "[PERSON_NAME]" at bounding box center [194, 53] width 86 height 9
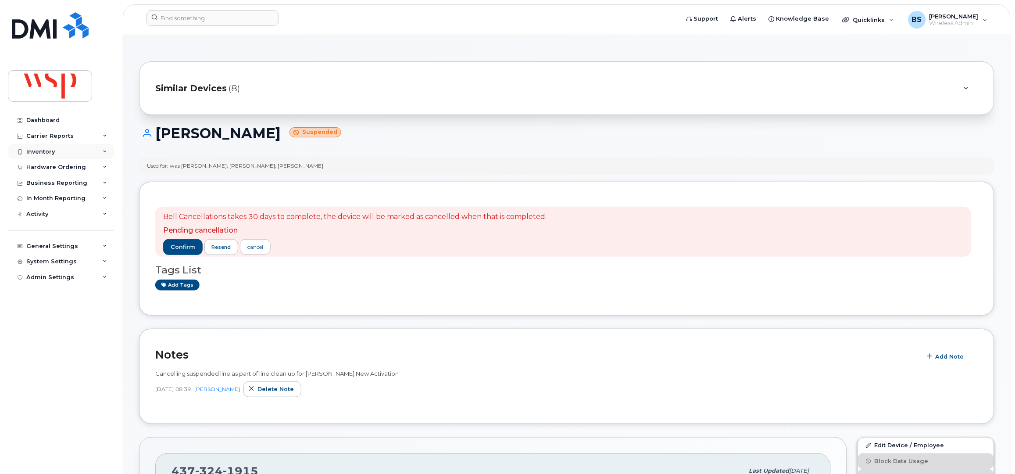
click at [37, 151] on div "Inventory" at bounding box center [40, 151] width 29 height 7
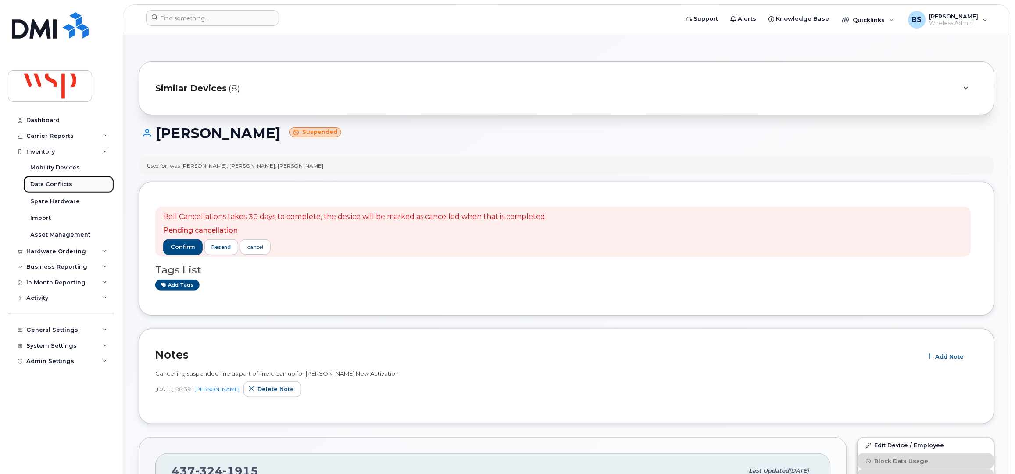
click at [50, 182] on div "Data Conflicts" at bounding box center [51, 184] width 42 height 8
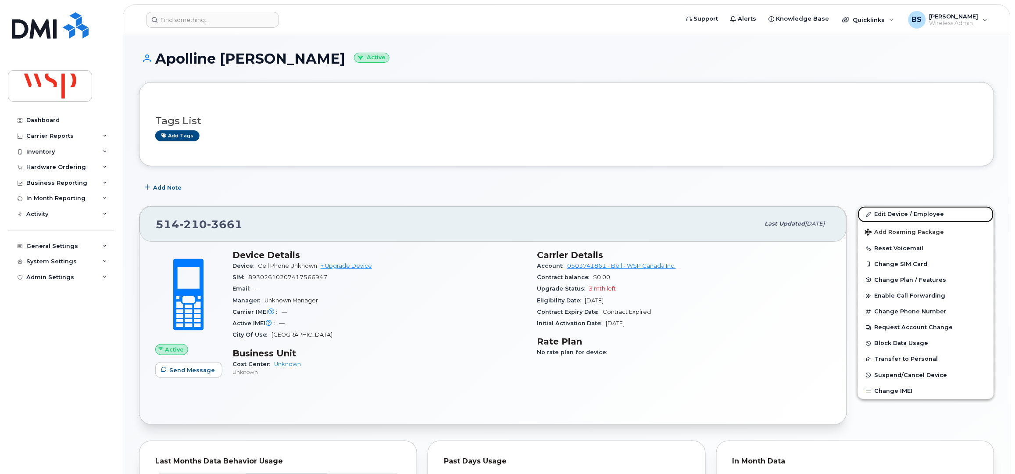
drag, startPoint x: 889, startPoint y: 213, endPoint x: 628, endPoint y: 218, distance: 260.6
click at [889, 213] on link "Edit Device / Employee" at bounding box center [926, 214] width 136 height 16
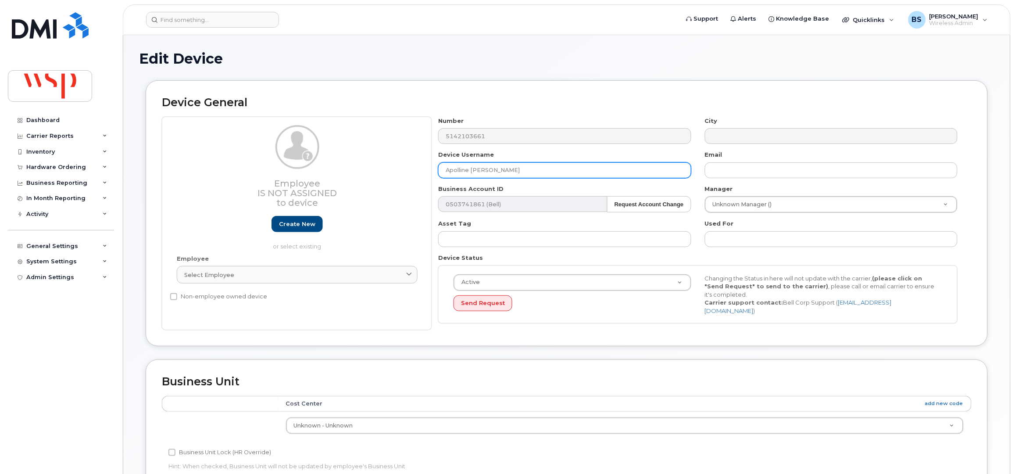
drag, startPoint x: 481, startPoint y: 172, endPoint x: 426, endPoint y: 170, distance: 54.9
click at [426, 170] on div "Employee Is not assigned to device Create new or select existing Employee Selec…" at bounding box center [567, 224] width 810 height 214
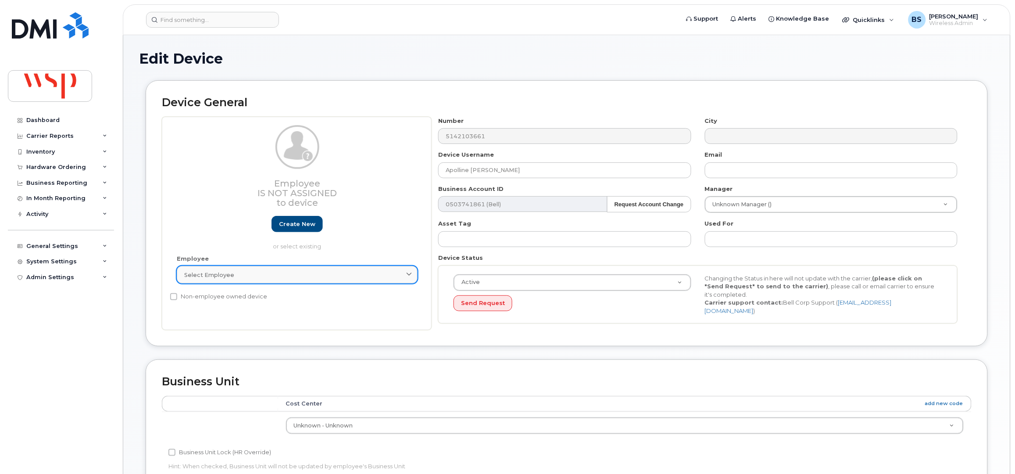
click at [263, 278] on div "Select employee" at bounding box center [297, 275] width 226 height 8
paste input "Apolline [PERSON_NAME]"
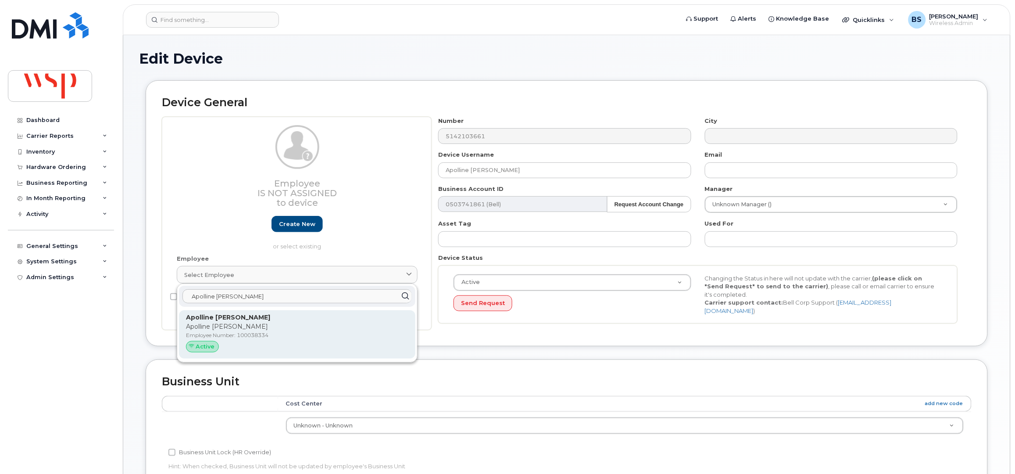
type input "Apolline [PERSON_NAME]"
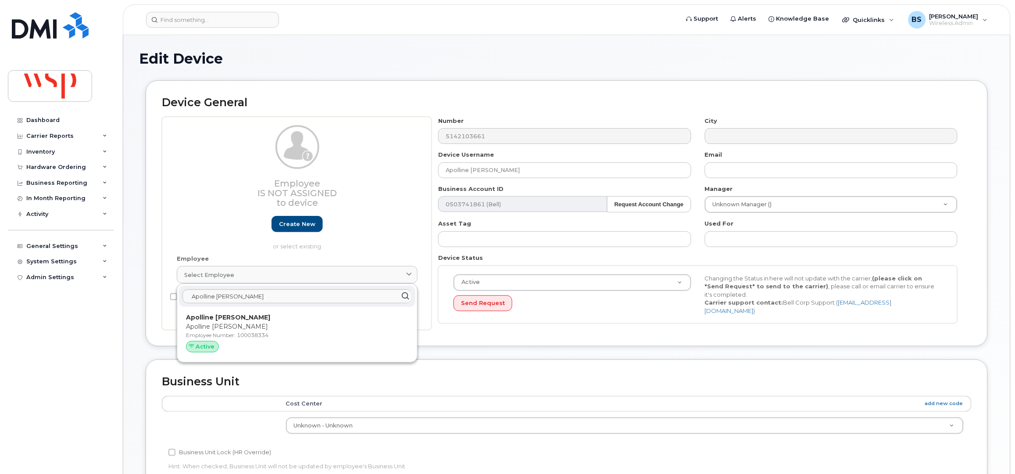
drag, startPoint x: 220, startPoint y: 330, endPoint x: 555, endPoint y: 41, distance: 442.2
click at [219, 330] on p "Apolline [PERSON_NAME]" at bounding box center [297, 326] width 222 height 9
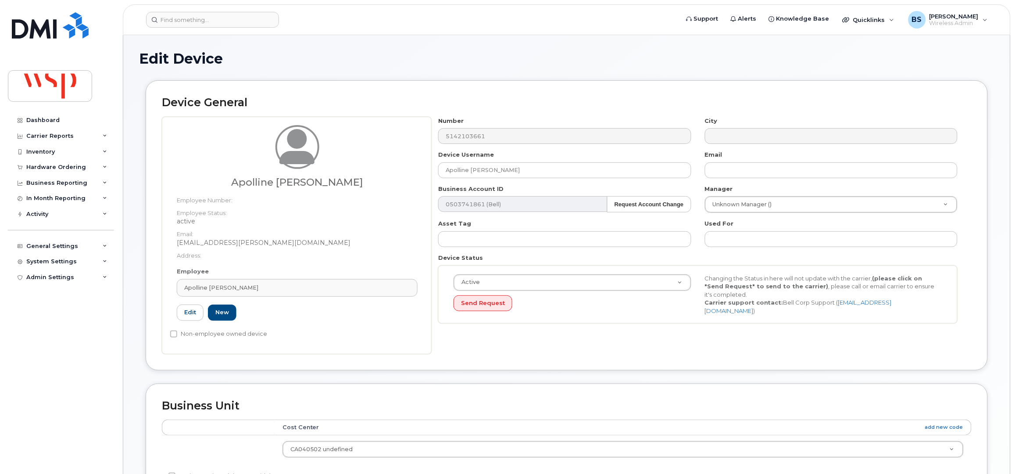
type input "100038334"
type input "[EMAIL_ADDRESS][PERSON_NAME][DOMAIN_NAME]"
type input "21232291"
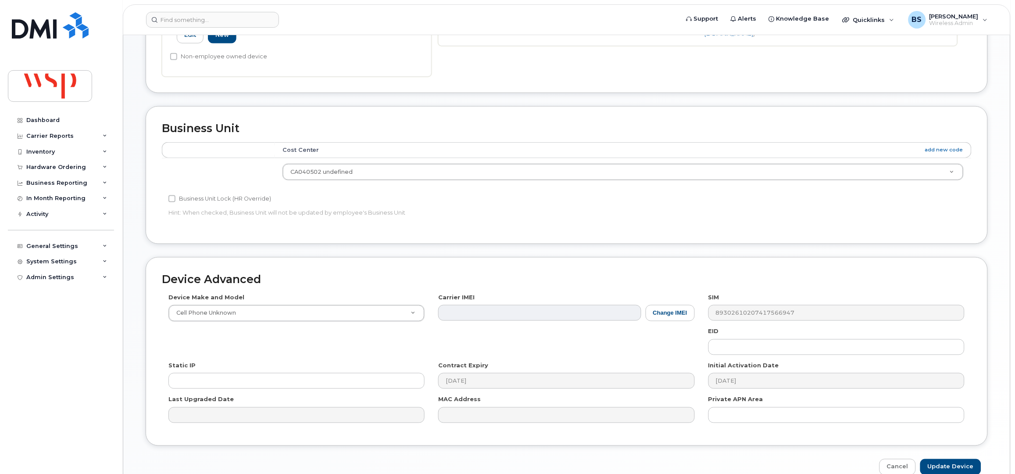
scroll to position [323, 0]
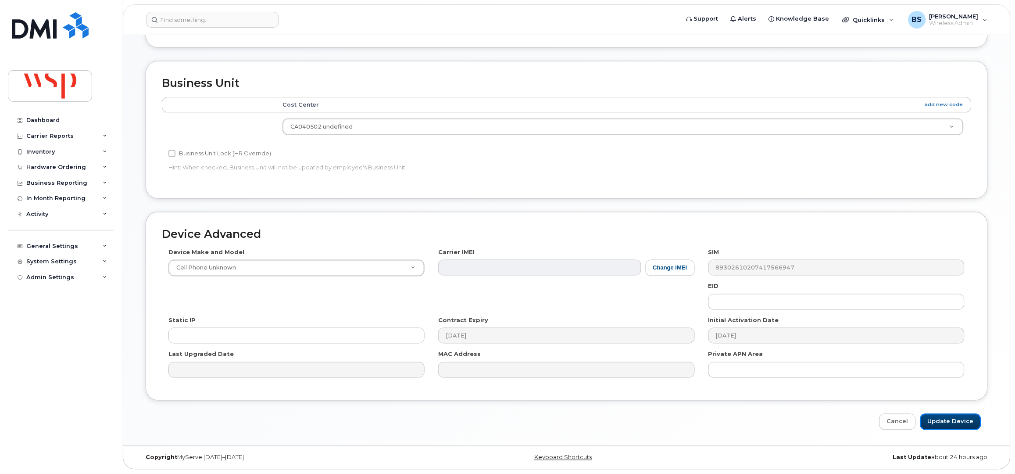
drag, startPoint x: 943, startPoint y: 423, endPoint x: 599, endPoint y: 242, distance: 389.1
click at [943, 422] on input "Update Device" at bounding box center [950, 422] width 61 height 16
type input "Saving..."
